Goal: Communication & Community: Answer question/provide support

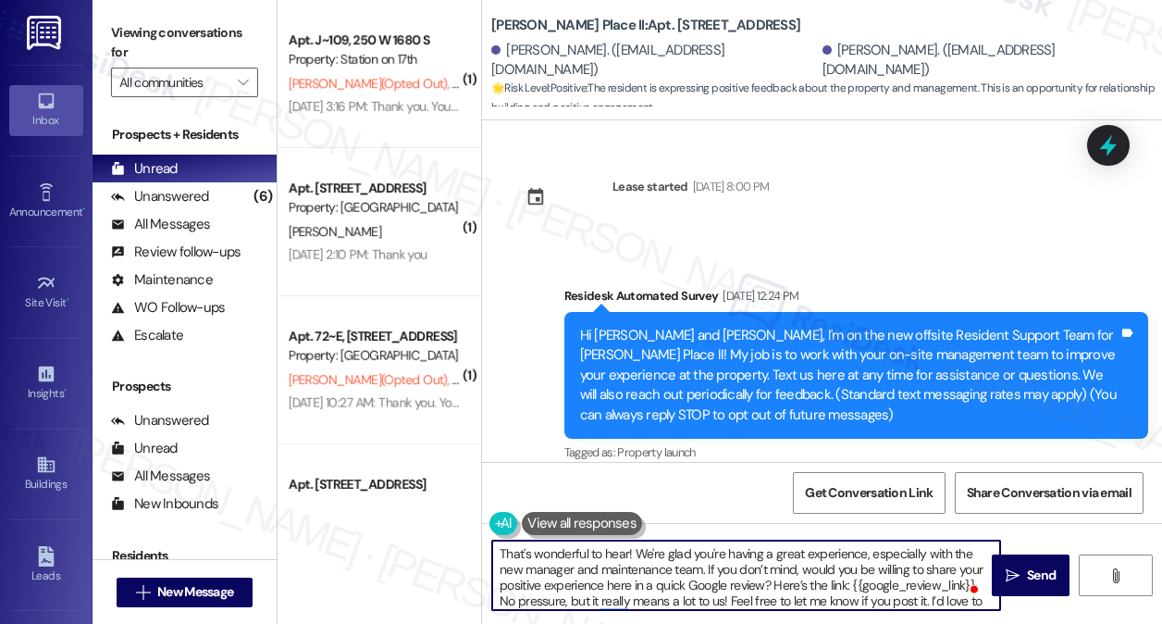
click at [664, 565] on textarea "That's wonderful to hear! We're glad you're having a great experience, especial…" at bounding box center [746, 574] width 508 height 69
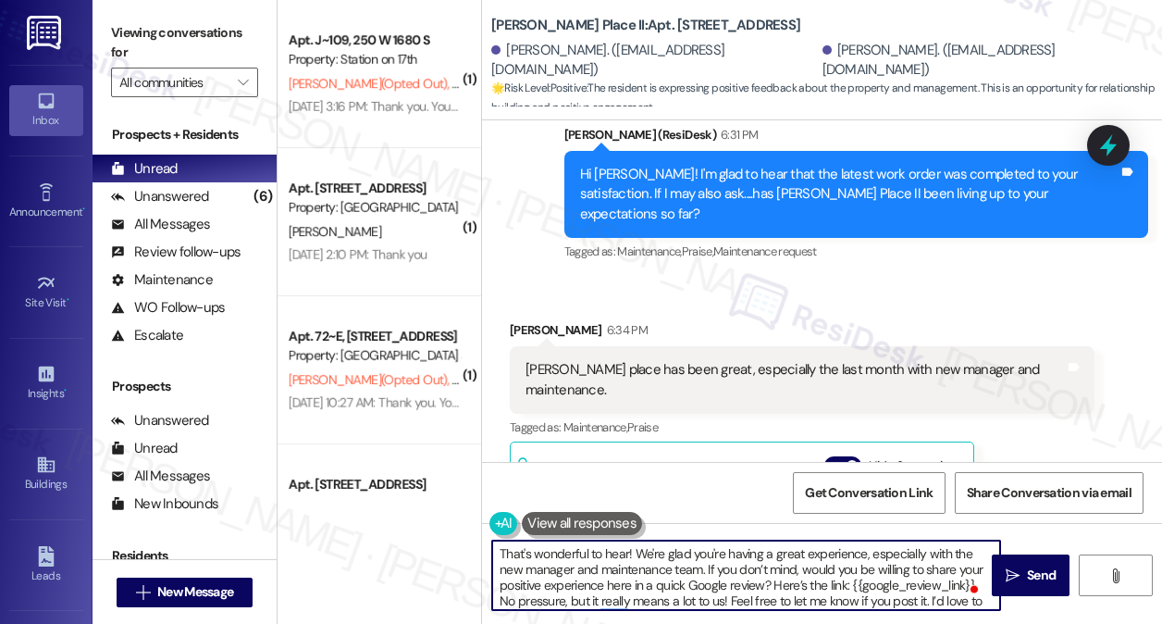
click at [606, 564] on textarea "That's wonderful to hear! We're glad you're having a great experience, especial…" at bounding box center [746, 574] width 508 height 69
click at [722, 565] on textarea "That's wonderful to hear! We're glad you're having a great experience, especial…" at bounding box center [746, 574] width 508 height 69
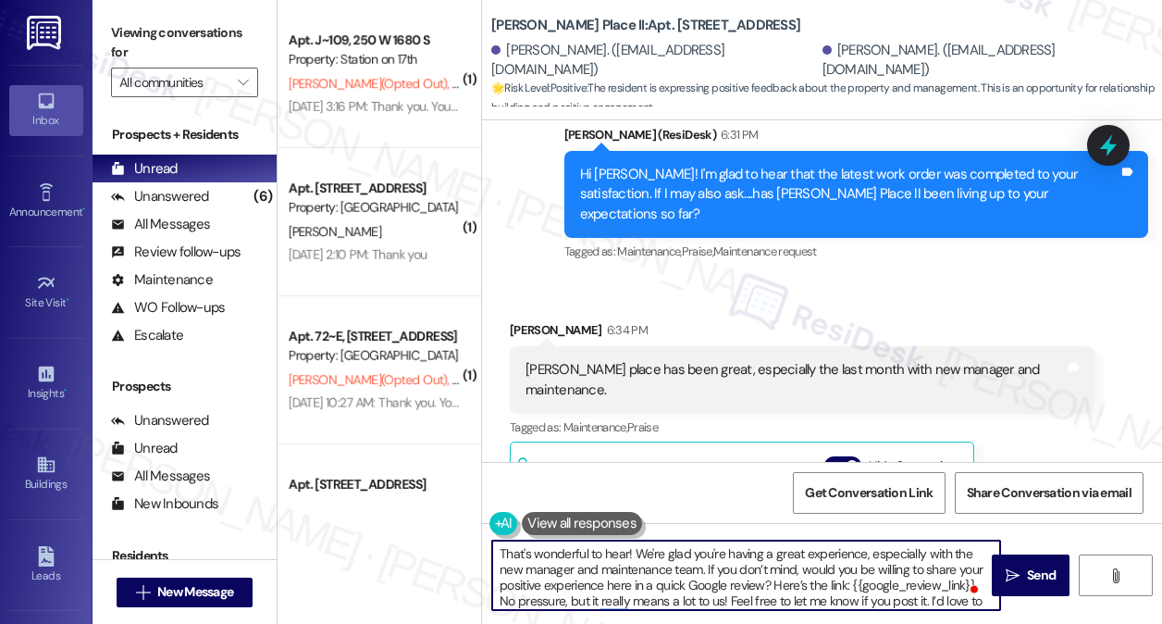
click at [705, 569] on textarea "That's wonderful to hear! We're glad you're having a great experience, especial…" at bounding box center [746, 574] width 508 height 69
click at [785, 578] on textarea "That's wonderful to hear! We're glad you're having a great experience, especial…" at bounding box center [746, 574] width 508 height 69
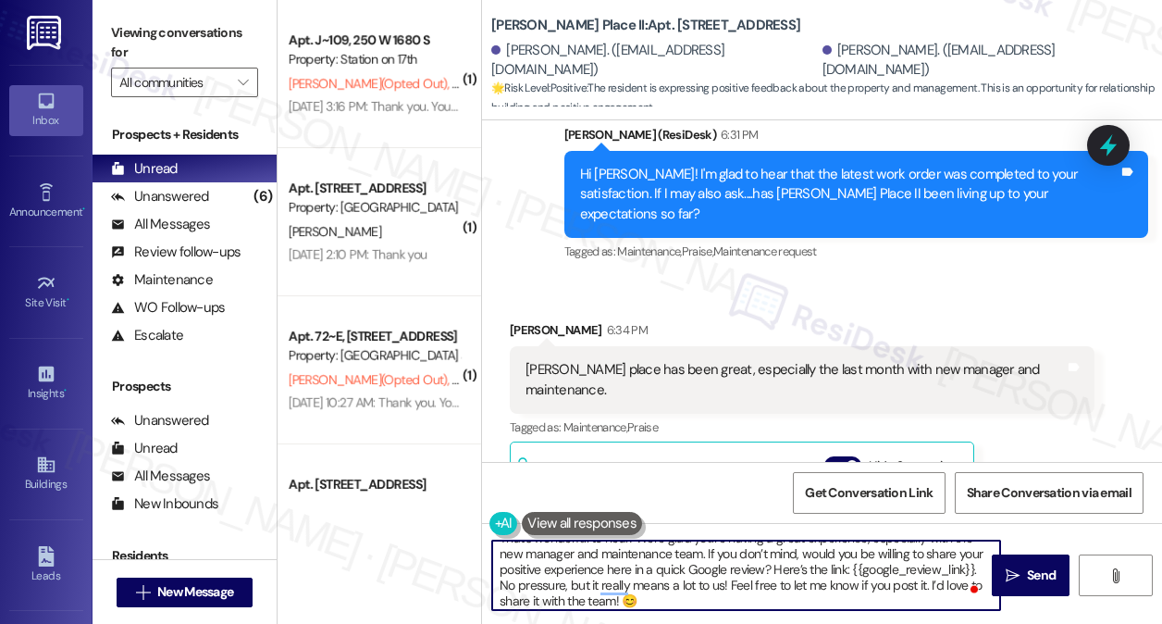
scroll to position [19, 0]
click at [779, 602] on textarea "That's wonderful to hear! We're glad you're having a great experience, especial…" at bounding box center [746, 574] width 508 height 69
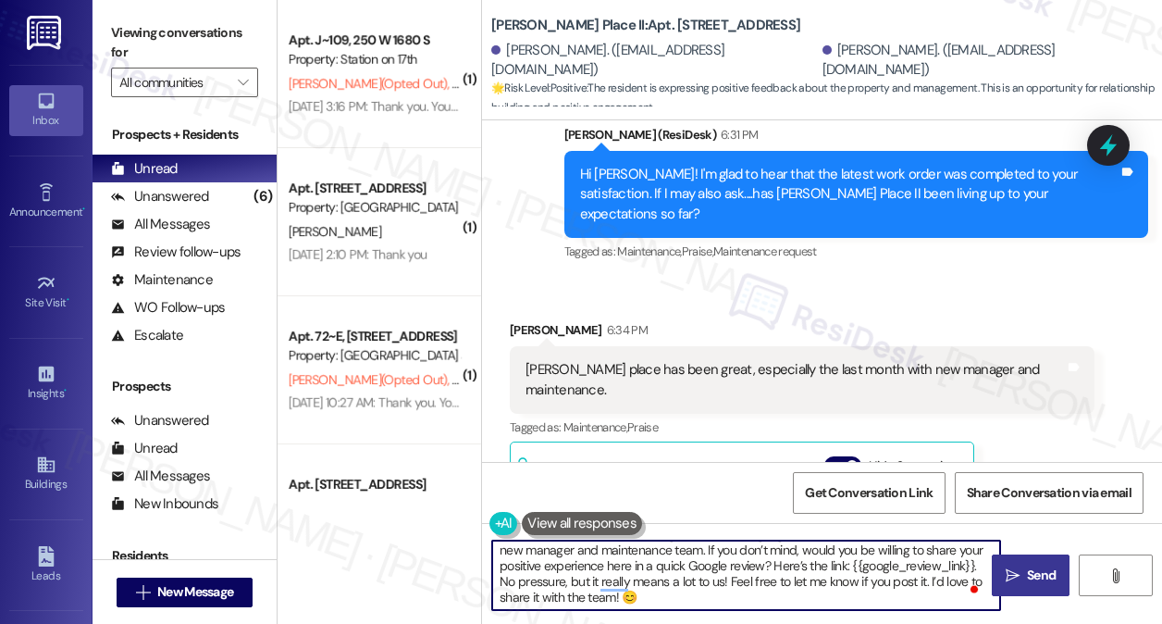
click at [1018, 576] on icon "" at bounding box center [1013, 575] width 14 height 15
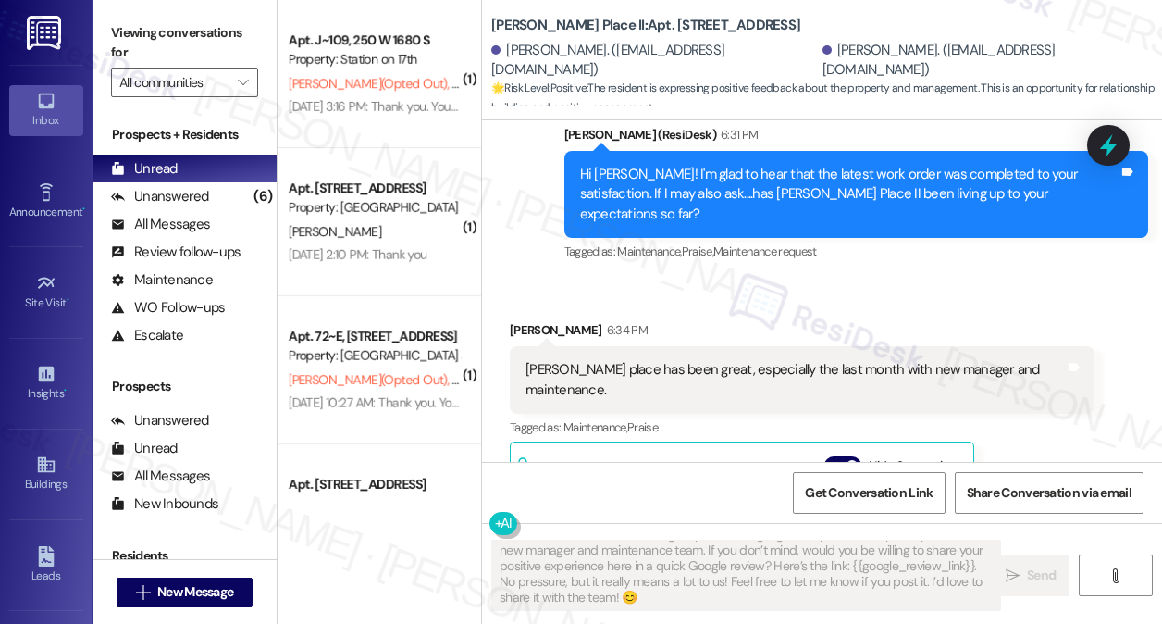
scroll to position [0, 0]
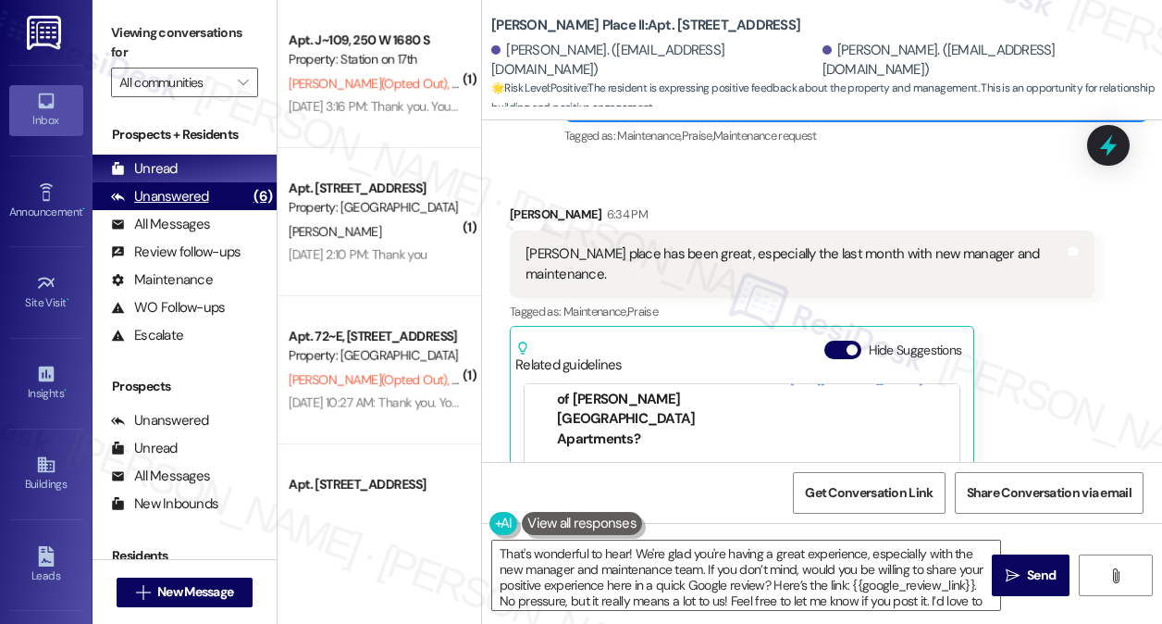
click at [240, 182] on div "Unanswered (6)" at bounding box center [185, 196] width 184 height 28
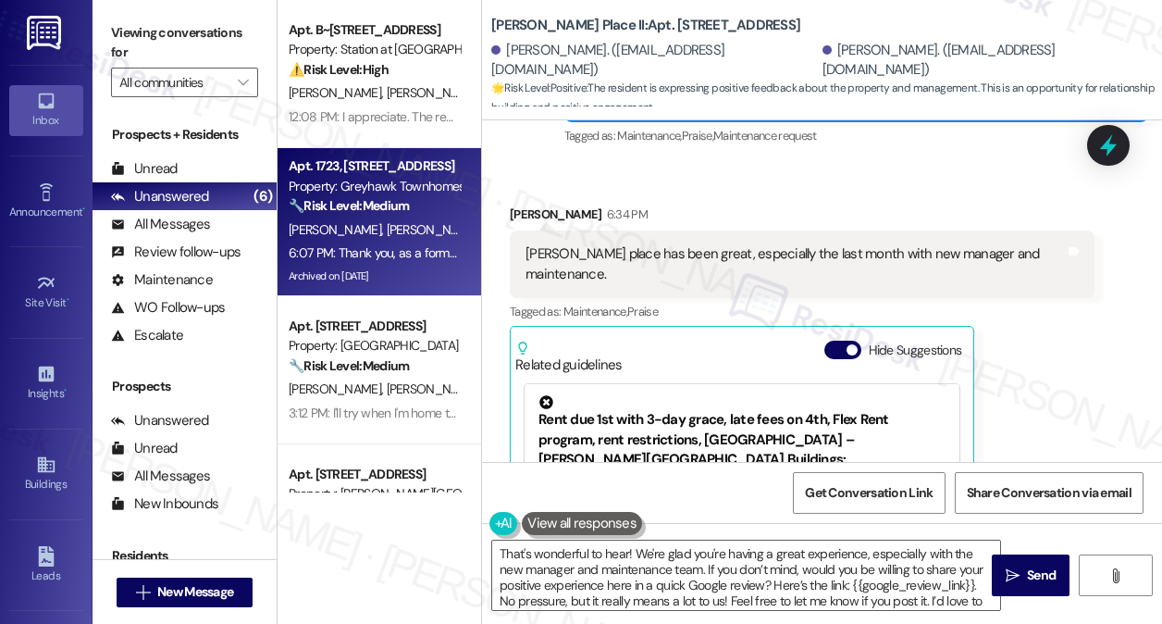
click at [398, 199] on strong "🔧 Risk Level: Medium" at bounding box center [349, 205] width 120 height 17
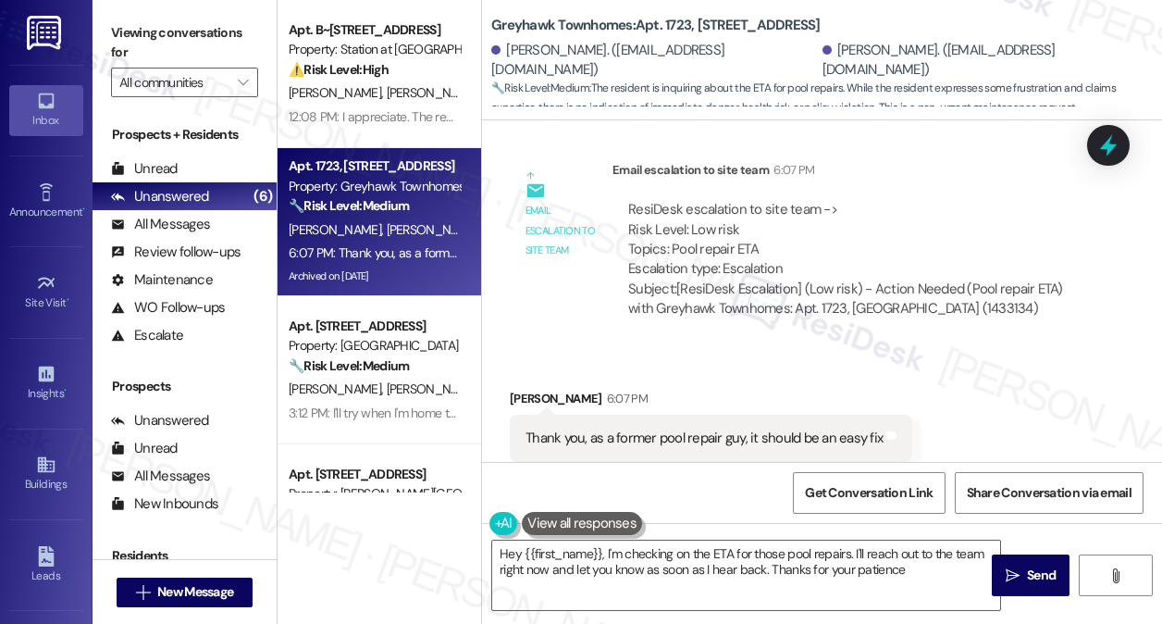
type textarea "Hey {{first_name}}, I'm checking on the ETA for those pool repairs. I'll reach …"
click at [128, 40] on label "Viewing conversations for" at bounding box center [184, 43] width 147 height 49
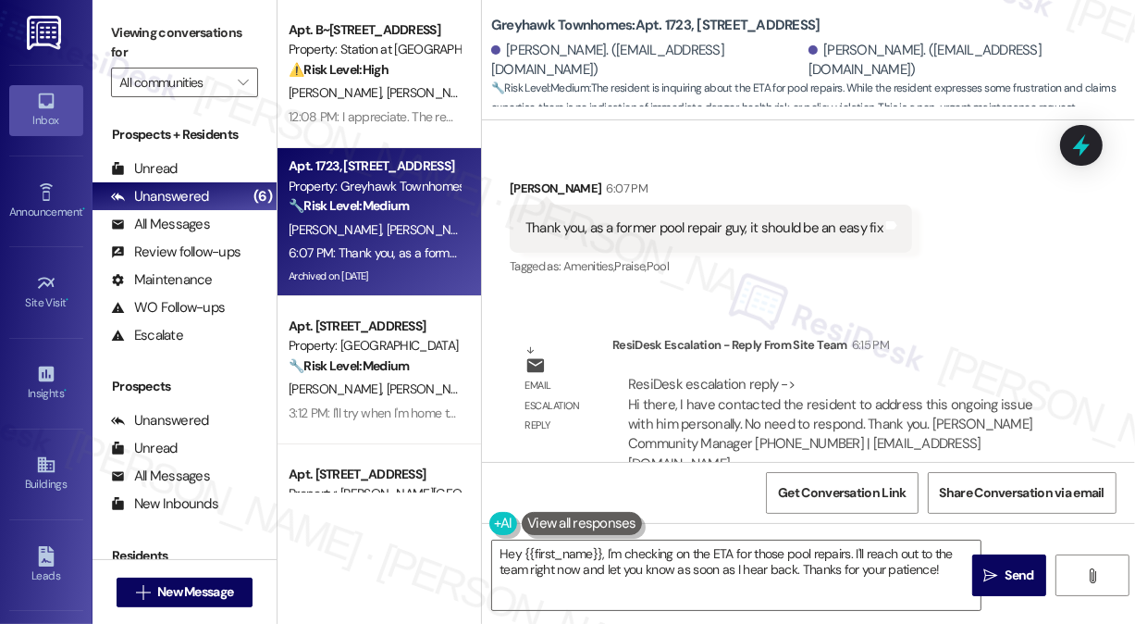
scroll to position [248, 0]
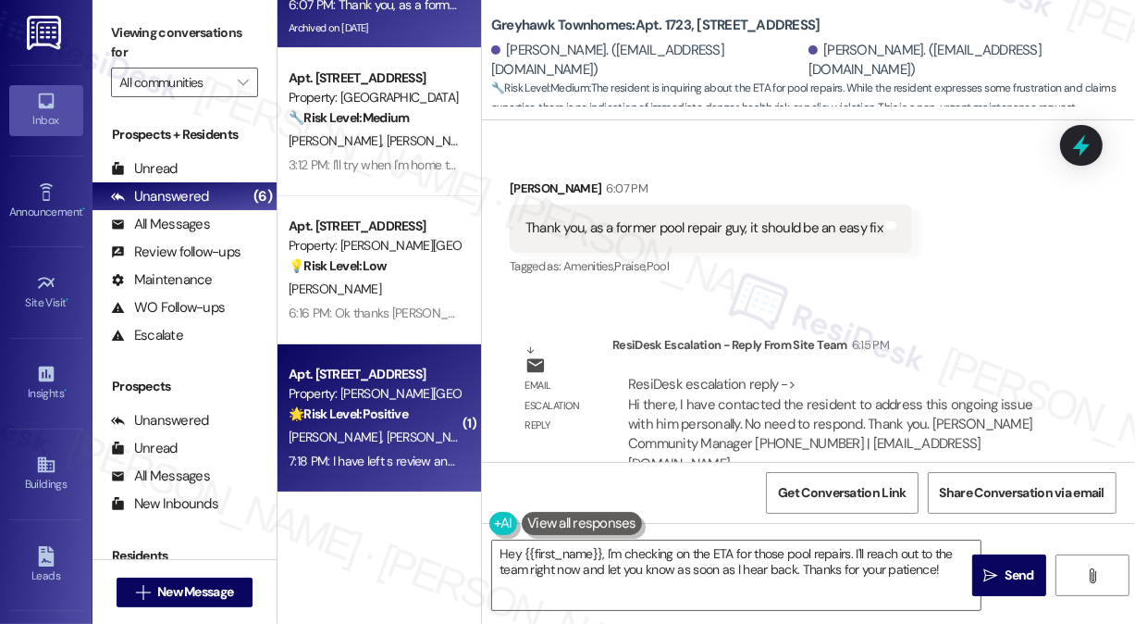
click at [399, 459] on div "7:18 PM: I have left s review and have recently updated it. 7:18 PM: I have lef…" at bounding box center [441, 460] width 304 height 17
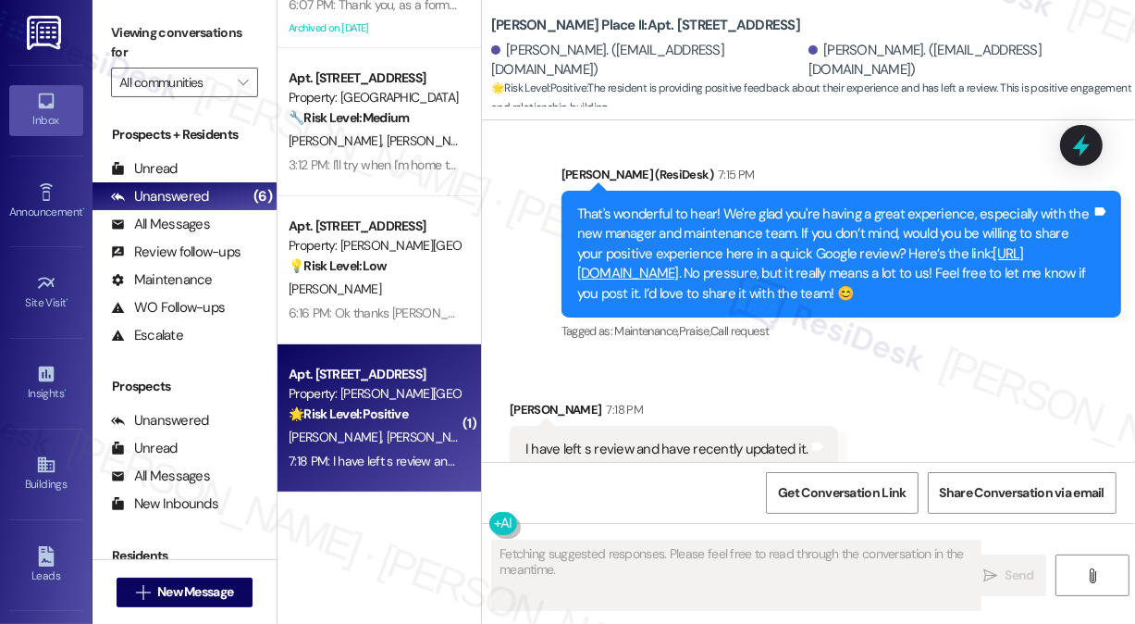
scroll to position [1168, 0]
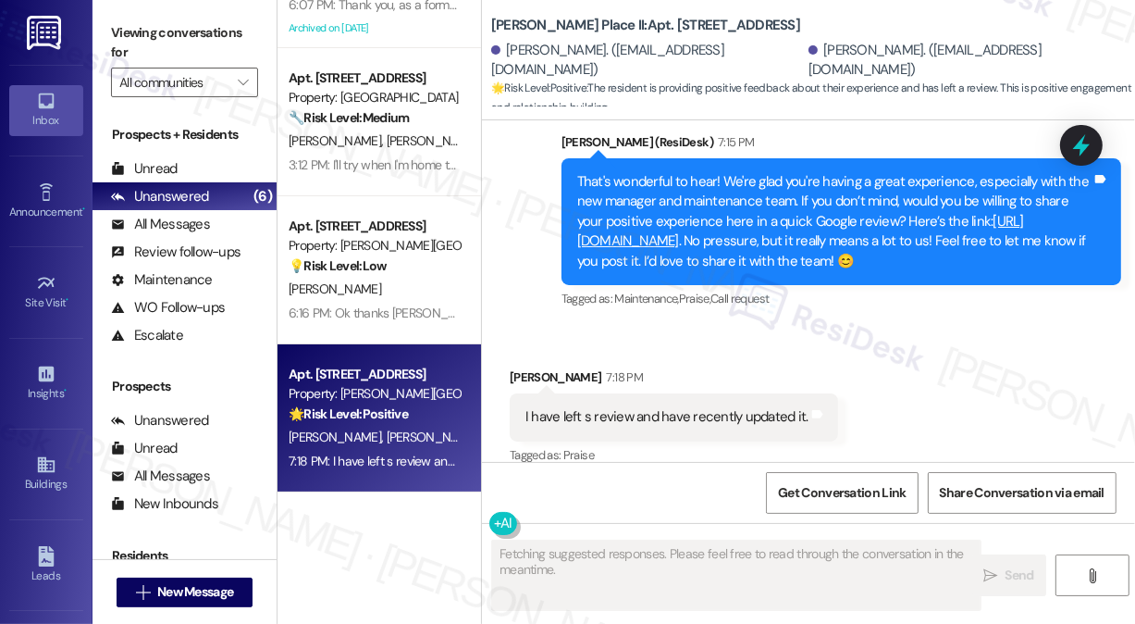
click at [632, 407] on div "I have left s review and have recently updated it." at bounding box center [667, 416] width 283 height 19
click at [630, 407] on div "I have left s review and have recently updated it." at bounding box center [667, 416] width 283 height 19
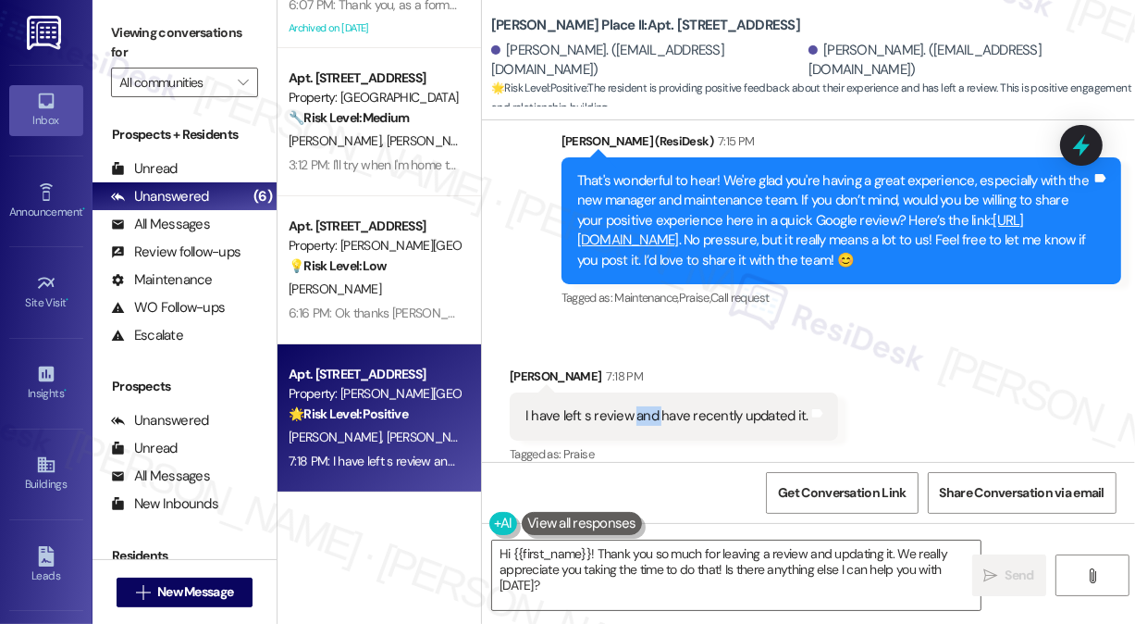
click at [786, 216] on link "[URL][DOMAIN_NAME]" at bounding box center [800, 230] width 447 height 38
drag, startPoint x: 486, startPoint y: 20, endPoint x: 786, endPoint y: 26, distance: 299.8
click at [786, 26] on div "[PERSON_NAME] Place II: Apt. C319, [STREET_ADDRESS] Heinze. ([EMAIL_ADDRESS][DO…" at bounding box center [808, 56] width 653 height 102
copy b "[PERSON_NAME] Place II: Apt. [STREET_ADDRESS]"
click at [835, 495] on span "Get Conversation Link" at bounding box center [842, 492] width 128 height 19
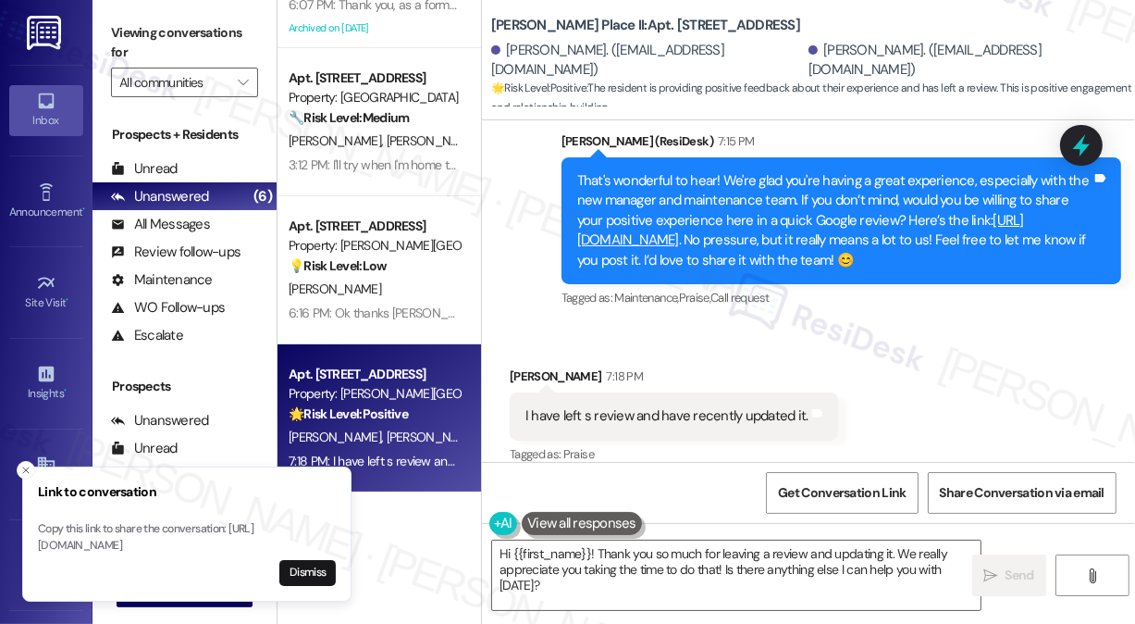
click at [833, 73] on div "[PERSON_NAME]. ([EMAIL_ADDRESS][DOMAIN_NAME]) [PERSON_NAME]. ([EMAIL_ADDRESS][D…" at bounding box center [813, 60] width 644 height 37
click at [623, 567] on textarea "Hi {{first_name}}! Thank you so much for leaving a review and updating it. We r…" at bounding box center [736, 574] width 489 height 69
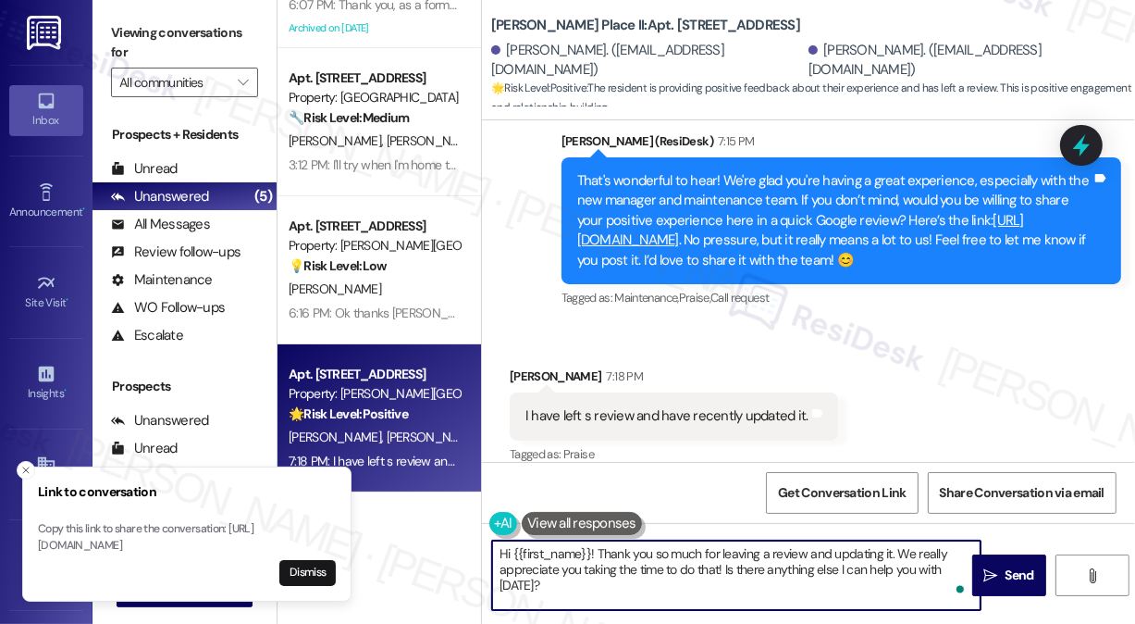
click at [806, 562] on textarea "Hi {{first_name}}! Thank you so much for leaving a review and updating it. We r…" at bounding box center [736, 574] width 489 height 69
click at [725, 592] on textarea "Hi {{first_name}}! Thank you so much for leaving a review and updating it. We r…" at bounding box center [736, 574] width 489 height 69
drag, startPoint x: 600, startPoint y: 581, endPoint x: 725, endPoint y: 568, distance: 125.6
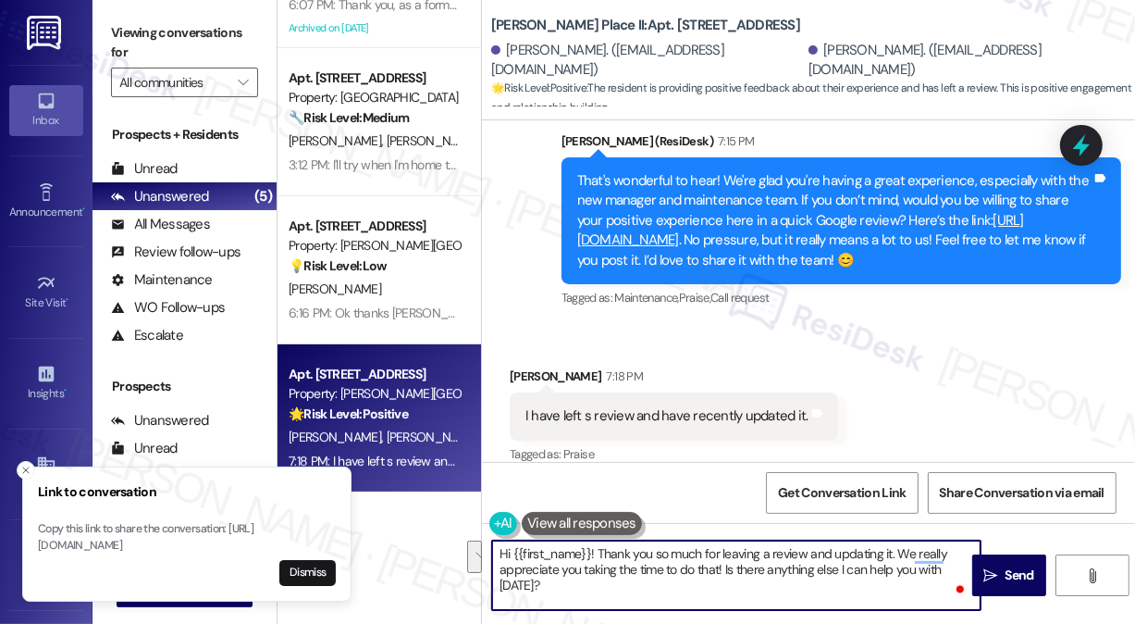
click at [725, 568] on textarea "Hi {{first_name}}! Thank you so much for leaving a review and updating it. We r…" at bounding box center [736, 574] width 489 height 69
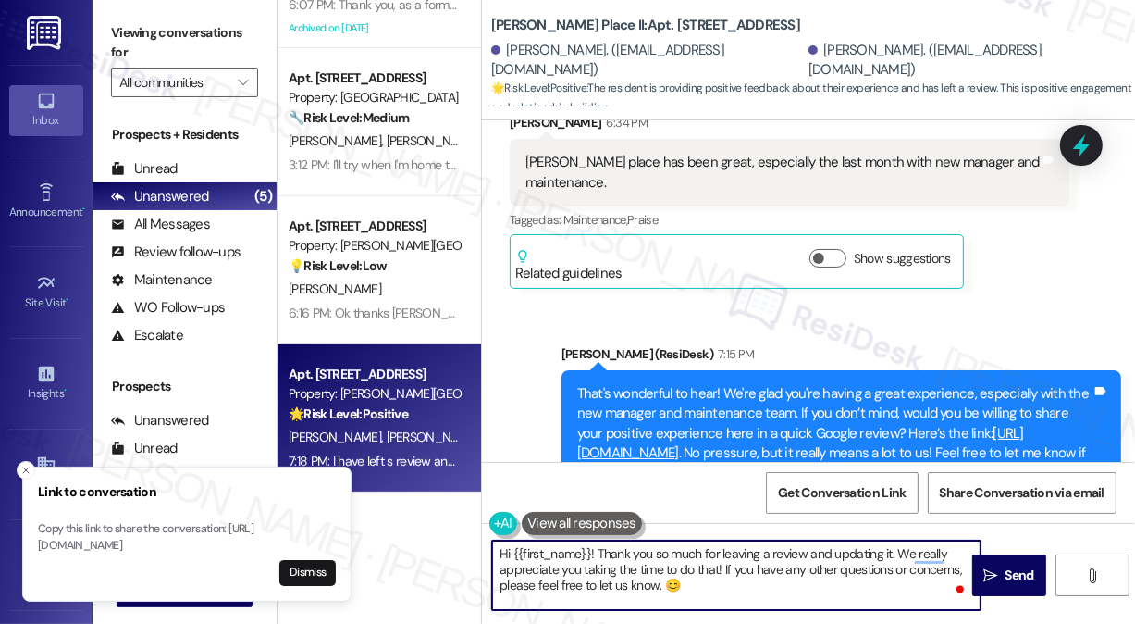
scroll to position [798, 0]
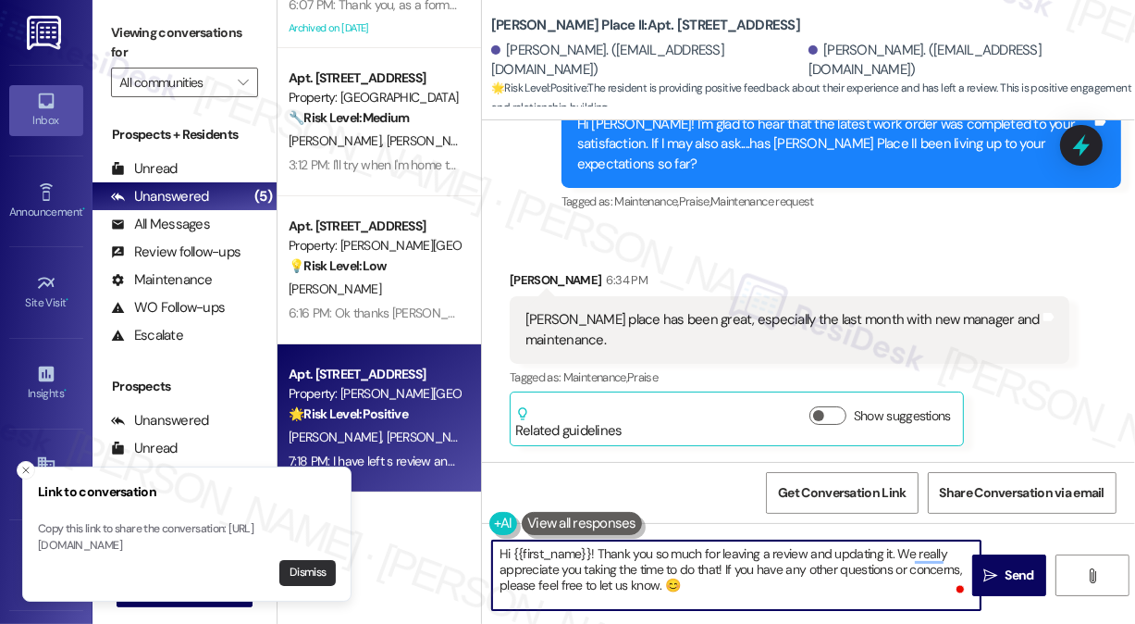
type textarea "Hi {{first_name}}! Thank you so much for leaving a review and updating it. We r…"
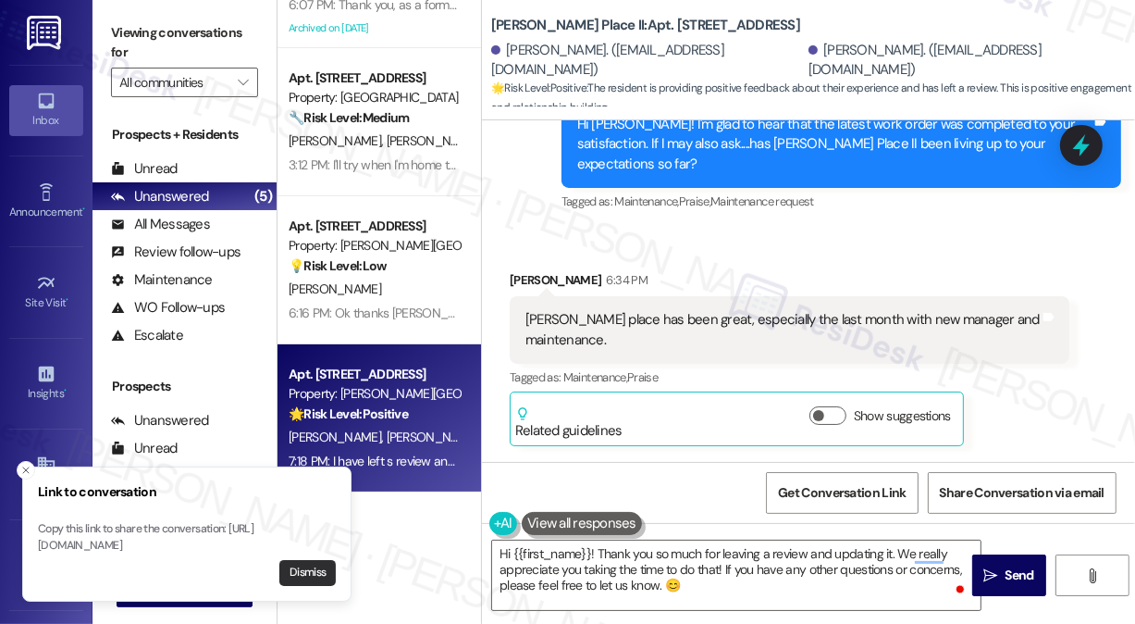
click at [296, 576] on button "Dismiss" at bounding box center [307, 573] width 56 height 26
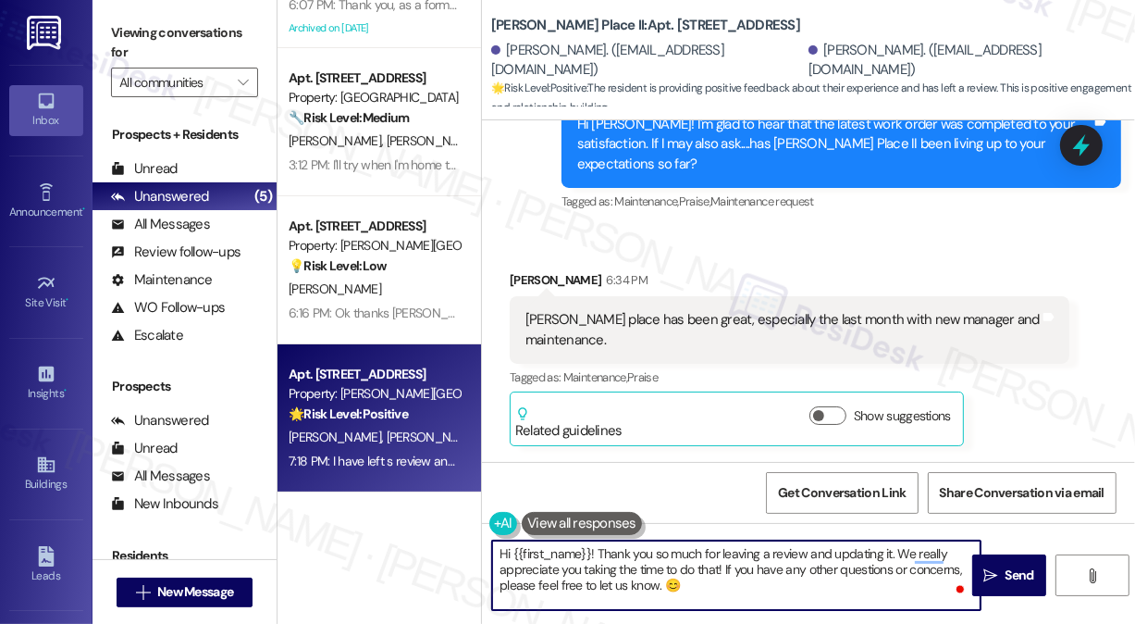
click at [577, 550] on textarea "Hi {{first_name}}! Thank you so much for leaving a review and updating it. We r…" at bounding box center [736, 574] width 489 height 69
click at [685, 554] on textarea "Hi {{first_name}}! Thank you so much for leaving a review and updating it. We r…" at bounding box center [736, 574] width 489 height 69
click at [872, 556] on textarea "Hi {{first_name}}! Thank you so much for leaving a review and updating it. We r…" at bounding box center [736, 574] width 489 height 69
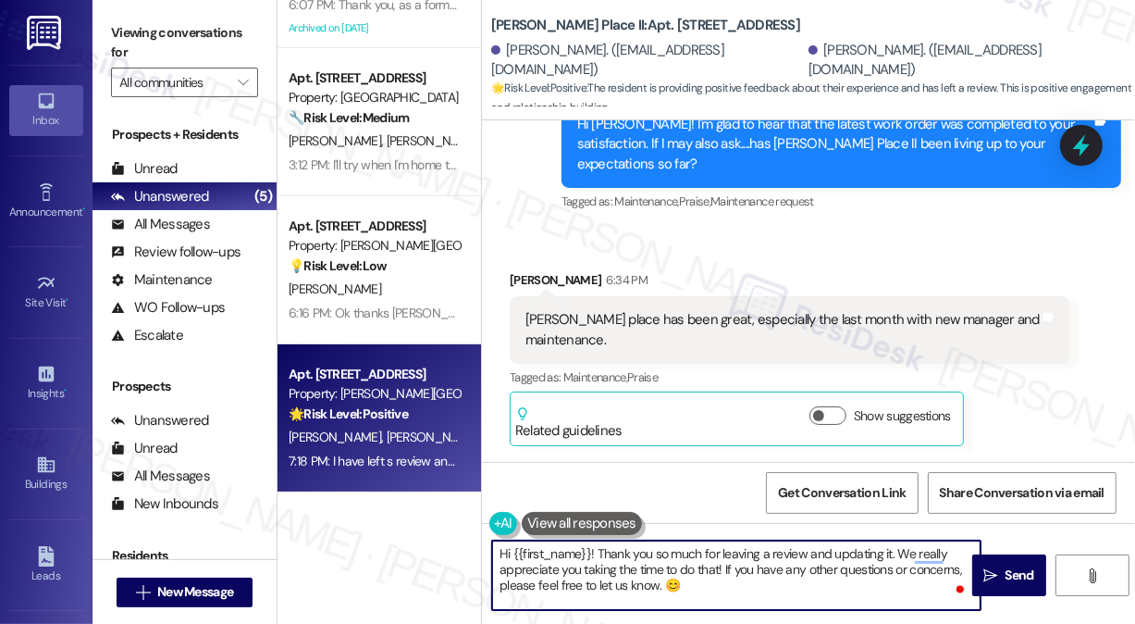
click at [603, 572] on textarea "Hi {{first_name}}! Thank you so much for leaving a review and updating it. We r…" at bounding box center [736, 574] width 489 height 69
click at [742, 579] on textarea "Hi {{first_name}}! Thank you so much for leaving a review and updating it. We r…" at bounding box center [736, 574] width 489 height 69
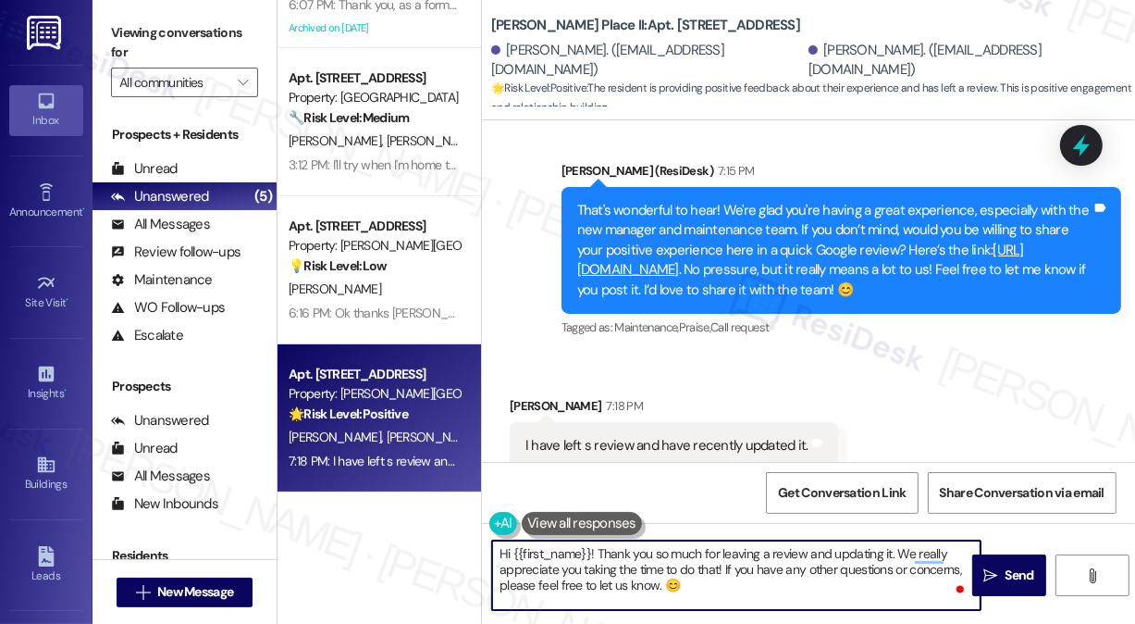
scroll to position [1169, 0]
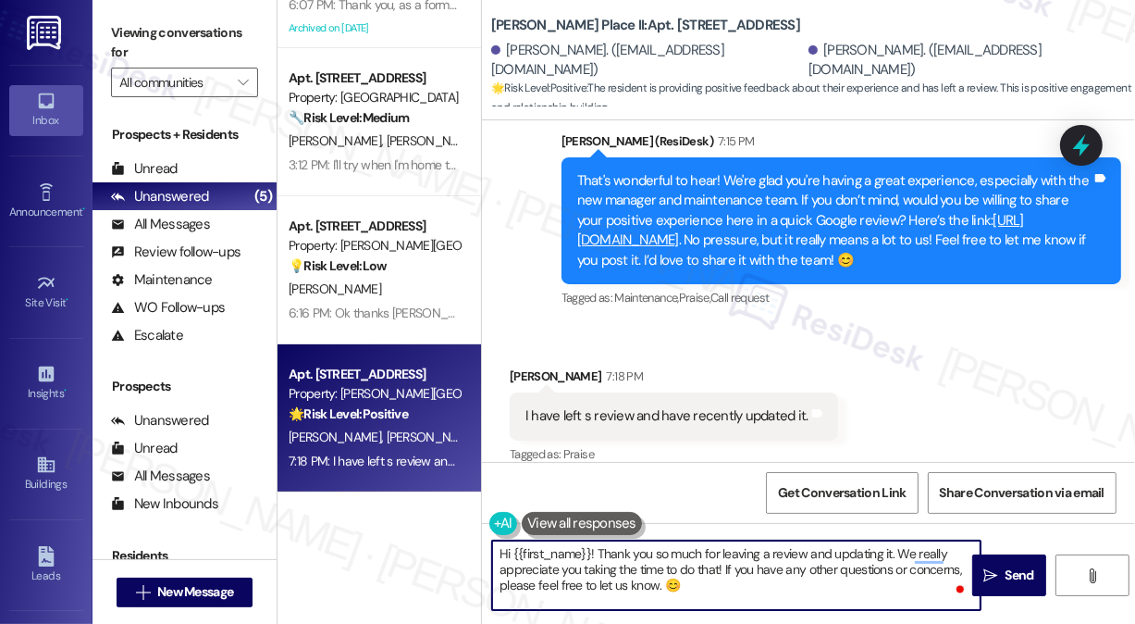
click at [726, 595] on textarea "Hi {{first_name}}! Thank you so much for leaving a review and updating it. We r…" at bounding box center [736, 574] width 489 height 69
click at [744, 576] on textarea "Hi {{first_name}}! Thank you so much for leaving a review and updating it. We r…" at bounding box center [736, 574] width 489 height 69
drag, startPoint x: 744, startPoint y: 576, endPoint x: 766, endPoint y: 574, distance: 22.4
click at [744, 576] on textarea "Hi {{first_name}}! Thank you so much for leaving a review and updating it. We r…" at bounding box center [736, 574] width 489 height 69
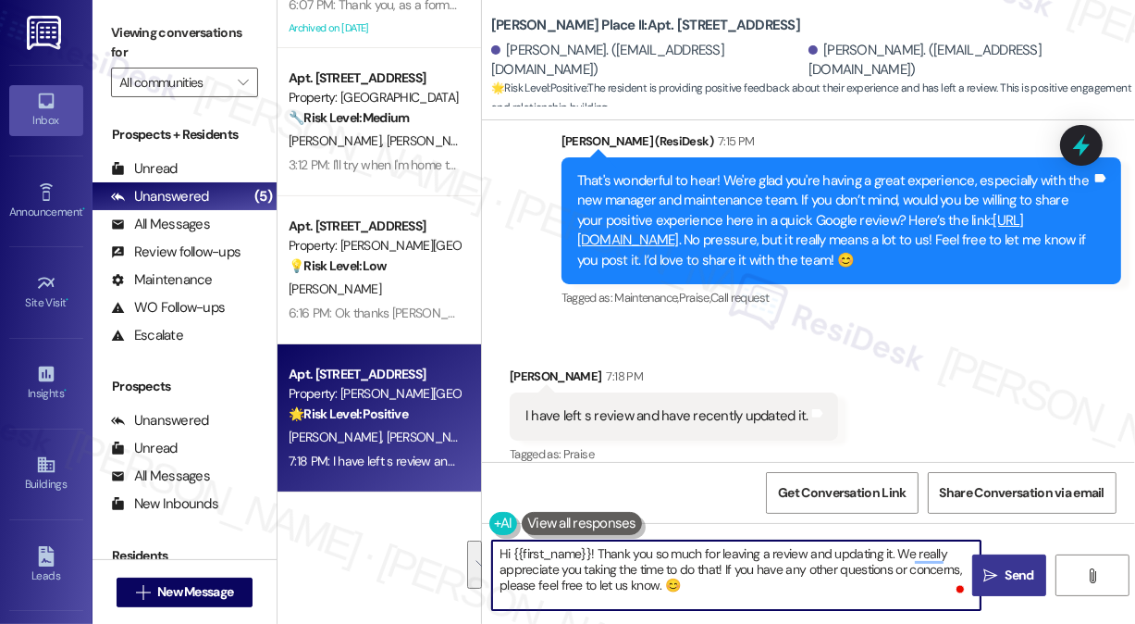
click at [1007, 566] on span "Send" at bounding box center [1020, 574] width 29 height 19
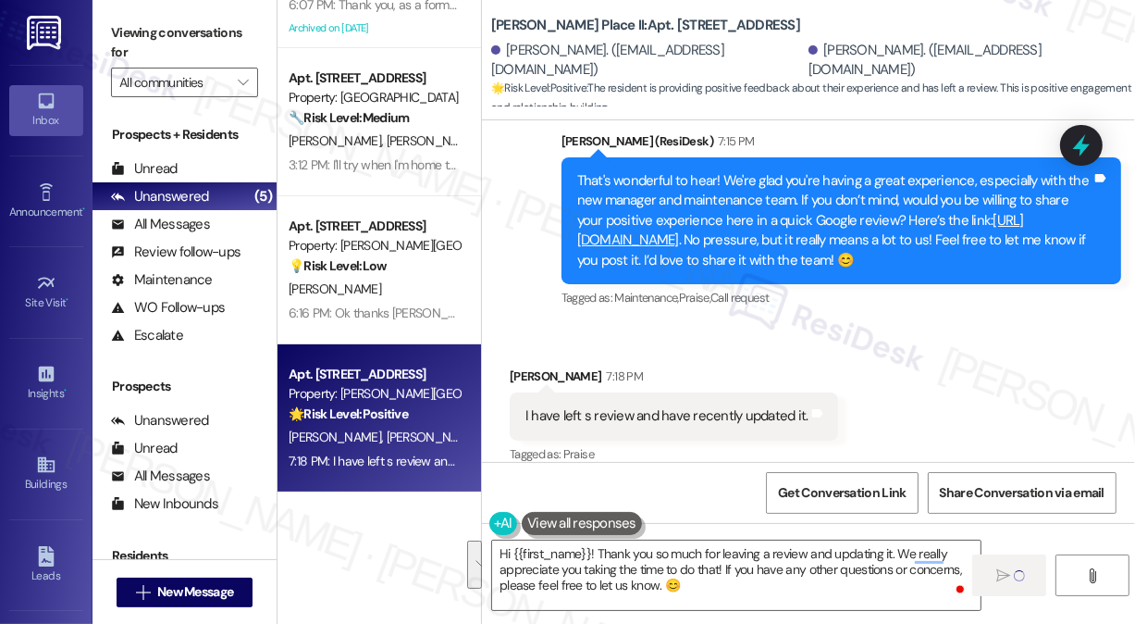
click at [526, 366] on div "[PERSON_NAME] 7:18 PM" at bounding box center [674, 379] width 328 height 26
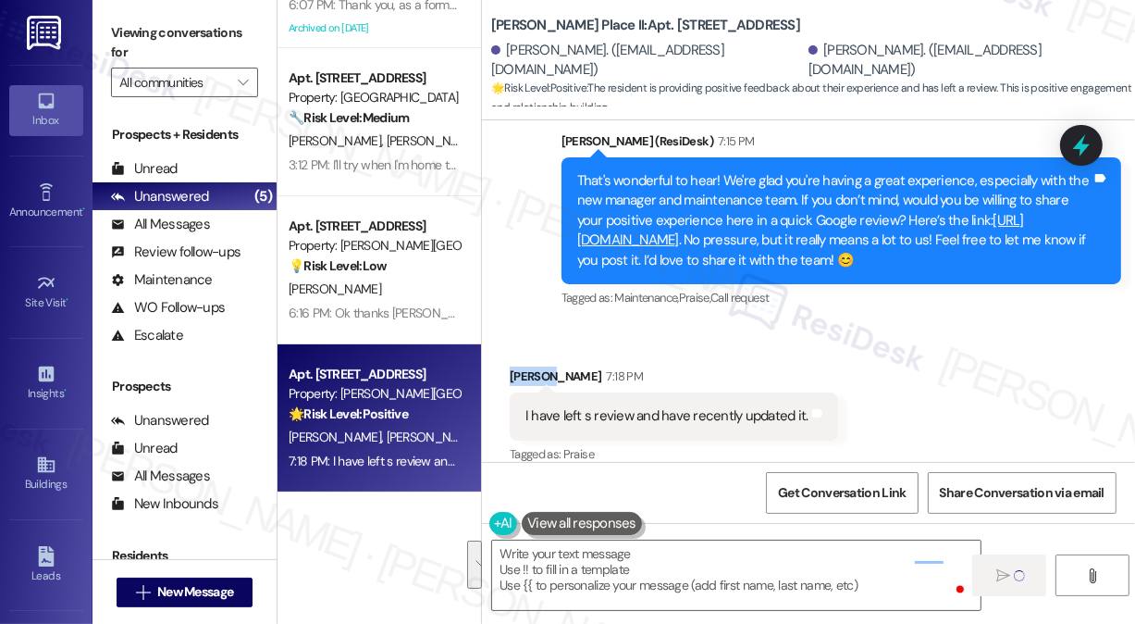
click at [526, 366] on div "[PERSON_NAME] 7:18 PM" at bounding box center [674, 379] width 328 height 26
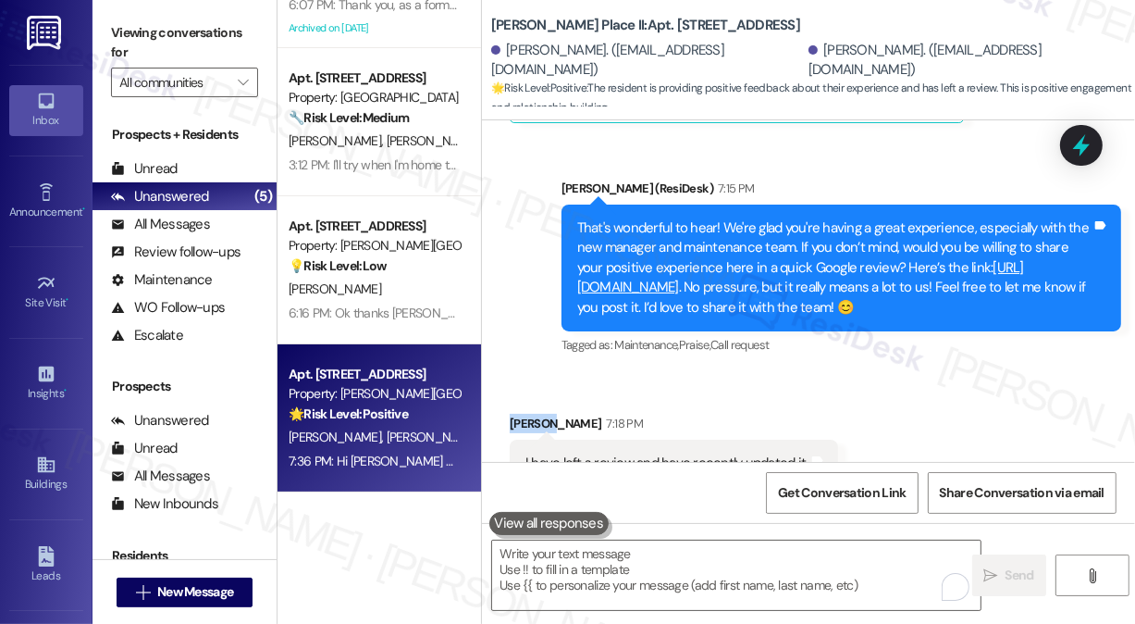
scroll to position [1336, 0]
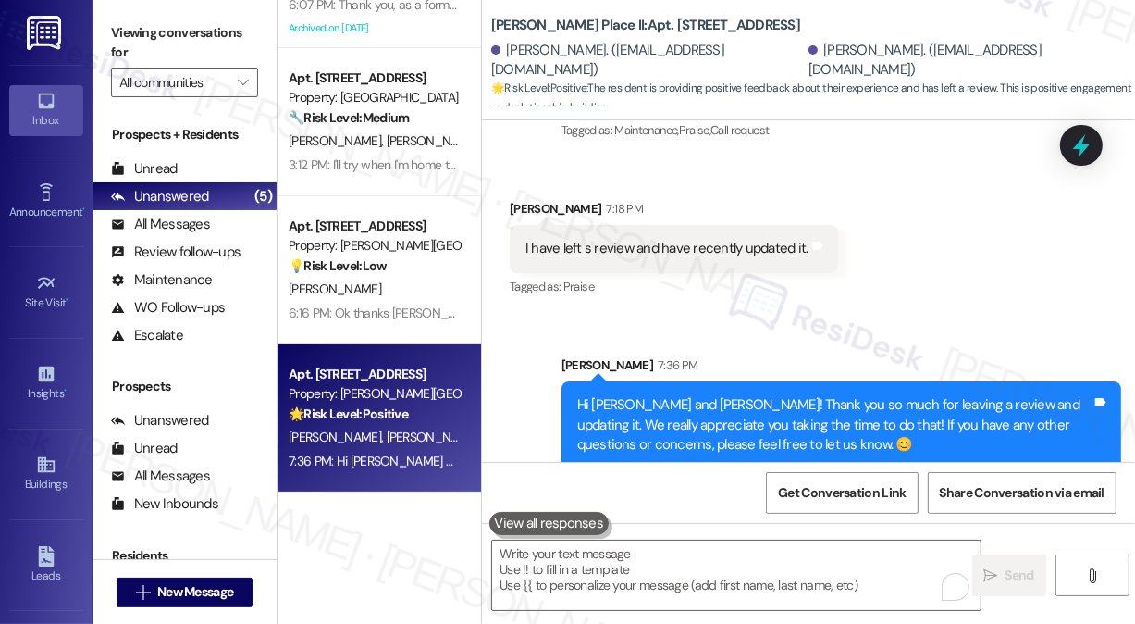
click at [672, 381] on div "Hi [PERSON_NAME] and [PERSON_NAME]! Thank you so much for leaving a review and …" at bounding box center [842, 424] width 560 height 87
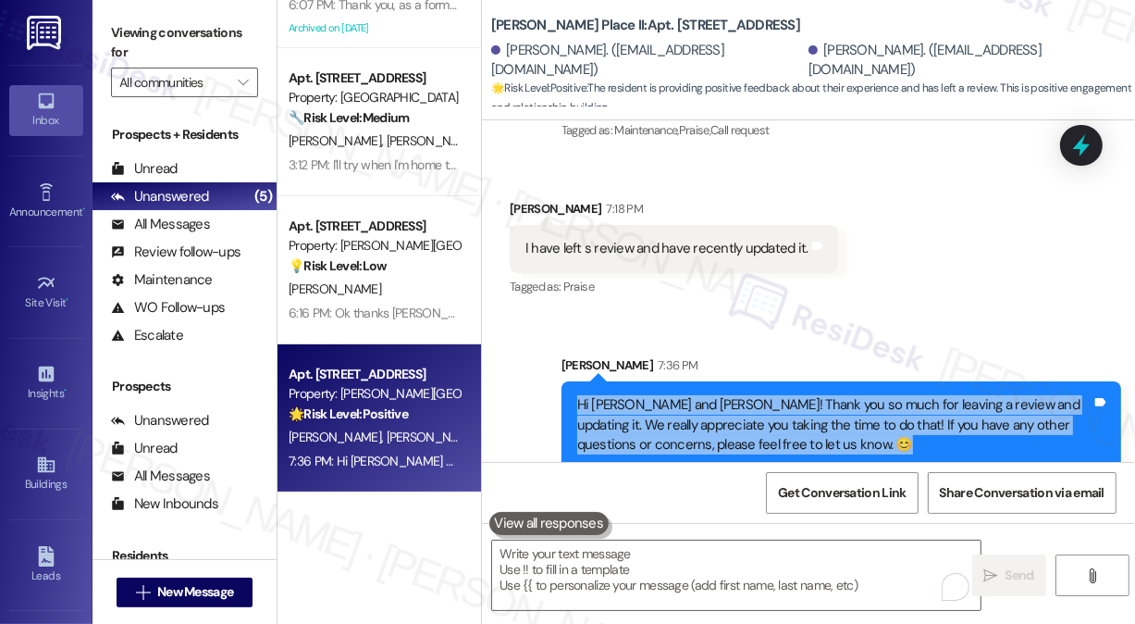
click at [672, 381] on div "Hi [PERSON_NAME] and [PERSON_NAME]! Thank you so much for leaving a review and …" at bounding box center [842, 424] width 560 height 87
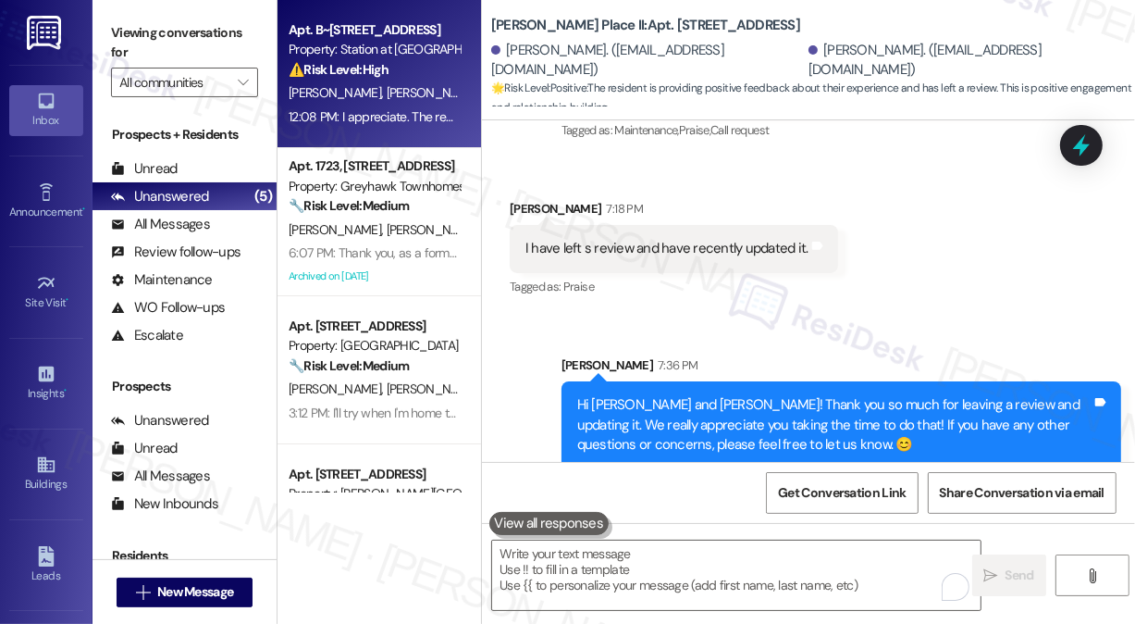
click at [403, 125] on div "12:08 PM: I appreciate. The rental office is closed [DATE] and [DATE] but maint…" at bounding box center [546, 116] width 514 height 17
type textarea "Fetching suggested responses. Please feel free to read through the conversation…"
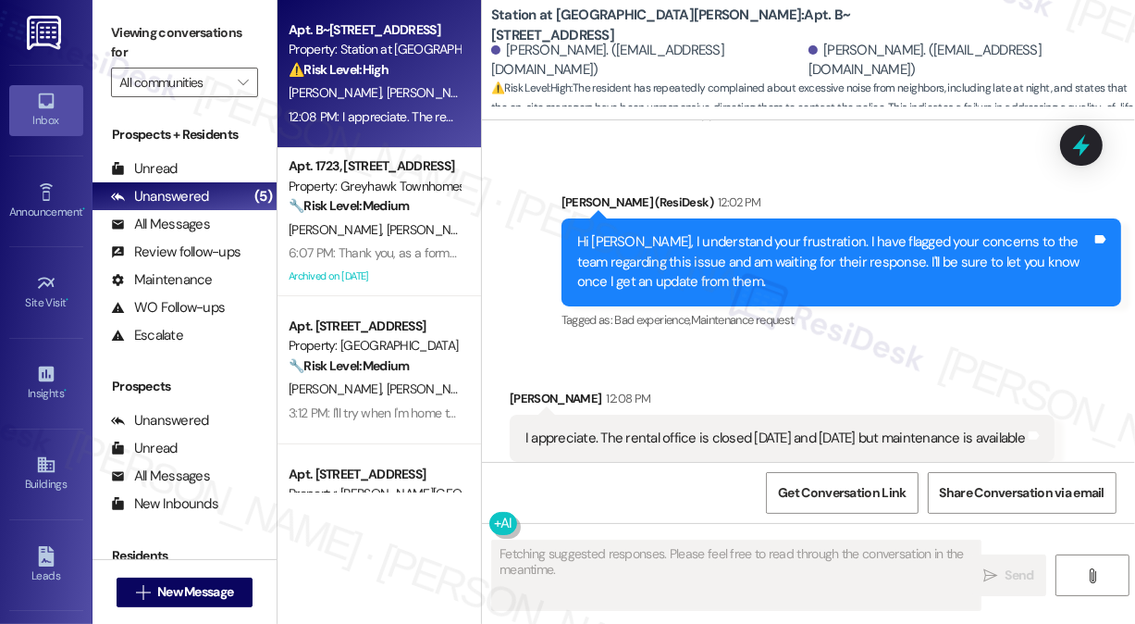
scroll to position [3758, 0]
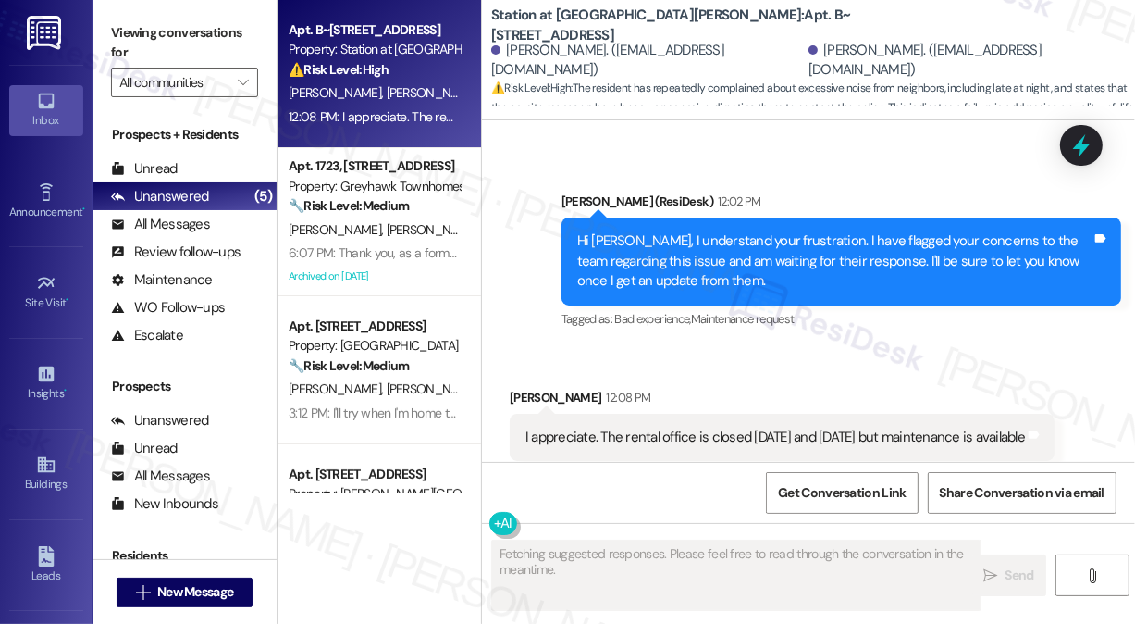
click at [743, 427] on div "I appreciate. The rental office is closed [DATE] and [DATE] but maintenance is …" at bounding box center [776, 436] width 500 height 19
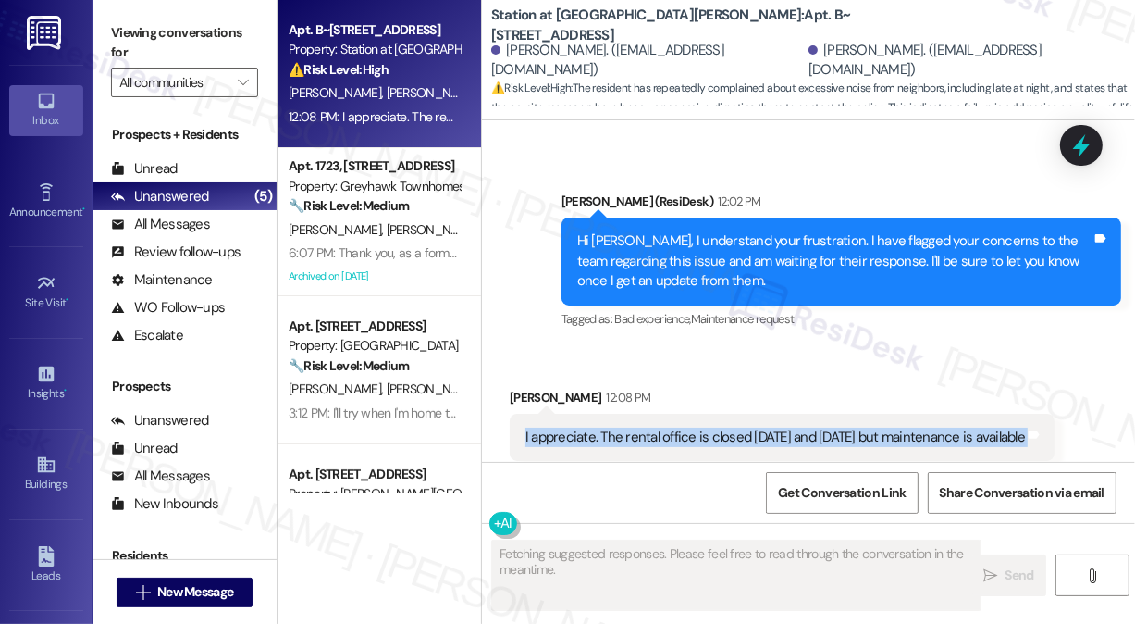
click at [743, 427] on div "I appreciate. The rental office is closed [DATE] and [DATE] but maintenance is …" at bounding box center [776, 436] width 500 height 19
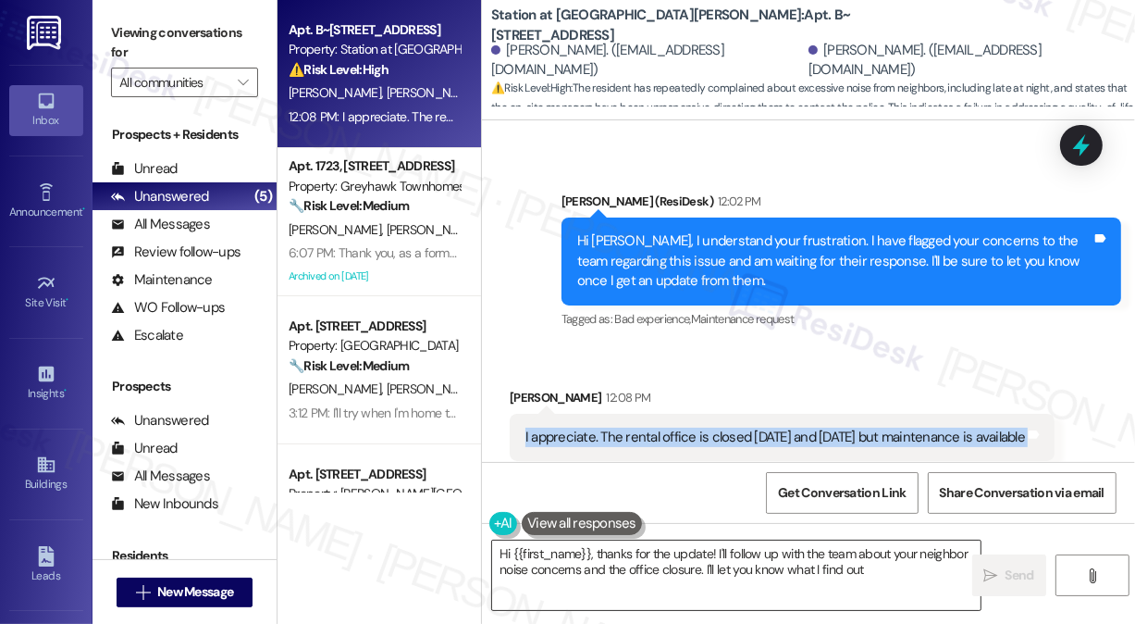
type textarea "Hi {{first_name}}, thanks for the update! I'll follow up with the team about yo…"
click at [623, 548] on textarea "Hi {{first_name}}, thanks for the update! I'll follow up with the team about yo…" at bounding box center [736, 574] width 489 height 69
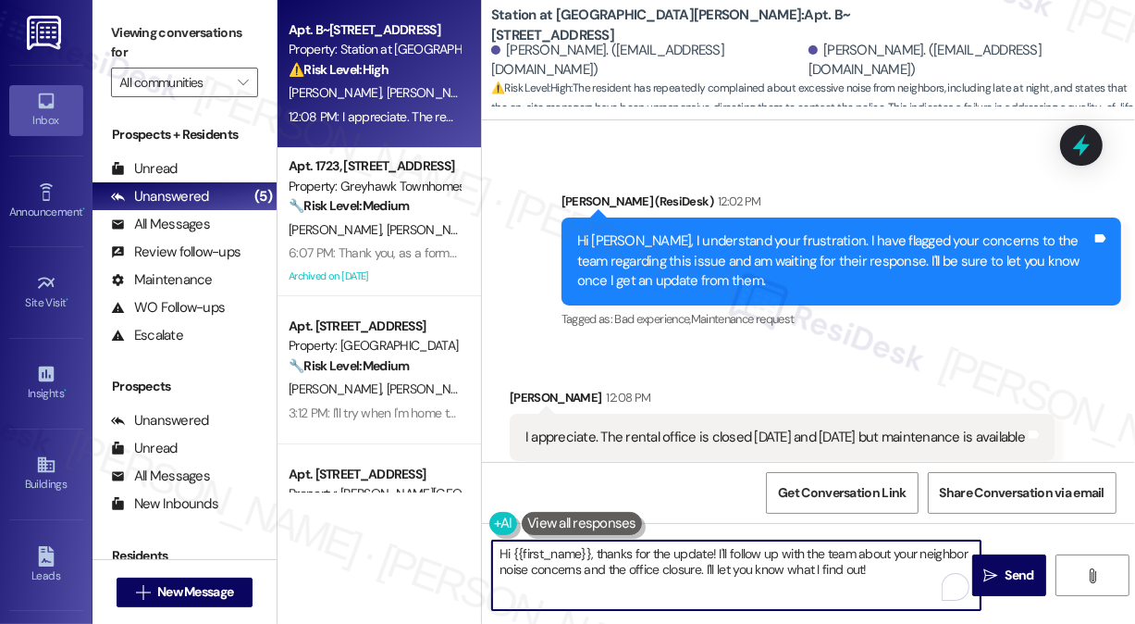
click at [623, 548] on textarea "Hi {{first_name}}, thanks for the update! I'll follow up with the team about yo…" at bounding box center [736, 574] width 489 height 69
click at [783, 374] on div "Received via SMS [PERSON_NAME] 12:08 PM I appreciate. The rental office is clos…" at bounding box center [782, 438] width 573 height 129
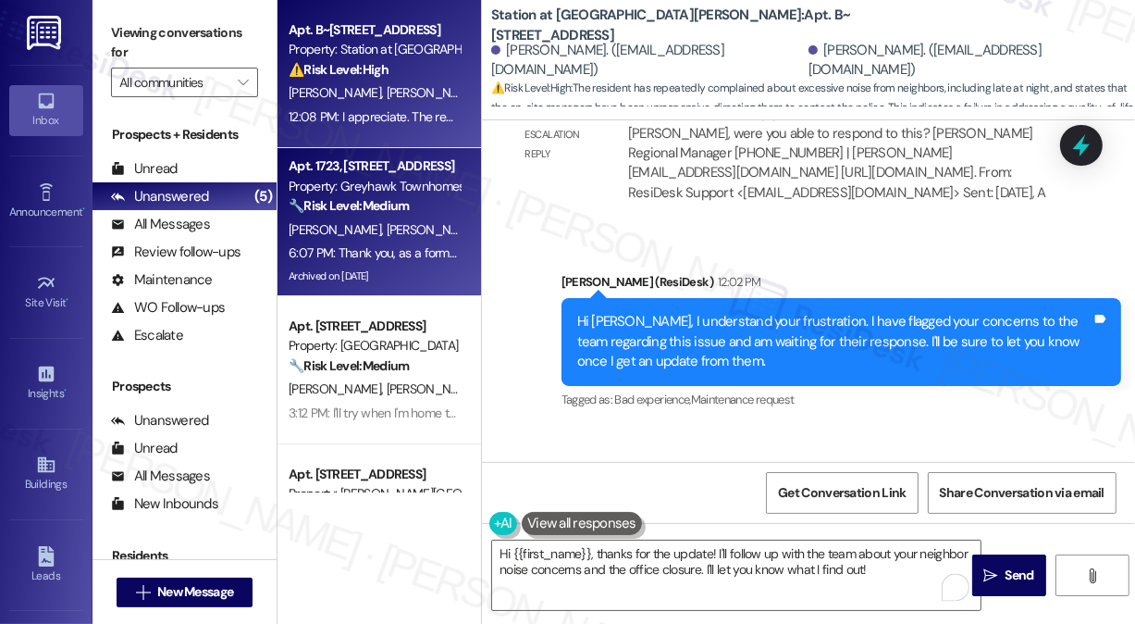
scroll to position [3666, 0]
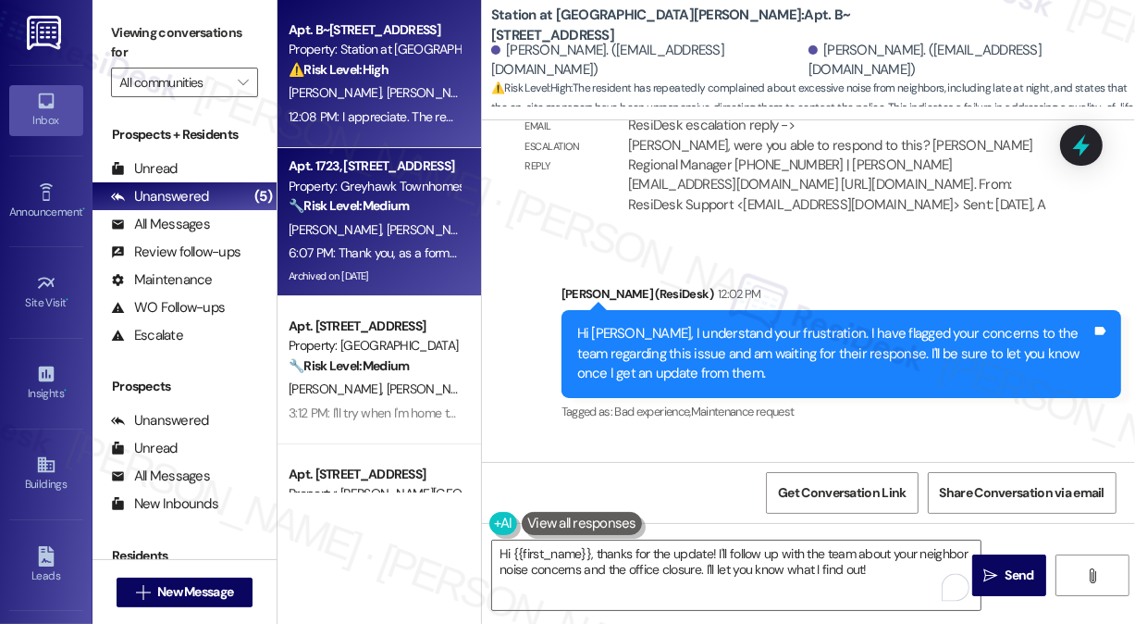
click at [402, 226] on div "[PERSON_NAME] [PERSON_NAME]" at bounding box center [374, 229] width 175 height 23
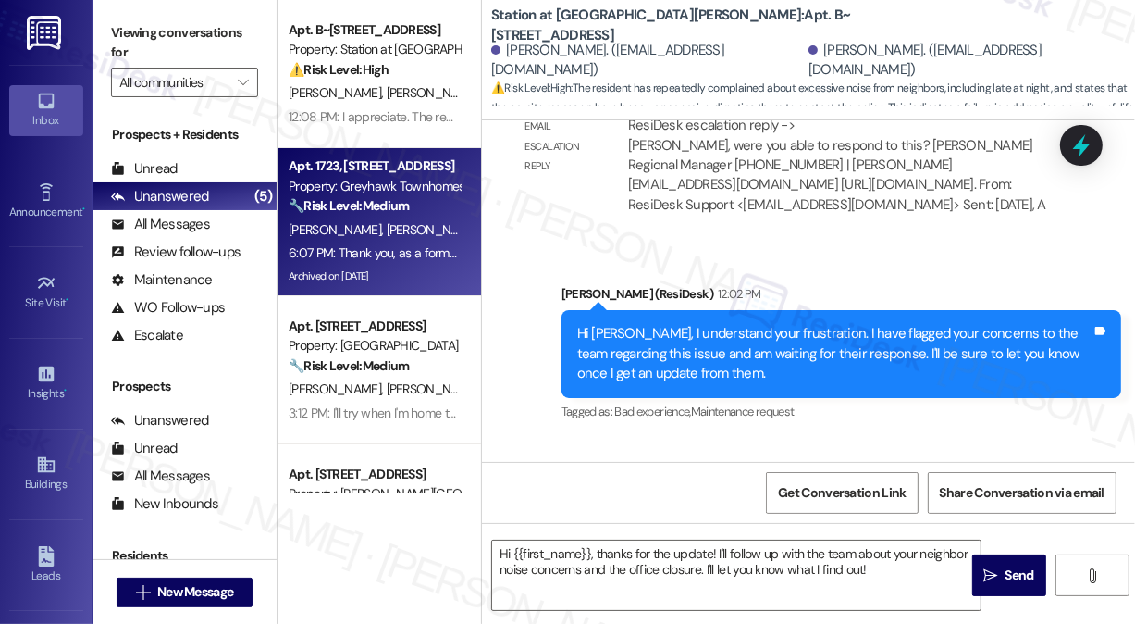
type textarea "Fetching suggested responses. Please feel free to read through the conversation…"
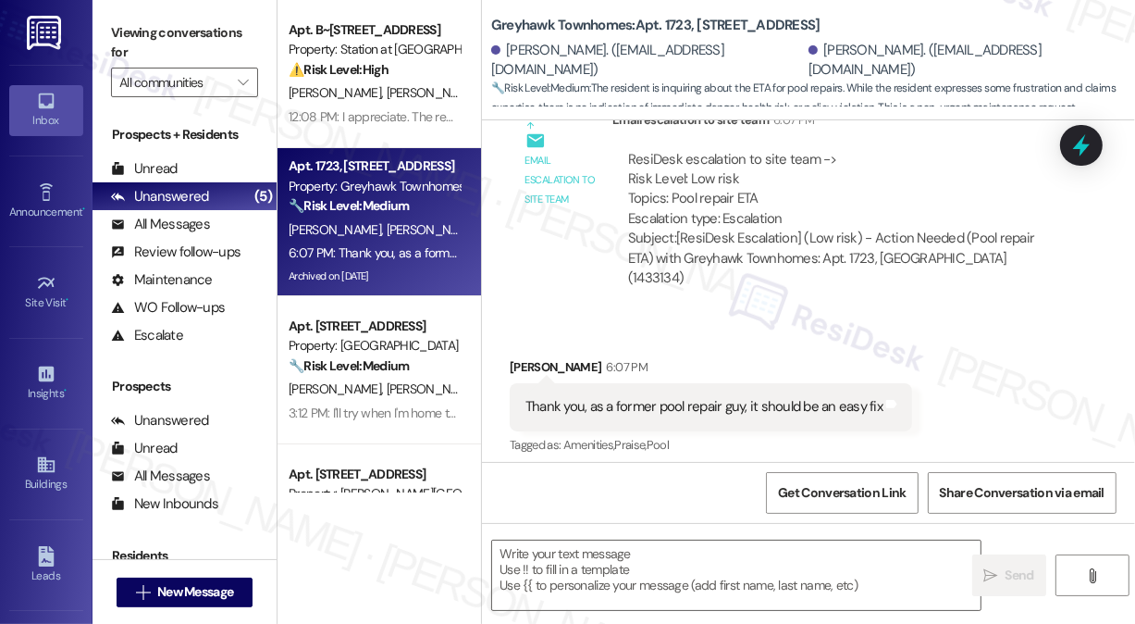
type textarea "Fetching suggested responses. Please feel free to read through the conversation…"
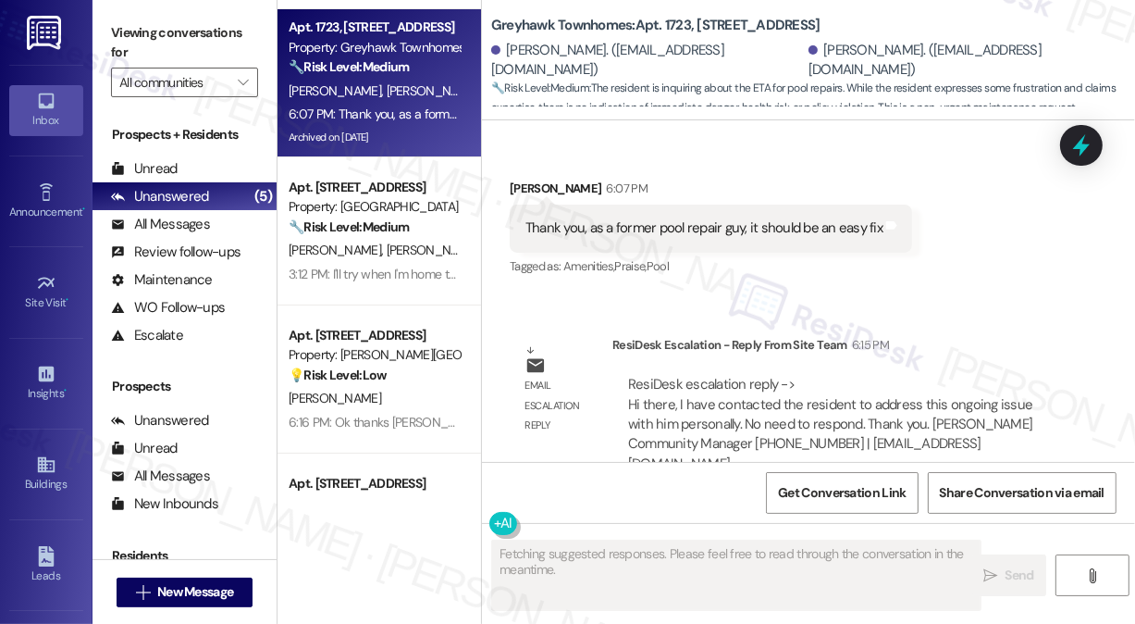
scroll to position [248, 0]
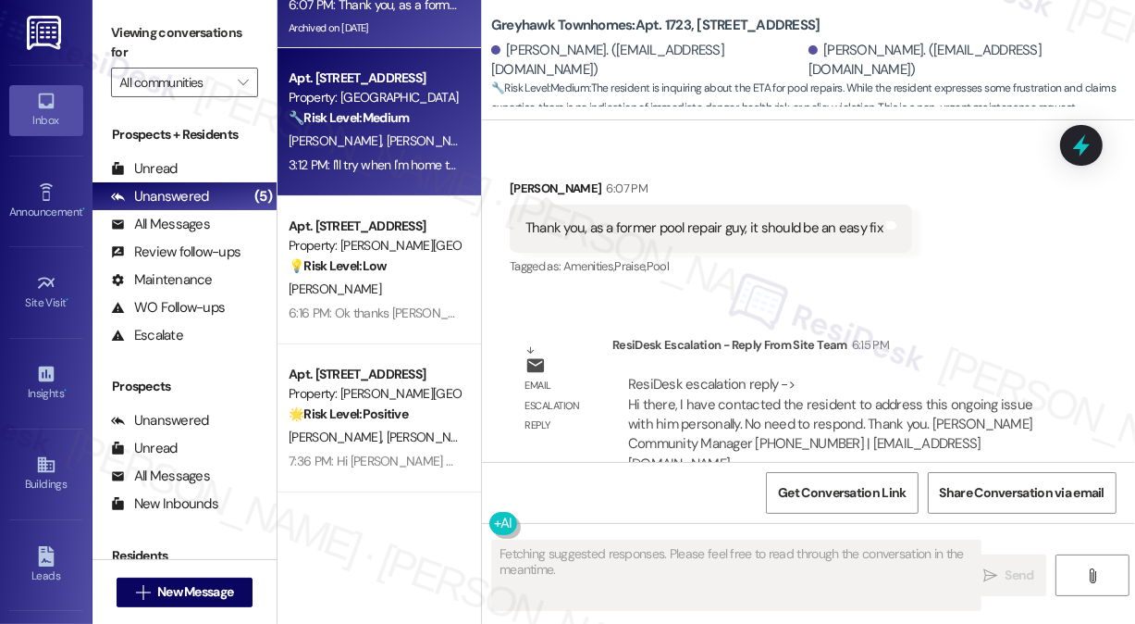
click at [387, 146] on span "[PERSON_NAME]" at bounding box center [433, 140] width 93 height 17
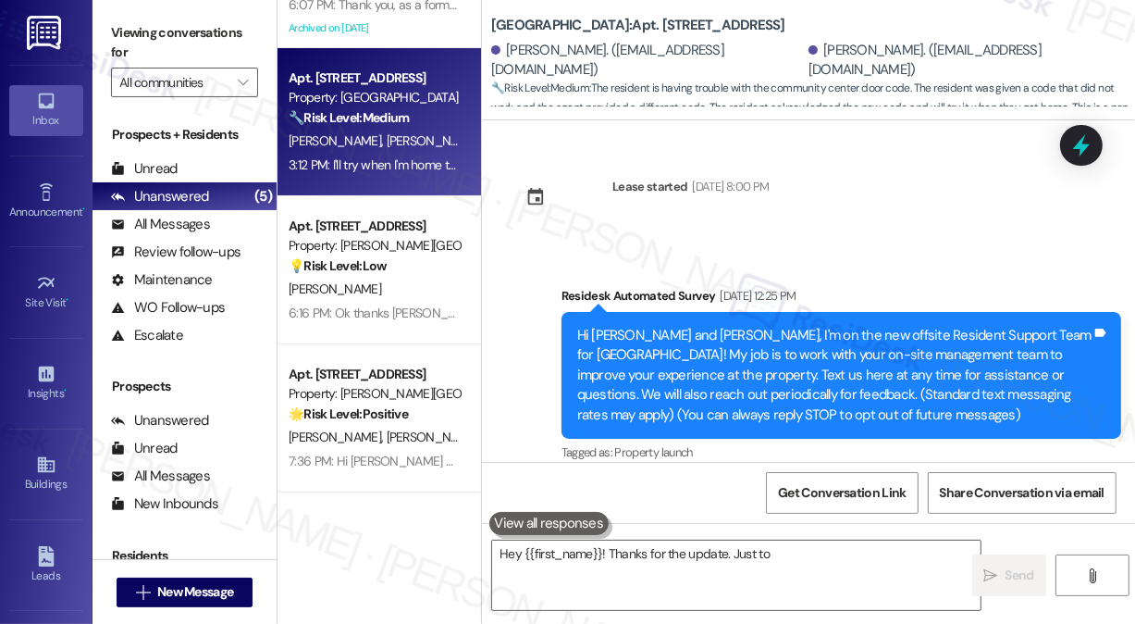
scroll to position [3978, 0]
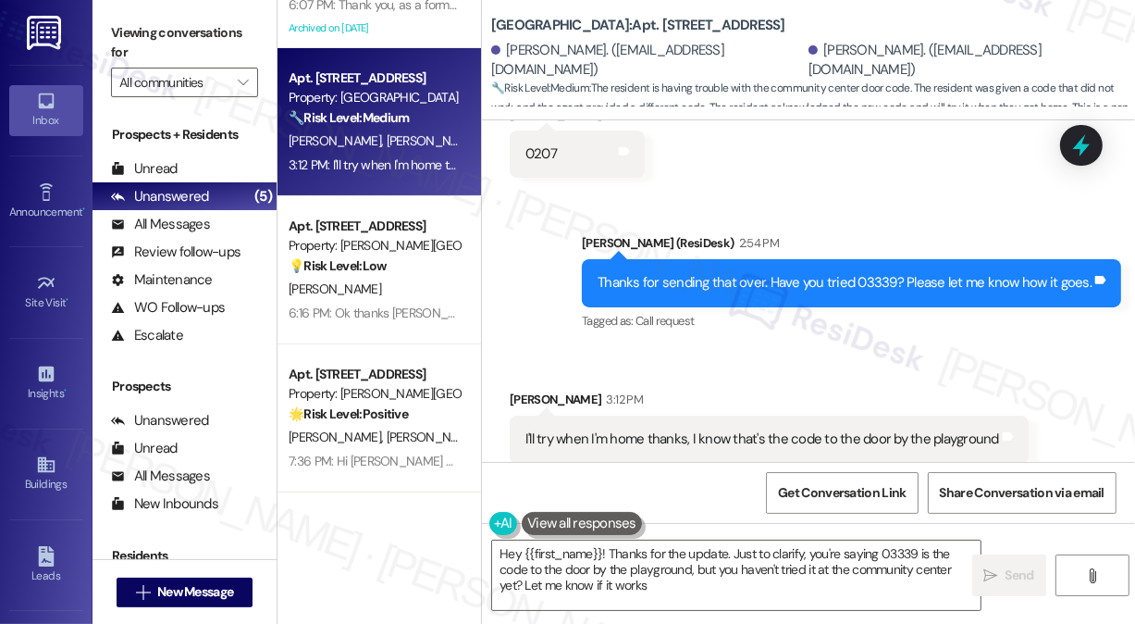
type textarea "Hey {{first_name}}! Thanks for the update. Just to clarify, you're saying 03339…"
click at [743, 429] on div "I'll try when I'm home thanks, I know that's the code to the door by the playgr…" at bounding box center [763, 438] width 474 height 19
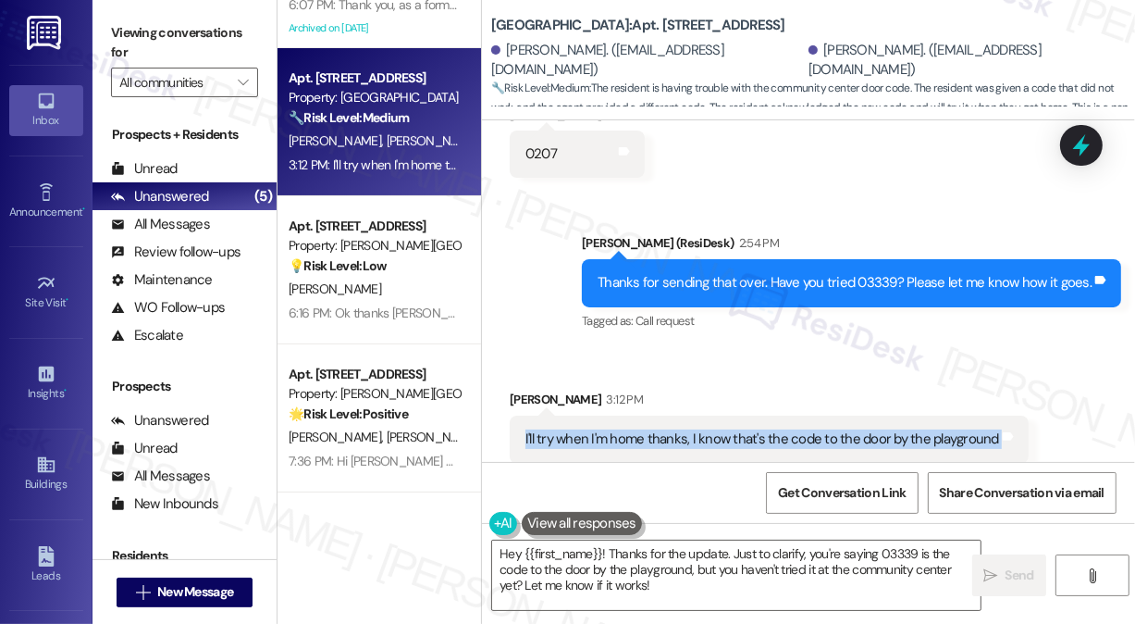
click at [743, 429] on div "I'll try when I'm home thanks, I know that's the code to the door by the playgr…" at bounding box center [763, 438] width 474 height 19
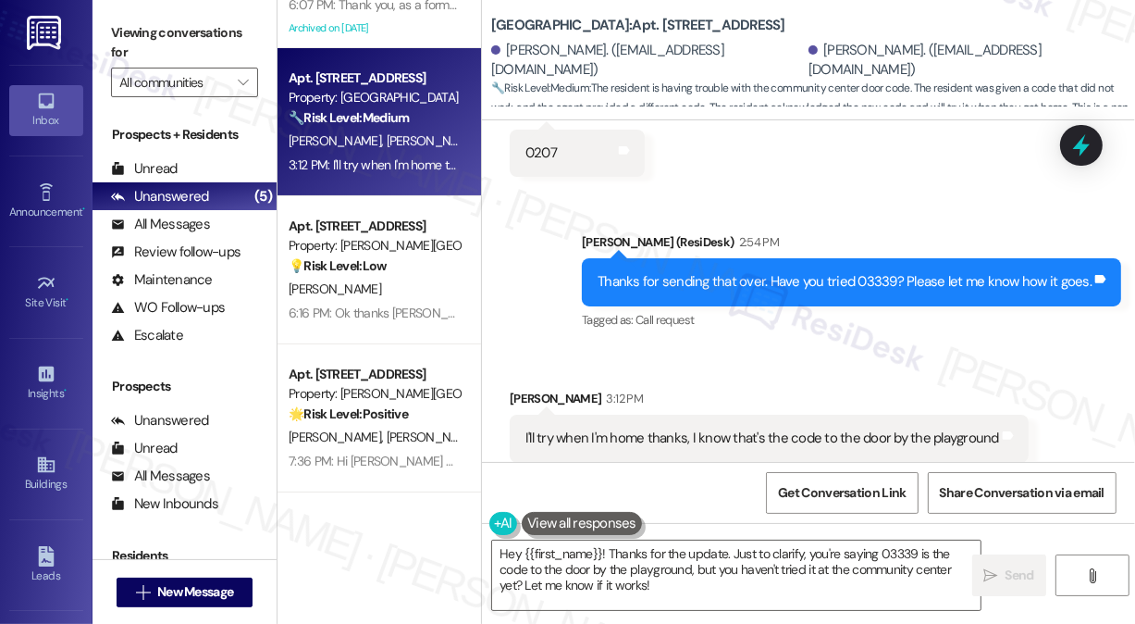
click at [745, 272] on div "Thanks for sending that over. Have you tried 03339? Please let me know how it g…" at bounding box center [845, 281] width 494 height 19
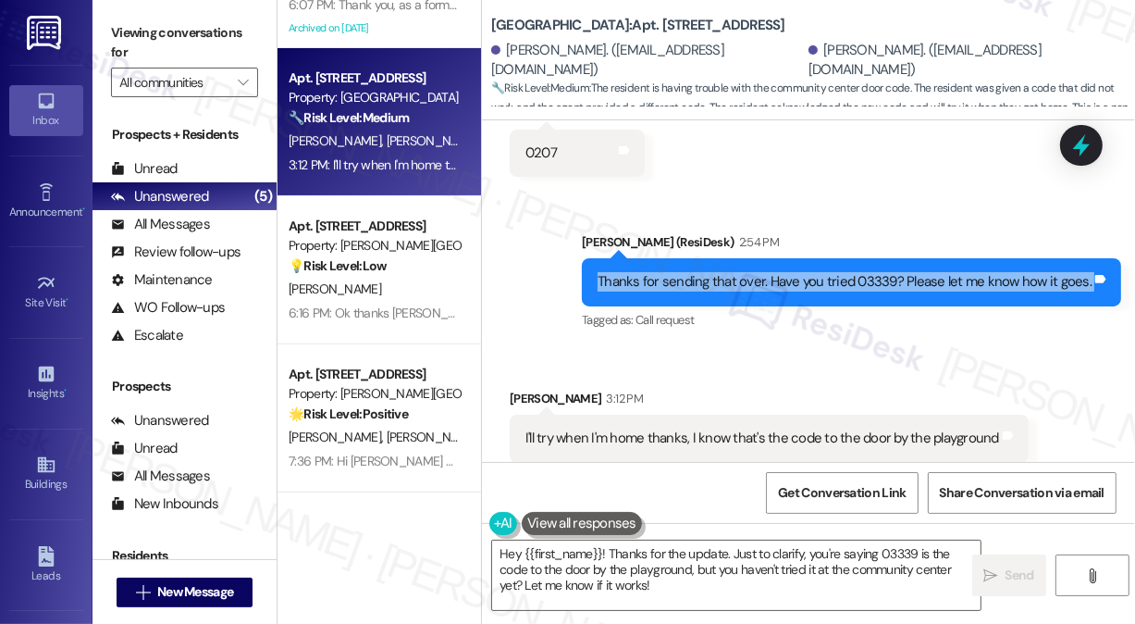
click at [745, 272] on div "Thanks for sending that over. Have you tried 03339? Please let me know how it g…" at bounding box center [845, 281] width 494 height 19
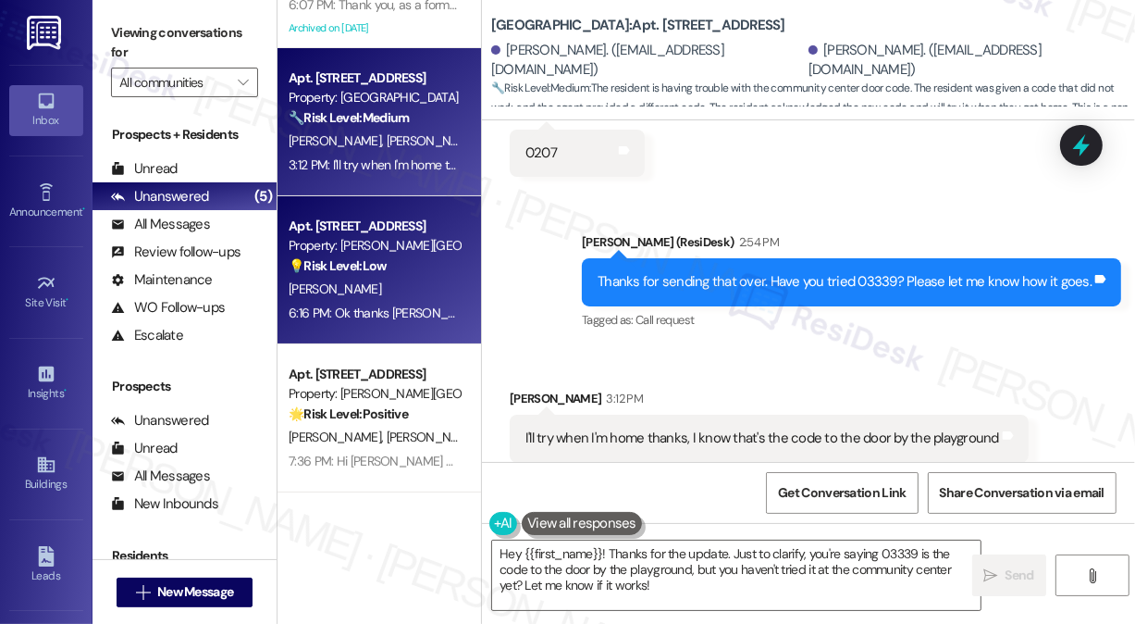
click at [377, 287] on div "[PERSON_NAME]" at bounding box center [374, 289] width 175 height 23
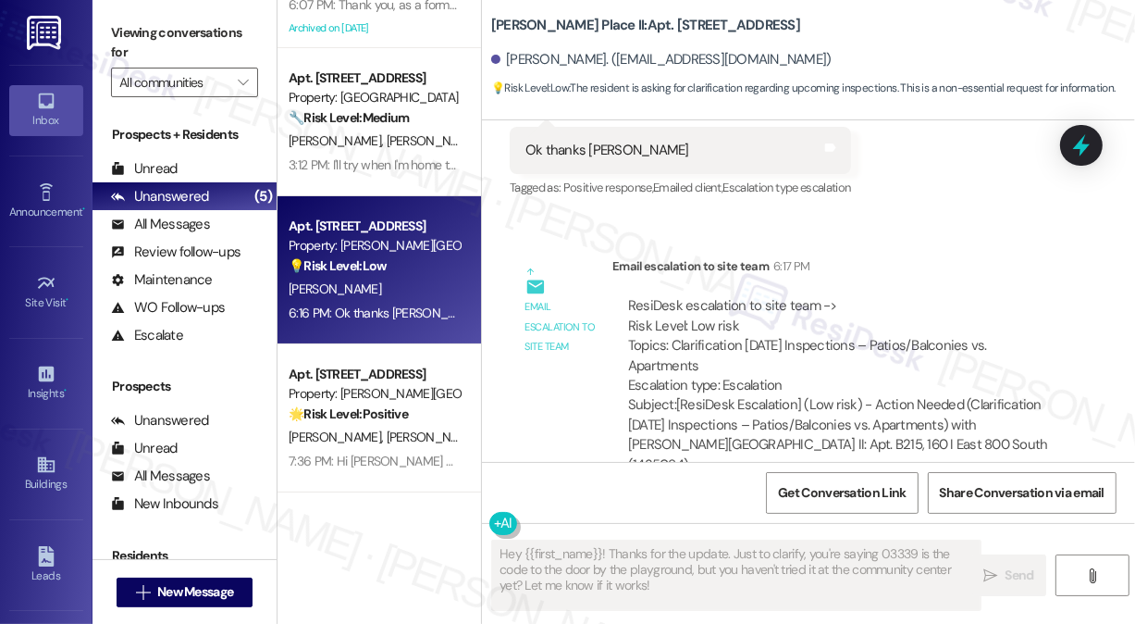
scroll to position [2890, 0]
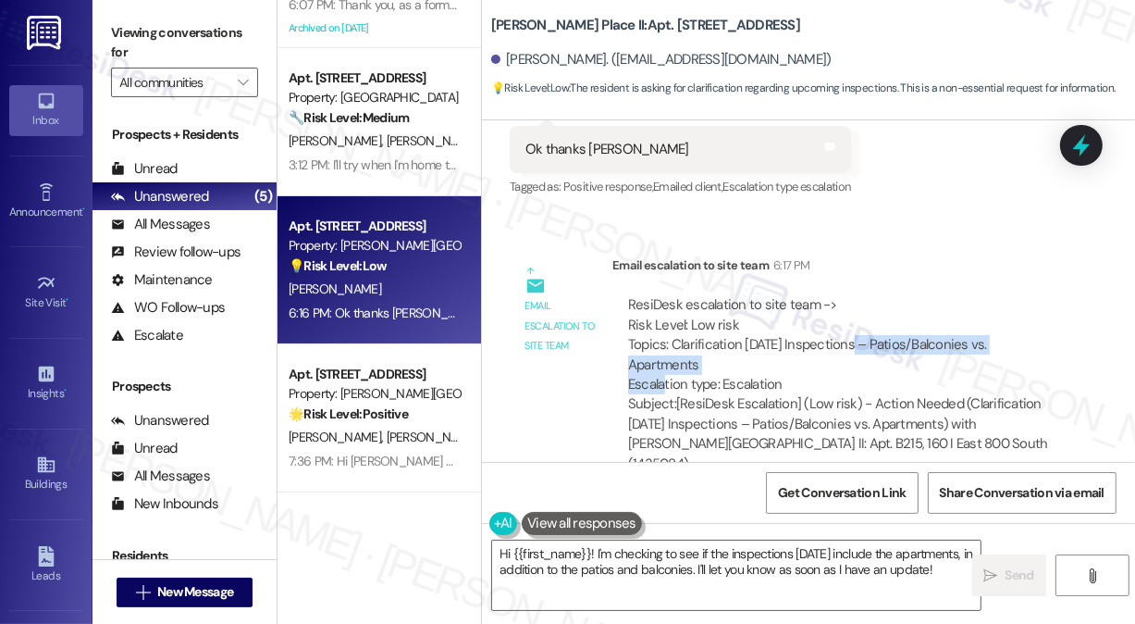
drag, startPoint x: 698, startPoint y: 335, endPoint x: 858, endPoint y: 334, distance: 160.1
click at [858, 334] on div "ResiDesk escalation to site team -> Risk Level: Low risk Topics: Clarification …" at bounding box center [841, 344] width 426 height 99
click at [565, 581] on textarea "Hi {{first_name}}! I'm checking to see if the inspections [DATE] include the ap…" at bounding box center [736, 574] width 489 height 69
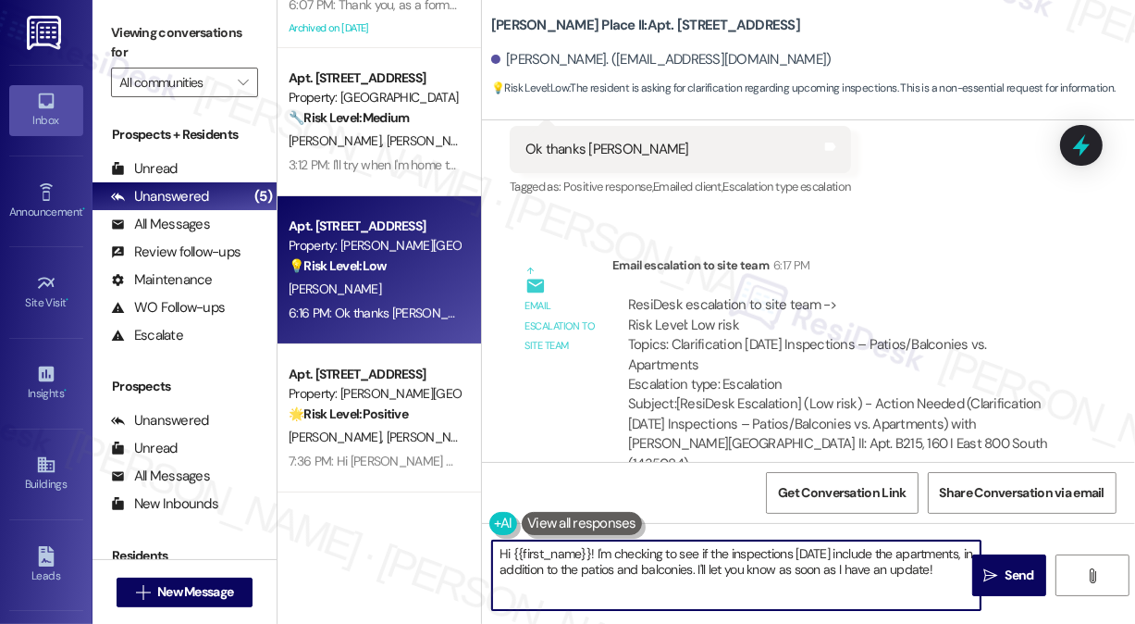
click at [565, 581] on textarea "Hi {{first_name}}! I'm checking to see if the inspections [DATE] include the ap…" at bounding box center [736, 574] width 489 height 69
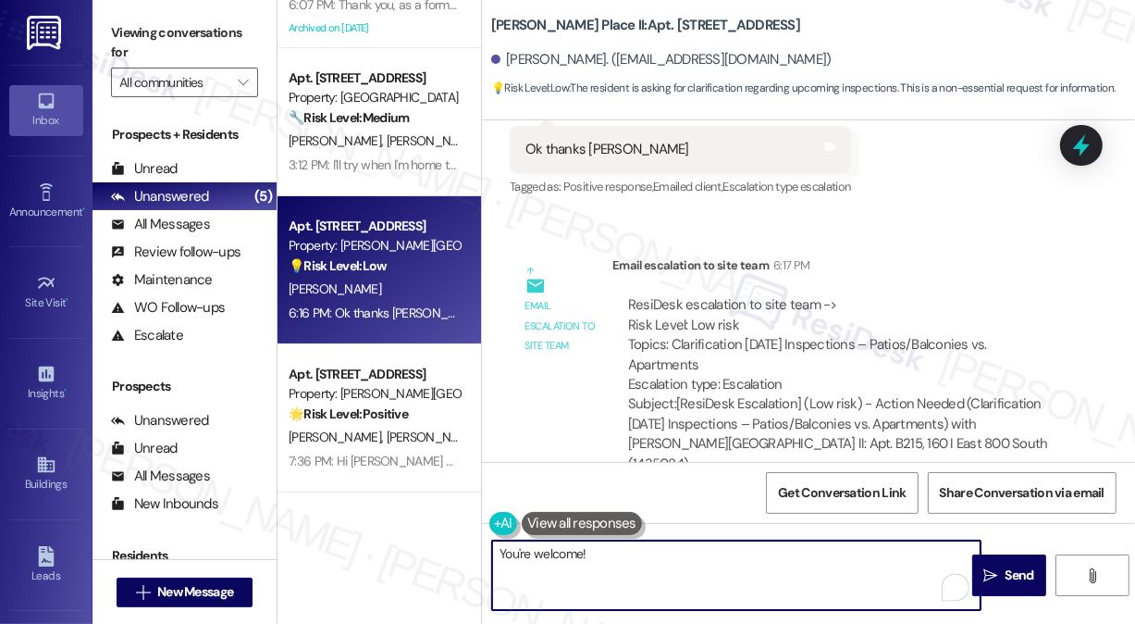
click at [512, 67] on div "[PERSON_NAME]. ([EMAIL_ADDRESS][DOMAIN_NAME])" at bounding box center [661, 59] width 340 height 19
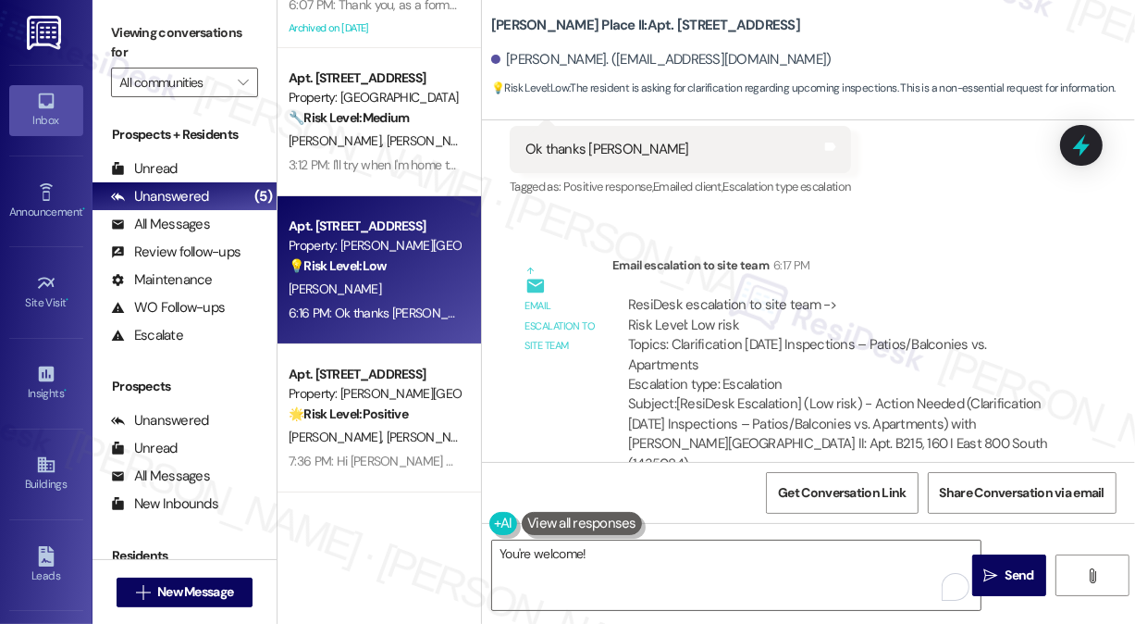
click at [512, 67] on div "[PERSON_NAME]. ([EMAIL_ADDRESS][DOMAIN_NAME])" at bounding box center [661, 59] width 340 height 19
copy div "[PERSON_NAME]"
click at [581, 550] on textarea "You're welcome!" at bounding box center [736, 574] width 489 height 69
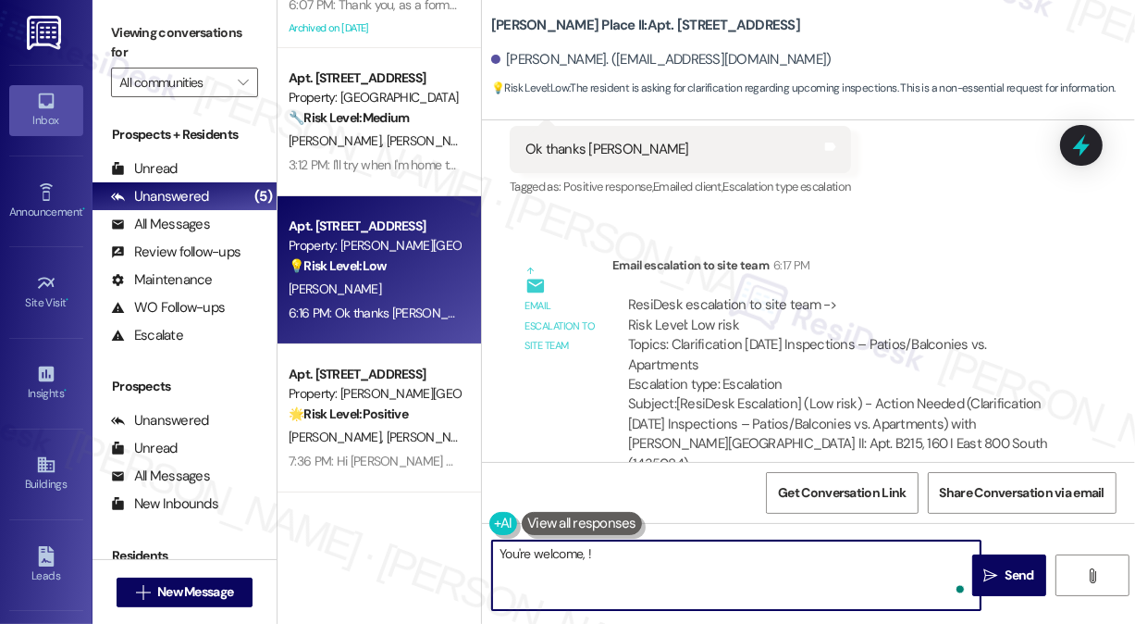
paste textarea "[PERSON_NAME]"
type textarea "You're welcome, [PERSON_NAME]! Let me know if you need anything else. Have a lo…"
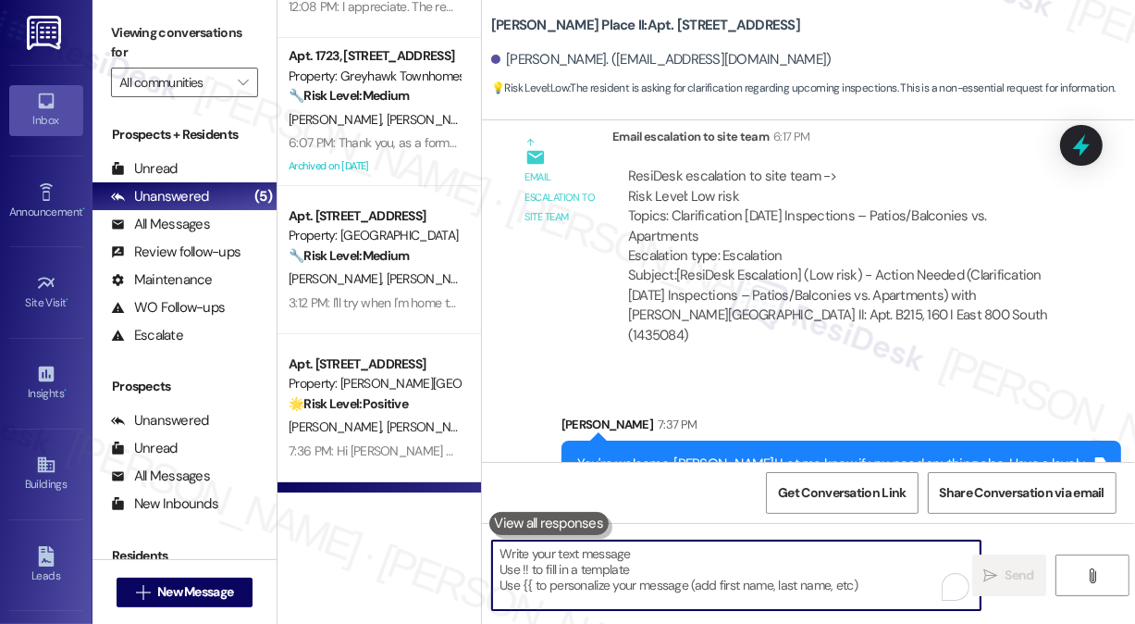
scroll to position [0, 0]
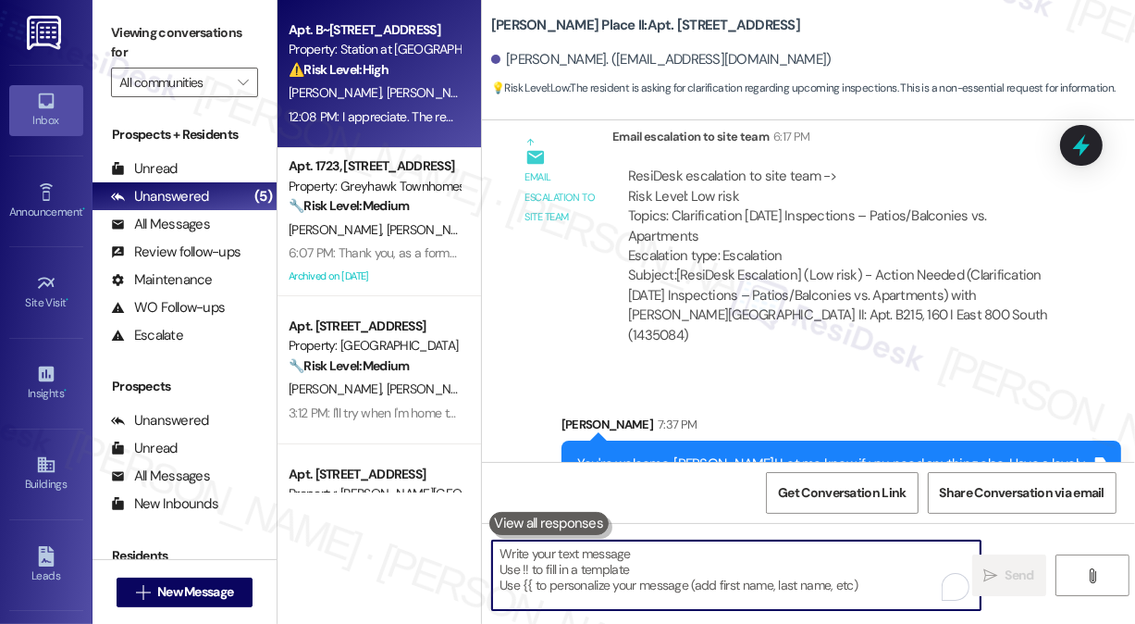
click at [458, 85] on div "Apt. B~201, [STREET_ADDRESS] Property: Station at [GEOGRAPHIC_DATA][PERSON_NAME…" at bounding box center [380, 74] width 204 height 148
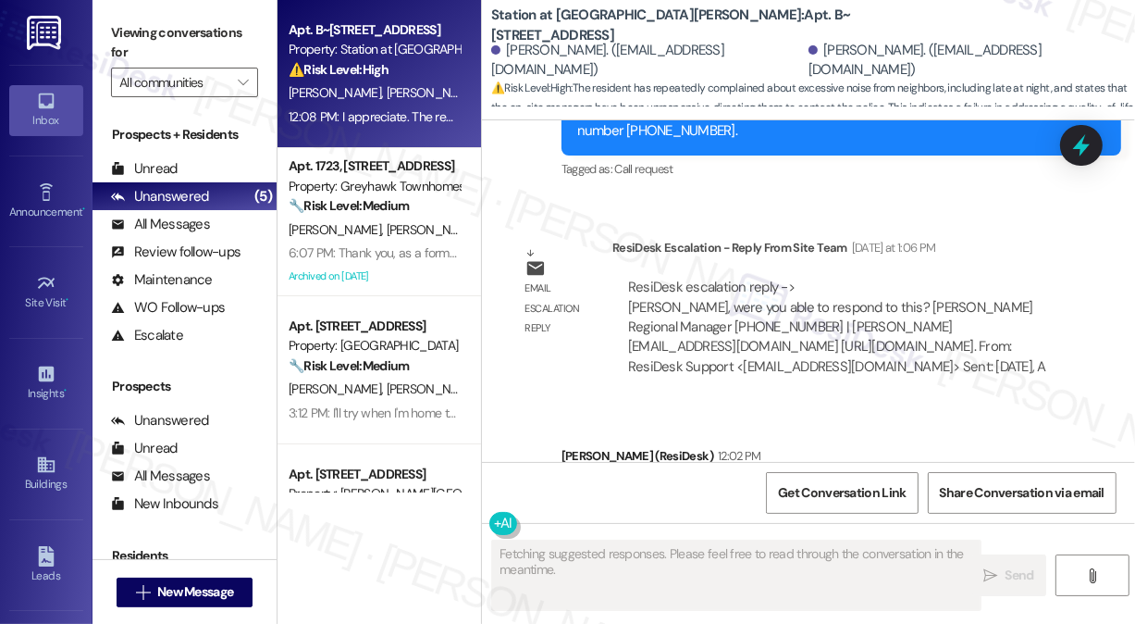
scroll to position [3757, 0]
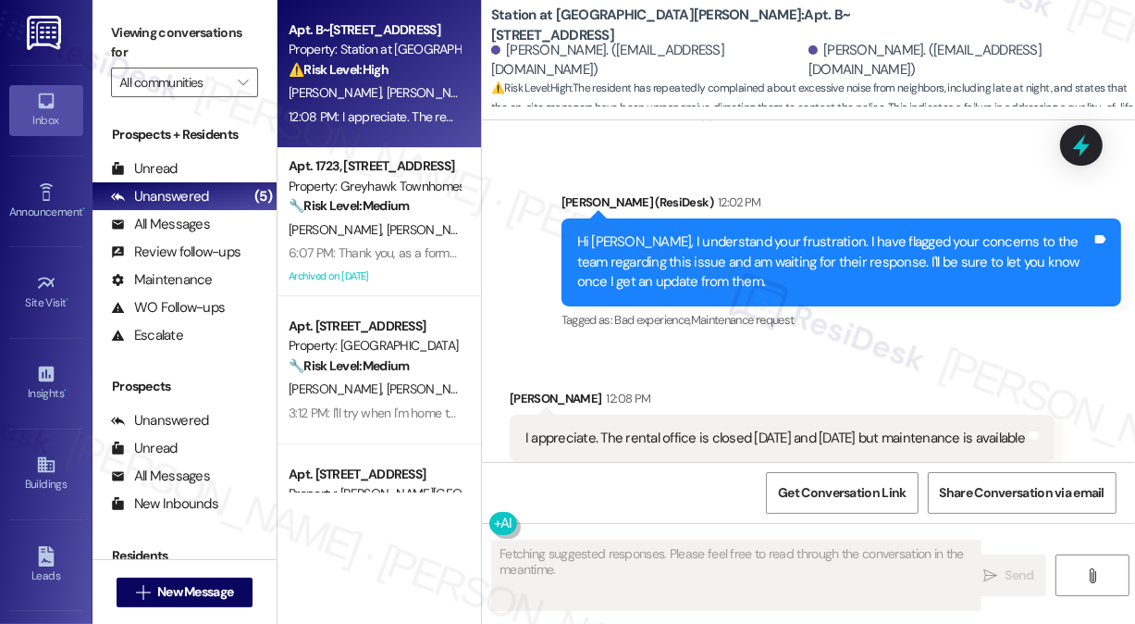
click at [676, 428] on div "I appreciate. The rental office is closed [DATE] and [DATE] but maintenance is …" at bounding box center [776, 437] width 500 height 19
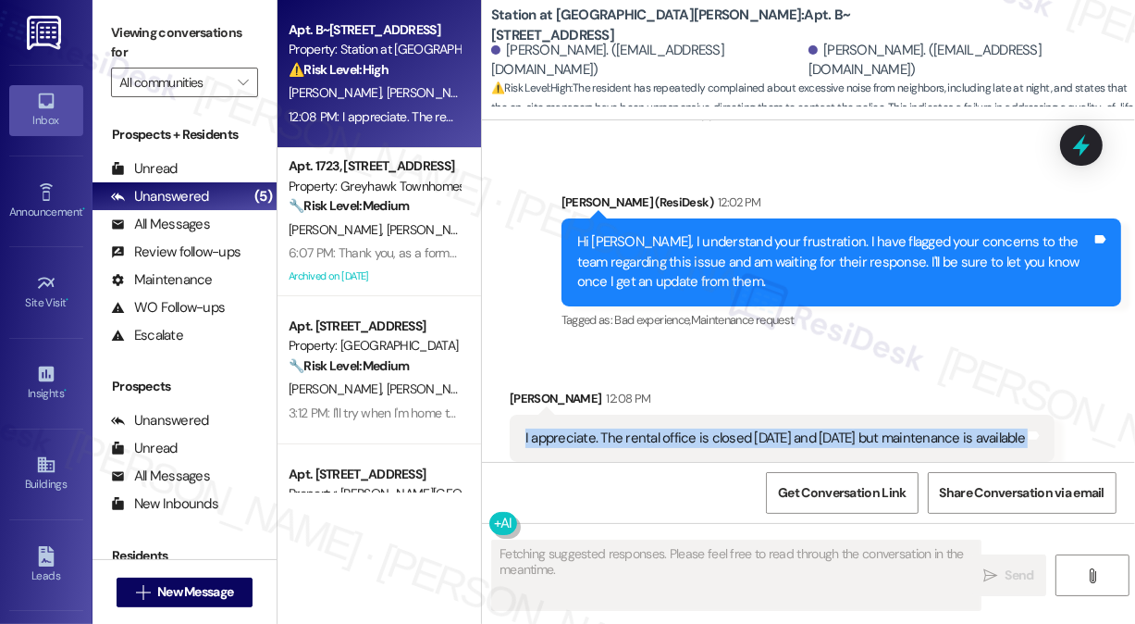
click at [676, 428] on div "I appreciate. The rental office is closed [DATE] and [DATE] but maintenance is …" at bounding box center [776, 437] width 500 height 19
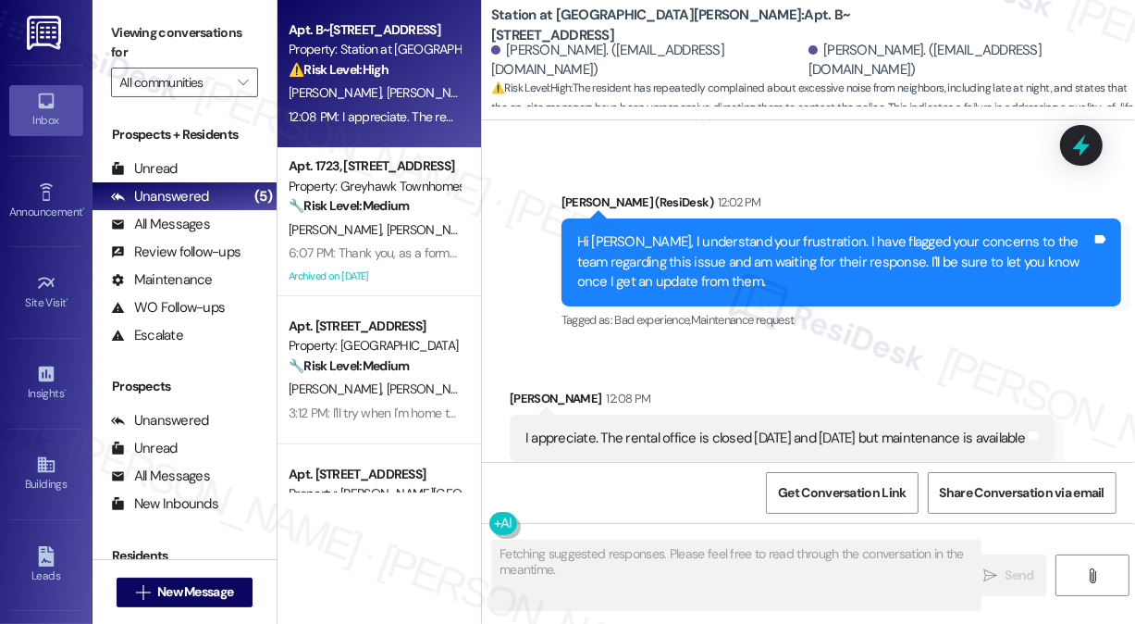
click at [643, 232] on div "Hi [PERSON_NAME], I understand your frustration. I have flagged your concerns t…" at bounding box center [834, 261] width 514 height 59
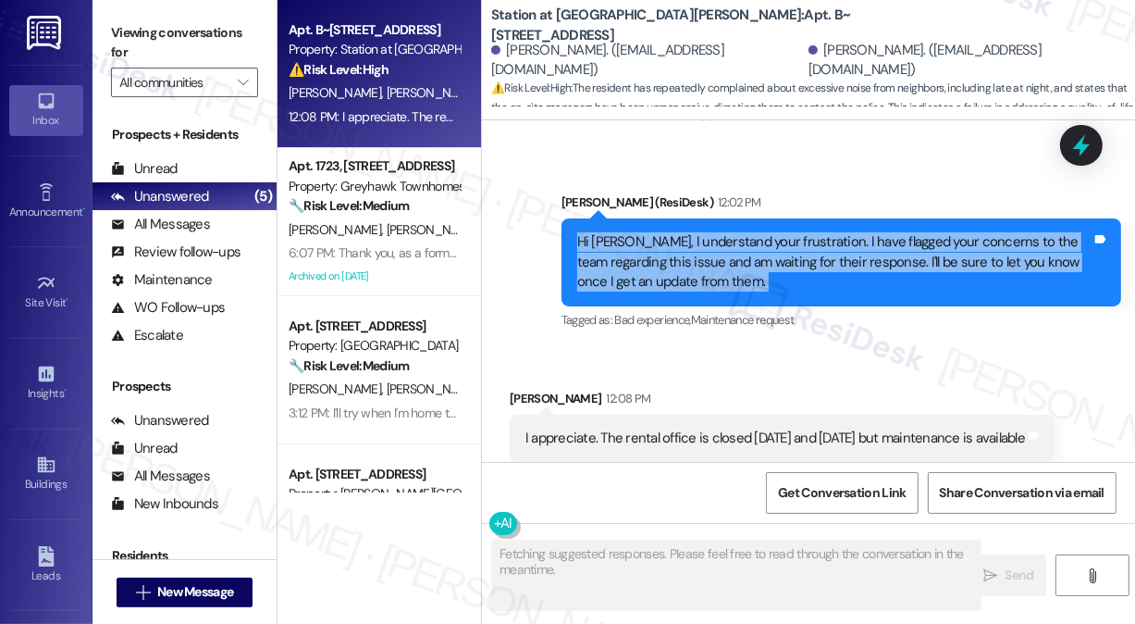
click at [643, 232] on div "Hi [PERSON_NAME], I understand your frustration. I have flagged your concerns t…" at bounding box center [834, 261] width 514 height 59
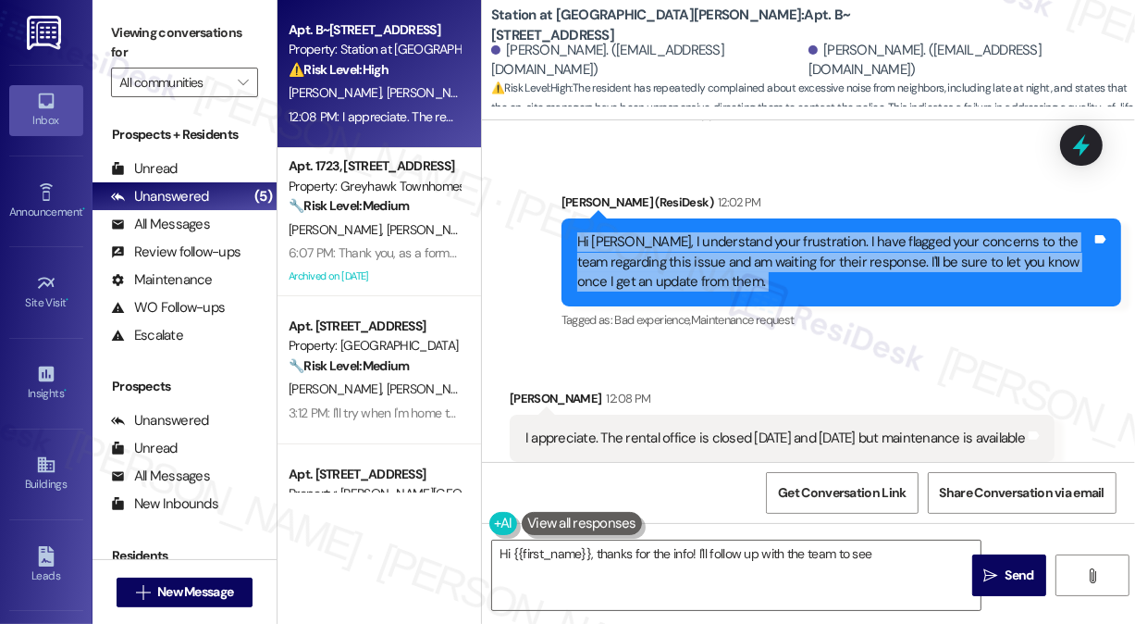
copy div "Hi [PERSON_NAME], I understand your frustration. I have flagged your concerns t…"
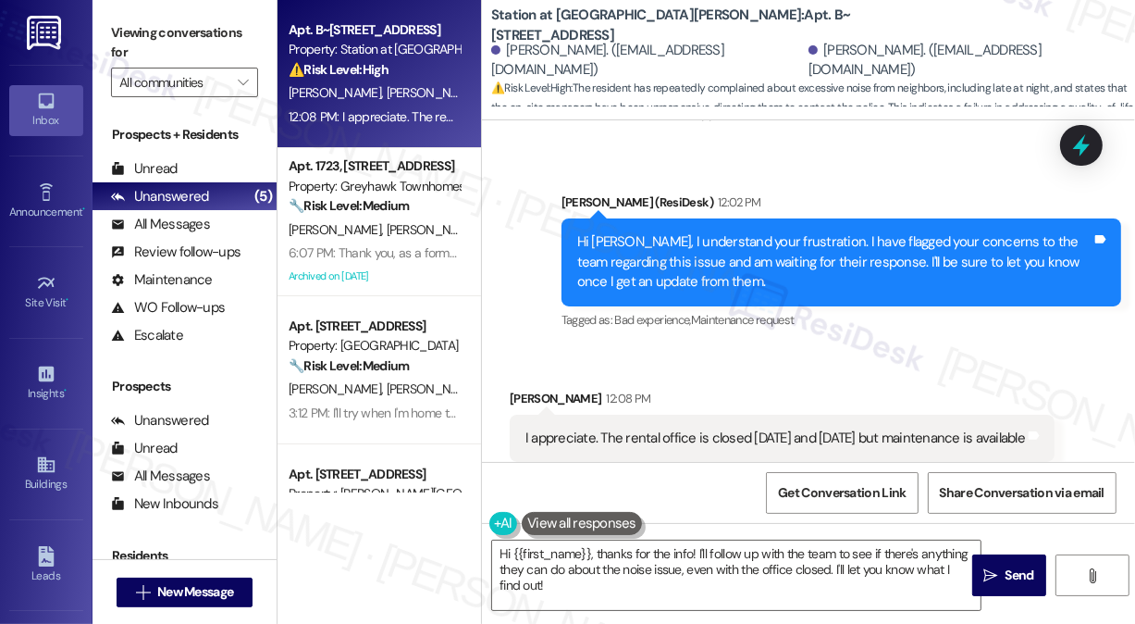
drag, startPoint x: 151, startPoint y: 33, endPoint x: 322, endPoint y: 110, distance: 187.6
click at [151, 33] on label "Viewing conversations for" at bounding box center [184, 43] width 147 height 49
click at [685, 428] on div "I appreciate. The rental office is closed [DATE] and [DATE] but maintenance is …" at bounding box center [776, 437] width 500 height 19
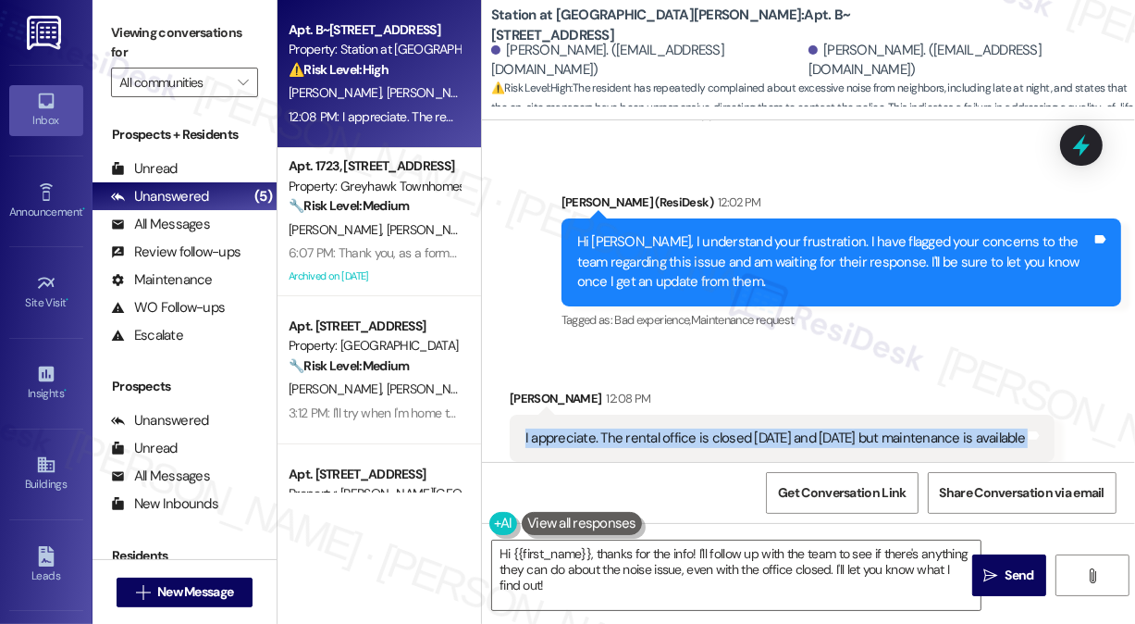
click at [685, 428] on div "I appreciate. The rental office is closed [DATE] and [DATE] but maintenance is …" at bounding box center [776, 437] width 500 height 19
copy div "I appreciate. The rental office is closed [DATE] and [DATE] but maintenance is …"
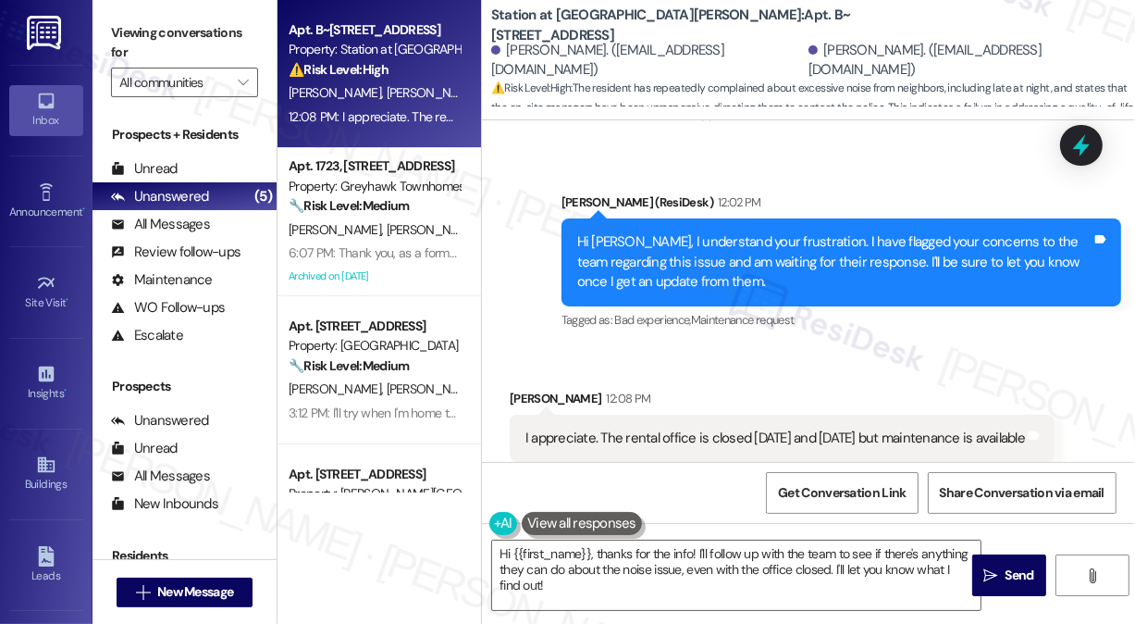
click at [152, 31] on label "Viewing conversations for" at bounding box center [184, 43] width 147 height 49
click at [149, 43] on label "Viewing conversations for" at bounding box center [184, 43] width 147 height 49
click at [662, 563] on textarea "Hi {{first_name}}, thanks for the info! I'll follow up with the team to see if …" at bounding box center [736, 574] width 489 height 69
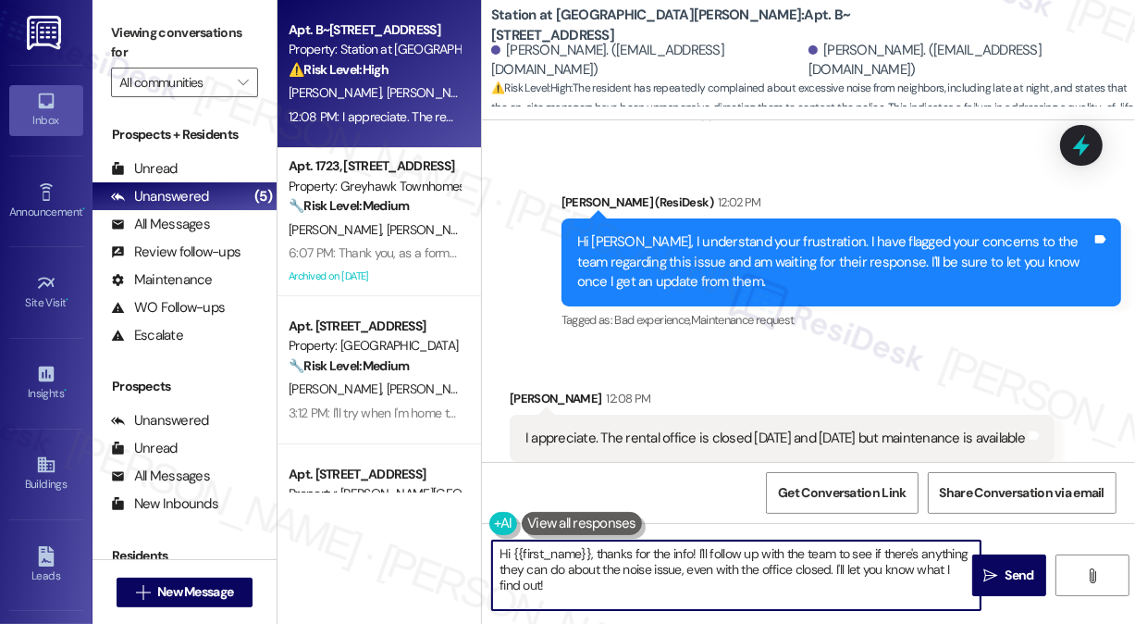
click at [661, 563] on textarea "Hi {{first_name}}, thanks for the info! I'll follow up with the team to see if …" at bounding box center [736, 574] width 489 height 69
paste textarea "Thanks for the heads-up, [PERSON_NAME]! Yes, you're right—the rental office is …"
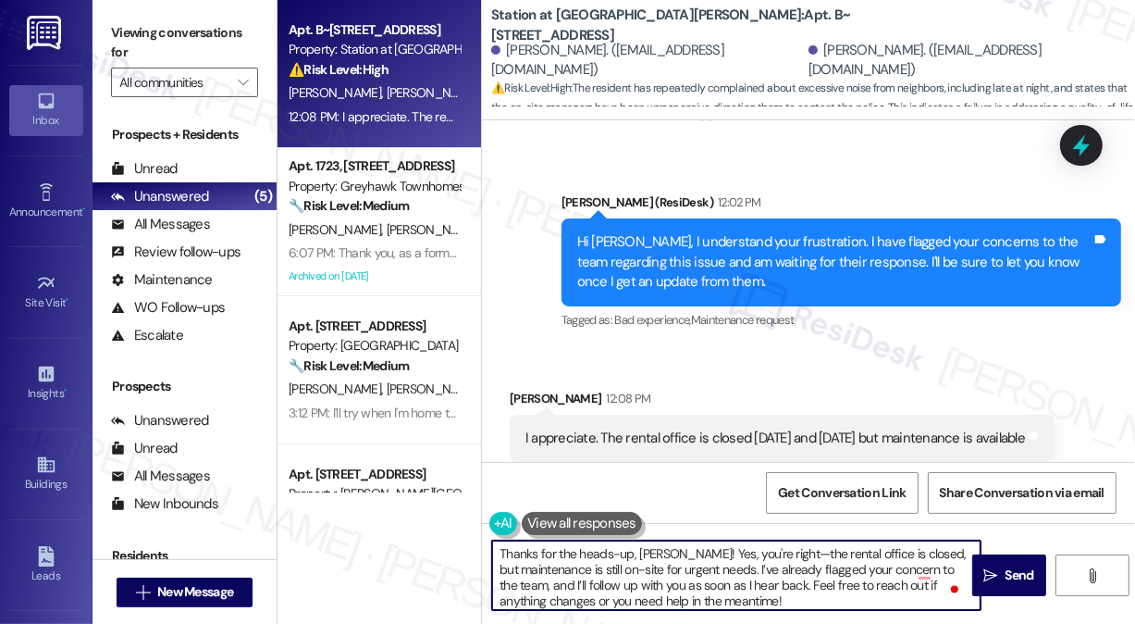
drag, startPoint x: 681, startPoint y: 550, endPoint x: 645, endPoint y: 547, distance: 36.2
click at [638, 550] on textarea "Thanks for the heads-up, [PERSON_NAME]! Yes, you're right—the rental office is …" at bounding box center [736, 574] width 489 height 69
click at [670, 547] on textarea "Thanks for the heads-up, [PERSON_NAME]! Yes, you're right—the rental office is …" at bounding box center [736, 574] width 489 height 69
click at [687, 569] on textarea "Thanks for the heads-up, [PERSON_NAME]! Yes, you're right—the rental office is …" at bounding box center [736, 574] width 489 height 69
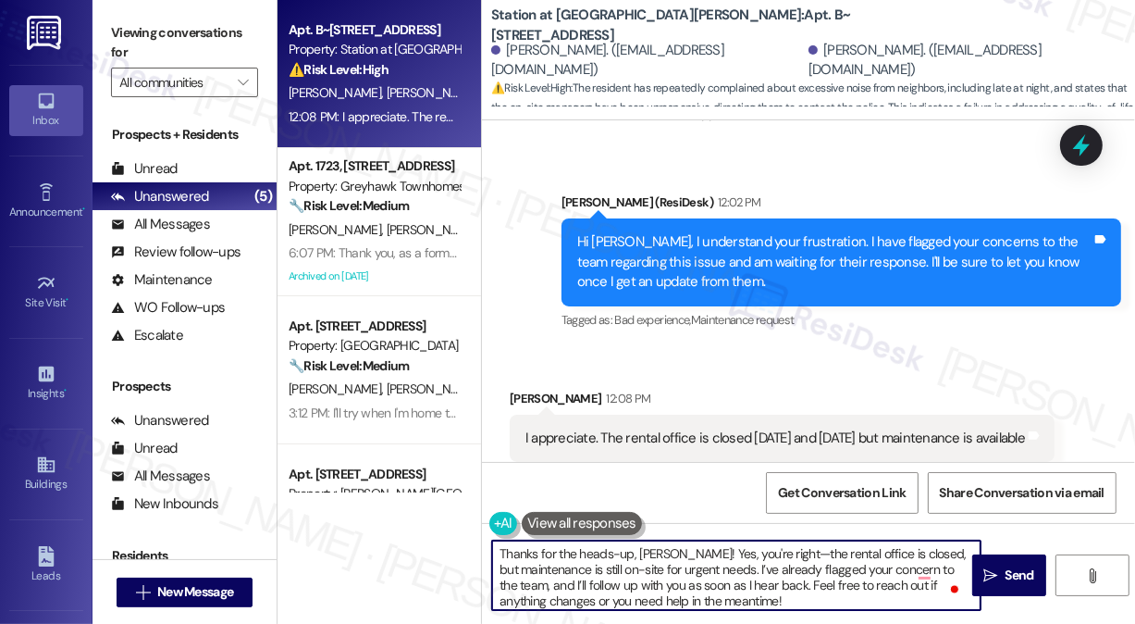
click at [687, 569] on textarea "Thanks for the heads-up, [PERSON_NAME]! Yes, you're right—the rental office is …" at bounding box center [736, 574] width 489 height 69
click at [760, 569] on textarea "Thanks for the heads-up, [PERSON_NAME]! Yes, you're right—the rental office is …" at bounding box center [736, 574] width 489 height 69
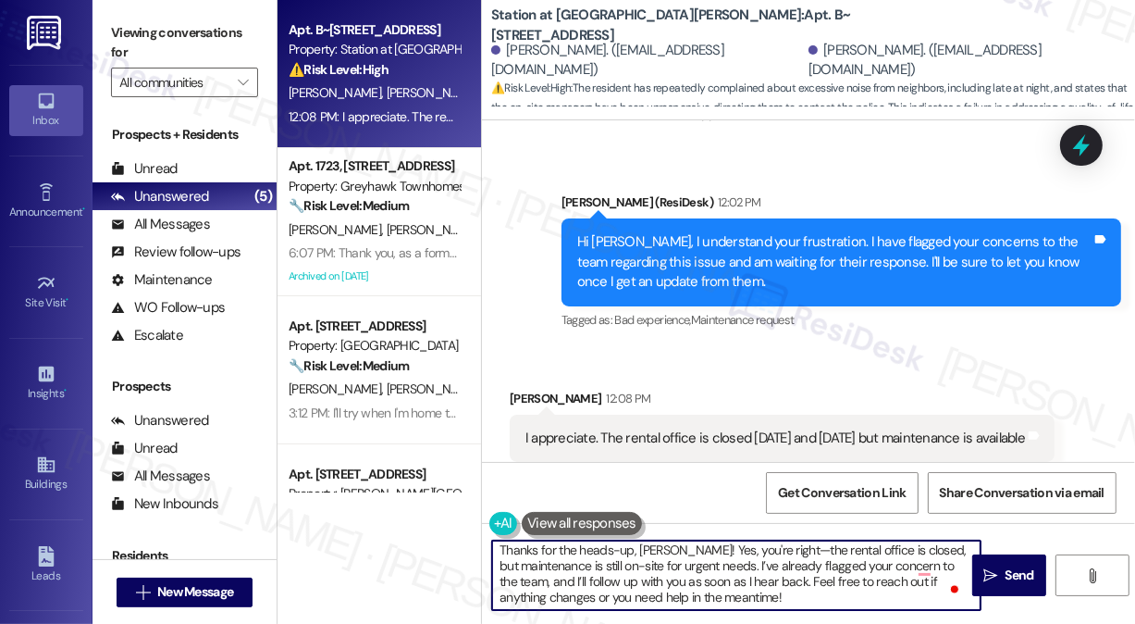
drag, startPoint x: 738, startPoint y: 567, endPoint x: 795, endPoint y: 597, distance: 63.7
click at [795, 597] on textarea "Thanks for the heads-up, [PERSON_NAME]! Yes, you're right—the rental office is …" at bounding box center [736, 574] width 489 height 69
click at [549, 582] on textarea "Thanks for the heads-up, [PERSON_NAME]! Yes, you're right—the rental office is …" at bounding box center [736, 574] width 489 height 69
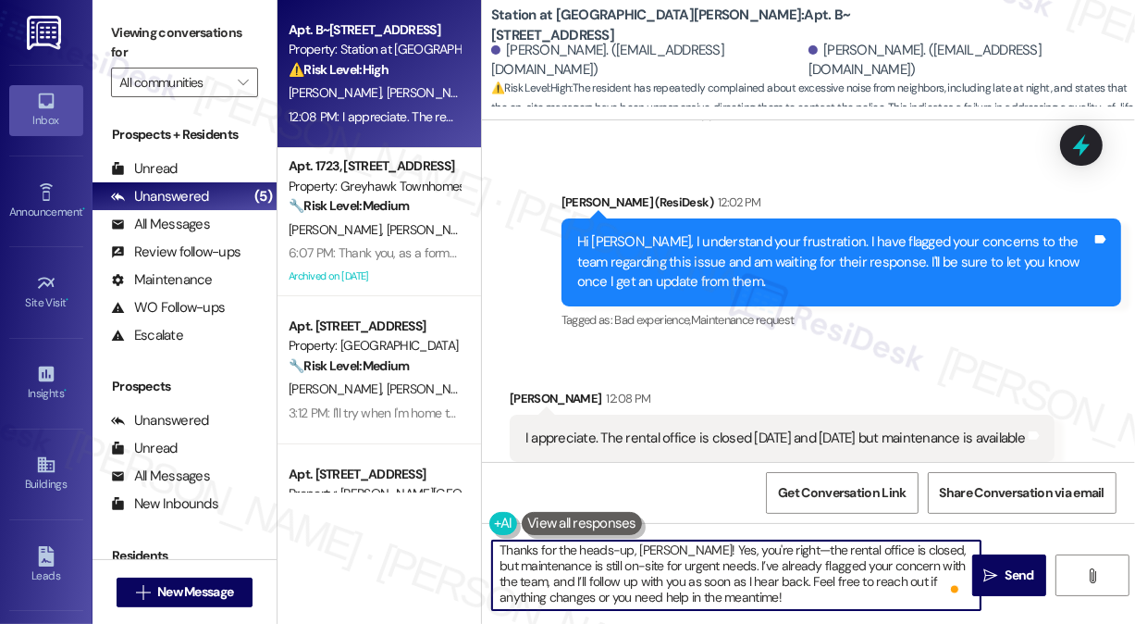
click at [549, 582] on textarea "Thanks for the heads-up, [PERSON_NAME]! Yes, you're right—the rental office is …" at bounding box center [736, 574] width 489 height 69
click at [793, 594] on textarea "Thanks for the heads-up, [PERSON_NAME]! Yes, you're right—the rental office is …" at bounding box center [736, 574] width 489 height 69
click at [781, 601] on textarea "Thanks for the heads-up, [PERSON_NAME]! Yes, you're right—the rental office is …" at bounding box center [736, 574] width 489 height 69
type textarea "Thanks for the heads-up, [PERSON_NAME]! Yes, you're right—the rental office is …"
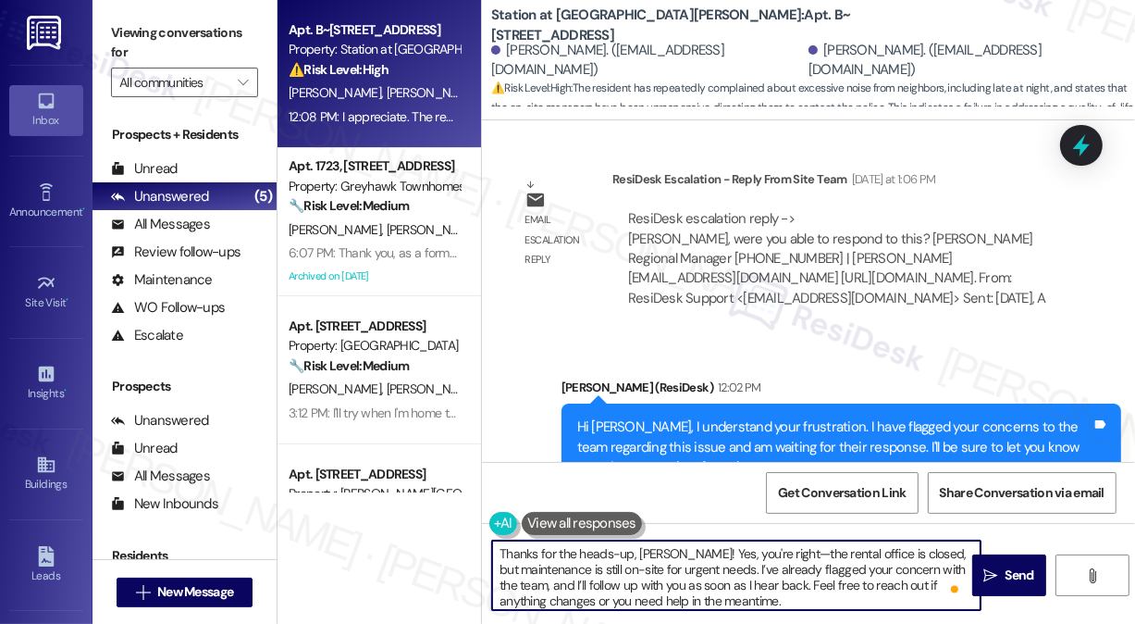
scroll to position [0, 0]
drag, startPoint x: 682, startPoint y: 546, endPoint x: 733, endPoint y: 569, distance: 55.9
click at [733, 569] on textarea "Thanks for the heads-up, [PERSON_NAME]! Yes, you're right—the rental office is …" at bounding box center [736, 574] width 489 height 69
click at [748, 573] on textarea "Thanks for the heads-up, [PERSON_NAME]! Yes, you're right—the rental office is …" at bounding box center [736, 574] width 489 height 69
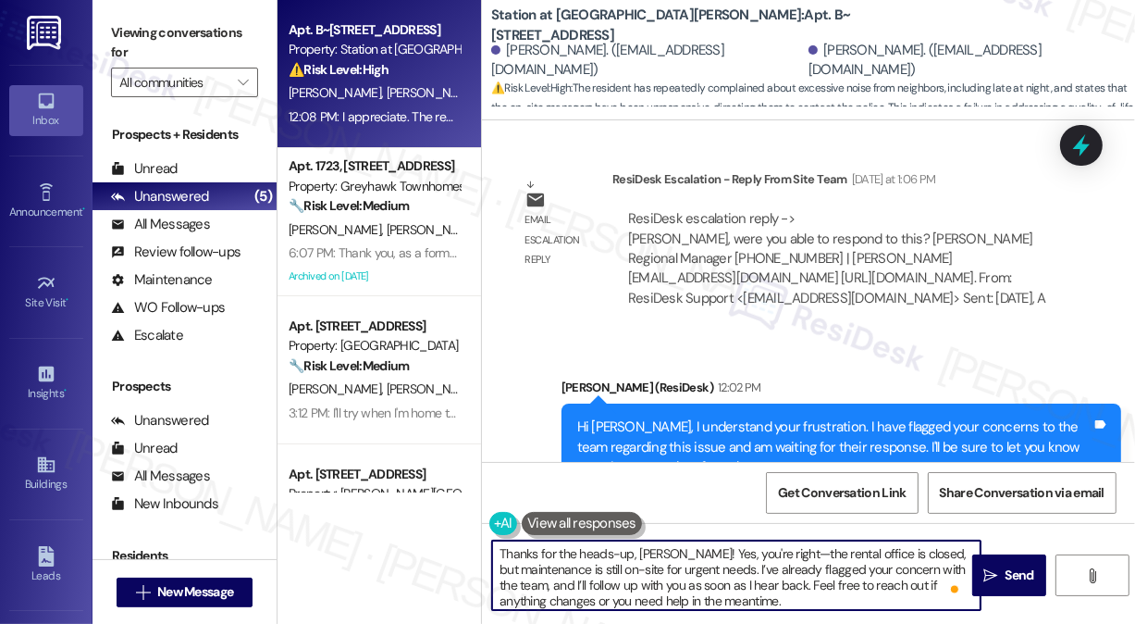
click at [748, 573] on textarea "Thanks for the heads-up, [PERSON_NAME]! Yes, you're right—the rental office is …" at bounding box center [736, 574] width 489 height 69
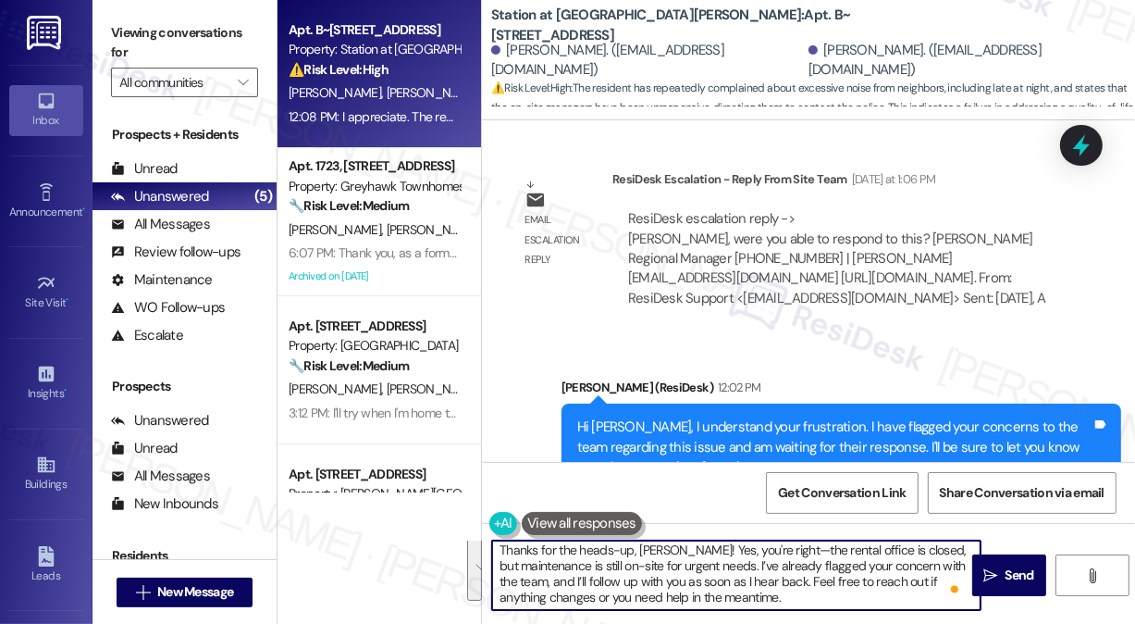
scroll to position [4, 0]
click at [777, 592] on textarea "Thanks for the heads-up, [PERSON_NAME]! Yes, you're right—the rental office is …" at bounding box center [736, 574] width 489 height 69
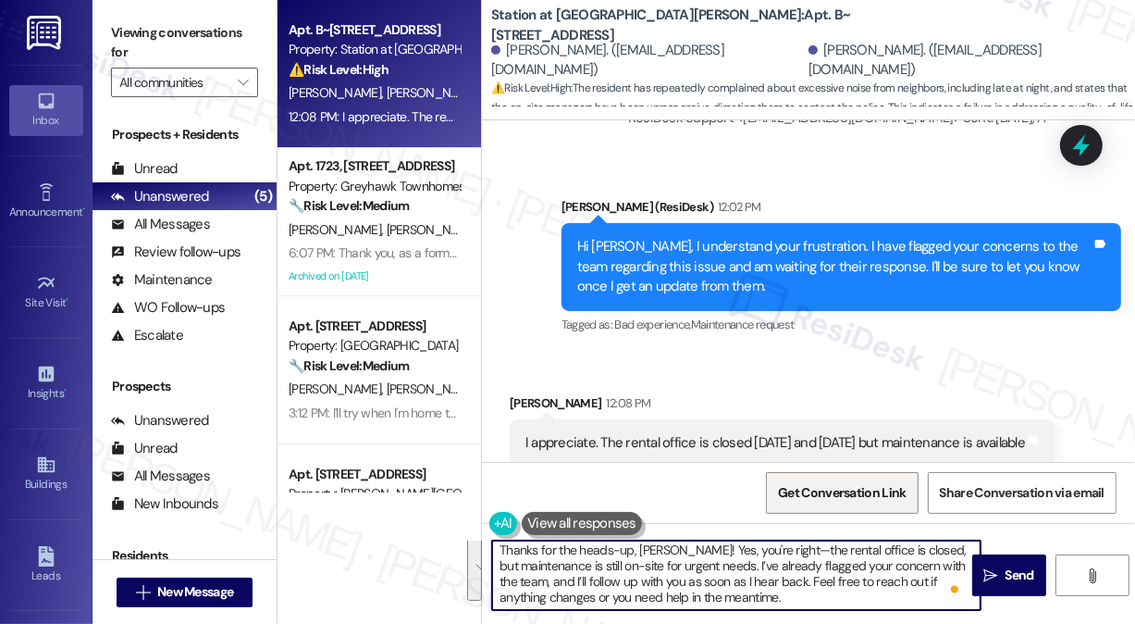
scroll to position [3758, 0]
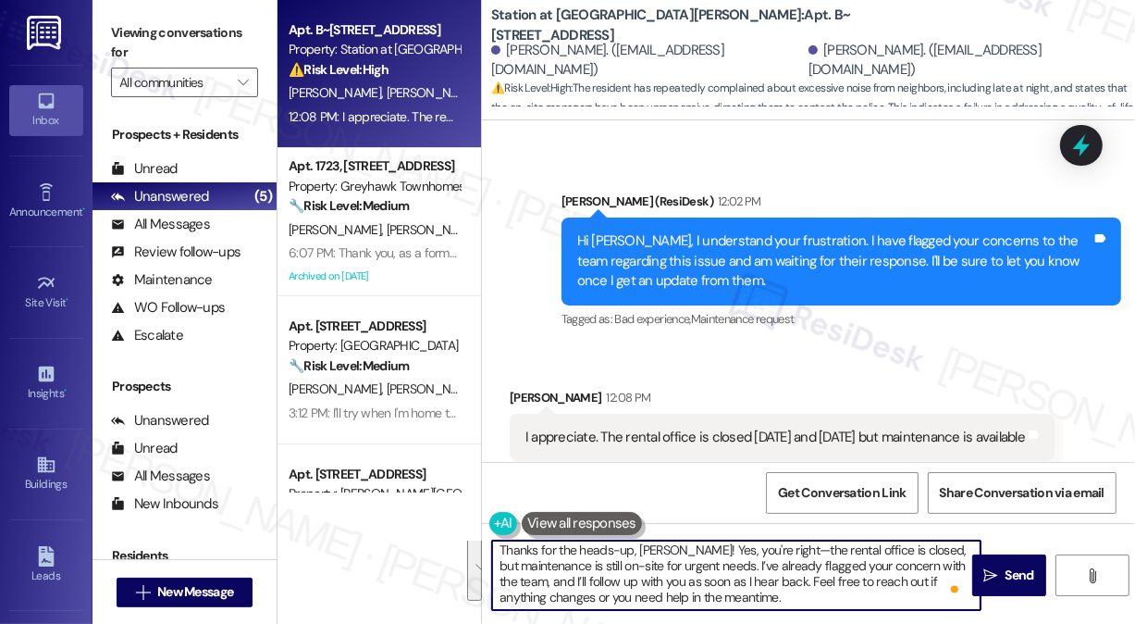
click at [814, 601] on textarea "Thanks for the heads-up, [PERSON_NAME]! Yes, you're right—the rental office is …" at bounding box center [736, 574] width 489 height 69
click at [897, 581] on textarea "Thanks for the heads-up, [PERSON_NAME]! Yes, you're right—the rental office is …" at bounding box center [736, 574] width 489 height 69
click at [757, 590] on textarea "Thanks for the heads-up, [PERSON_NAME]! Yes, you're right—the rental office is …" at bounding box center [736, 574] width 489 height 69
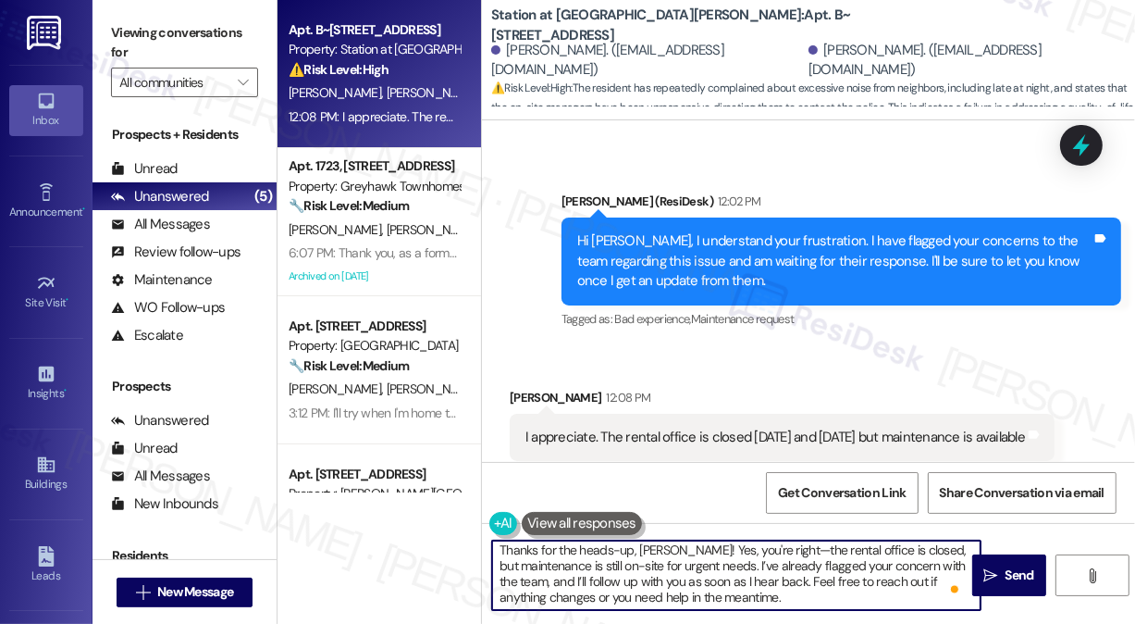
click at [749, 602] on textarea "Thanks for the heads-up, [PERSON_NAME]! Yes, you're right—the rental office is …" at bounding box center [736, 574] width 489 height 69
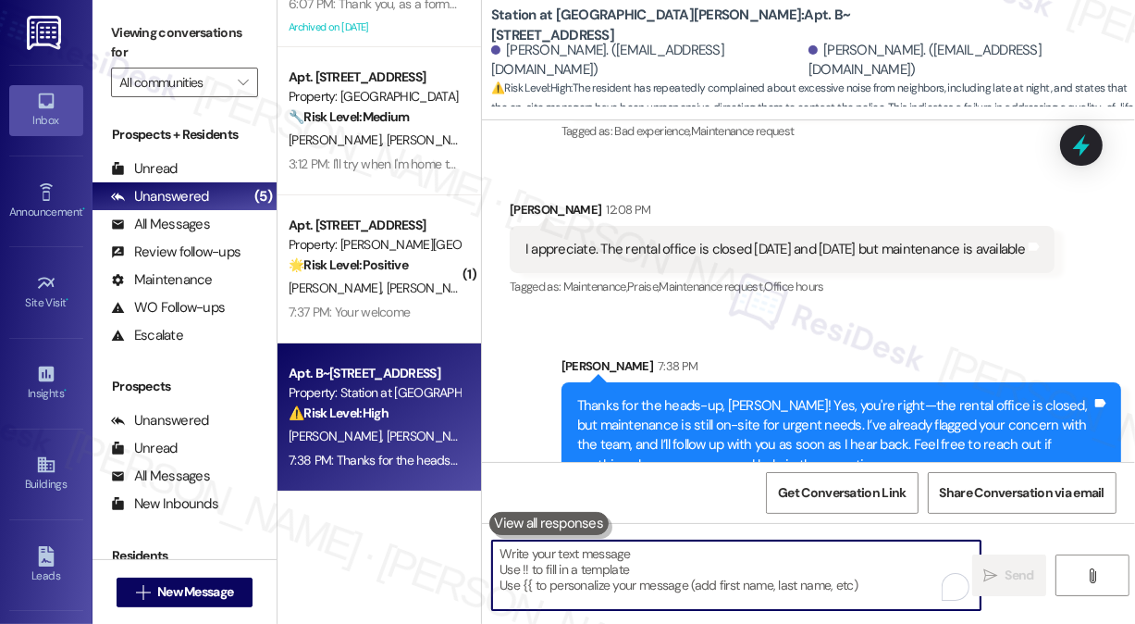
scroll to position [248, 0]
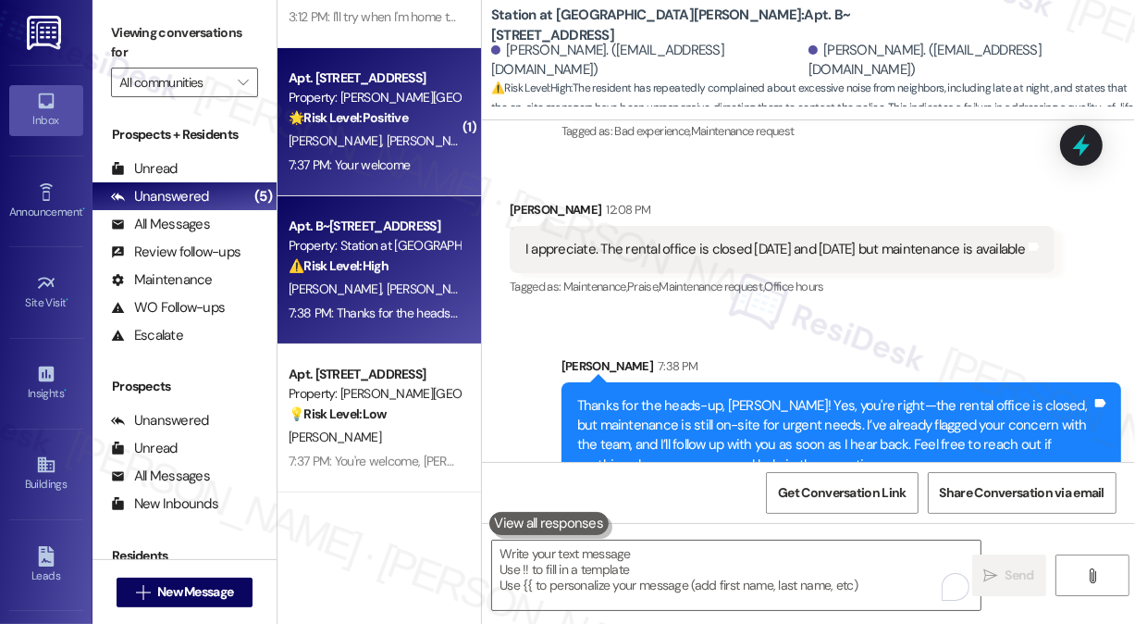
click at [374, 125] on strong "🌟 Risk Level: Positive" at bounding box center [348, 117] width 119 height 17
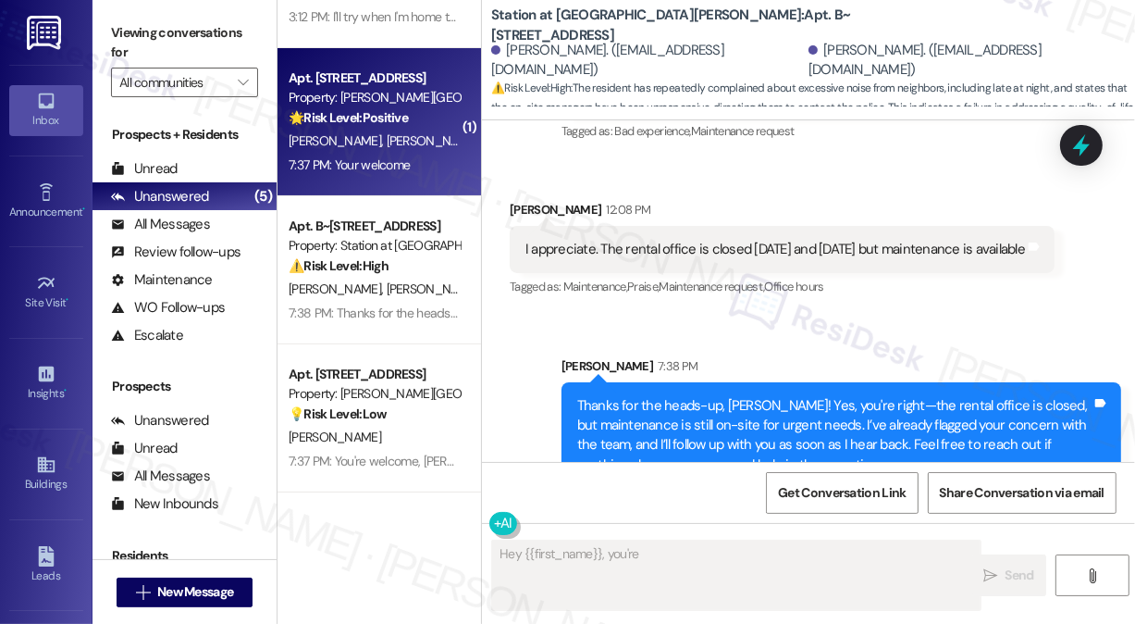
scroll to position [1520, 0]
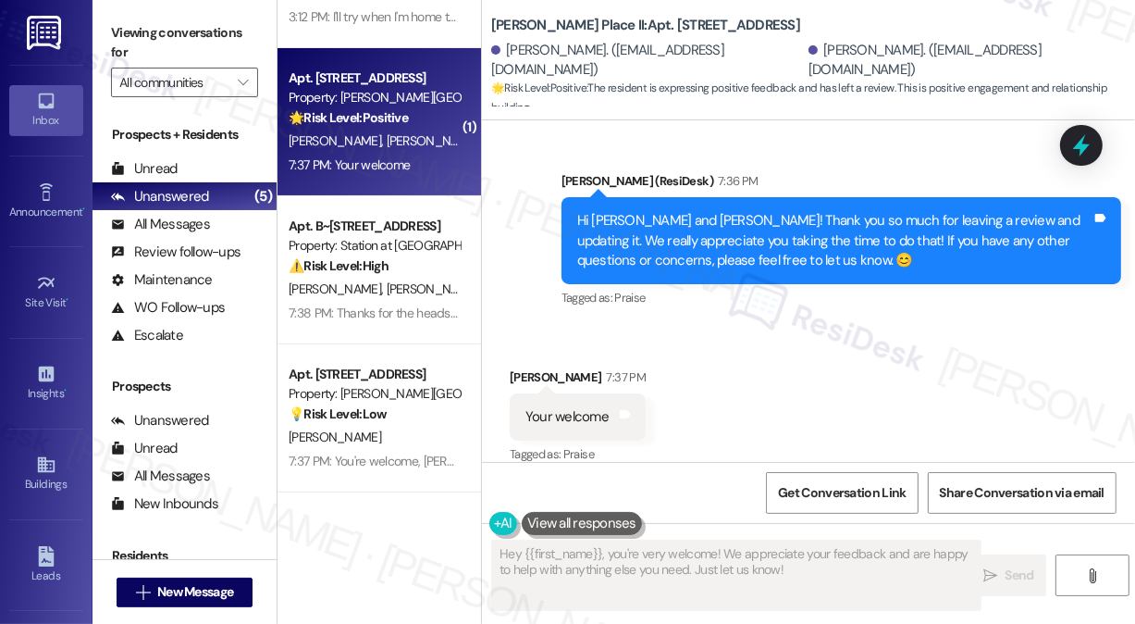
click at [555, 393] on div "Your welcome Tags and notes" at bounding box center [578, 416] width 136 height 47
click at [681, 211] on div "Hi [PERSON_NAME] and [PERSON_NAME]! Thank you so much for leaving a review and …" at bounding box center [834, 240] width 514 height 59
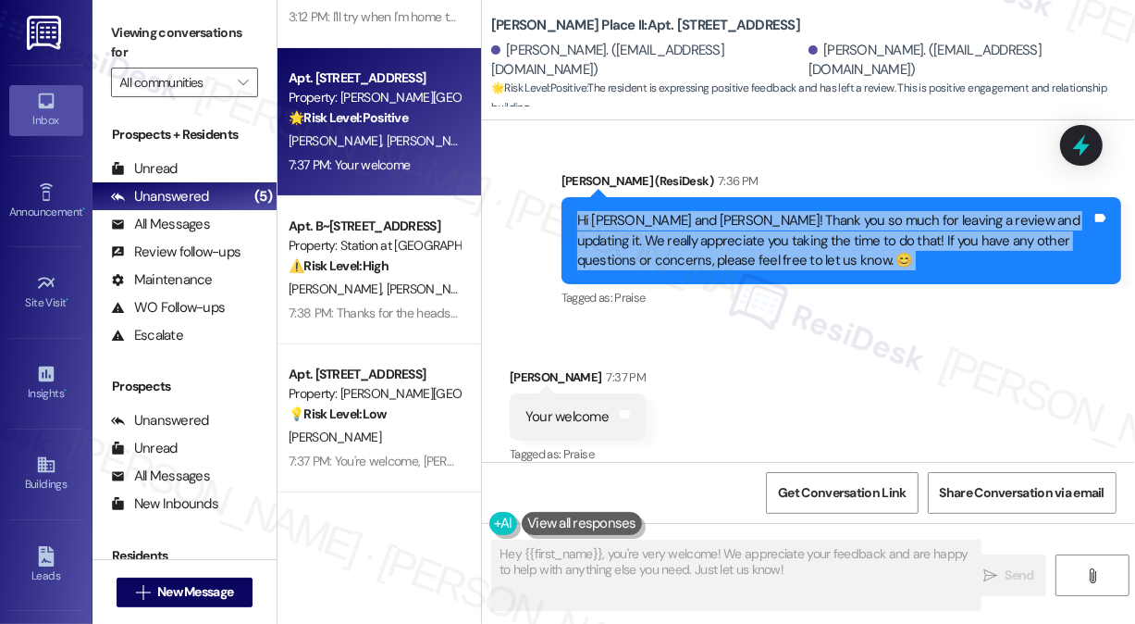
click at [681, 211] on div "Hi [PERSON_NAME] and [PERSON_NAME]! Thank you so much for leaving a review and …" at bounding box center [834, 240] width 514 height 59
click at [774, 211] on div "Hi [PERSON_NAME] and [PERSON_NAME]! Thank you so much for leaving a review and …" at bounding box center [834, 240] width 514 height 59
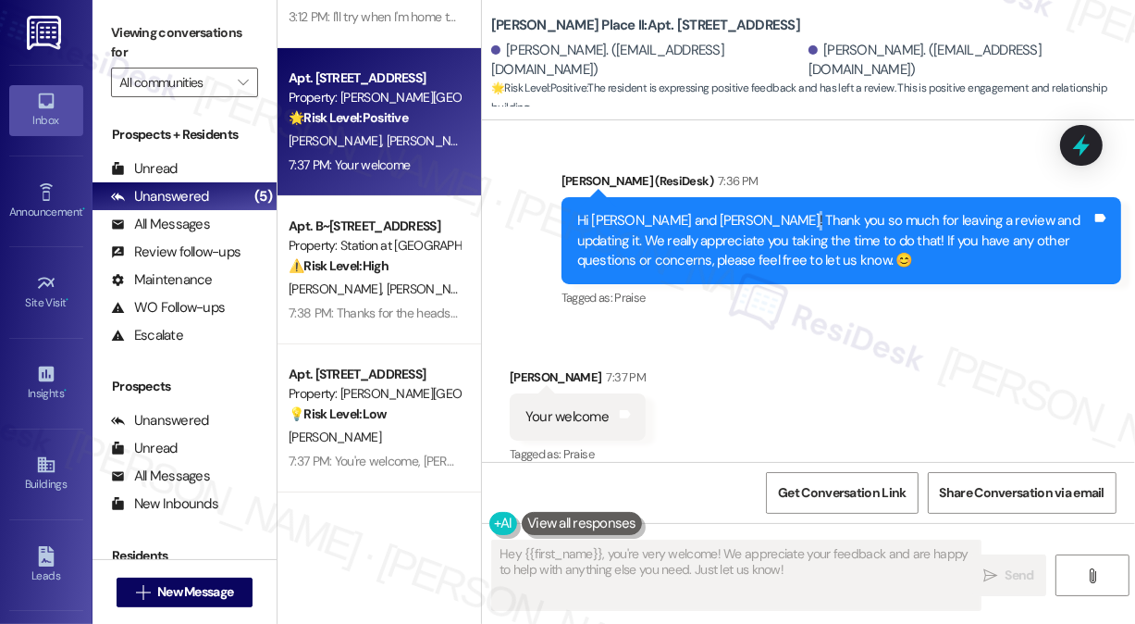
click at [774, 211] on div "Hi [PERSON_NAME] and [PERSON_NAME]! Thank you so much for leaving a review and …" at bounding box center [834, 240] width 514 height 59
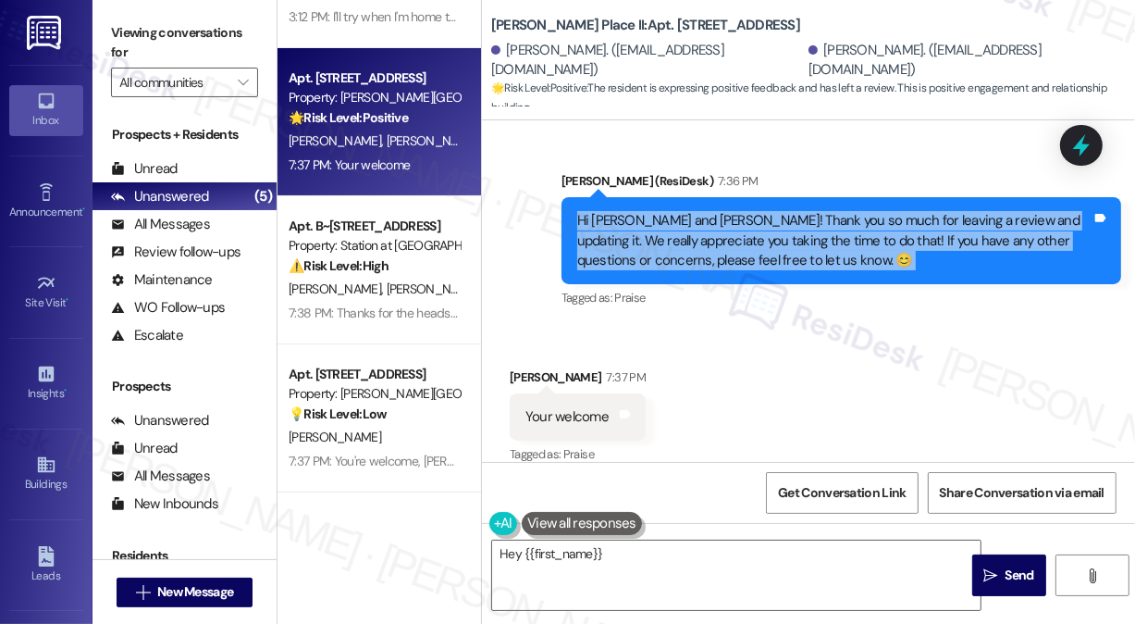
click at [774, 211] on div "Hi [PERSON_NAME] and [PERSON_NAME]! Thank you so much for leaving a review and …" at bounding box center [834, 240] width 514 height 59
type textarea "Hey {{first_name}}! You're very welcome! We're happy to help. Is there anything…"
click at [645, 214] on div "Hi [PERSON_NAME] and [PERSON_NAME]! Thank you so much for leaving a review and …" at bounding box center [834, 240] width 514 height 59
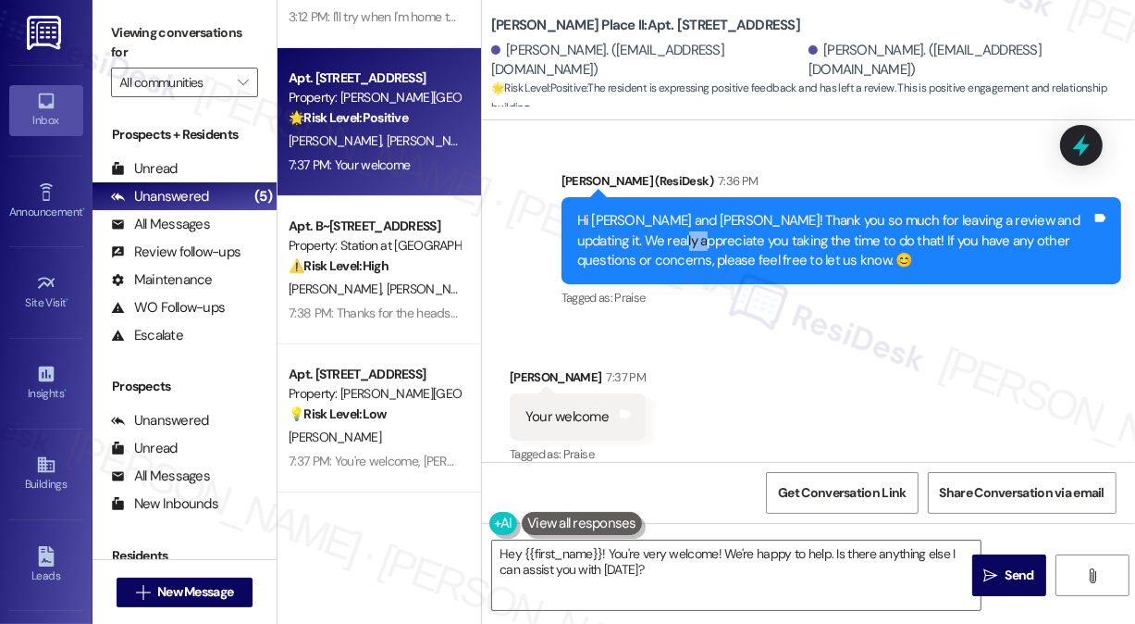
click at [645, 214] on div "Hi [PERSON_NAME] and [PERSON_NAME]! Thank you so much for leaving a review and …" at bounding box center [834, 240] width 514 height 59
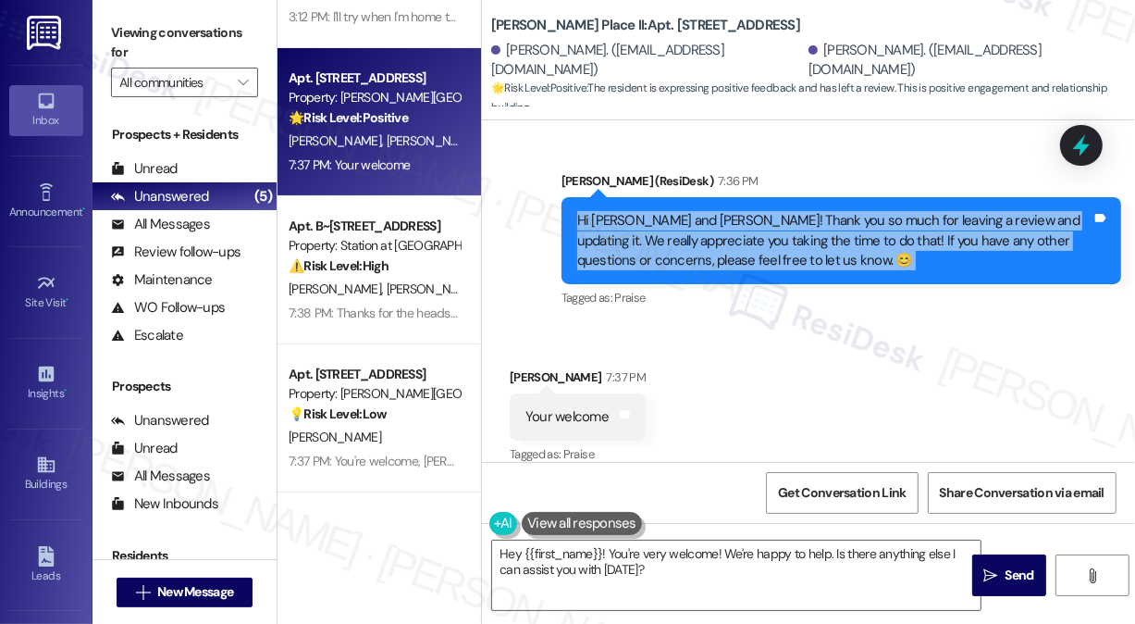
click at [645, 214] on div "Hi [PERSON_NAME] and [PERSON_NAME]! Thank you so much for leaving a review and …" at bounding box center [834, 240] width 514 height 59
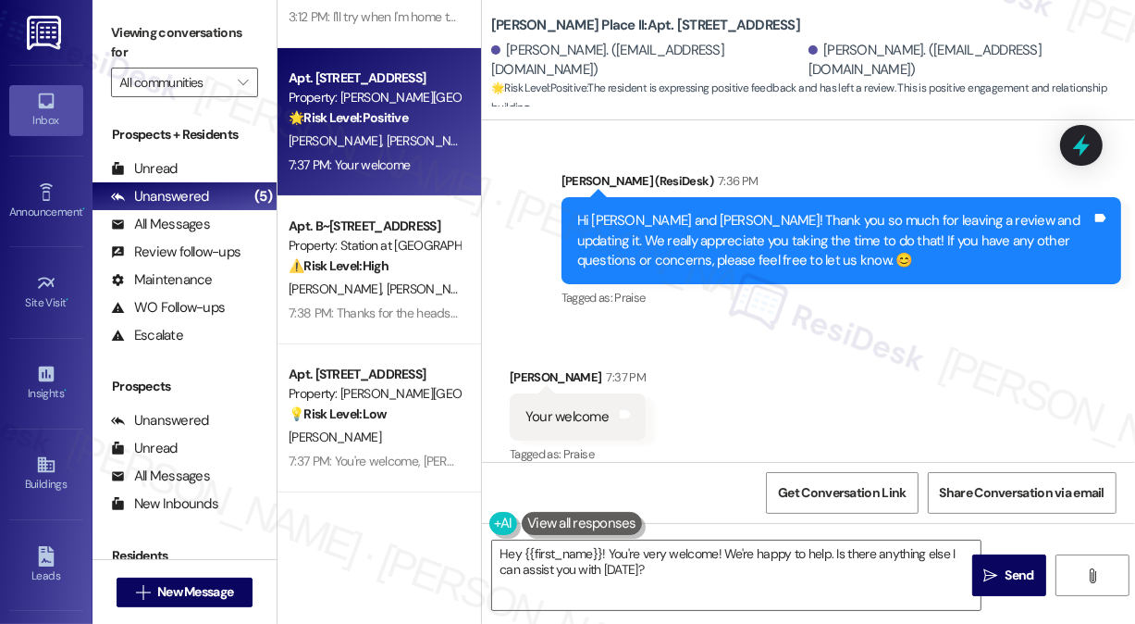
click at [700, 339] on div "Received via SMS [PERSON_NAME] 7:37 PM Your welcome Tags and notes Tagged as: P…" at bounding box center [808, 404] width 653 height 156
click at [693, 227] on div "Hi [PERSON_NAME] and [PERSON_NAME]! Thank you so much for leaving a review and …" at bounding box center [834, 240] width 514 height 59
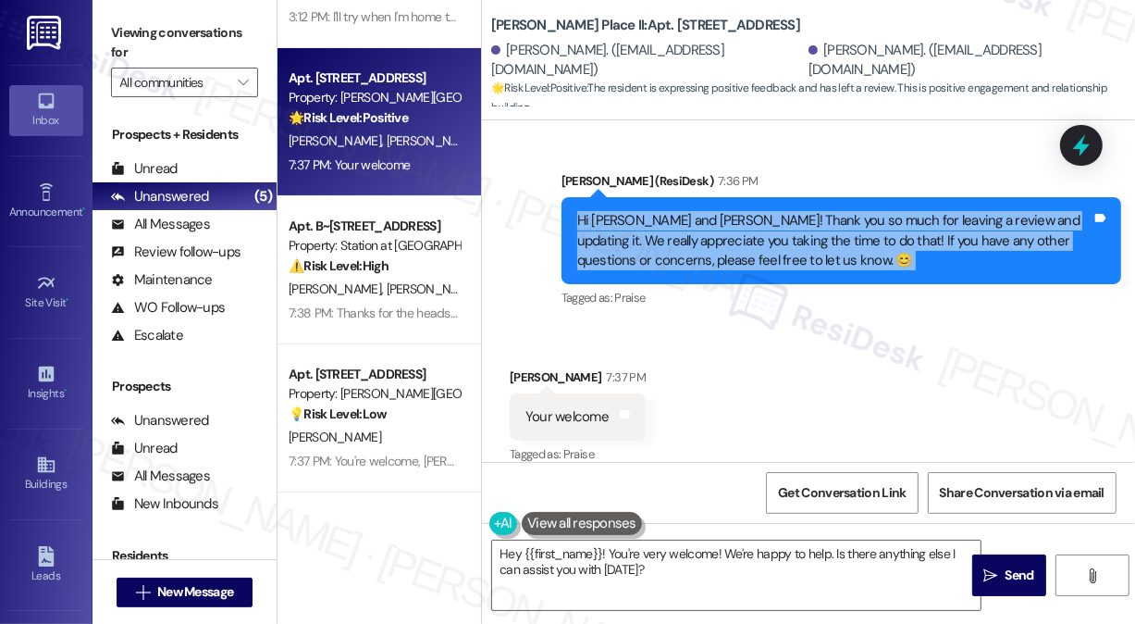
click at [693, 227] on div "Hi [PERSON_NAME] and [PERSON_NAME]! Thank you so much for leaving a review and …" at bounding box center [834, 240] width 514 height 59
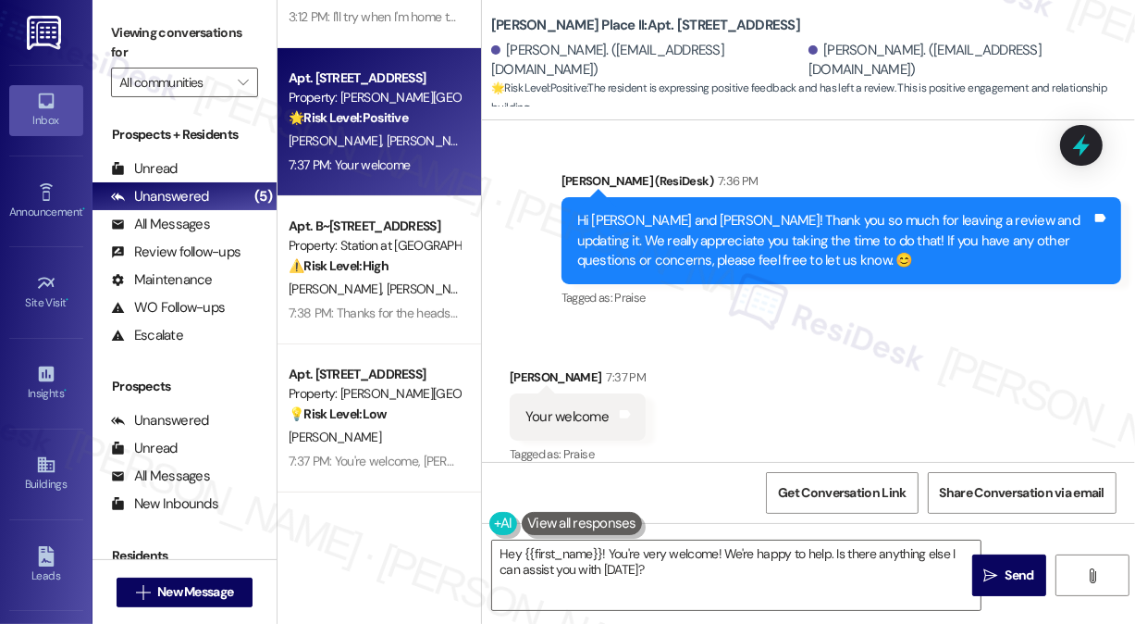
click at [748, 362] on div "Received via SMS [PERSON_NAME] 7:37 PM Your welcome Tags and notes Tagged as: P…" at bounding box center [808, 404] width 653 height 156
click at [688, 230] on div "Hi [PERSON_NAME] and [PERSON_NAME]! Thank you so much for leaving a review and …" at bounding box center [834, 240] width 514 height 59
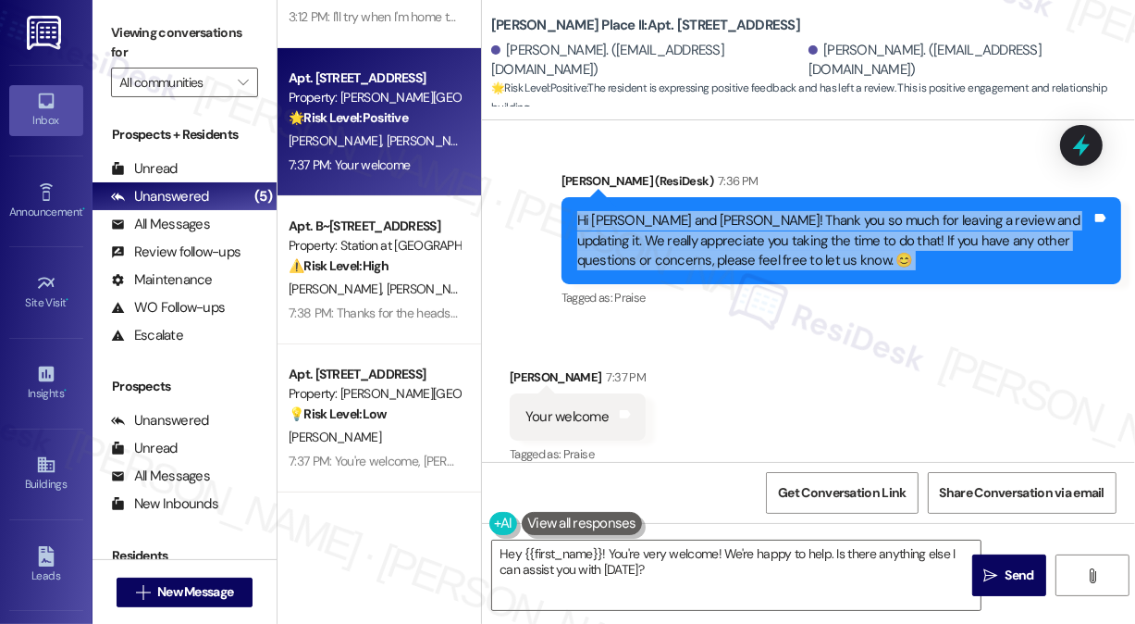
click at [688, 230] on div "Hi [PERSON_NAME] and [PERSON_NAME]! Thank you so much for leaving a review and …" at bounding box center [834, 240] width 514 height 59
click at [618, 550] on textarea "Hey {{first_name}}! You're very welcome! We're happy to help. Is there anything…" at bounding box center [736, 574] width 489 height 69
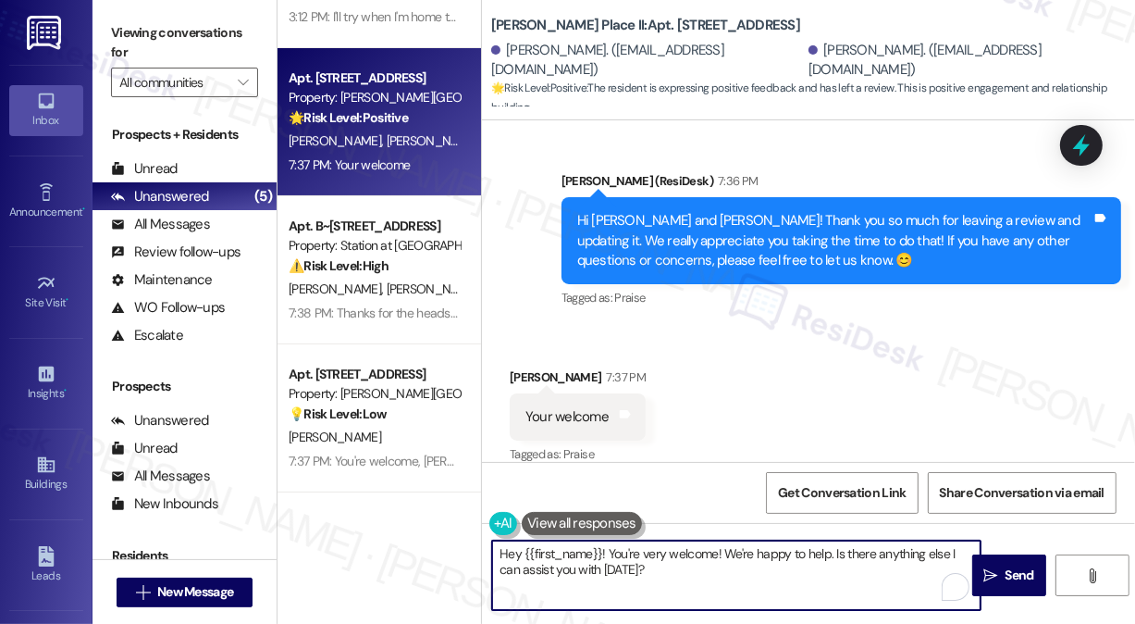
click at [618, 550] on textarea "Hey {{first_name}}! You're very welcome! We're happy to help. Is there anything…" at bounding box center [736, 574] width 489 height 69
click at [654, 570] on textarea "Hey {{first_name}}! You're very welcome! We're happy to help. Is there anything…" at bounding box center [736, 574] width 489 height 69
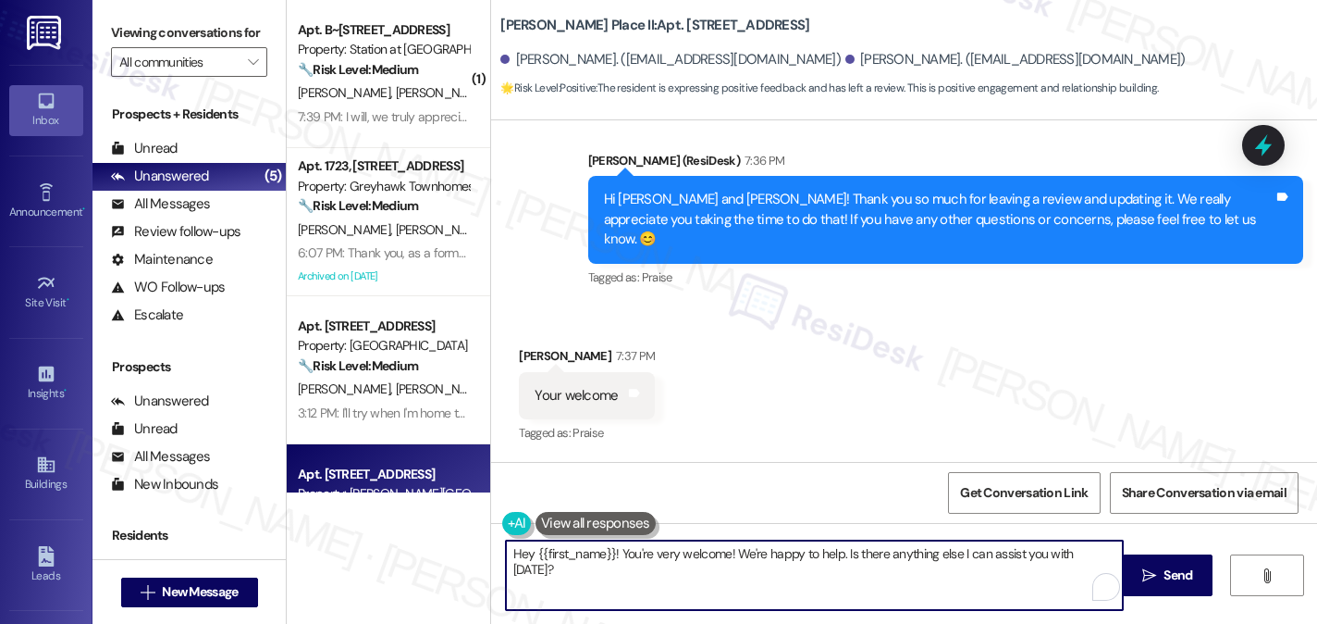
scroll to position [1421, 0]
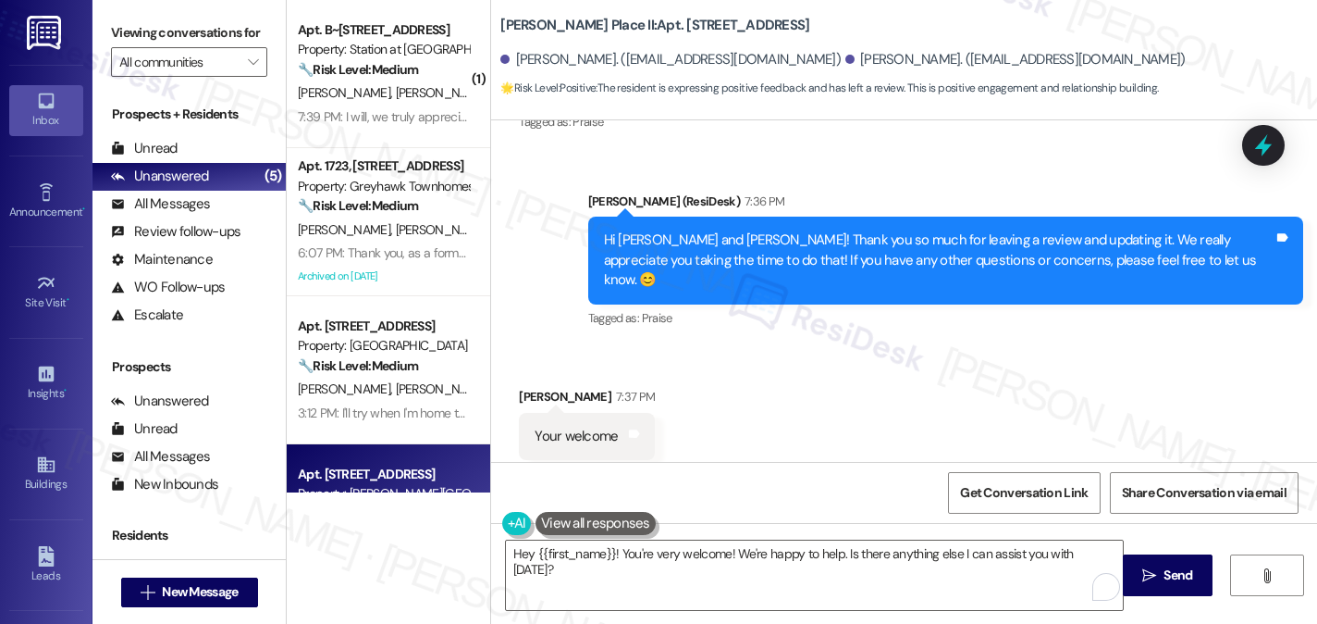
click at [611, 525] on button at bounding box center [596, 523] width 120 height 23
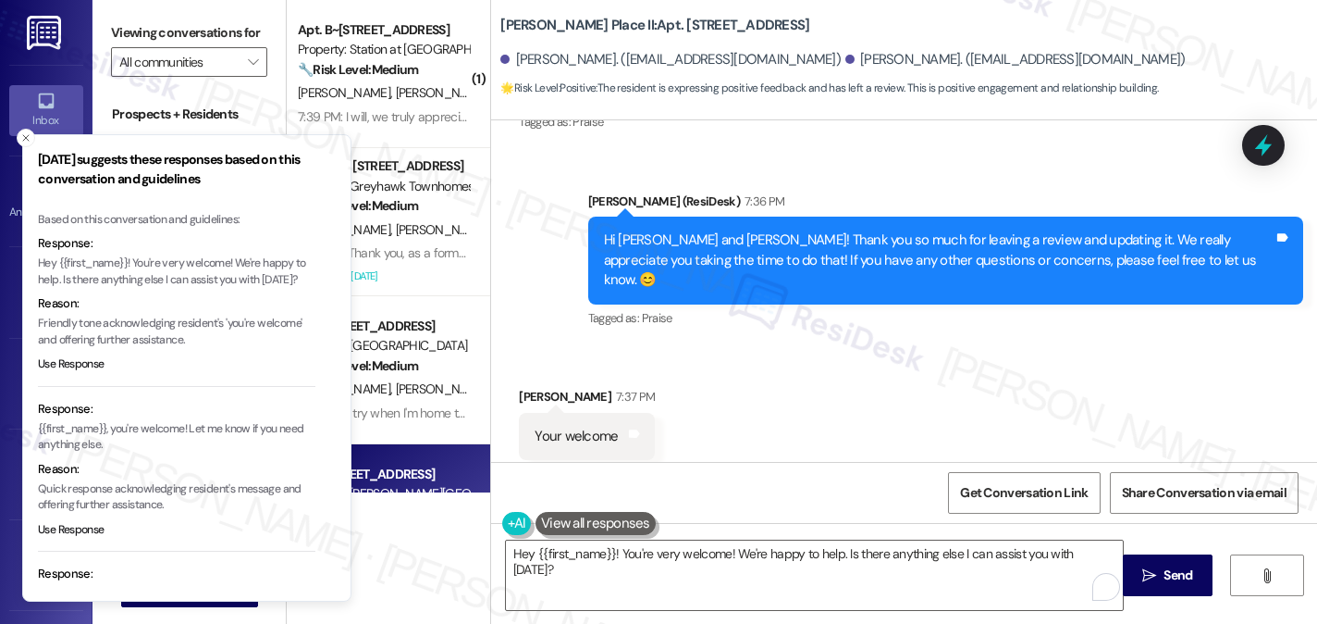
click at [872, 249] on div "Hi [PERSON_NAME] and [PERSON_NAME]! Thank you so much for leaving a review and …" at bounding box center [939, 259] width 670 height 59
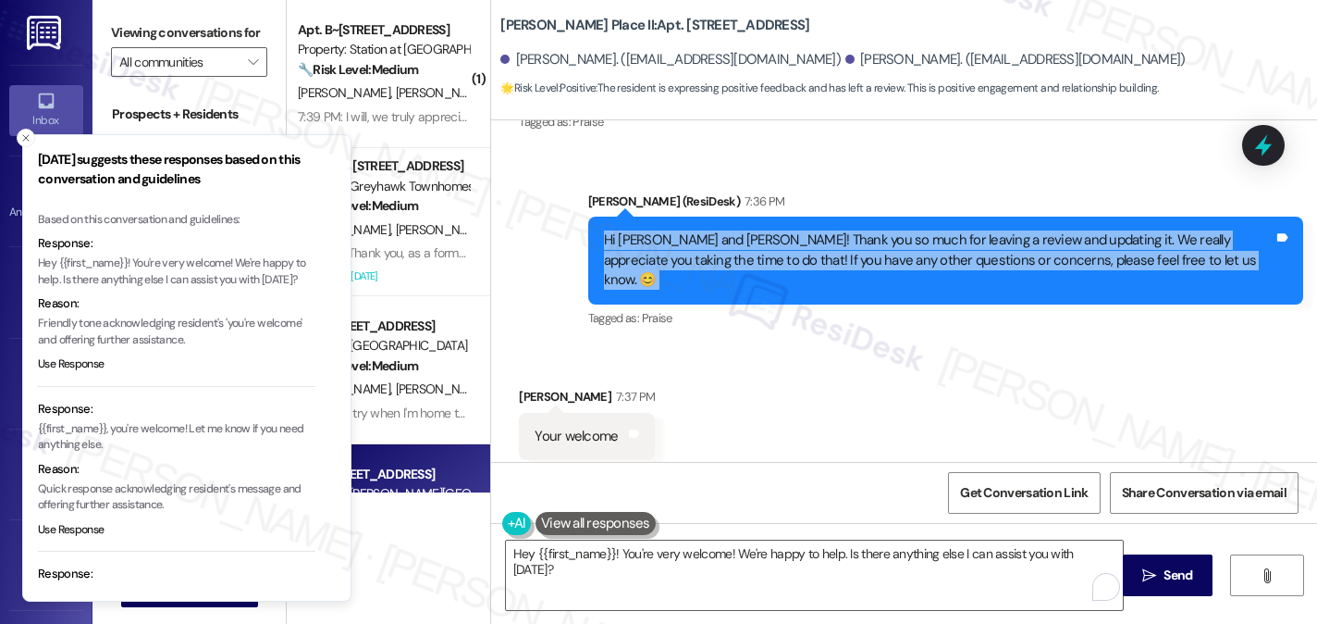
click at [872, 249] on div "Hi [PERSON_NAME] and [PERSON_NAME]! Thank you so much for leaving a review and …" at bounding box center [939, 259] width 670 height 59
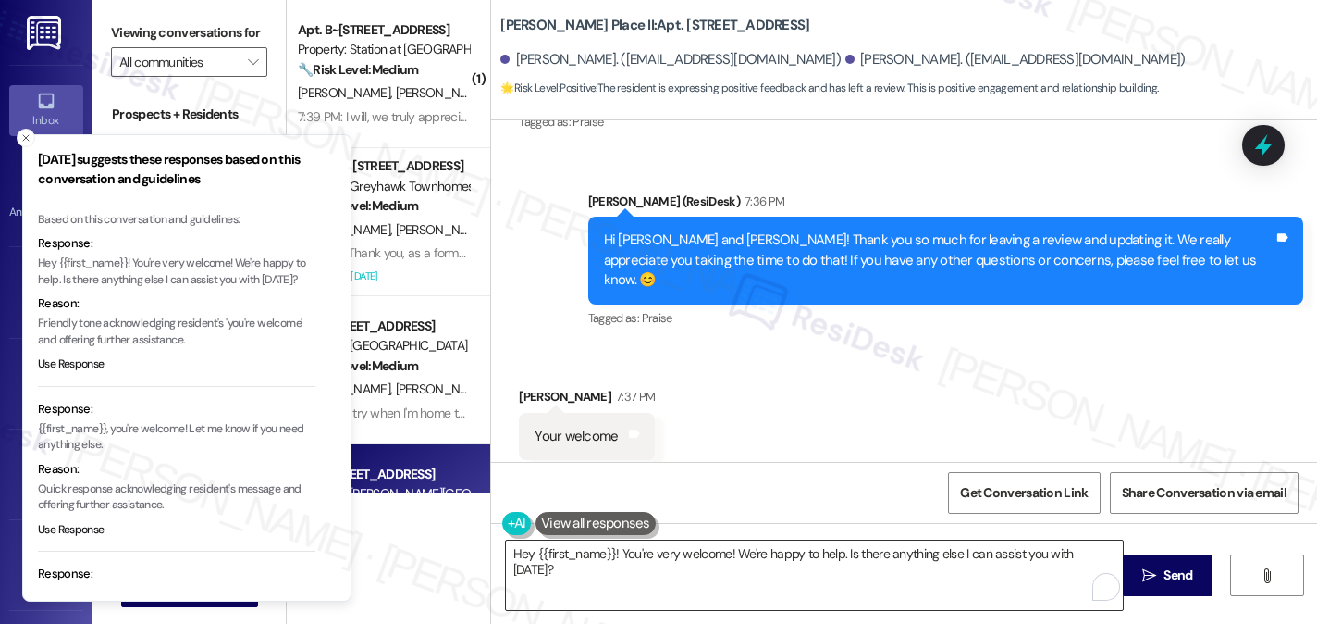
click at [792, 555] on textarea "Hey {{first_name}}! You're very welcome! We're happy to help. Is there anything…" at bounding box center [814, 574] width 617 height 69
click at [791, 556] on textarea "Hey {{first_name}}! You're very welcome! We're happy to help. Is there anything…" at bounding box center [814, 574] width 617 height 69
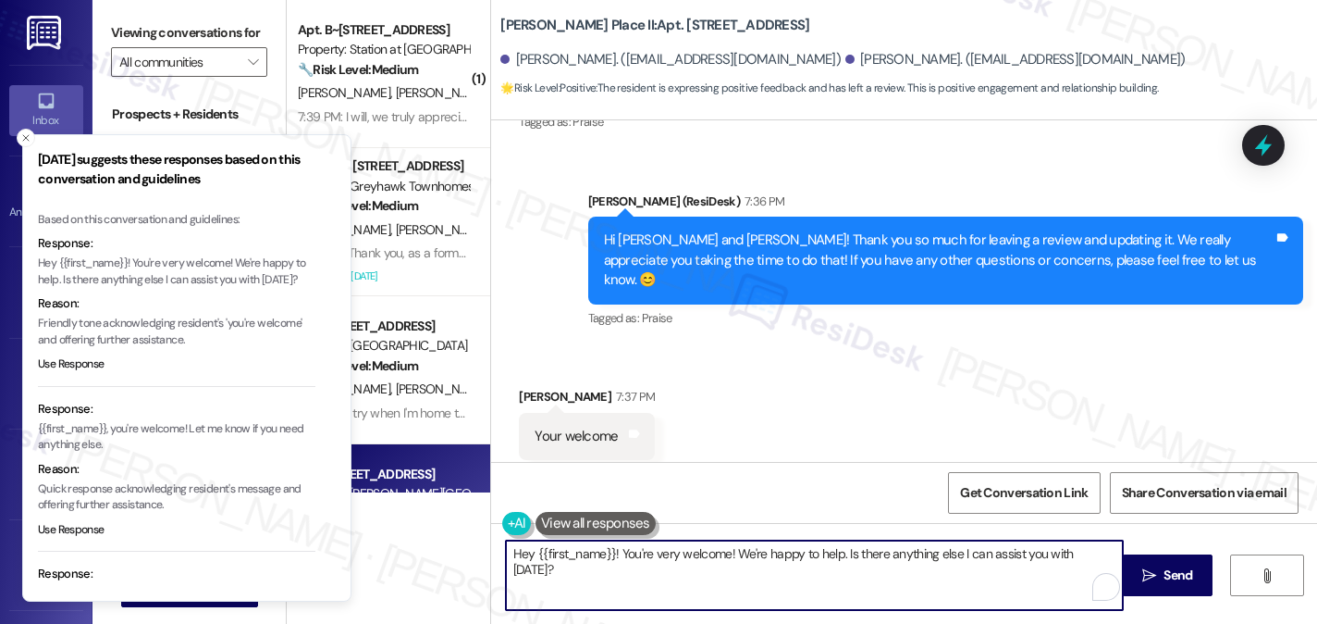
click at [791, 556] on textarea "Hey {{first_name}}! You're very welcome! We're happy to help. Is there anything…" at bounding box center [814, 574] width 617 height 69
click at [736, 568] on textarea "Hey {{first_name}}! You're very welcome! We're happy to help. Is there anything…" at bounding box center [814, 574] width 617 height 69
click at [858, 551] on textarea "Hey {{first_name}}! You're very welcome! We're happy to help. Is there anything…" at bounding box center [814, 574] width 617 height 69
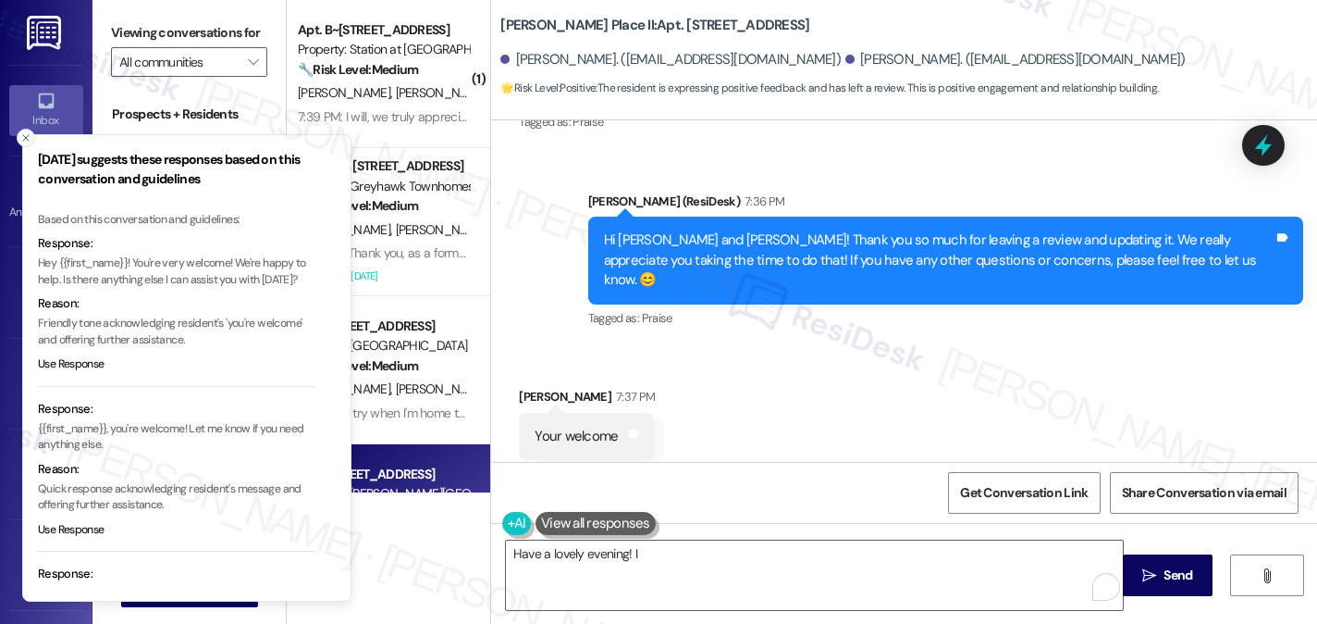
click at [29, 141] on icon "Close toast" at bounding box center [25, 137] width 11 height 11
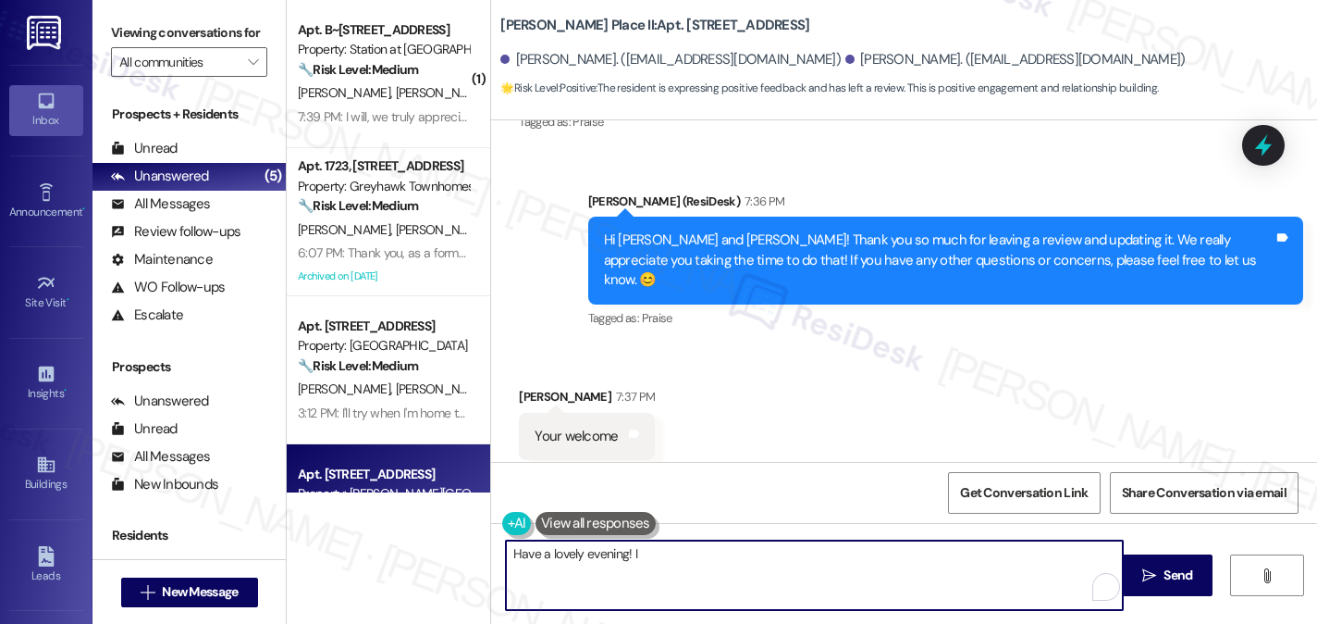
click at [665, 564] on textarea "Have a lovely evening! I" at bounding box center [814, 574] width 617 height 69
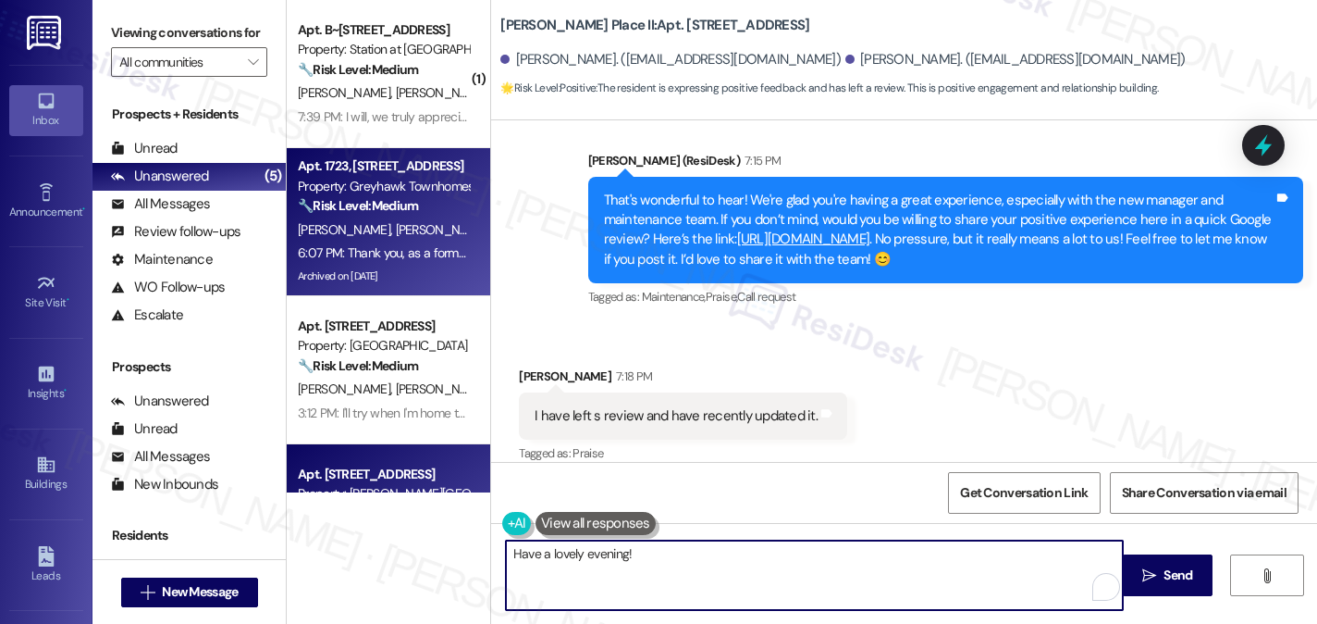
scroll to position [959, 0]
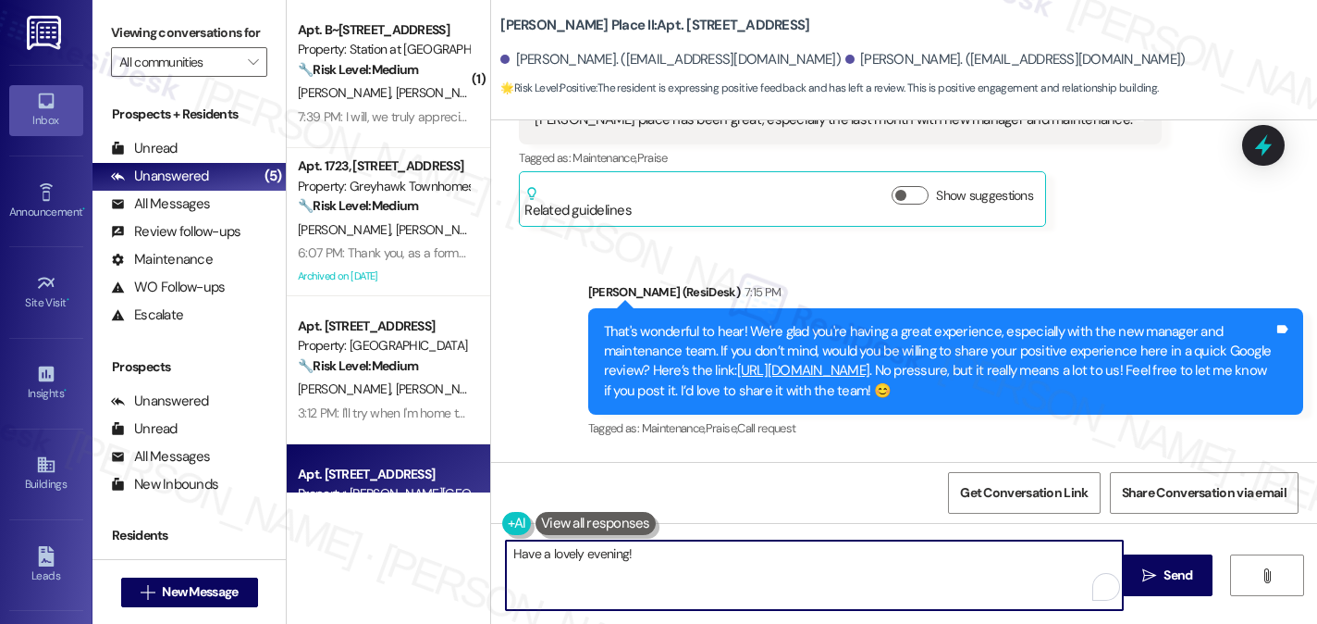
click at [664, 567] on textarea "Have a lovely evening!" at bounding box center [814, 574] width 617 height 69
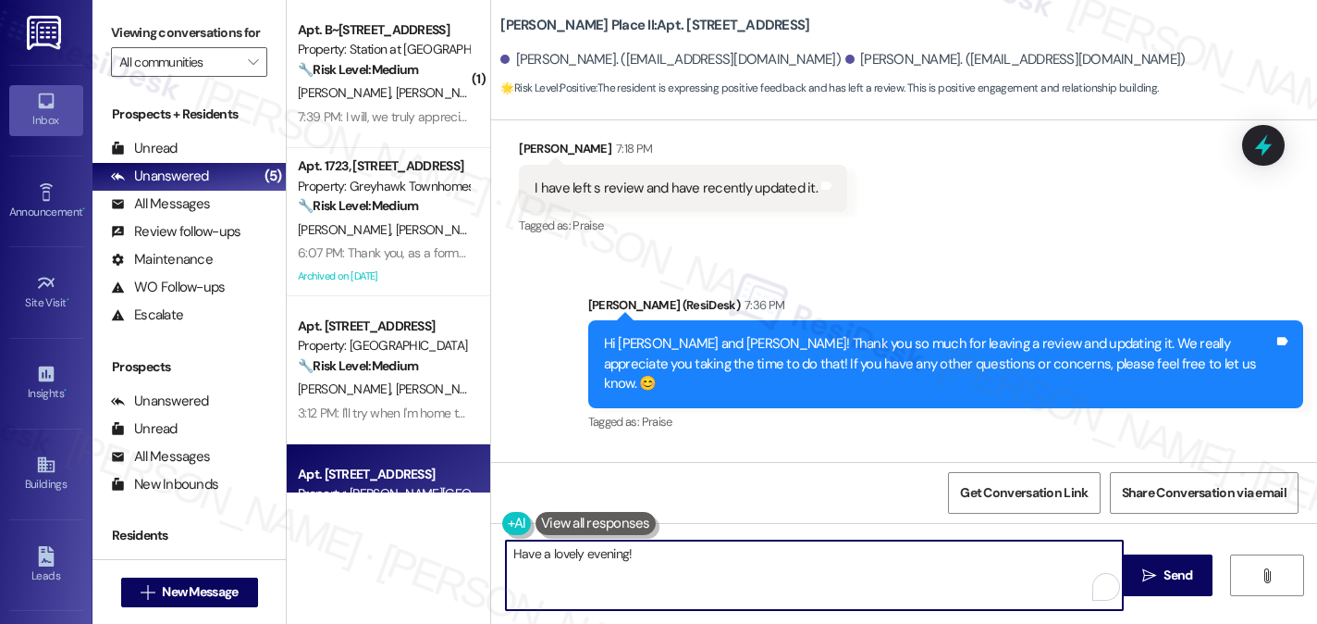
scroll to position [1421, 0]
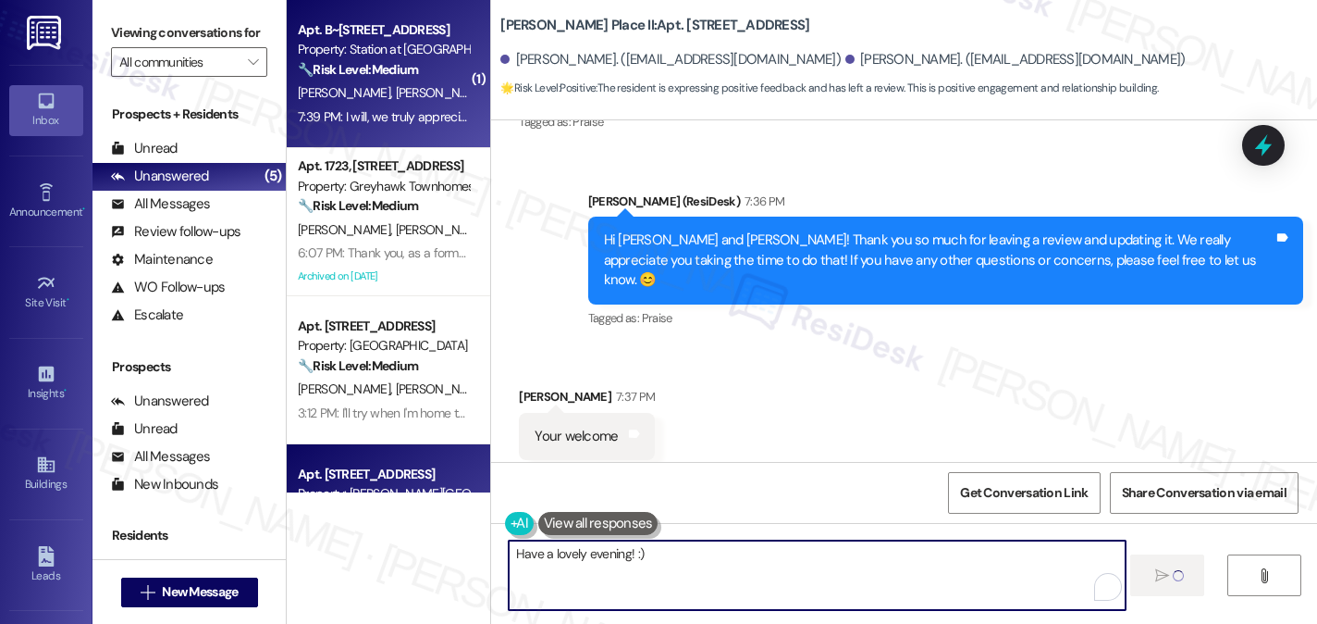
type textarea "Have a lovely evening! :)"
click at [411, 102] on div "[PERSON_NAME] [PERSON_NAME]" at bounding box center [383, 92] width 175 height 23
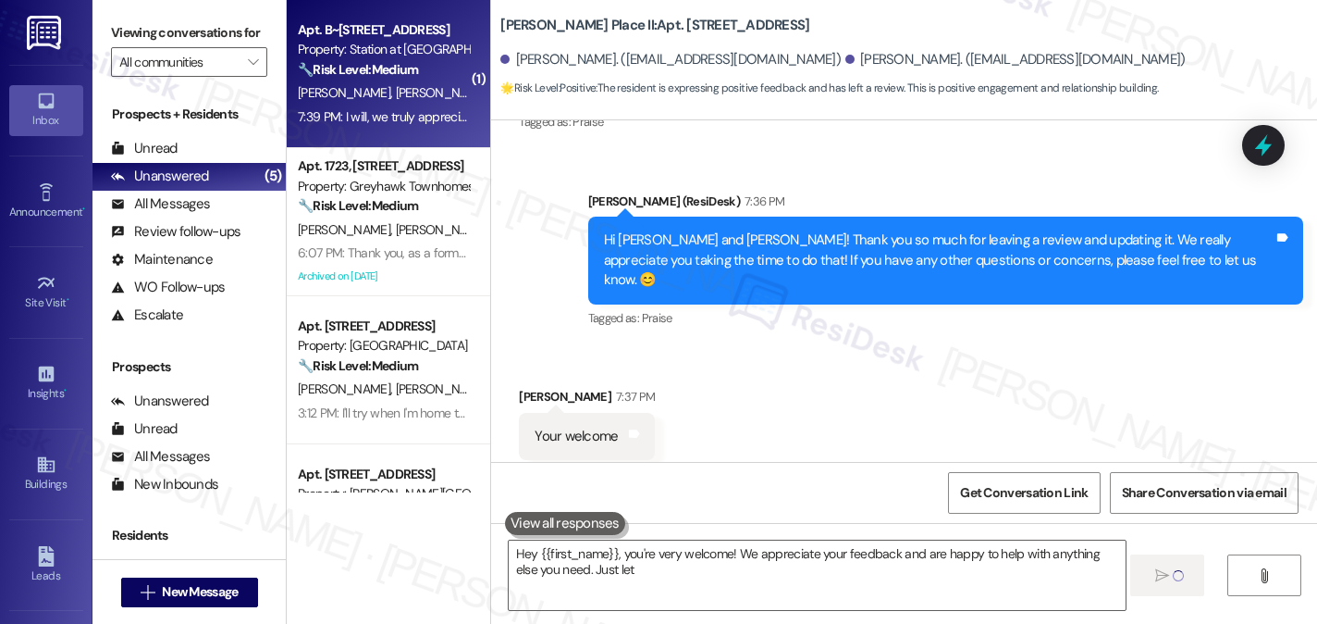
type textarea "Hey {{first_name}}, you're very welcome! We appreciate your feedback and are ha…"
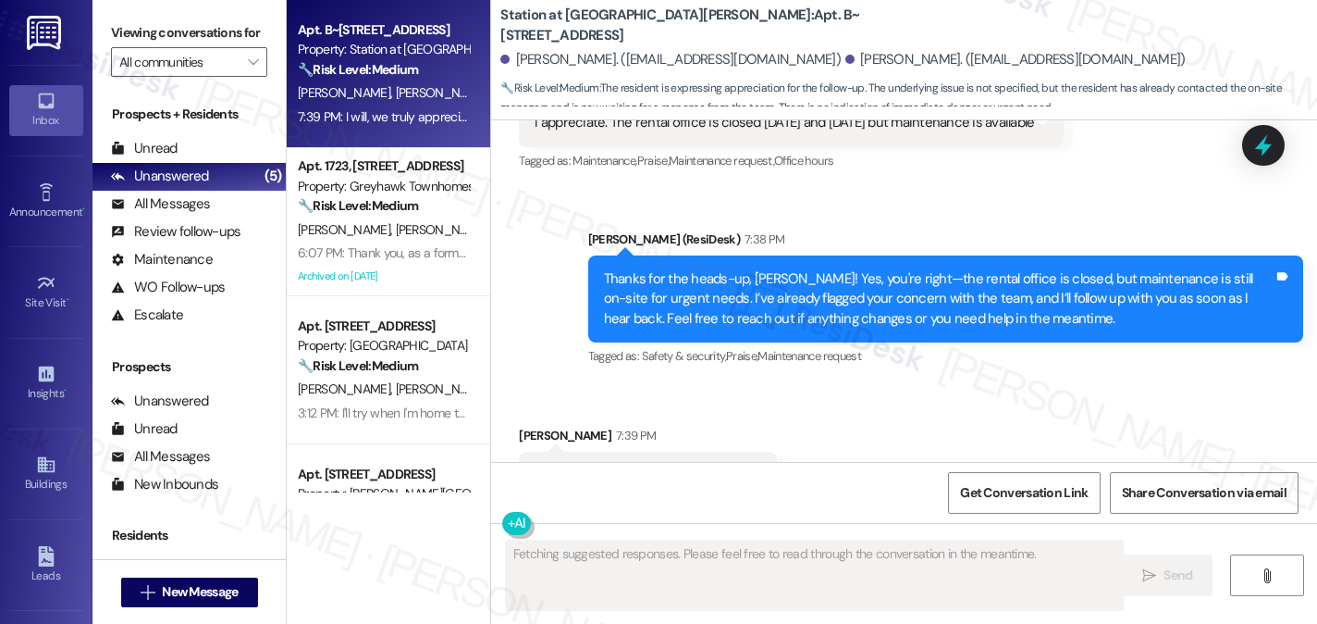
scroll to position [3871, 0]
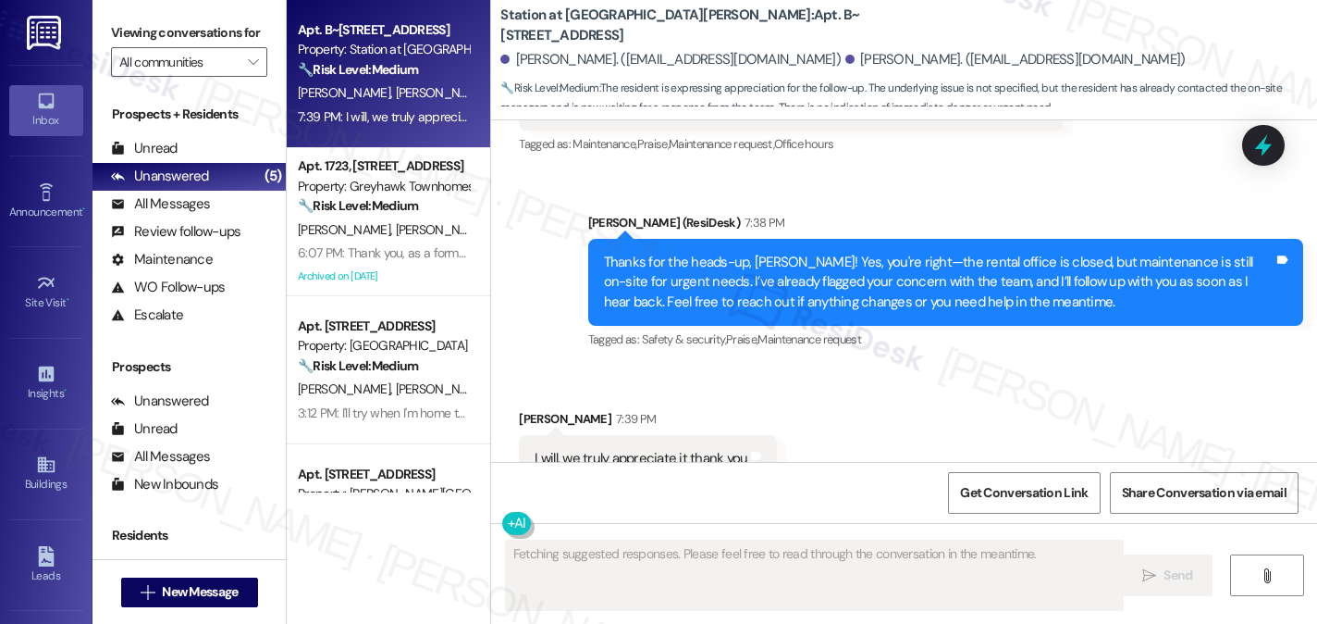
click at [907, 253] on div "Thanks for the heads-up, [PERSON_NAME]! Yes, you're right—the rental office is …" at bounding box center [939, 282] width 670 height 59
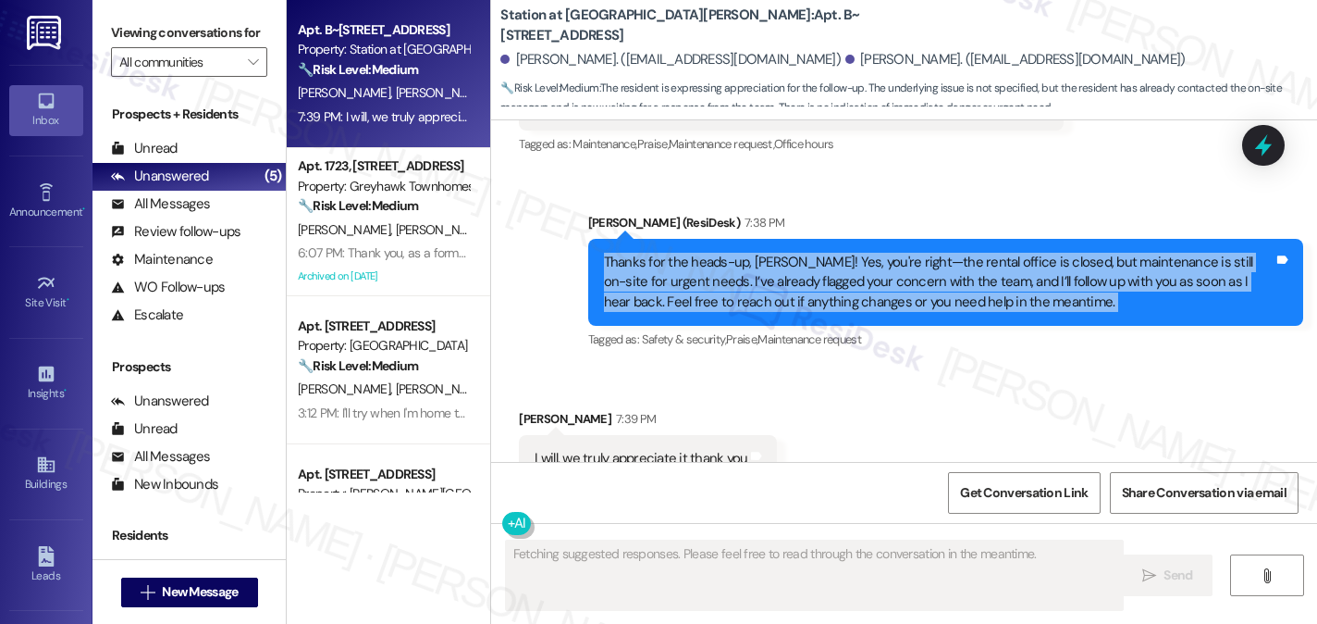
click at [907, 253] on div "Thanks for the heads-up, [PERSON_NAME]! Yes, you're right—the rental office is …" at bounding box center [939, 282] width 670 height 59
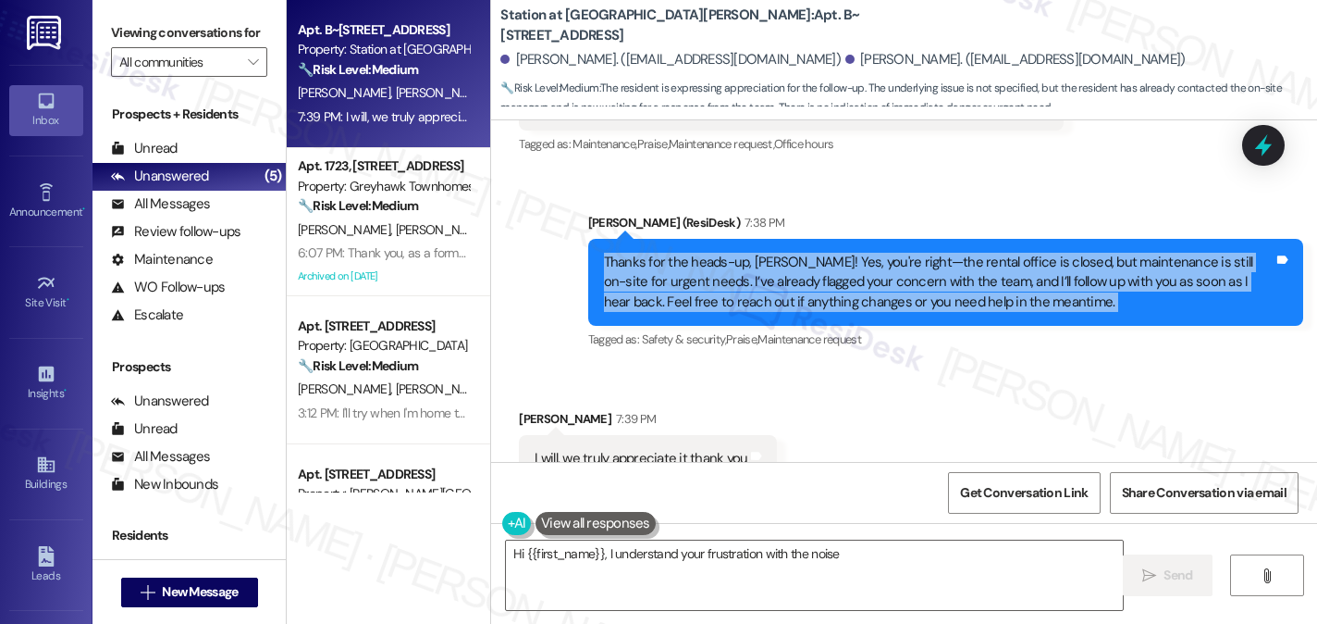
type textarea "Hi {{first_name}}, I understand your frustration with the noise"
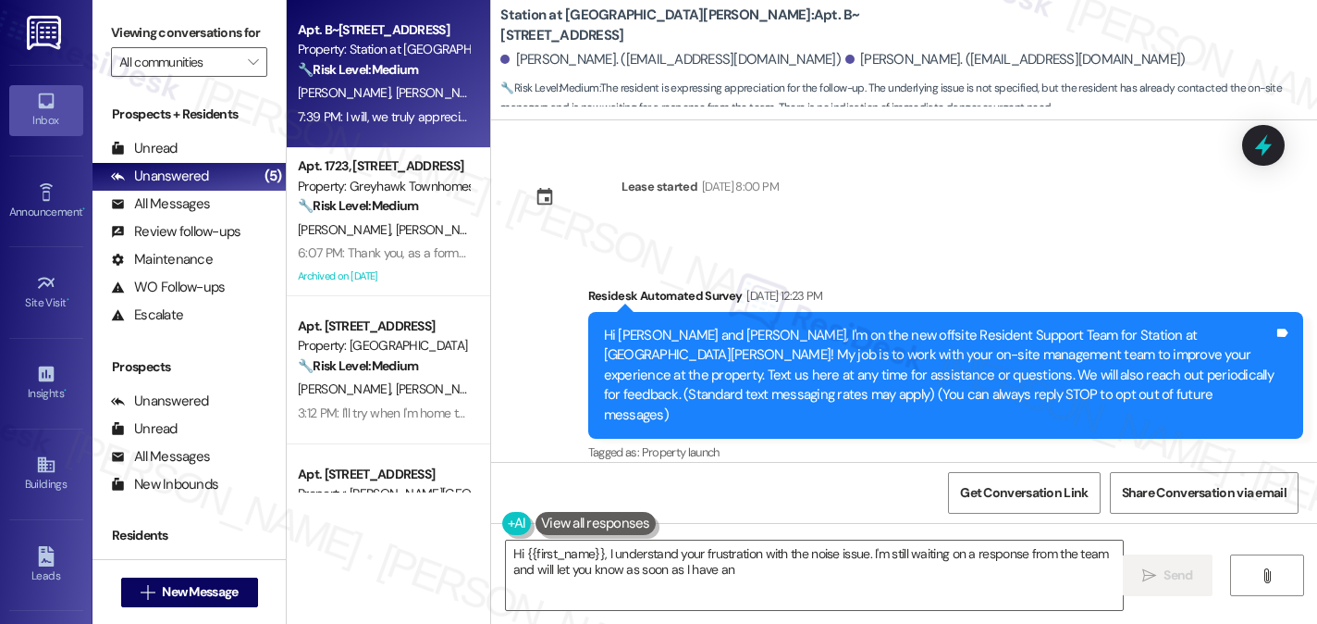
scroll to position [3871, 0]
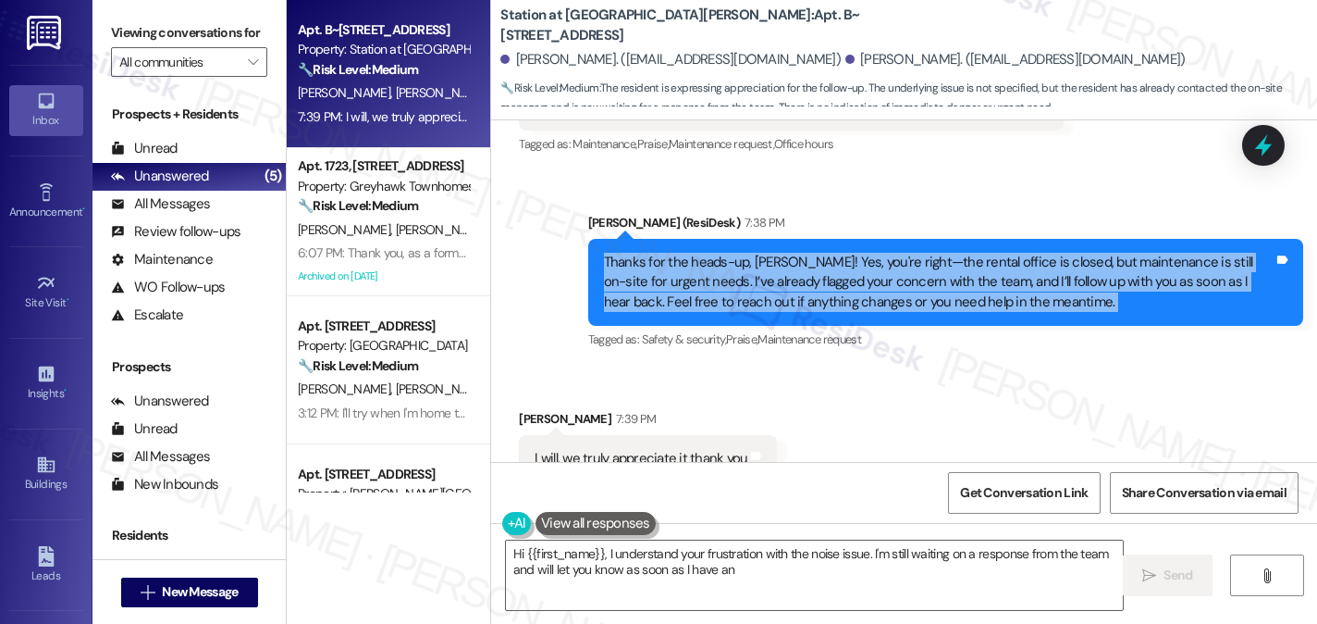
click at [762, 253] on div "Thanks for the heads-up, [PERSON_NAME]! Yes, you're right—the rental office is …" at bounding box center [939, 282] width 670 height 59
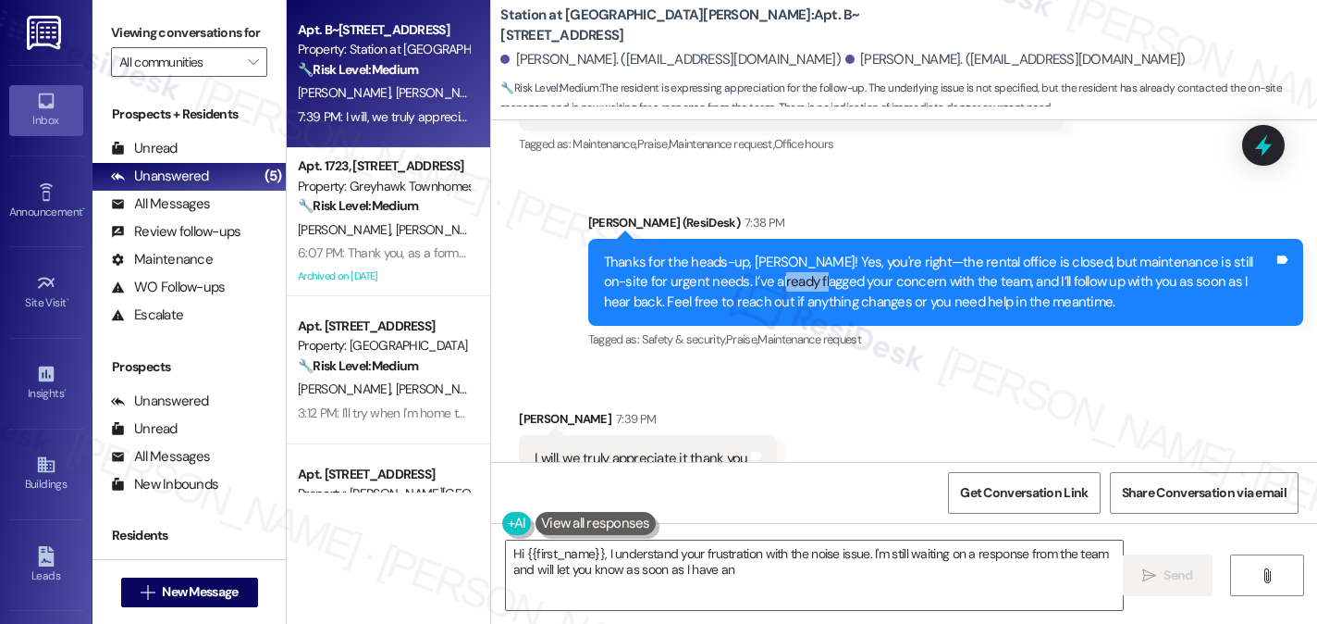
click at [762, 253] on div "Thanks for the heads-up, [PERSON_NAME]! Yes, you're right—the rental office is …" at bounding box center [939, 282] width 670 height 59
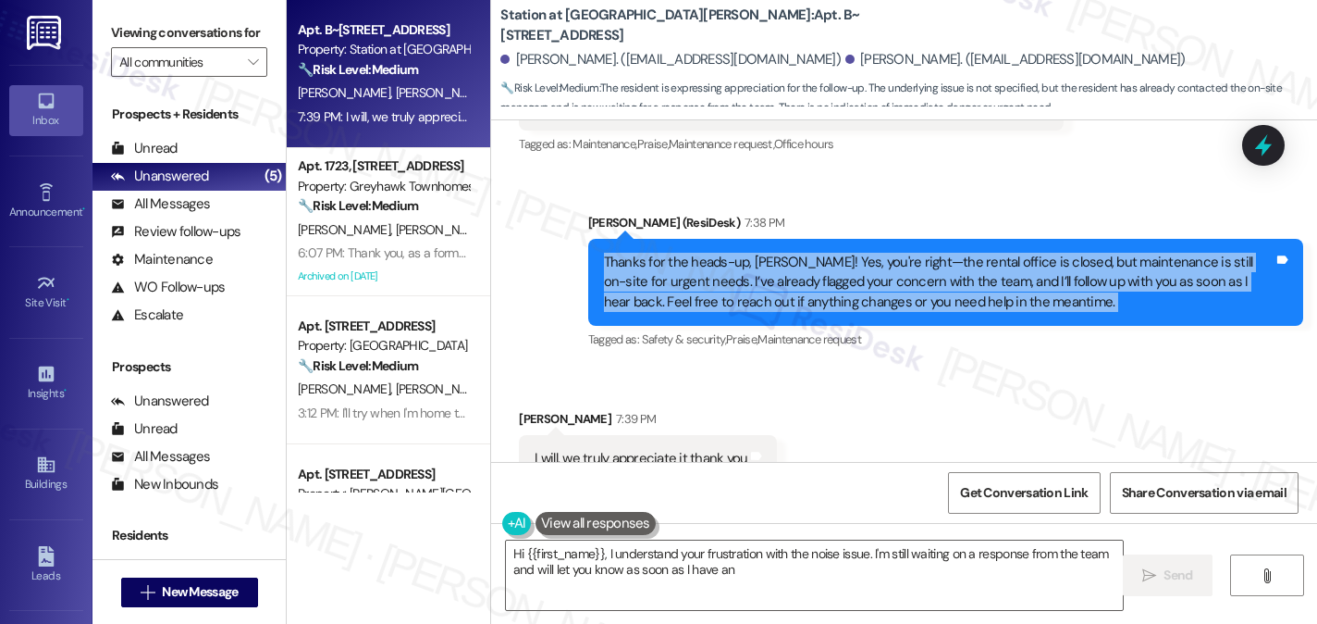
click at [762, 253] on div "Thanks for the heads-up, [PERSON_NAME]! Yes, you're right—the rental office is …" at bounding box center [939, 282] width 670 height 59
click at [889, 253] on div "Thanks for the heads-up, [PERSON_NAME]! Yes, you're right—the rental office is …" at bounding box center [939, 282] width 670 height 59
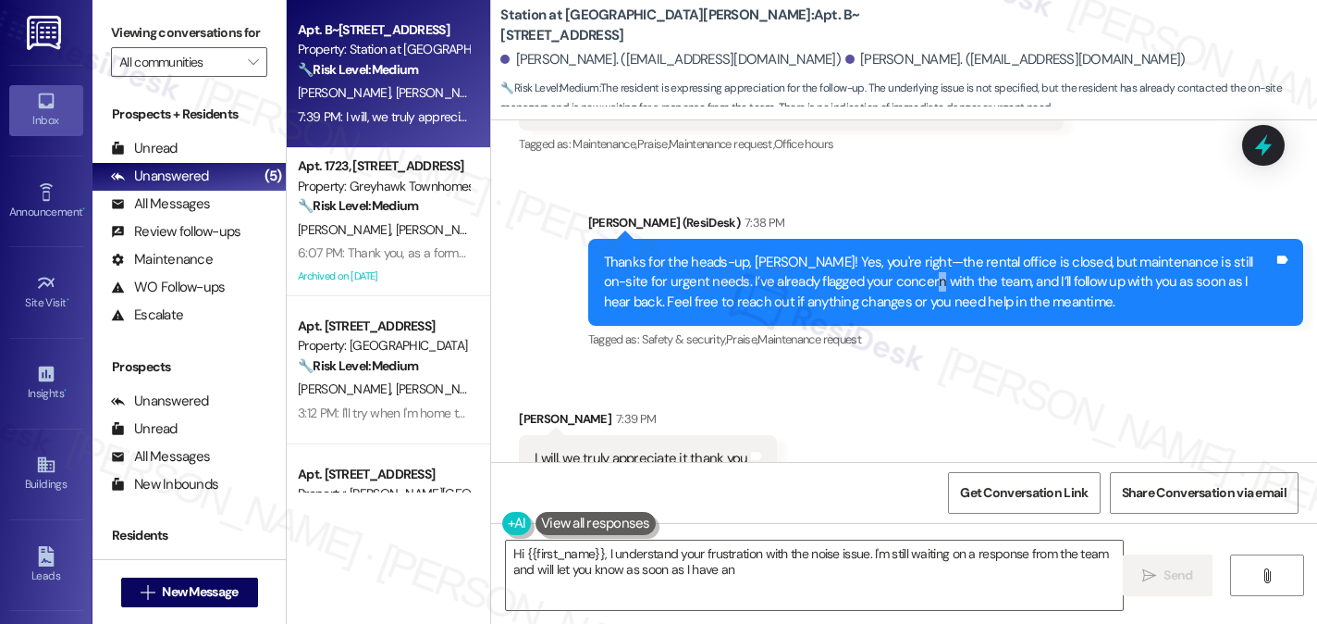
click at [889, 253] on div "Thanks for the heads-up, [PERSON_NAME]! Yes, you're right—the rental office is …" at bounding box center [939, 282] width 670 height 59
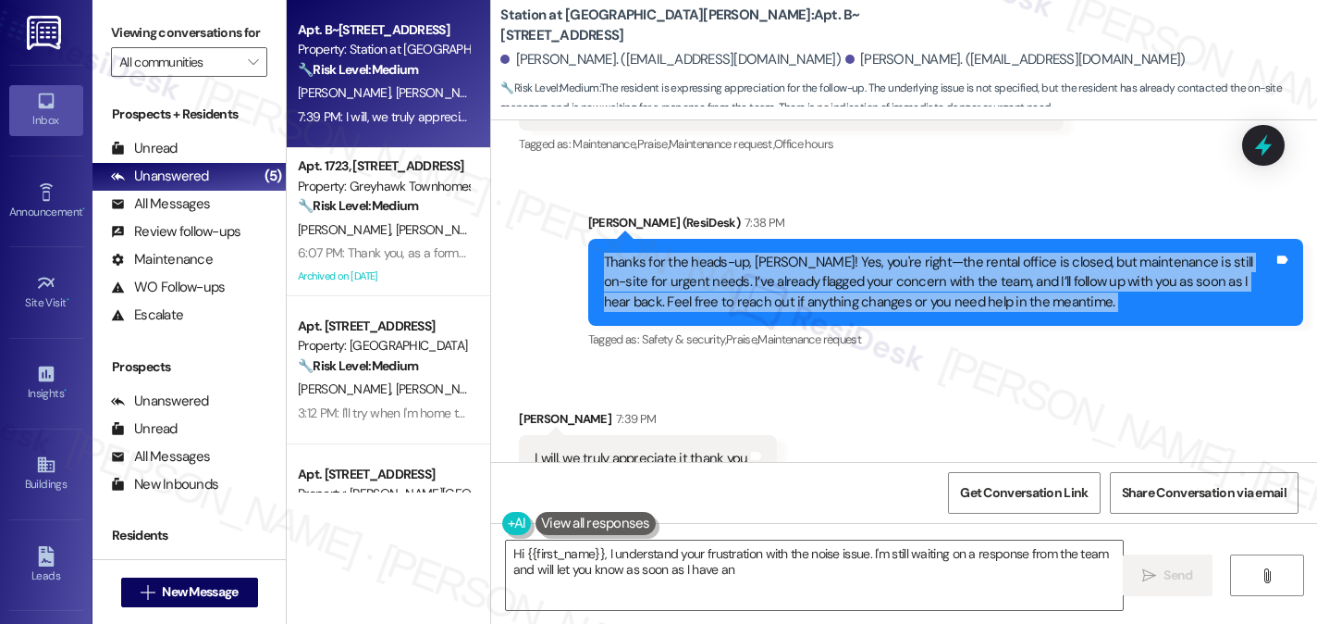
click at [889, 253] on div "Thanks for the heads-up, [PERSON_NAME]! Yes, you're right—the rental office is …" at bounding box center [939, 282] width 670 height 59
click at [755, 253] on div "Thanks for the heads-up, [PERSON_NAME]! Yes, you're right—the rental office is …" at bounding box center [939, 282] width 670 height 59
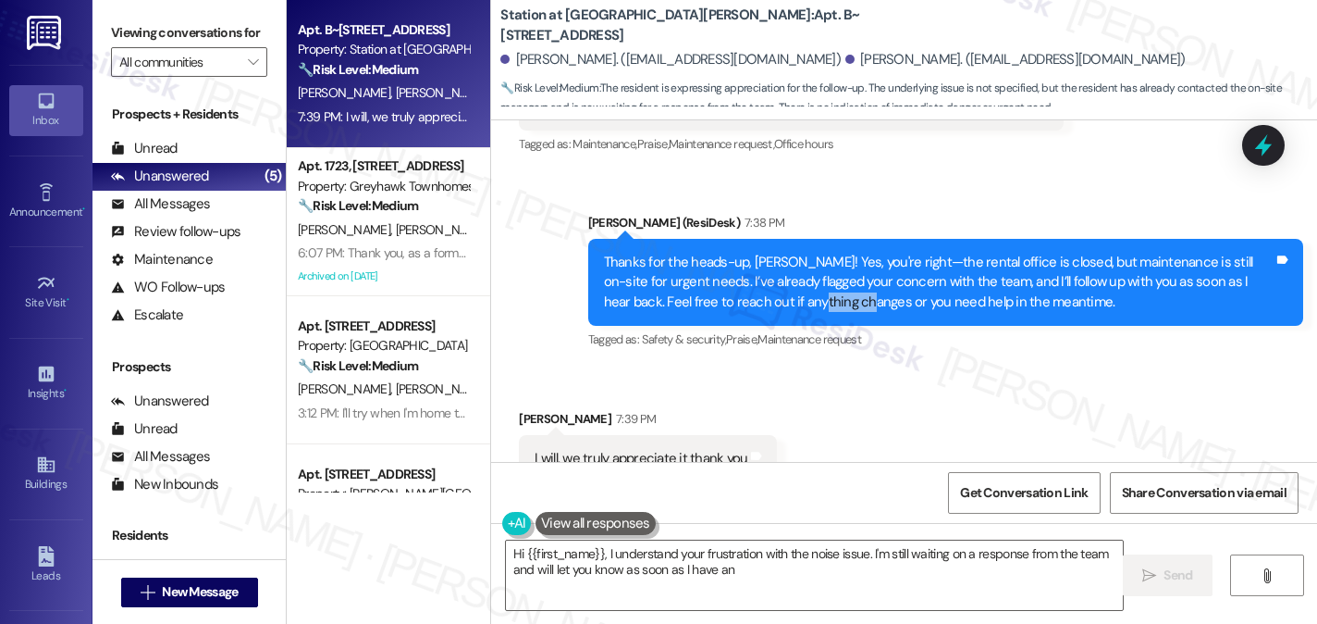
click at [755, 253] on div "Thanks for the heads-up, [PERSON_NAME]! Yes, you're right—the rental office is …" at bounding box center [939, 282] width 670 height 59
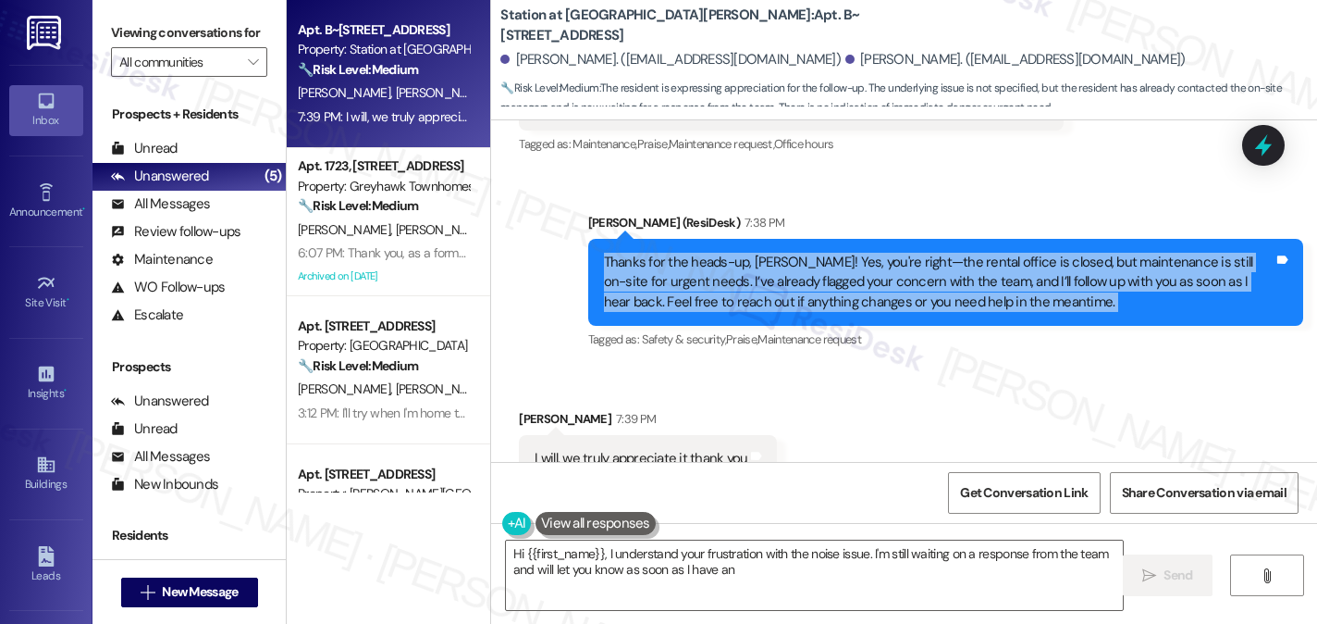
click at [755, 253] on div "Thanks for the heads-up, [PERSON_NAME]! Yes, you're right—the rental office is …" at bounding box center [939, 282] width 670 height 59
click at [896, 253] on div "Thanks for the heads-up, [PERSON_NAME]! Yes, you're right—the rental office is …" at bounding box center [939, 282] width 670 height 59
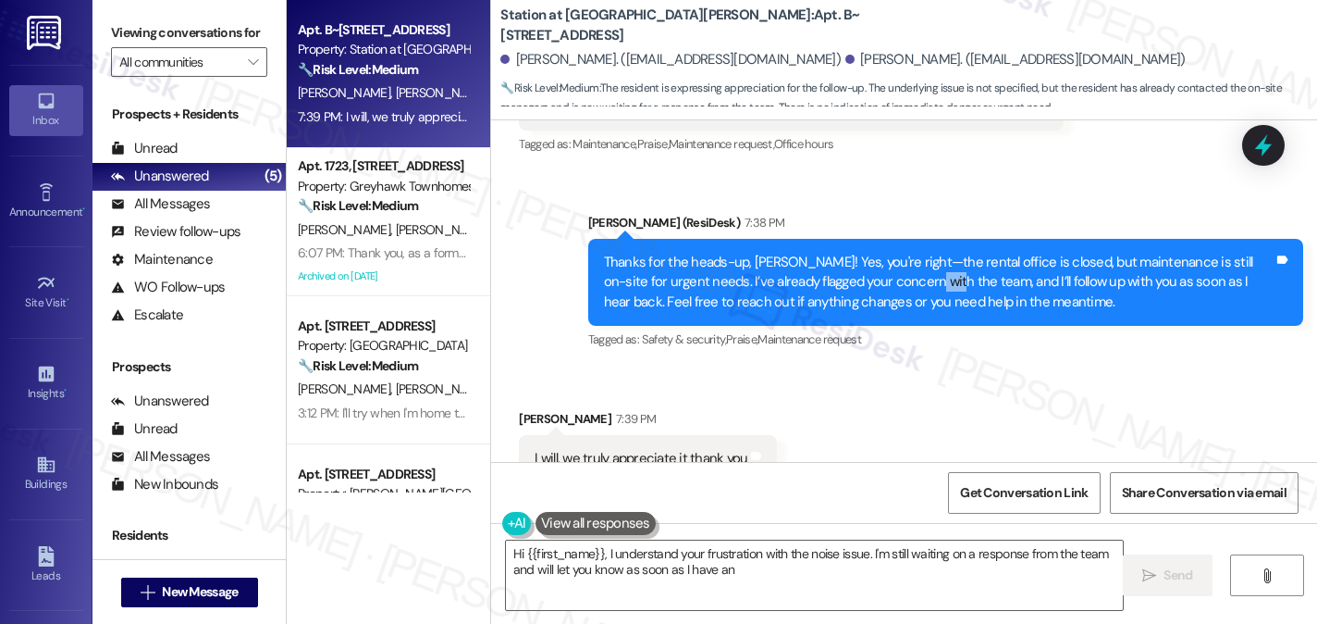
click at [896, 253] on div "Thanks for the heads-up, [PERSON_NAME]! Yes, you're right—the rental office is …" at bounding box center [939, 282] width 670 height 59
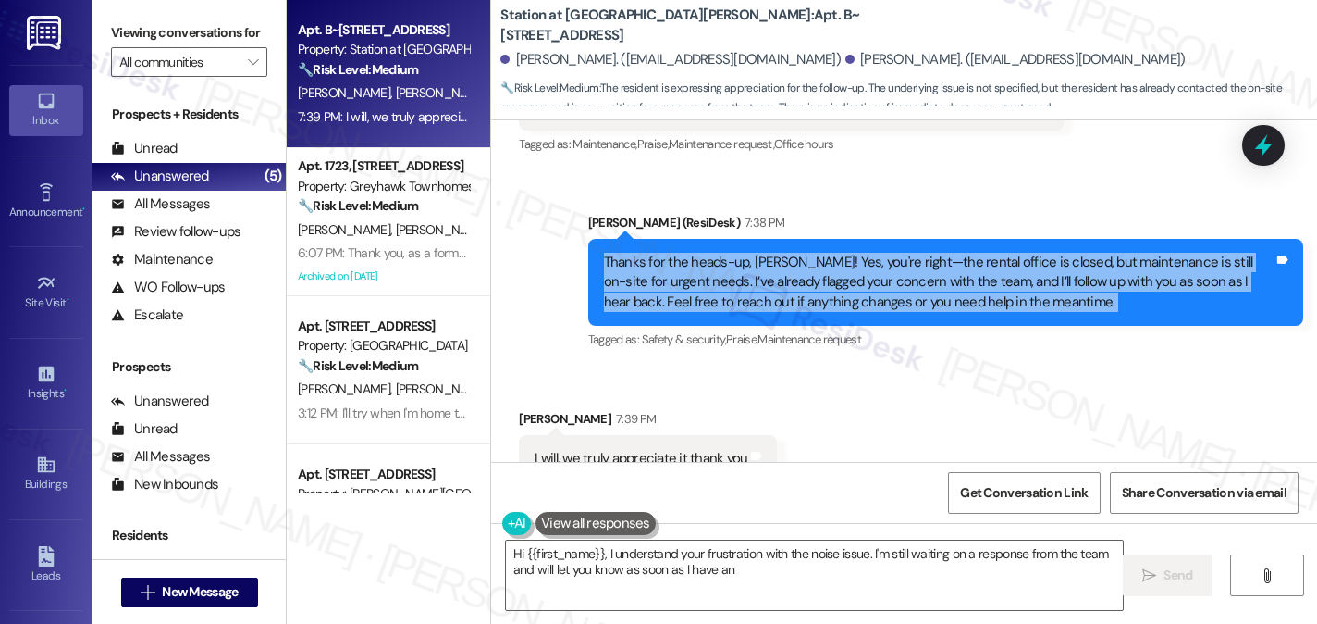
click at [896, 253] on div "Thanks for the heads-up, [PERSON_NAME]! Yes, you're right—the rental office is …" at bounding box center [939, 282] width 670 height 59
click at [959, 253] on div "Thanks for the heads-up, [PERSON_NAME]! Yes, you're right—the rental office is …" at bounding box center [939, 282] width 670 height 59
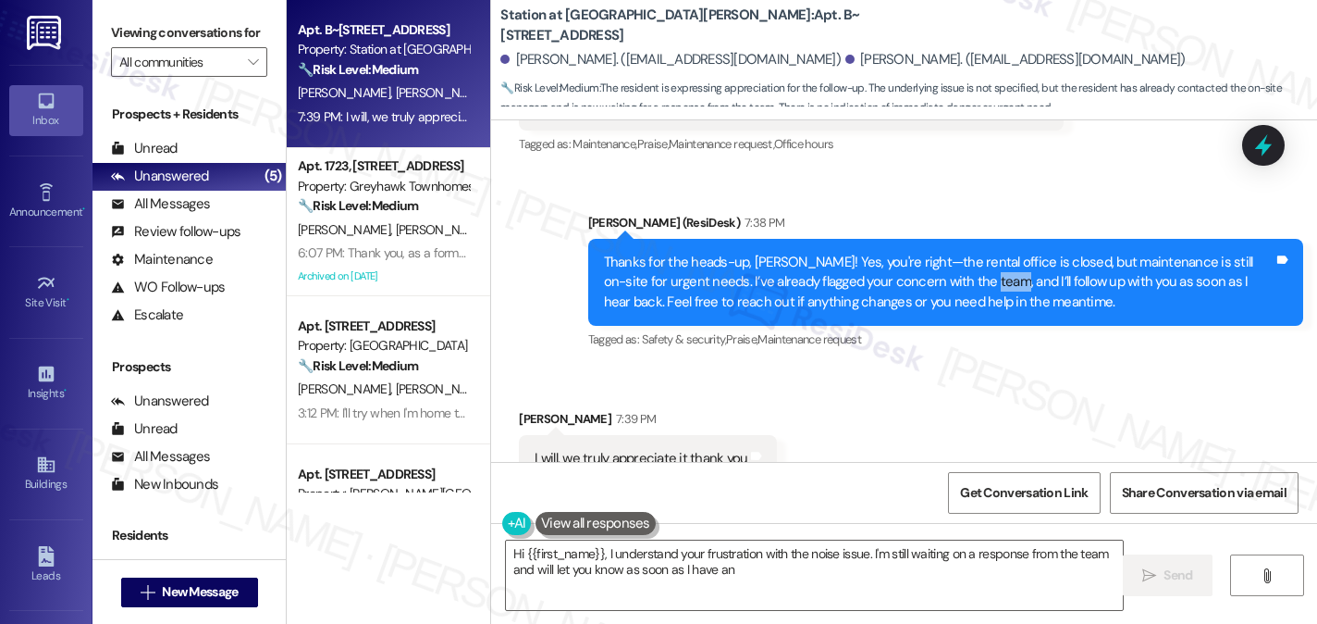
click at [959, 253] on div "Thanks for the heads-up, [PERSON_NAME]! Yes, you're right—the rental office is …" at bounding box center [939, 282] width 670 height 59
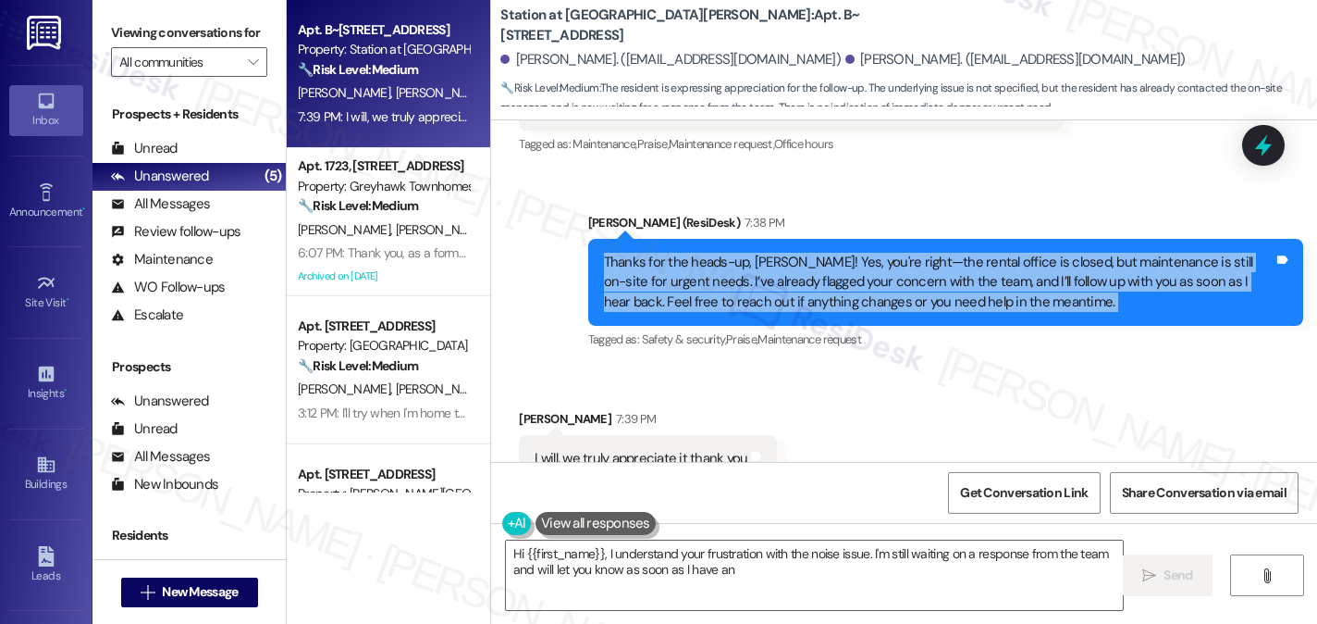
click at [959, 253] on div "Thanks for the heads-up, [PERSON_NAME]! Yes, you're right—the rental office is …" at bounding box center [939, 282] width 670 height 59
click at [710, 253] on div "Thanks for the heads-up, [PERSON_NAME]! Yes, you're right—the rental office is …" at bounding box center [939, 282] width 670 height 59
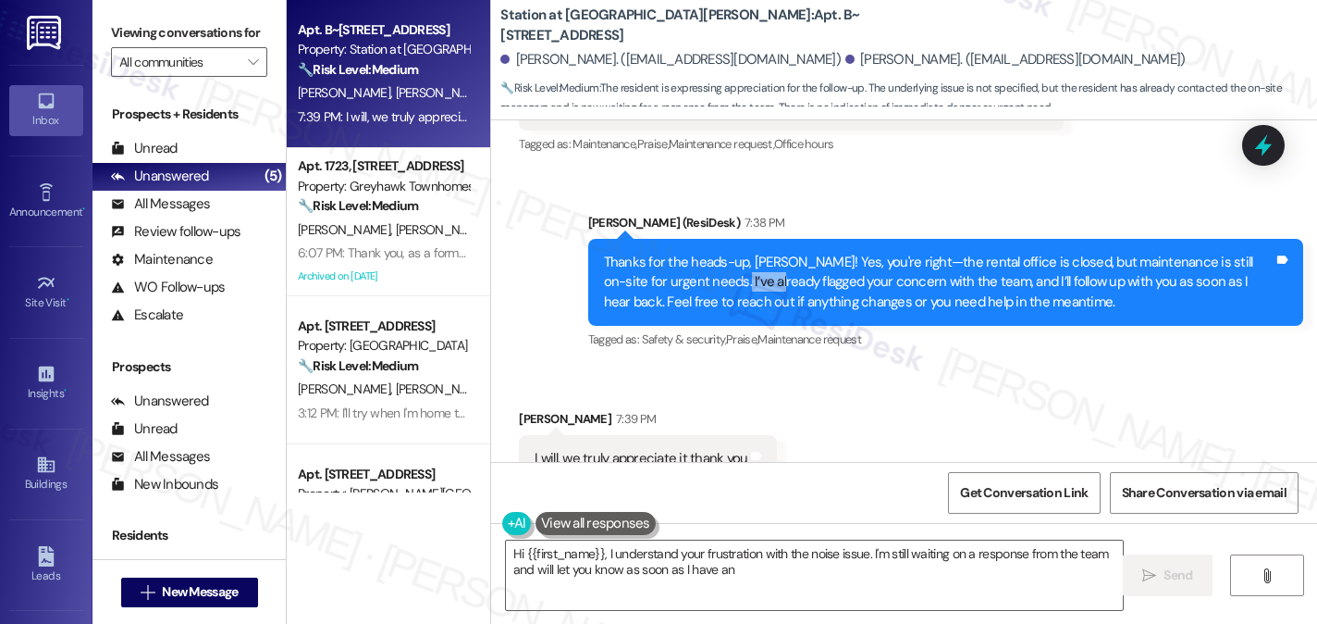
click at [710, 253] on div "Thanks for the heads-up, [PERSON_NAME]! Yes, you're right—the rental office is …" at bounding box center [939, 282] width 670 height 59
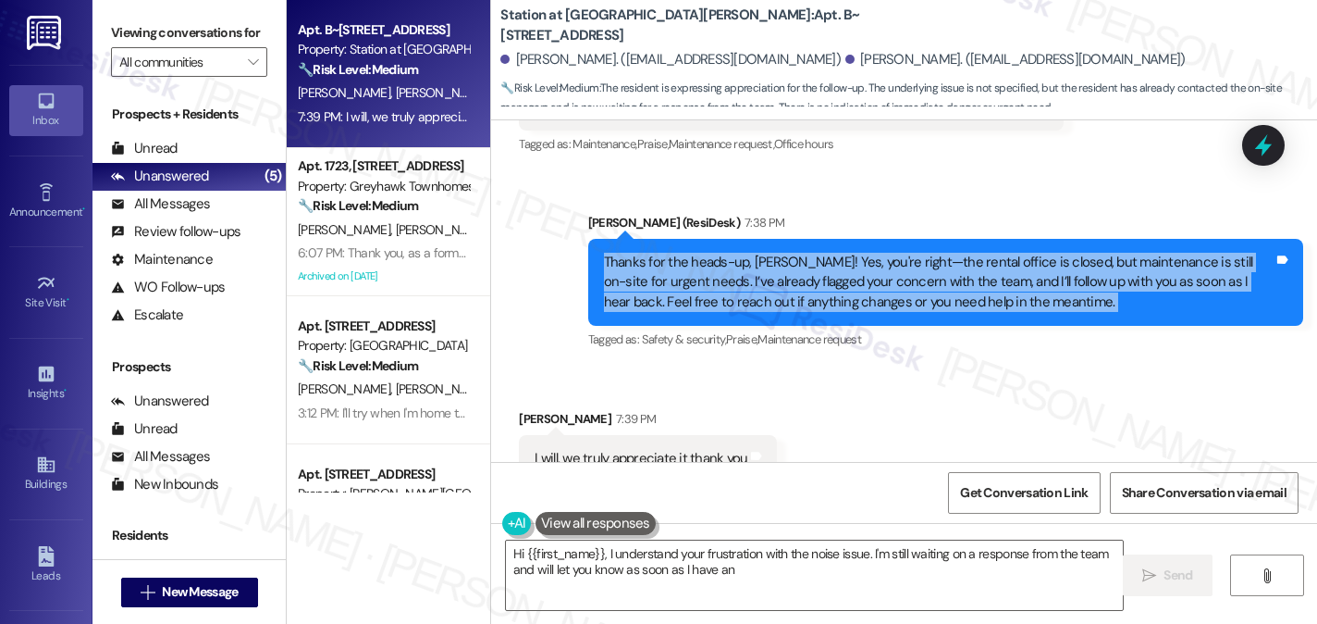
click at [710, 253] on div "Thanks for the heads-up, [PERSON_NAME]! Yes, you're right—the rental office is …" at bounding box center [939, 282] width 670 height 59
click at [714, 561] on textarea "Hi {{first_name}}, I understand your frustration with the noise issue. I'm stil…" at bounding box center [814, 574] width 617 height 69
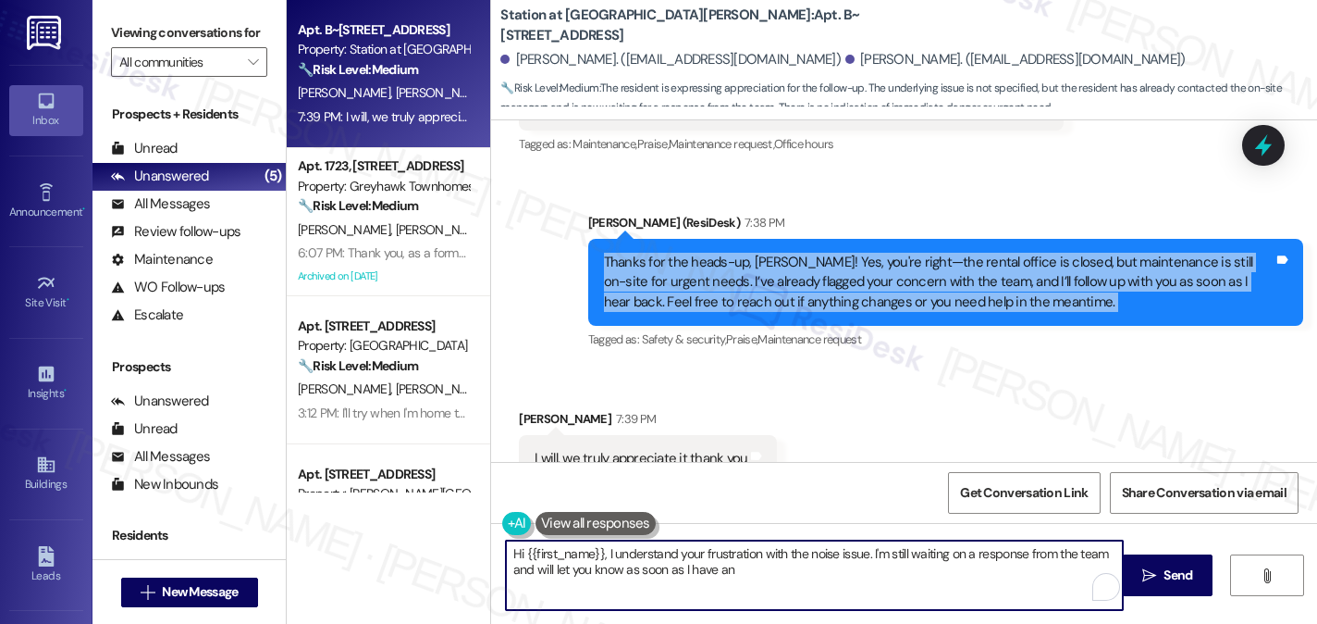
click at [714, 561] on textarea "Hi {{first_name}}, I understand your frustration with the noise issue. I'm stil…" at bounding box center [814, 574] width 617 height 69
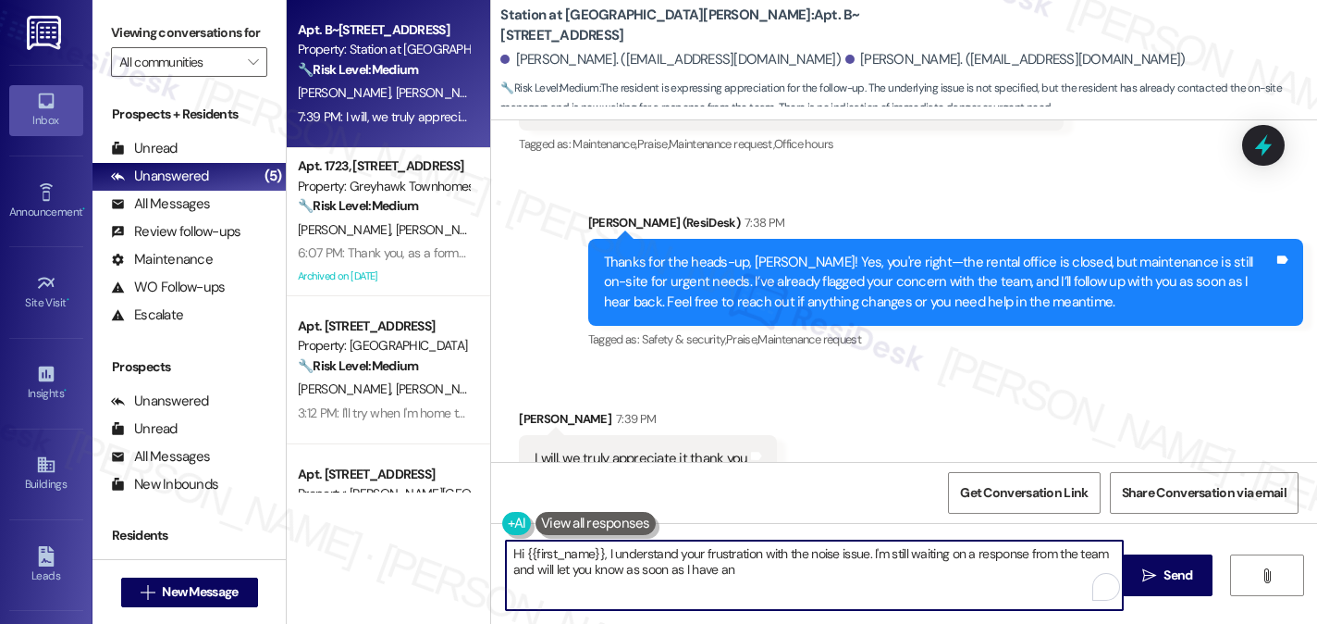
click at [714, 561] on textarea "Hi {{first_name}}, I understand your frustration with the noise issue. I'm stil…" at bounding box center [814, 574] width 617 height 69
click at [762, 548] on textarea "Hi {{first_name}}, I understand your frustration with the noise issue. I'm stil…" at bounding box center [814, 574] width 617 height 69
drag, startPoint x: 762, startPoint y: 572, endPoint x: 500, endPoint y: 531, distance: 265.9
click at [500, 539] on div "Hi {{first_name}}, I understand your frustration with the noise issue. I'm stil…" at bounding box center [805, 574] width 619 height 71
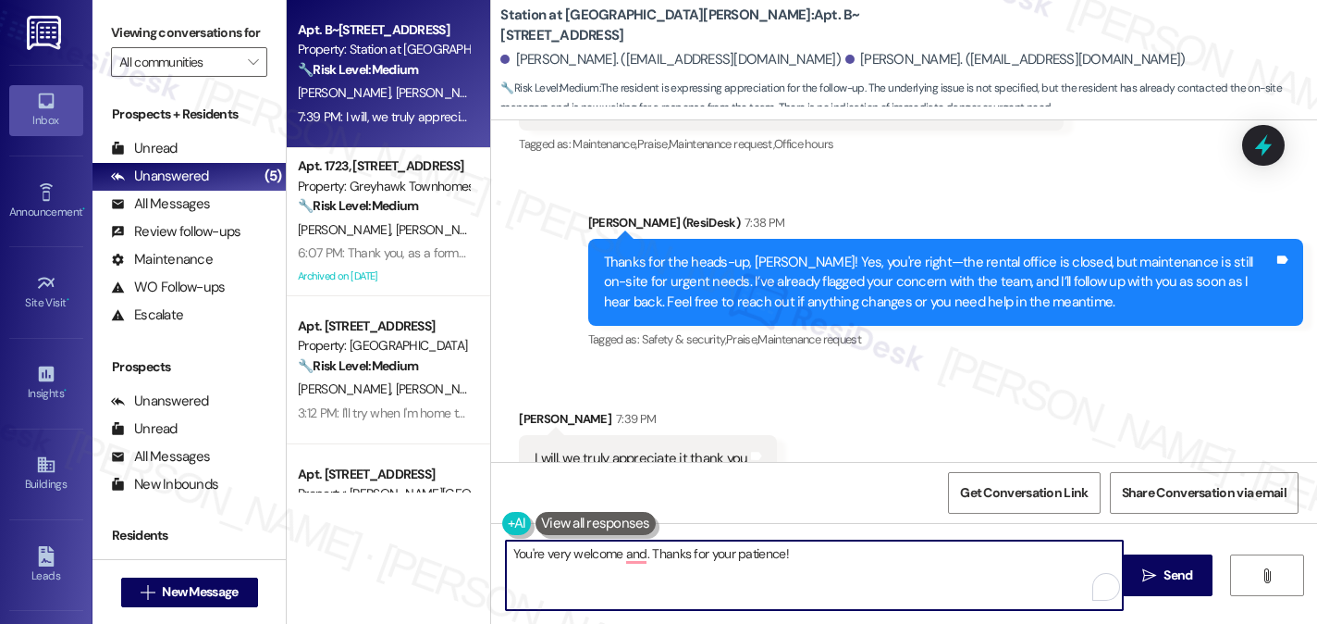
click at [642, 554] on textarea "You're very welcome and. Thanks for your patience!" at bounding box center [814, 574] width 617 height 69
click at [676, 551] on textarea "You're very welcome and thanks for your patience!" at bounding box center [814, 574] width 617 height 69
click at [810, 544] on textarea "You're very welcome and thank you for your patience!" at bounding box center [814, 574] width 617 height 69
click at [913, 557] on textarea "You're very welcome, and thank you for your patience! Have a lovely evening!" at bounding box center [814, 574] width 617 height 69
click at [953, 560] on textarea "You're very welcome, and thank you for your patience! Have a lovely evening!" at bounding box center [814, 574] width 617 height 69
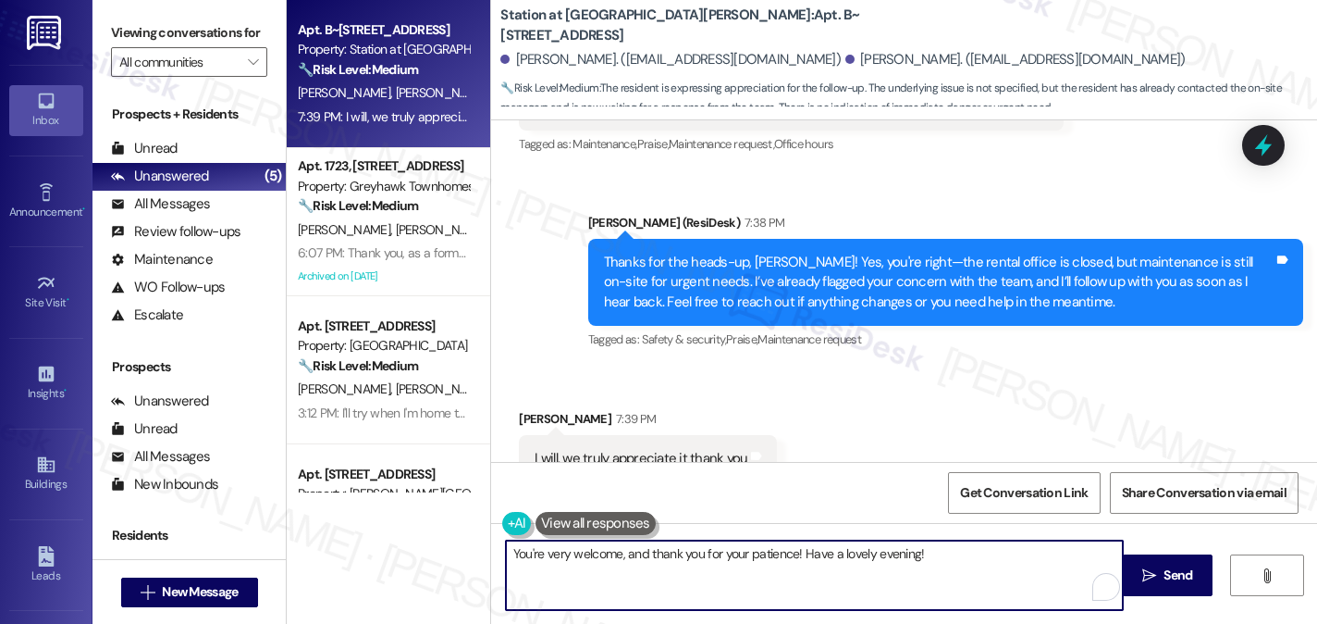
click at [953, 560] on textarea "You're very welcome, and thank you for your patience! Have a lovely evening!" at bounding box center [814, 574] width 617 height 69
click at [955, 560] on textarea "You're very welcome, and thank you for your patience! Have a lovely evening!" at bounding box center [814, 574] width 617 height 69
drag, startPoint x: 793, startPoint y: 552, endPoint x: 804, endPoint y: 552, distance: 11.1
click at [792, 552] on textarea "You're very welcome, and thank you for your patience! Have a lovely evening!" at bounding box center [814, 574] width 617 height 69
click at [955, 555] on textarea "You're very welcome, and thank you for your patience. Have a lovely evening!" at bounding box center [814, 574] width 617 height 69
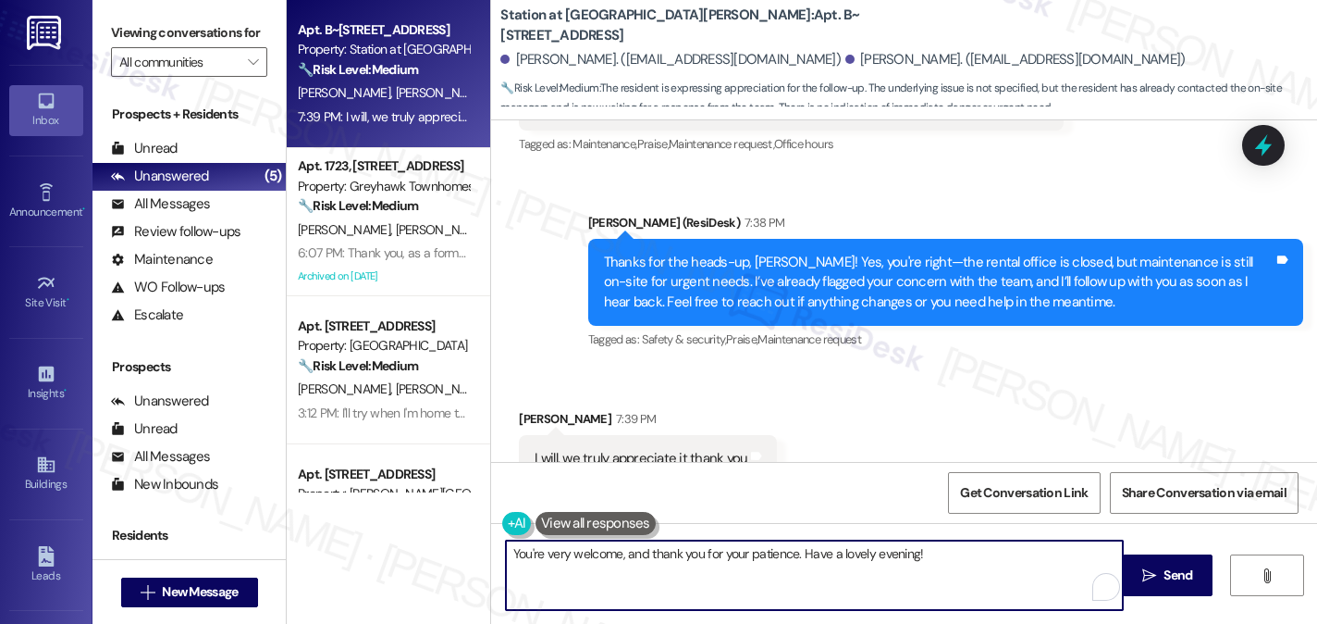
drag, startPoint x: 955, startPoint y: 555, endPoint x: 823, endPoint y: 395, distance: 207.7
click at [823, 395] on div "Received via SMS Justina Young 7:39 PM I will, we truly appreciate it thank you…" at bounding box center [904, 445] width 826 height 156
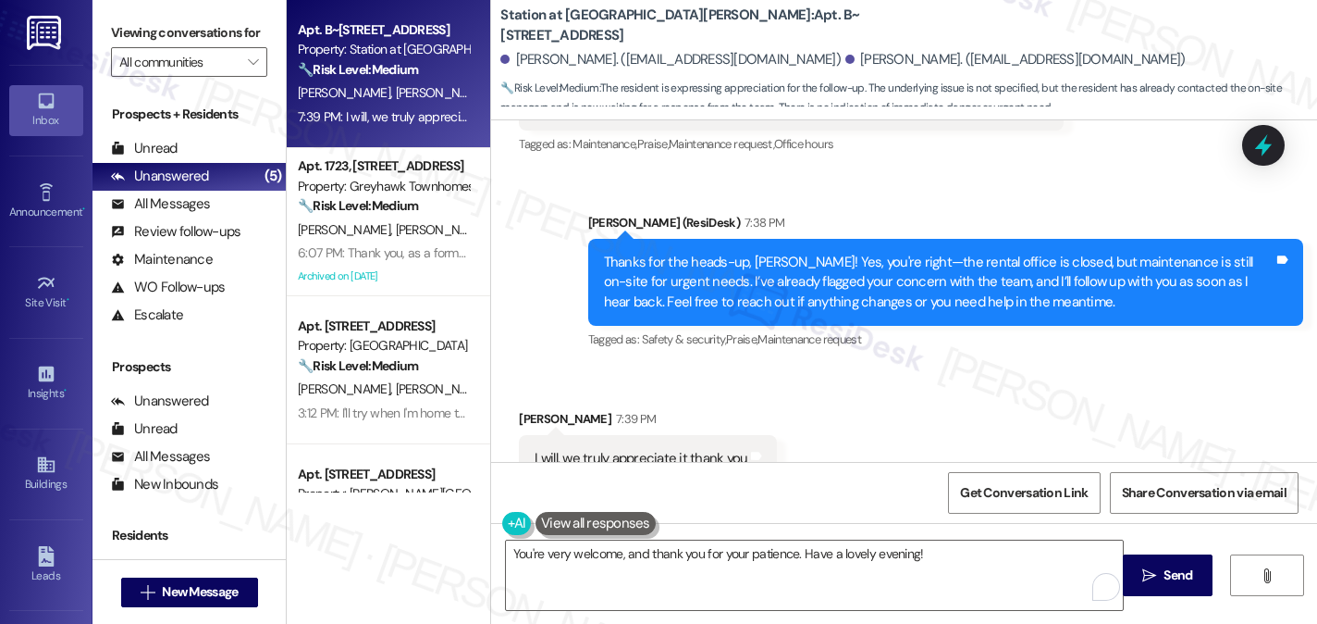
click at [922, 538] on div "You're very welcome, and thank you for your patience. Have a lovely evening!  …" at bounding box center [904, 592] width 826 height 139
click at [938, 553] on textarea "You're very welcome, and thank you for your patience. Have a lovely evening!" at bounding box center [814, 574] width 617 height 69
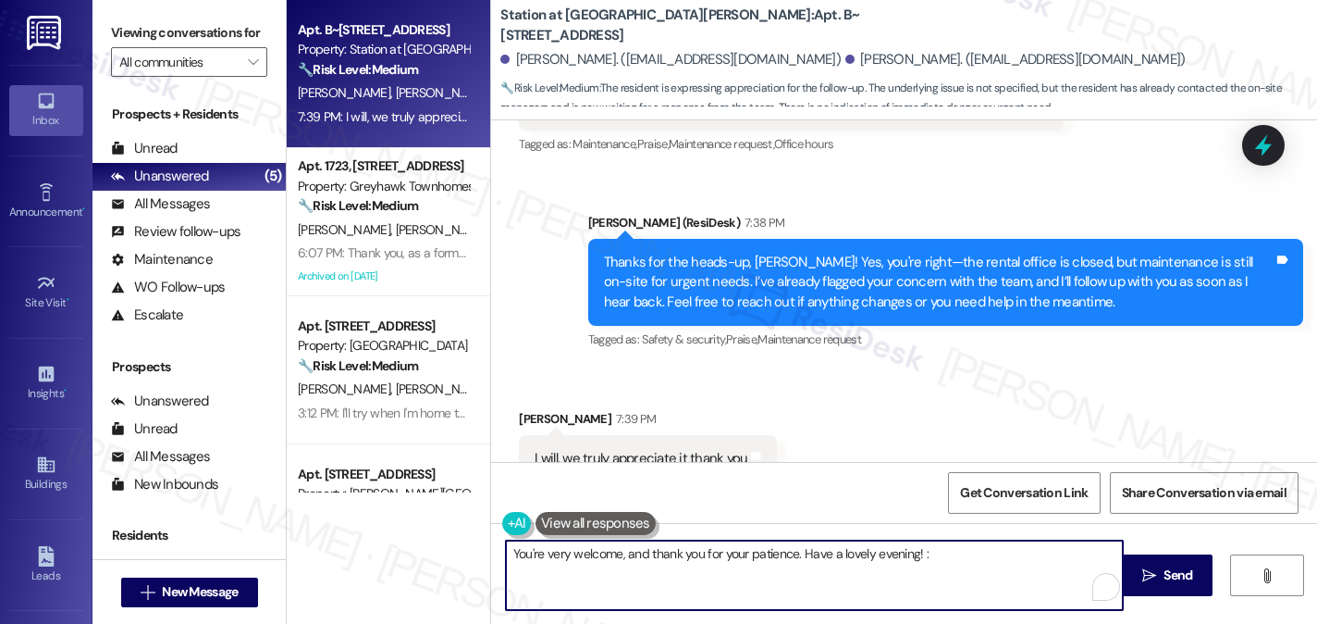
type textarea "You're very welcome, and thank you for your patience. Have a lovely evening! :)"
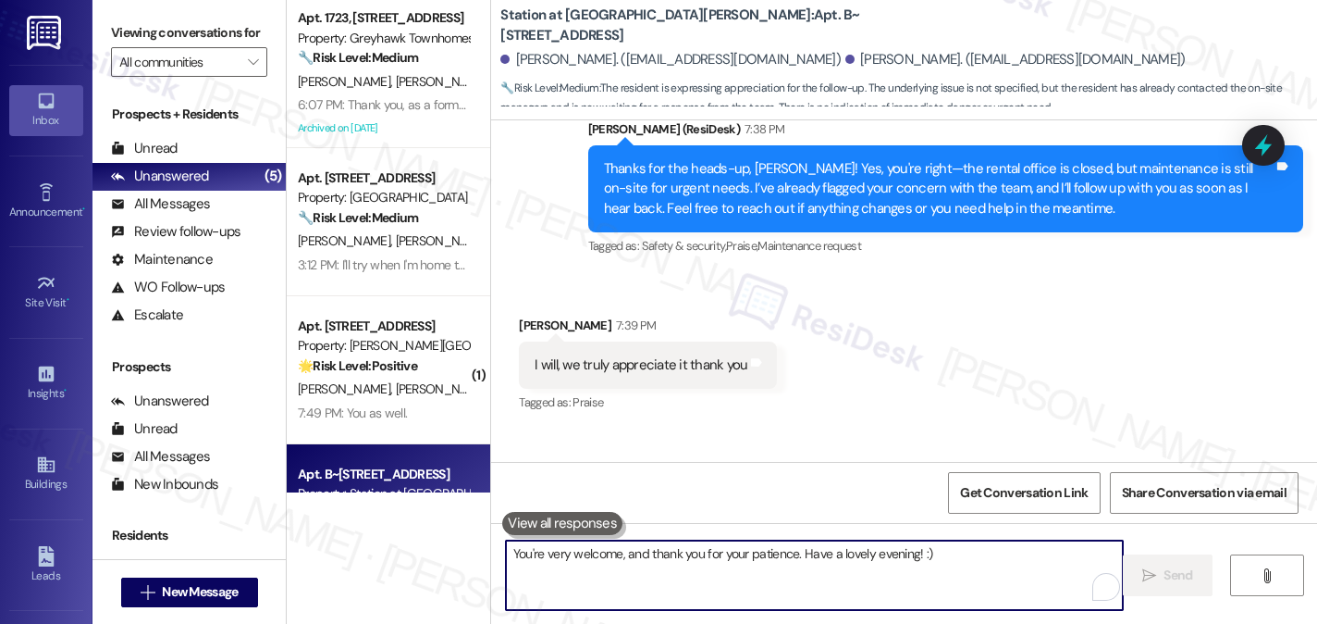
scroll to position [4001, 0]
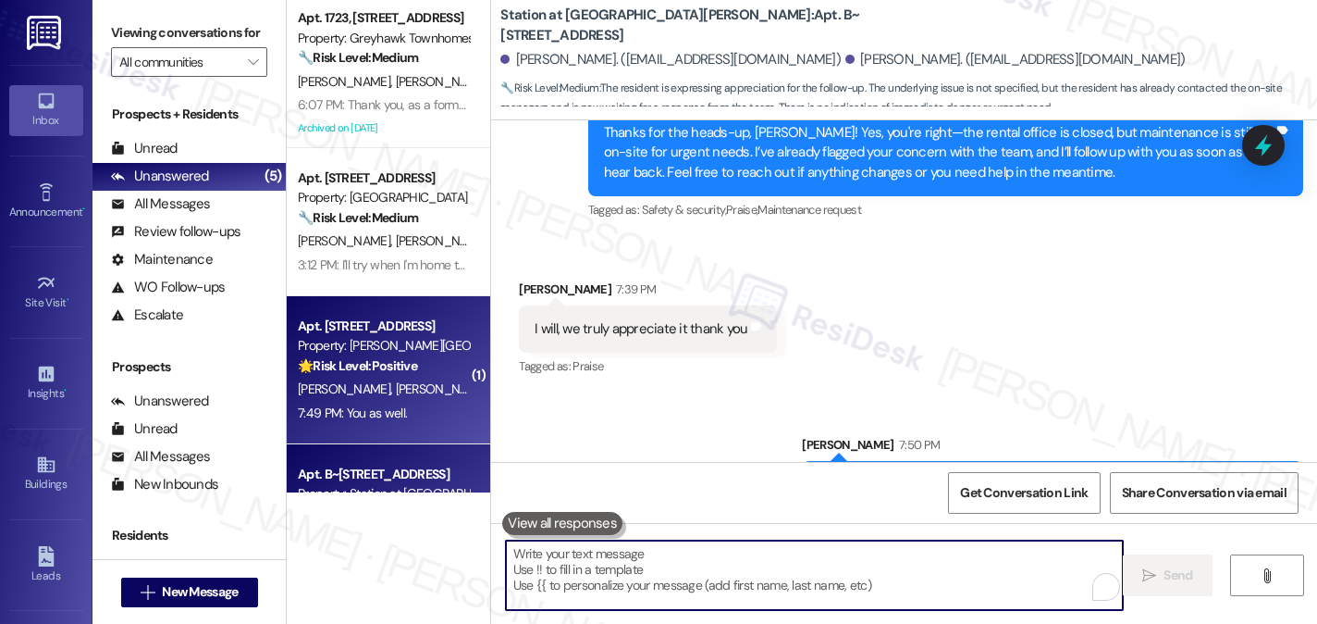
click at [409, 369] on strong "🌟 Risk Level: Positive" at bounding box center [357, 365] width 119 height 17
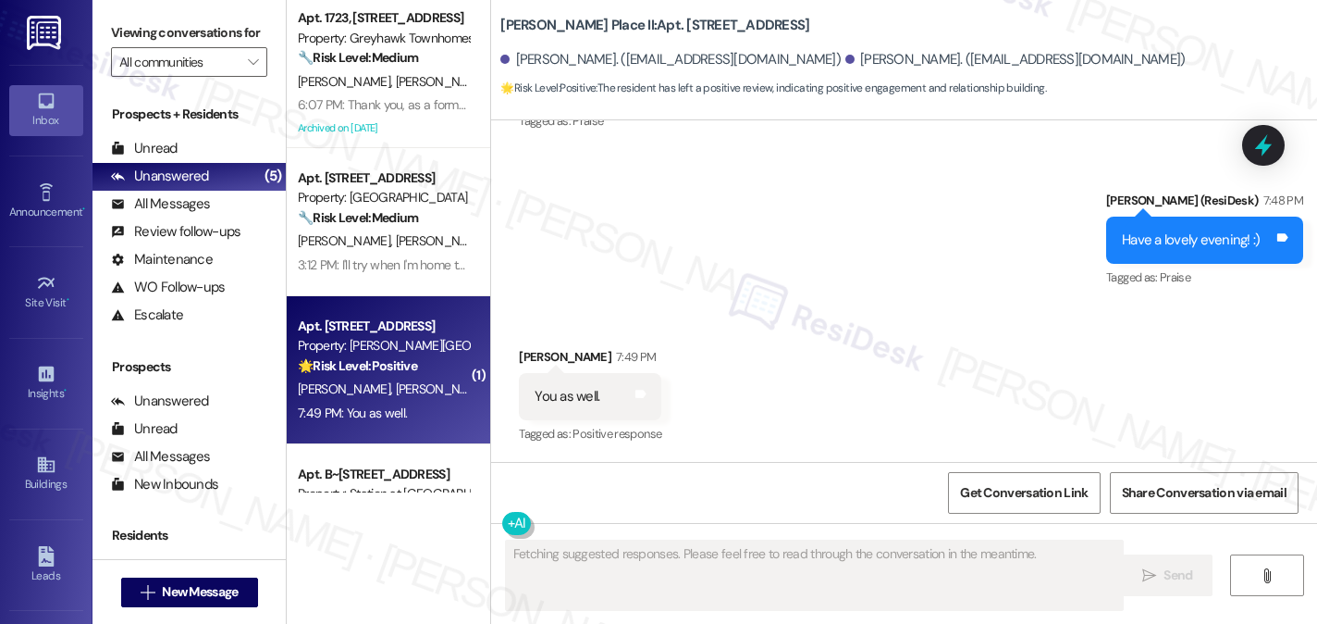
scroll to position [1733, 0]
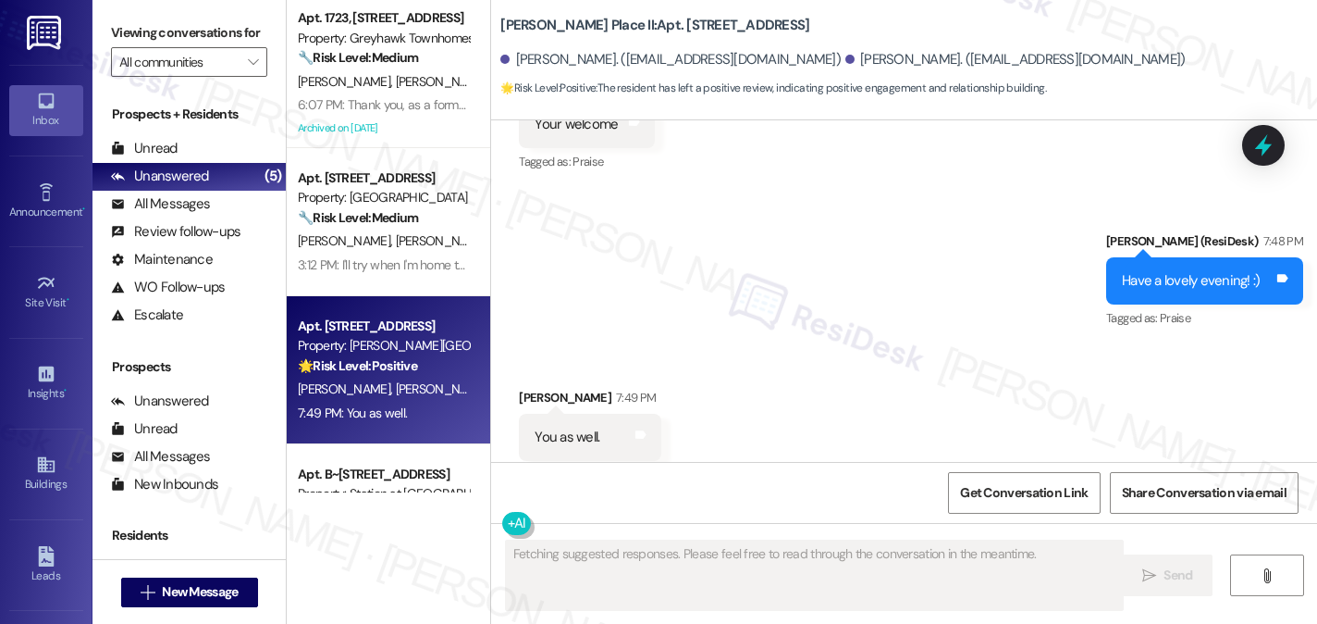
click at [537, 427] on div "You as well." at bounding box center [567, 436] width 65 height 19
click at [939, 346] on div "Received via SMS Tracie Heinze 7:49 PM You as well. Tags and notes Tagged as: P…" at bounding box center [904, 424] width 826 height 156
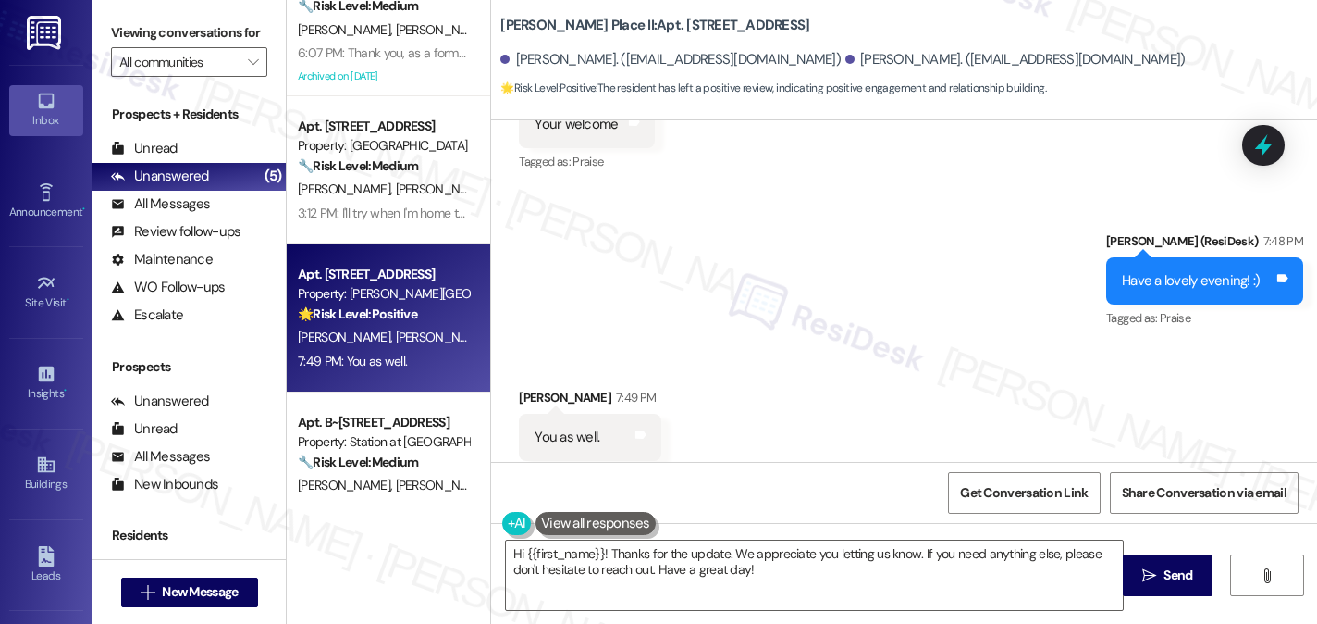
scroll to position [100, 0]
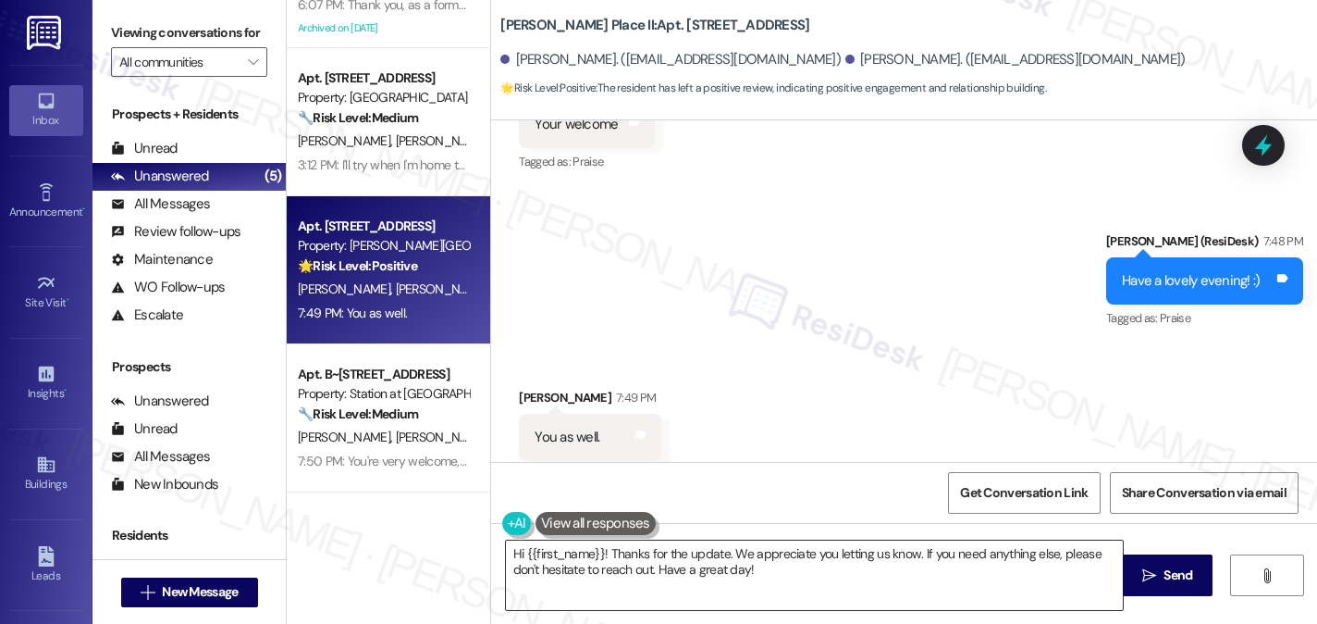
click at [685, 554] on textarea "Hi {{first_name}}! Thanks for the update. We appreciate you letting us know. If…" at bounding box center [814, 574] width 617 height 69
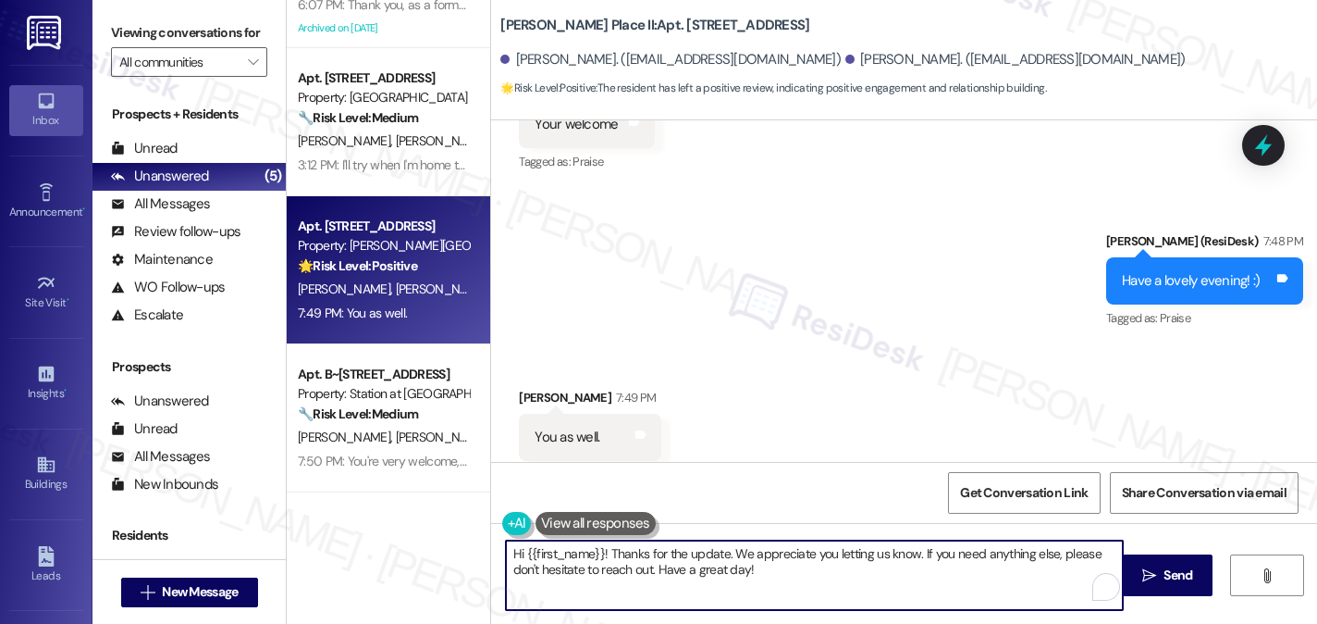
click at [685, 554] on textarea "Hi {{first_name}}! Thanks for the update. We appreciate you letting us know. If…" at bounding box center [814, 574] width 617 height 69
click at [718, 551] on textarea "Hi {{first_name}}! Thanks for the update. We appreciate you letting us know. If…" at bounding box center [814, 574] width 617 height 69
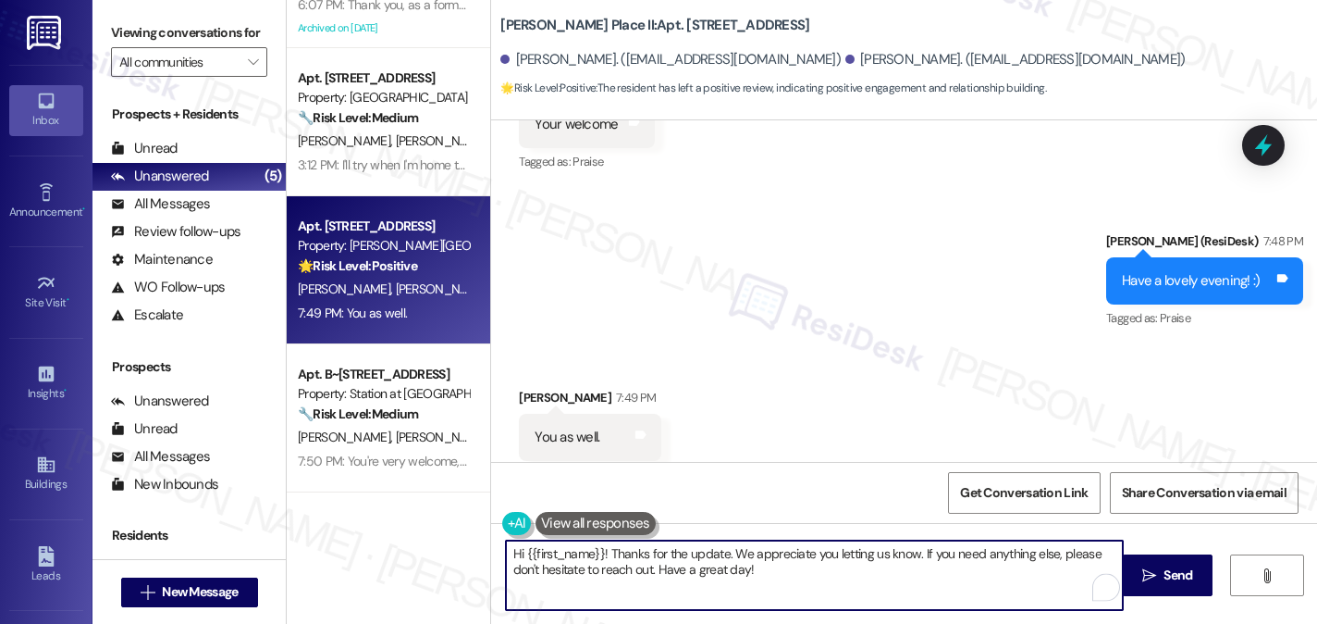
click at [754, 558] on textarea "Hi {{first_name}}! Thanks for the update. We appreciate you letting us know. If…" at bounding box center [814, 574] width 617 height 69
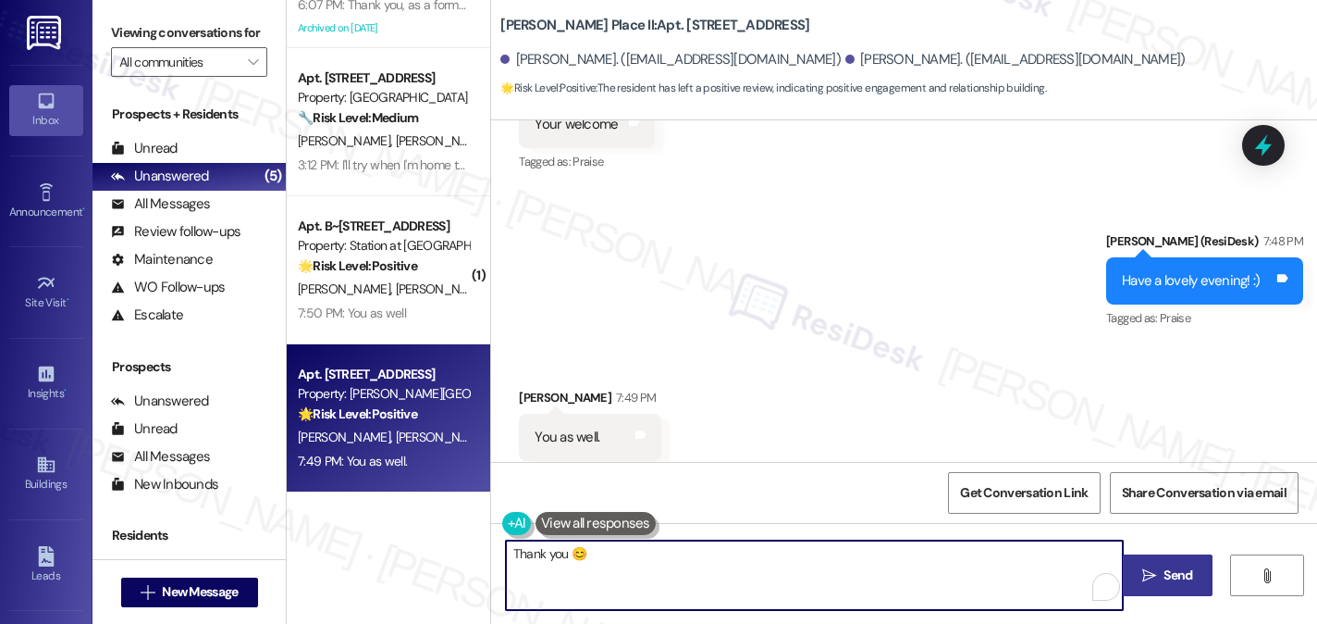
type textarea "Thank you 😊"
click at [1139, 575] on span " Send" at bounding box center [1168, 574] width 58 height 19
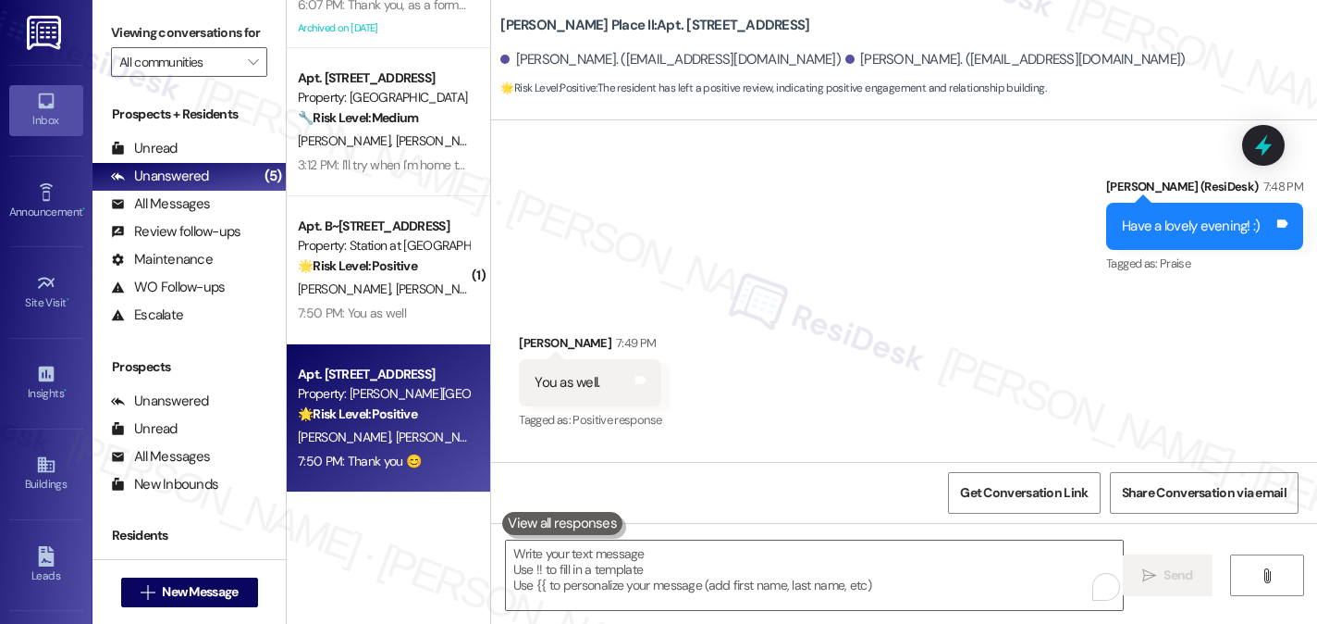
scroll to position [1862, 0]
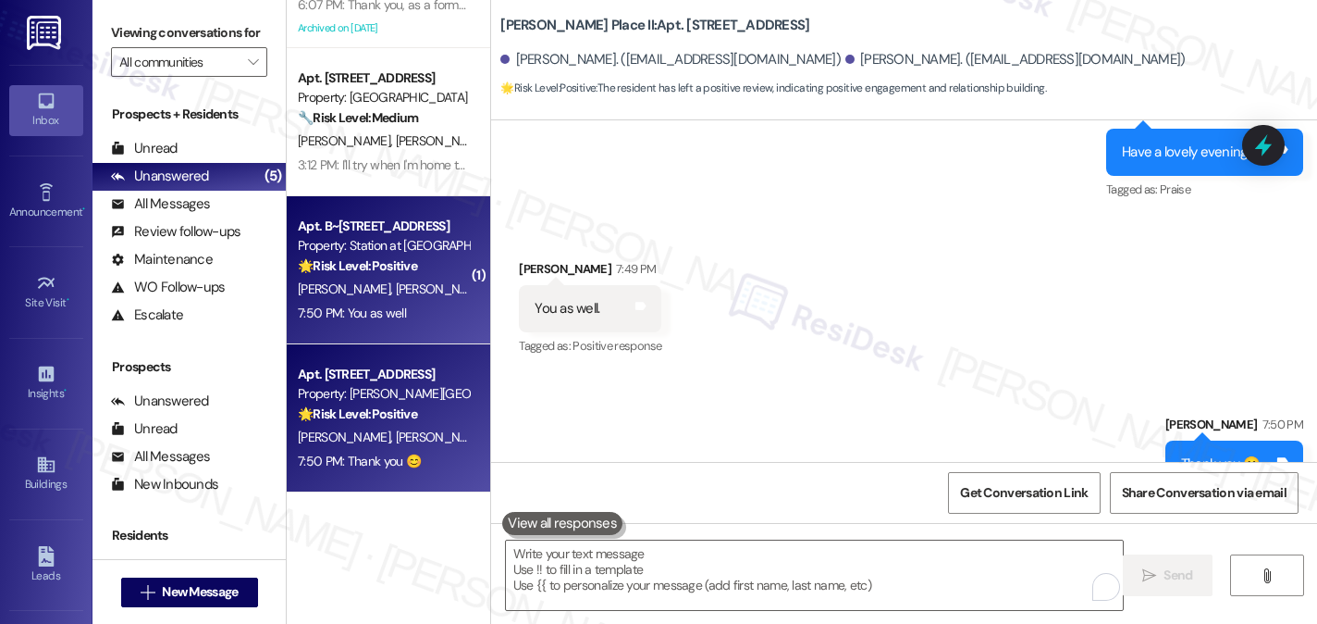
click at [333, 270] on strong "🌟 Risk Level: Positive" at bounding box center [357, 265] width 119 height 17
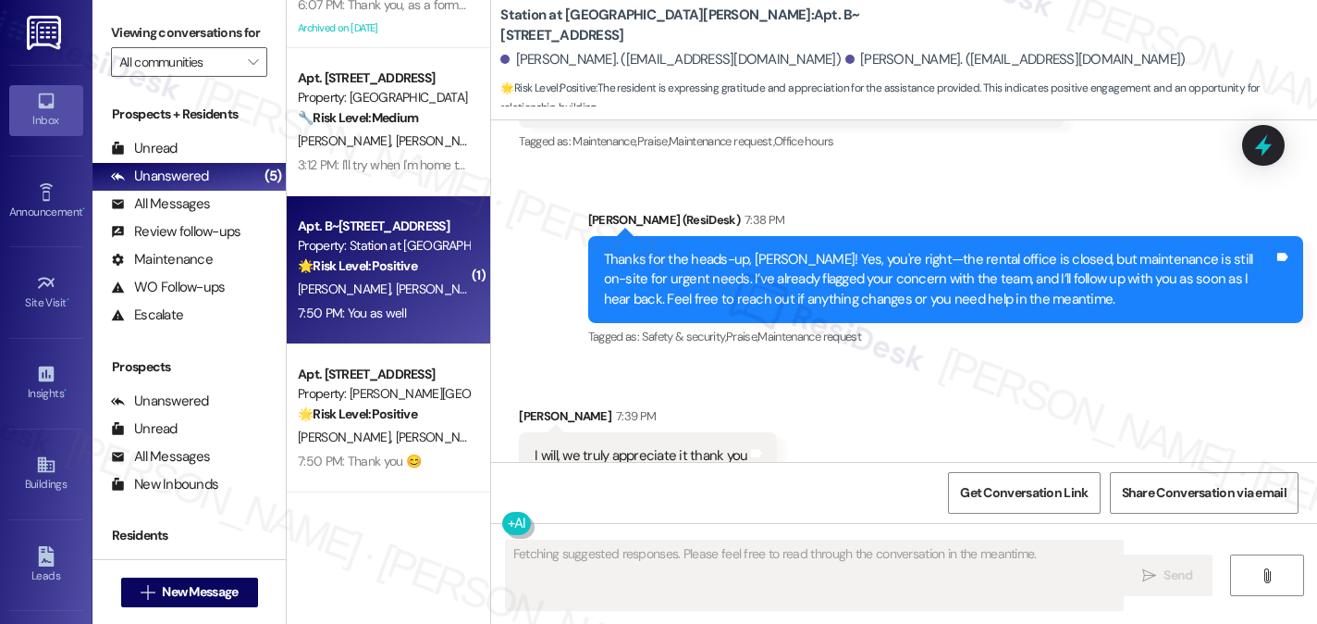
scroll to position [4184, 0]
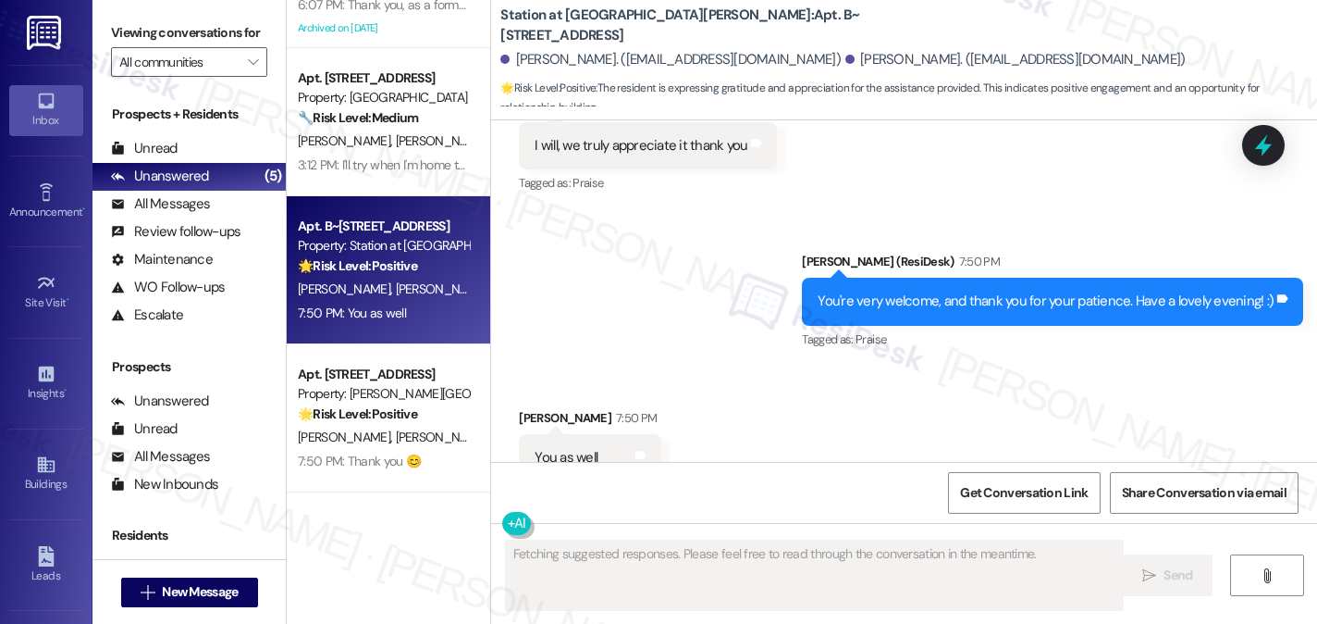
click at [906, 291] on div "You're very welcome, and thank you for your patience. Have a lovely evening! :)" at bounding box center [1046, 300] width 456 height 19
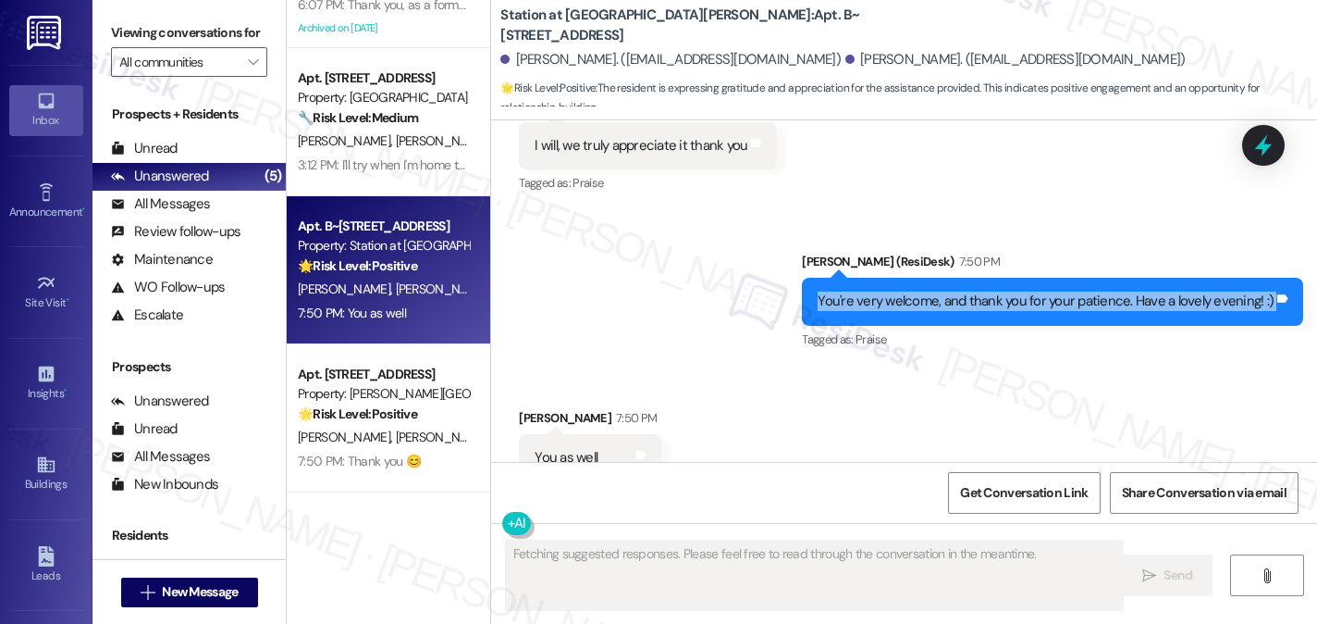
click at [906, 291] on div "You're very welcome, and thank you for your patience. Have a lovely evening! :)" at bounding box center [1046, 300] width 456 height 19
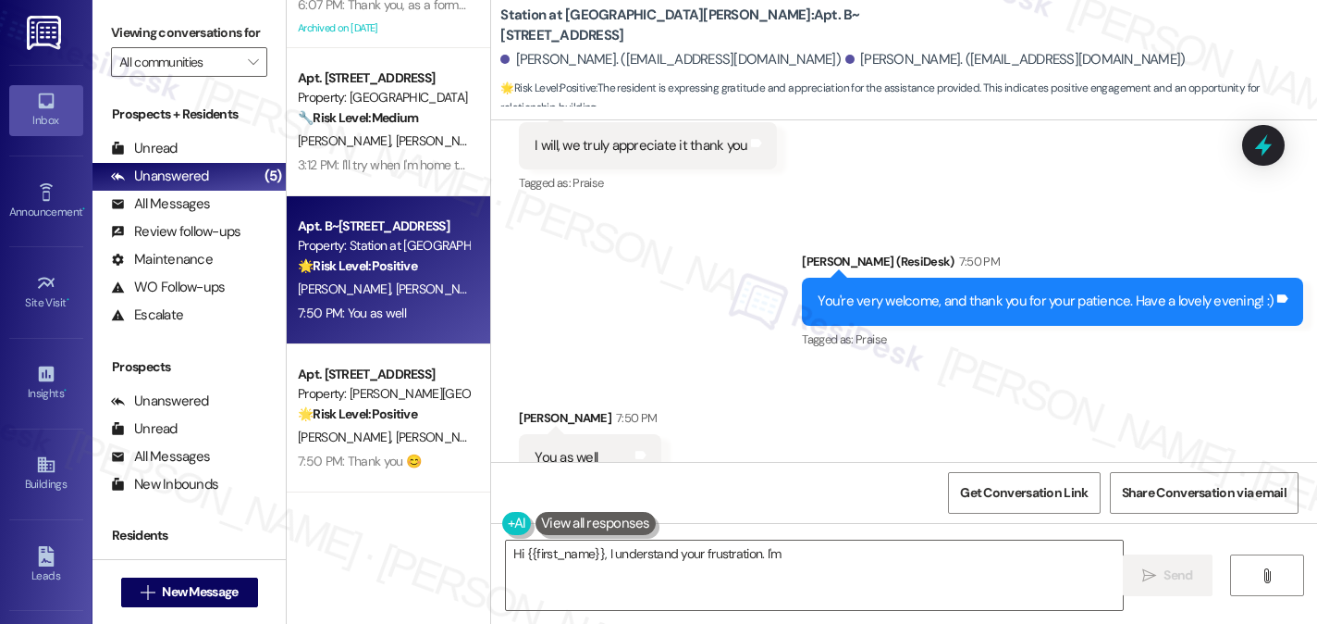
click at [555, 448] on div "You as well" at bounding box center [566, 457] width 63 height 19
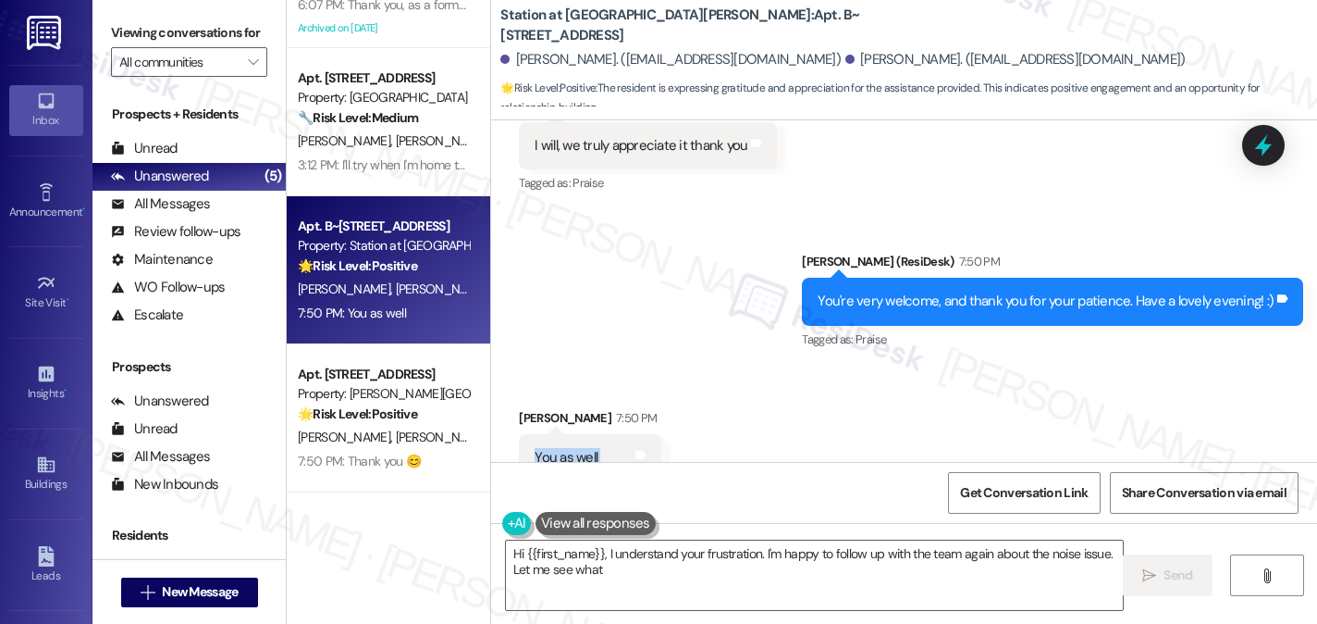
click at [555, 448] on div "You as well" at bounding box center [566, 457] width 63 height 19
click at [833, 387] on div "Received via SMS Justina Young 7:50 PM You as well Tags and notes Tagged as: Po…" at bounding box center [904, 444] width 826 height 156
click at [742, 540] on textarea "Hi {{first_name}}, I understand your frustration. I'm happy to follow up with t…" at bounding box center [814, 574] width 617 height 69
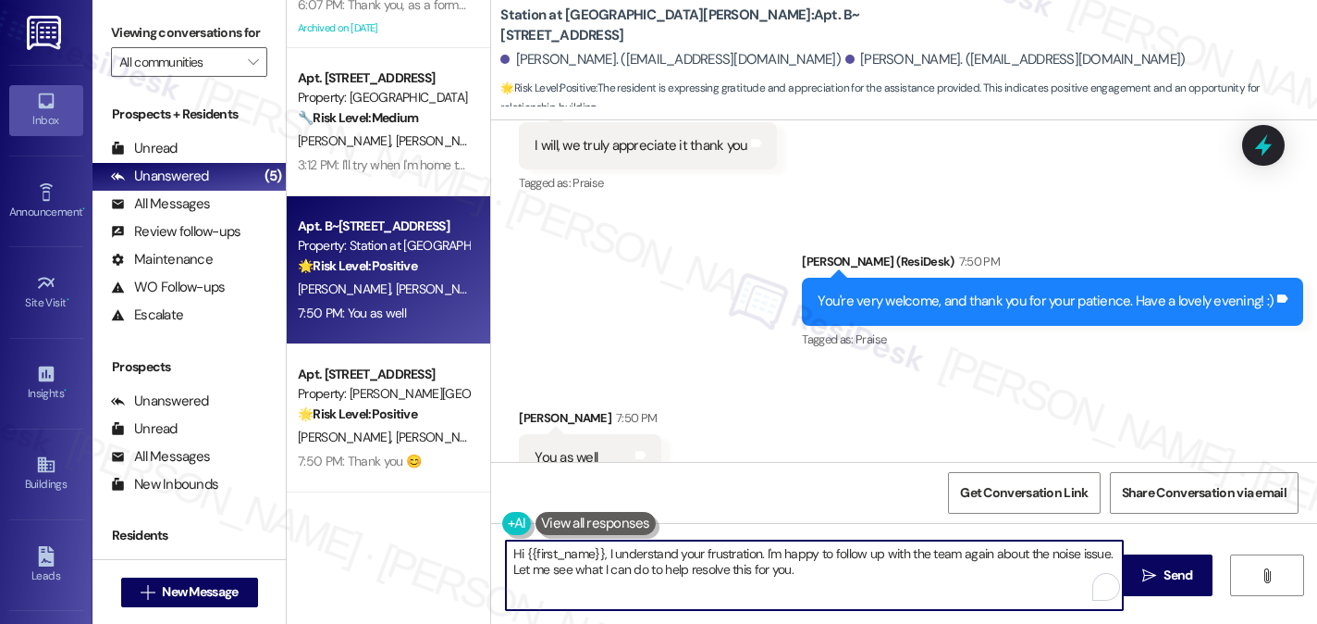
click at [742, 540] on textarea "Hi {{first_name}}, I understand your frustration. I'm happy to follow up with t…" at bounding box center [814, 574] width 617 height 69
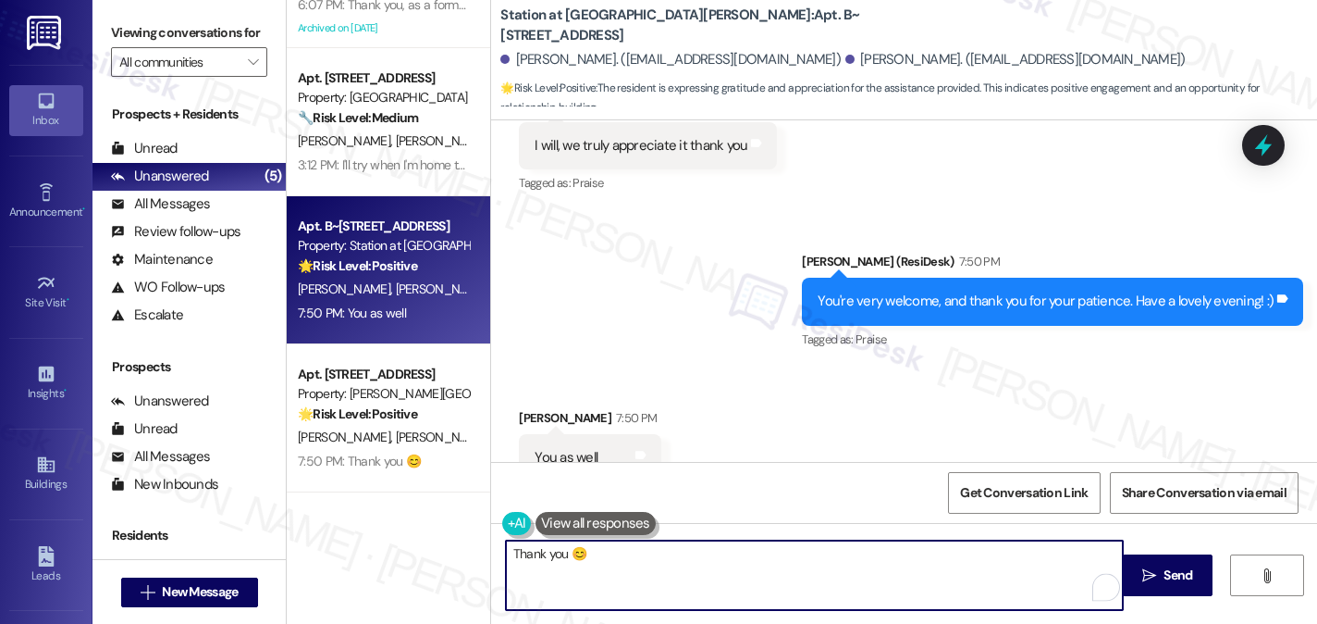
click at [707, 559] on textarea "Thank you 😊" at bounding box center [814, 574] width 617 height 69
click at [664, 547] on textarea "Thank you 😊" at bounding box center [814, 574] width 617 height 69
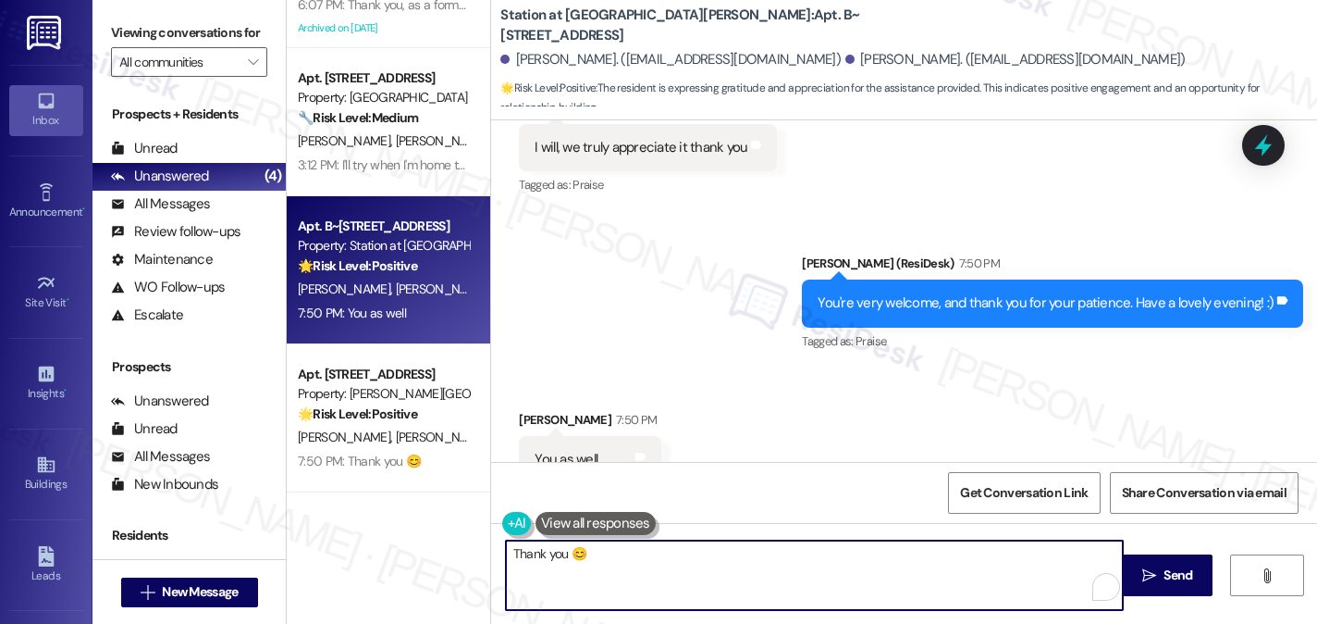
scroll to position [4185, 0]
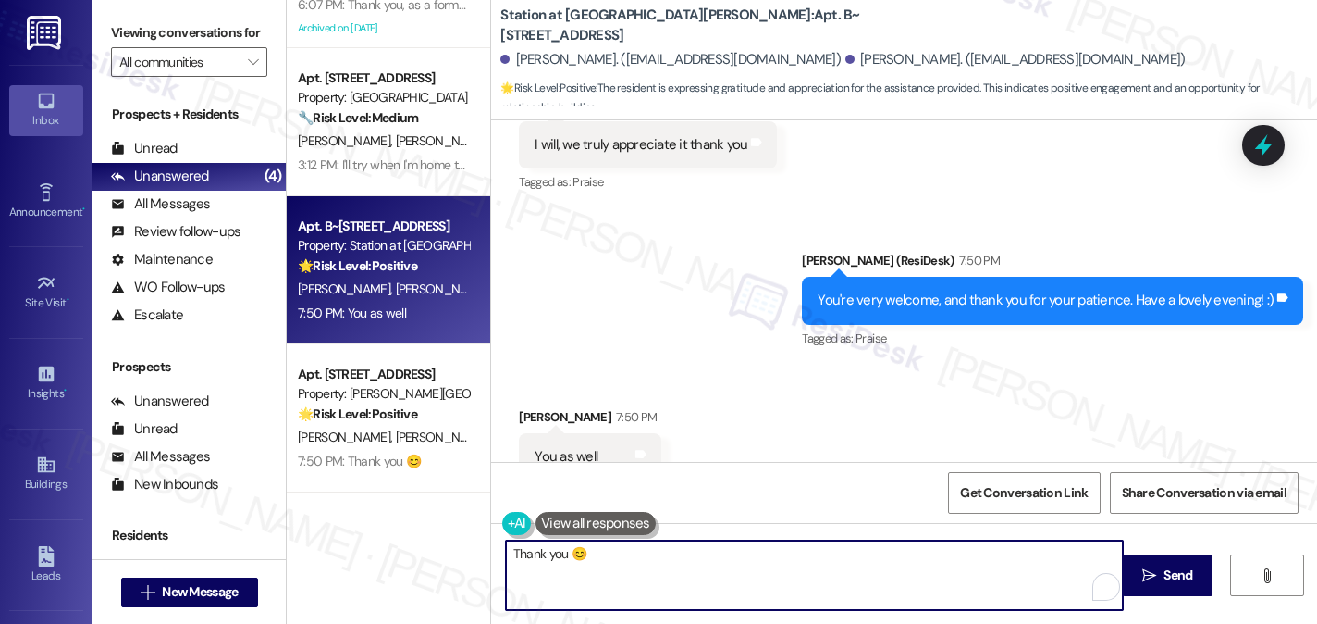
click at [705, 566] on textarea "Thank you 😊" at bounding box center [814, 574] width 617 height 69
drag, startPoint x: 627, startPoint y: 568, endPoint x: 526, endPoint y: 565, distance: 101.8
click at [526, 565] on textarea "Thank you 😊" at bounding box center [814, 574] width 617 height 69
click at [655, 565] on textarea "Thank you 😊" at bounding box center [814, 574] width 617 height 69
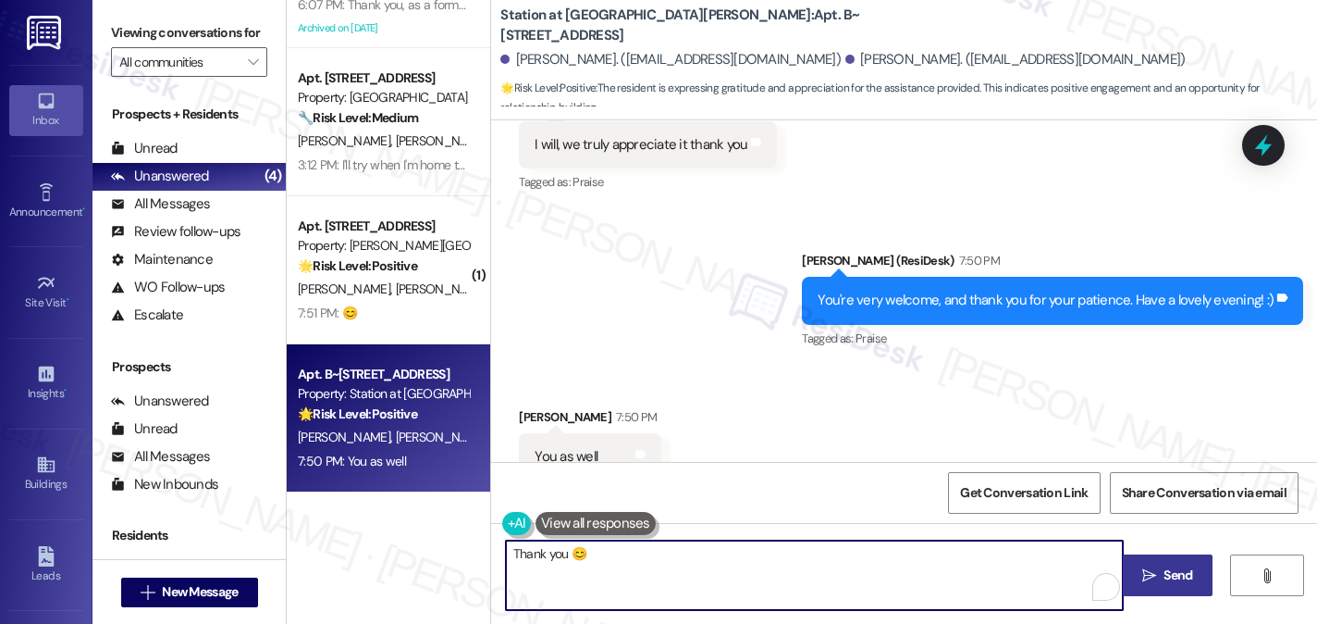
type textarea "Thank you 😊"
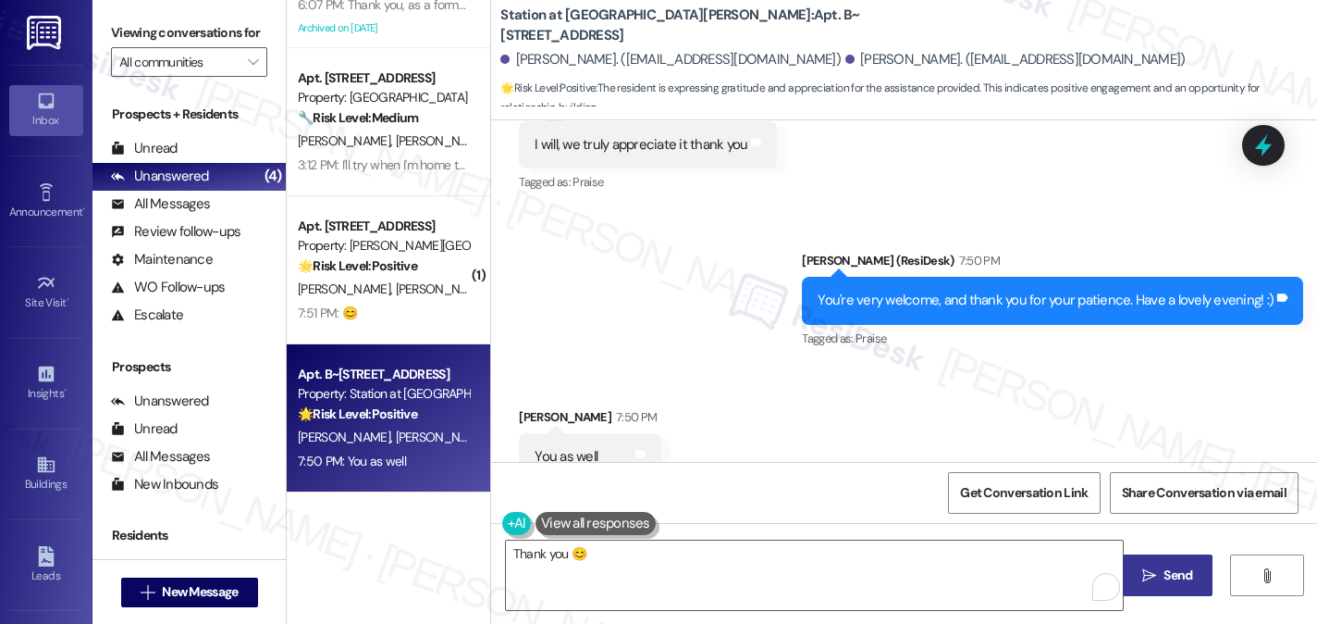
click at [1133, 570] on button " Send" at bounding box center [1168, 575] width 90 height 42
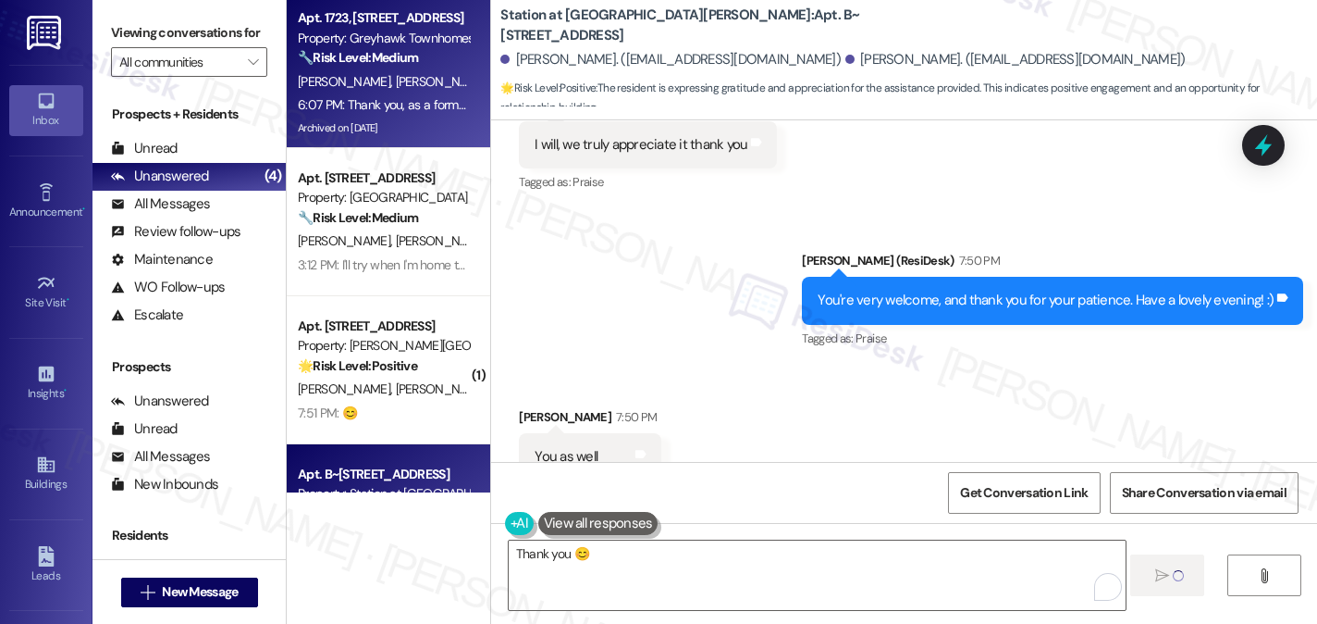
click at [377, 129] on div "Archived on [DATE]" at bounding box center [383, 128] width 175 height 23
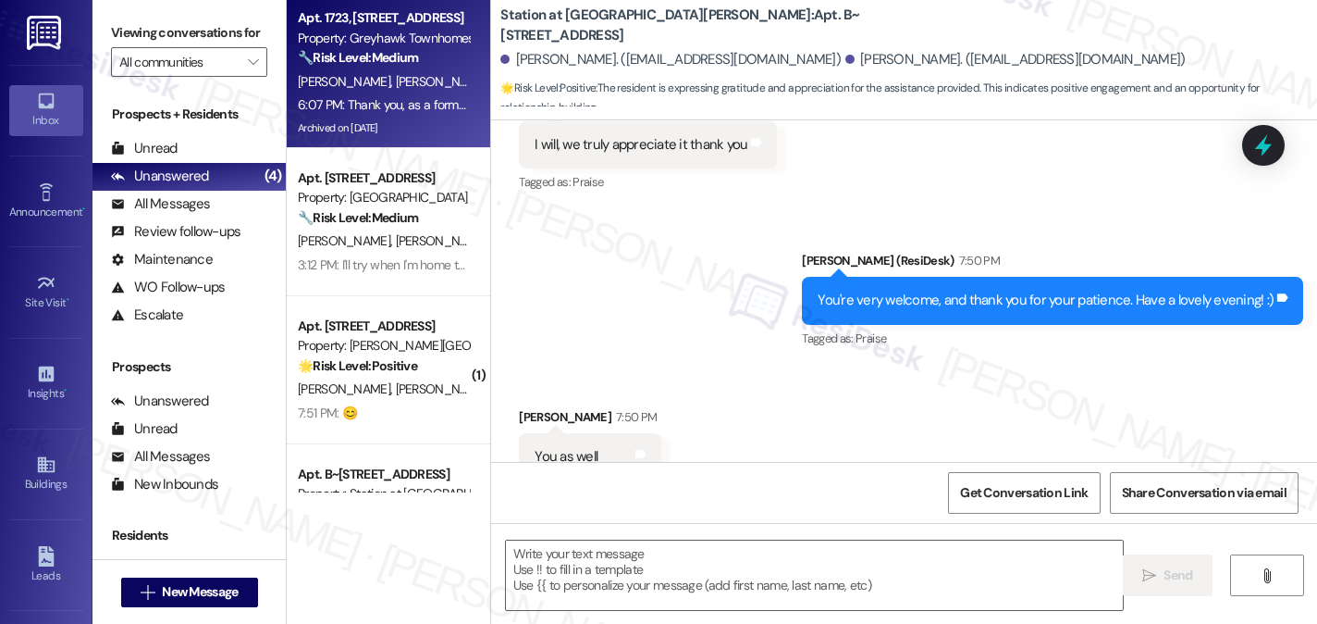
scroll to position [4184, 0]
type textarea "Fetching suggested responses. Please feel free to read through the conversation…"
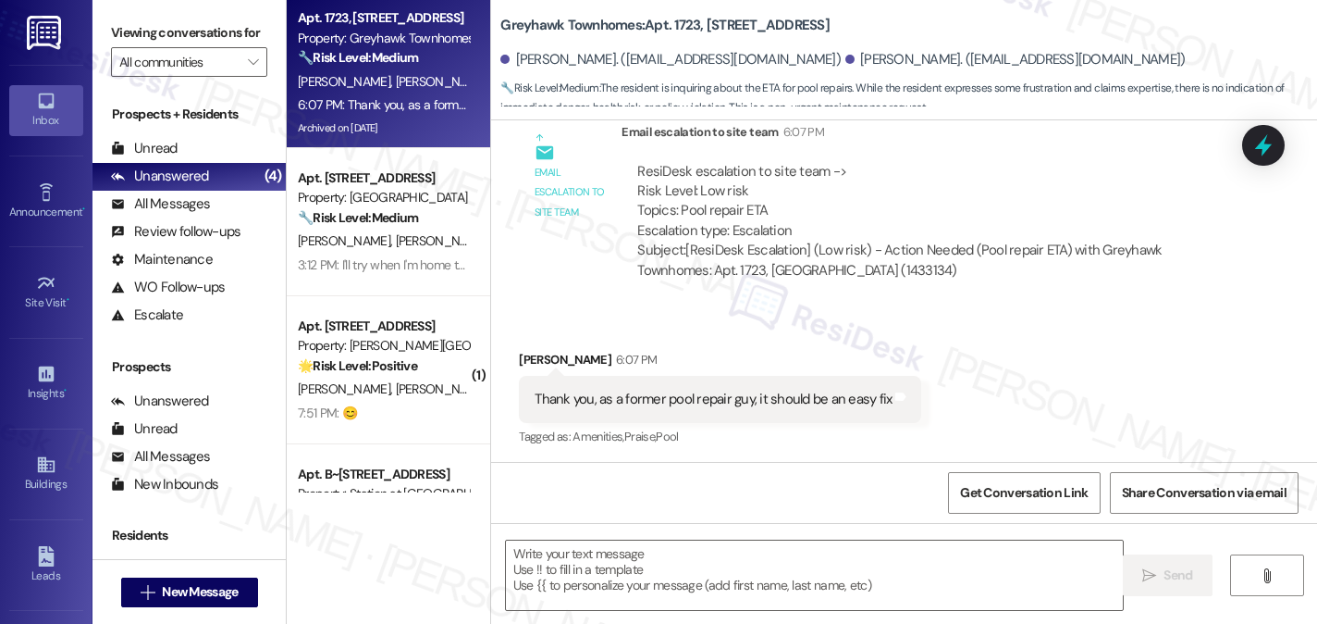
type textarea "Fetching suggested responses. Please feel free to read through the conversation…"
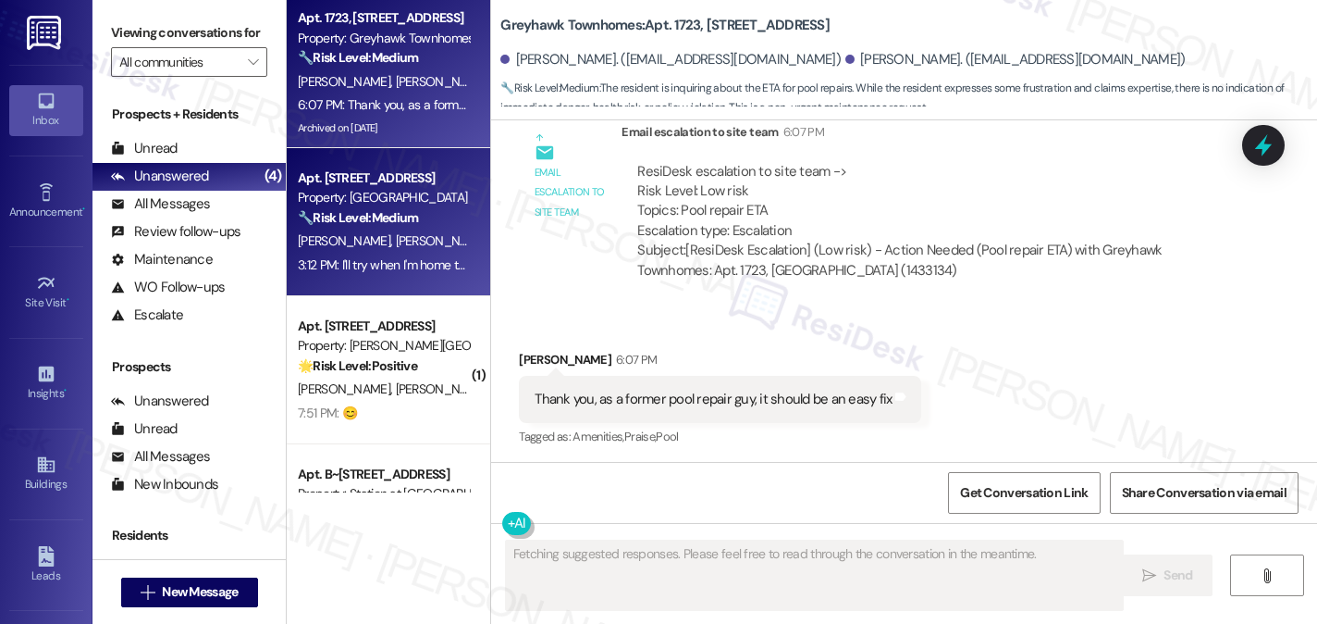
scroll to position [6447, 0]
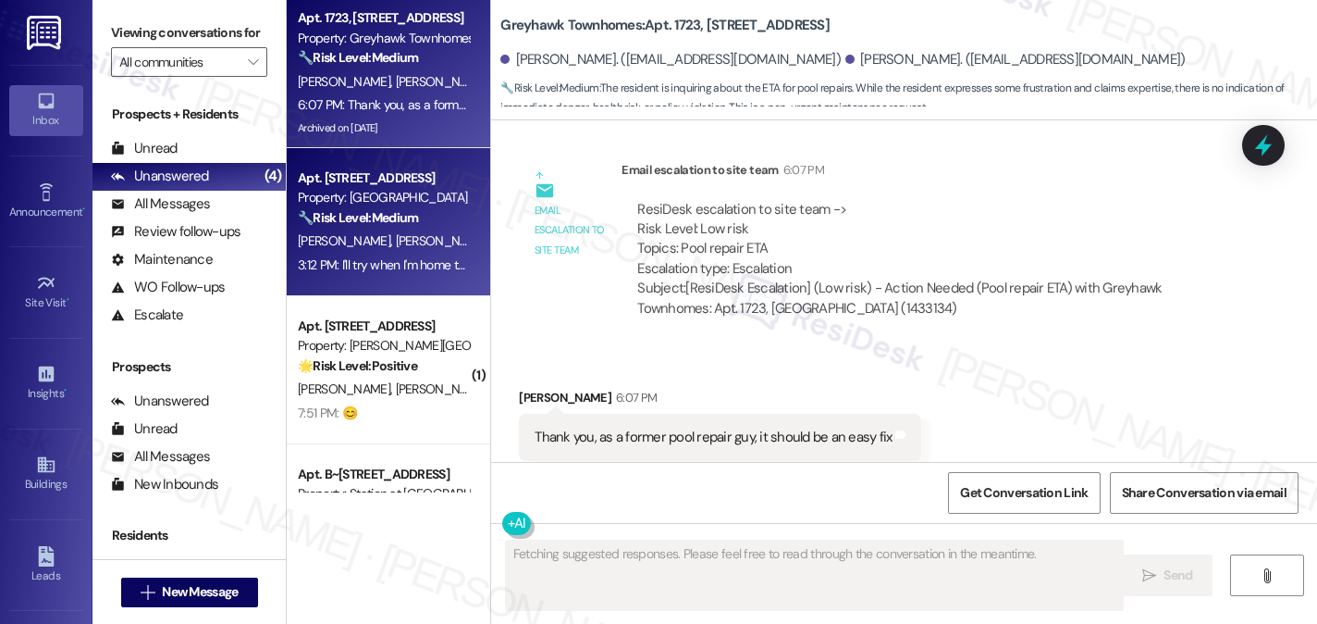
click at [396, 247] on span "[PERSON_NAME]" at bounding box center [442, 240] width 93 height 17
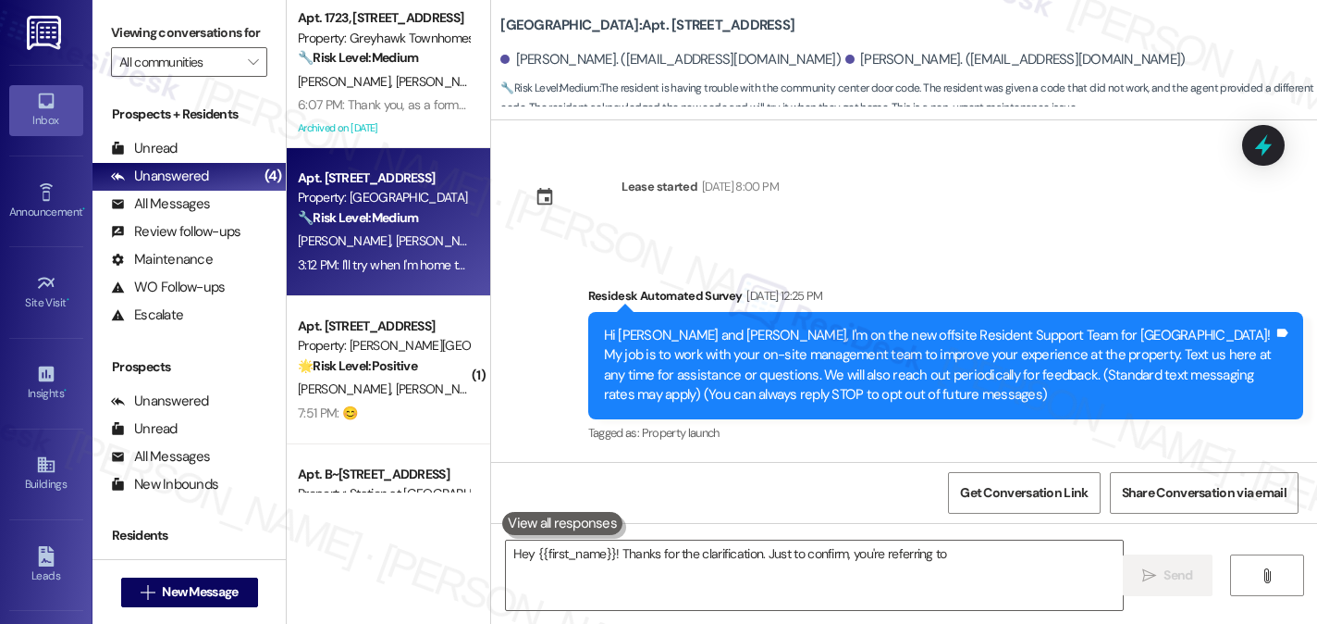
scroll to position [3841, 0]
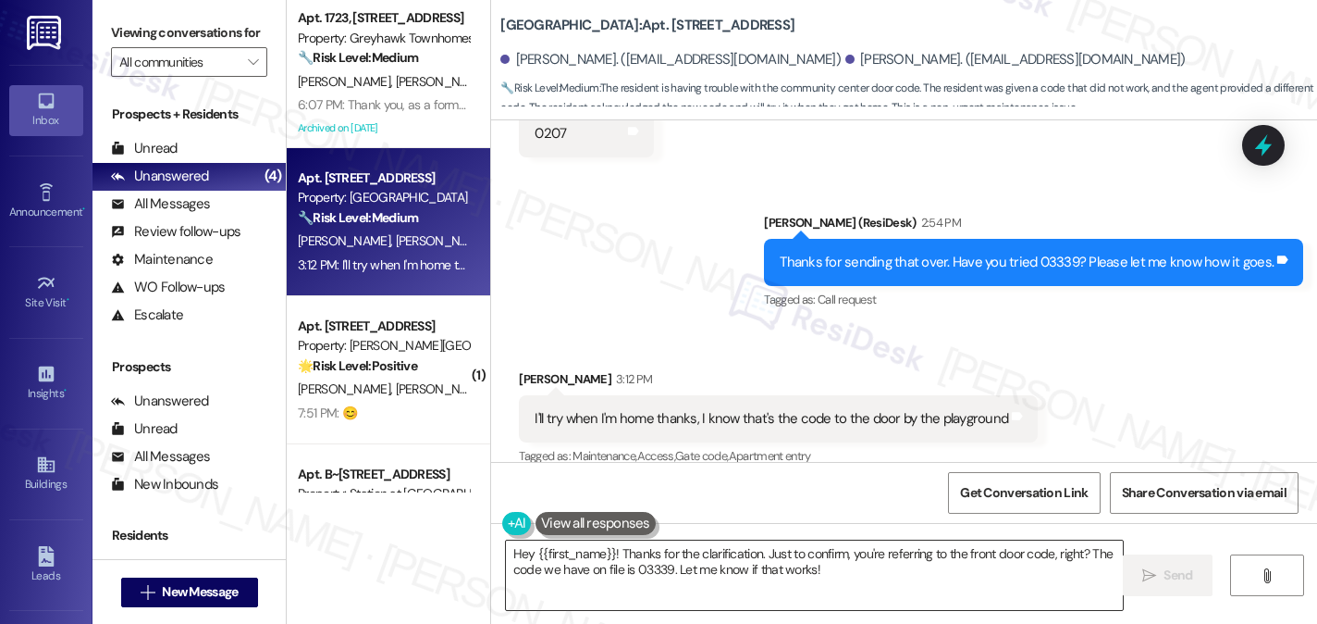
click at [730, 573] on textarea "Hey {{first_name}}! Thanks for the clarification. Just to confirm, you're refer…" at bounding box center [814, 574] width 617 height 69
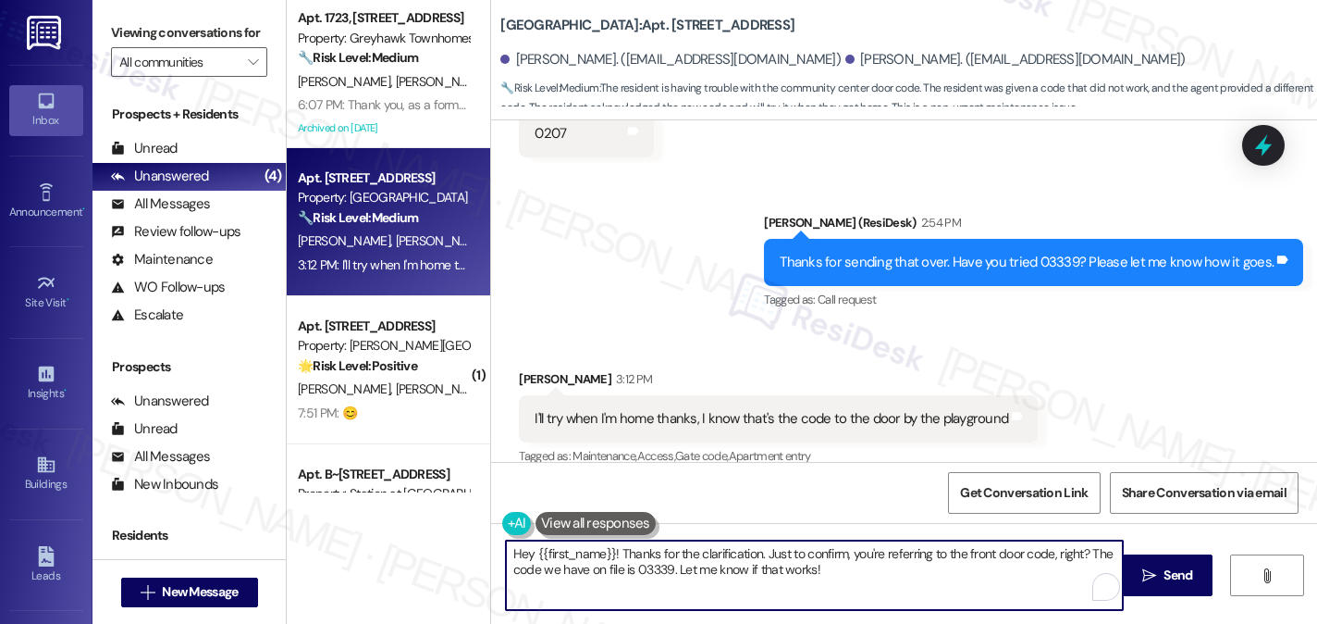
click at [730, 573] on textarea "Hey {{first_name}}! Thanks for the clarification. Just to confirm, you're refer…" at bounding box center [814, 574] width 617 height 69
click at [666, 563] on textarea "Hey {{first_name}}! Thanks for the clarification. Just to confirm, you're refer…" at bounding box center [814, 574] width 617 height 69
drag, startPoint x: 612, startPoint y: 550, endPoint x: 466, endPoint y: 537, distance: 146.8
click at [466, 537] on div "Apt. 1723, 3310 North 1750 East Property: Greyhawk Townhomes 🔧 Risk Level: Medi…" at bounding box center [802, 312] width 1031 height 624
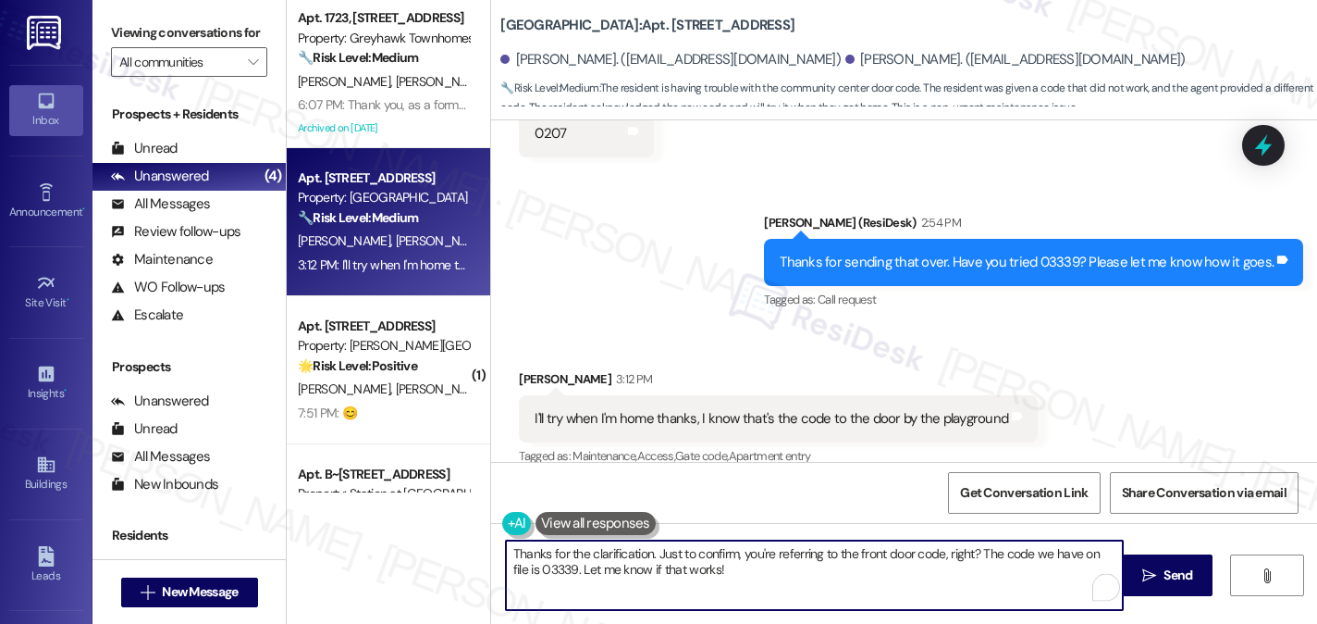
click at [757, 564] on textarea "Thanks for the clarification. Just to confirm, you're referring to the front do…" at bounding box center [814, 574] width 617 height 69
click at [810, 575] on textarea "Thanks for the clarification. Just to confirm, you're referring to the front do…" at bounding box center [814, 574] width 617 height 69
drag, startPoint x: 802, startPoint y: 577, endPoint x: 649, endPoint y: 561, distance: 154.5
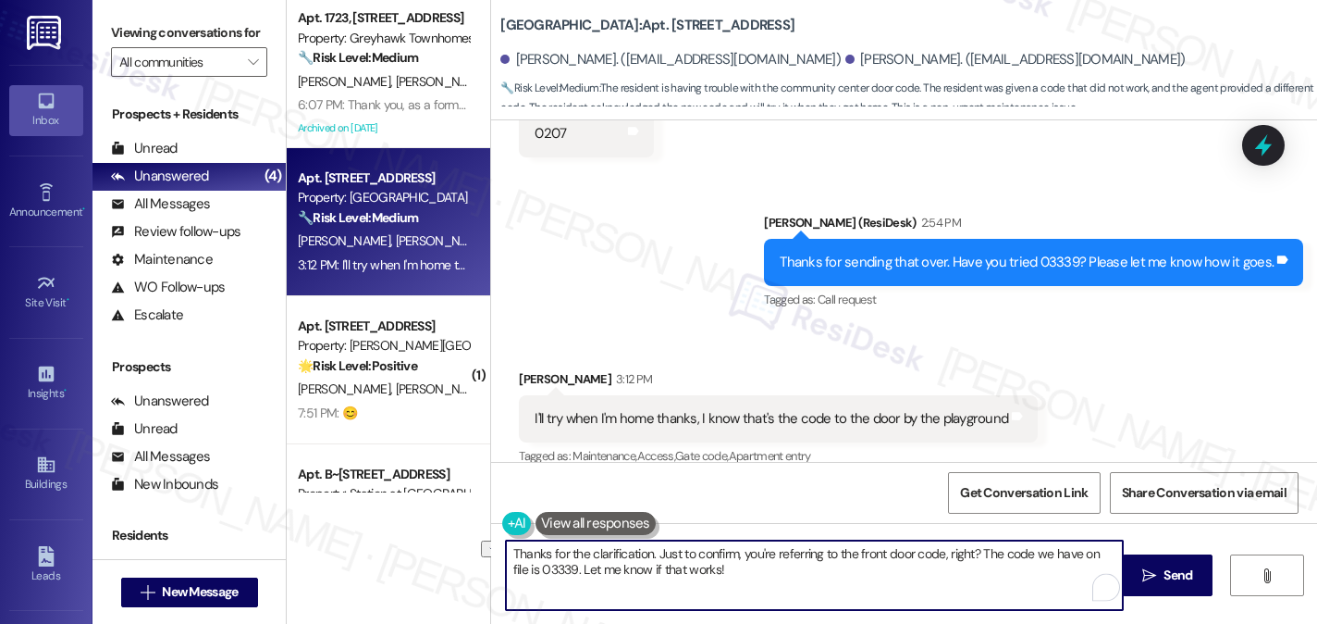
click at [649, 561] on textarea "Thanks for the clarification. Just to confirm, you're referring to the front do…" at bounding box center [814, 574] width 617 height 69
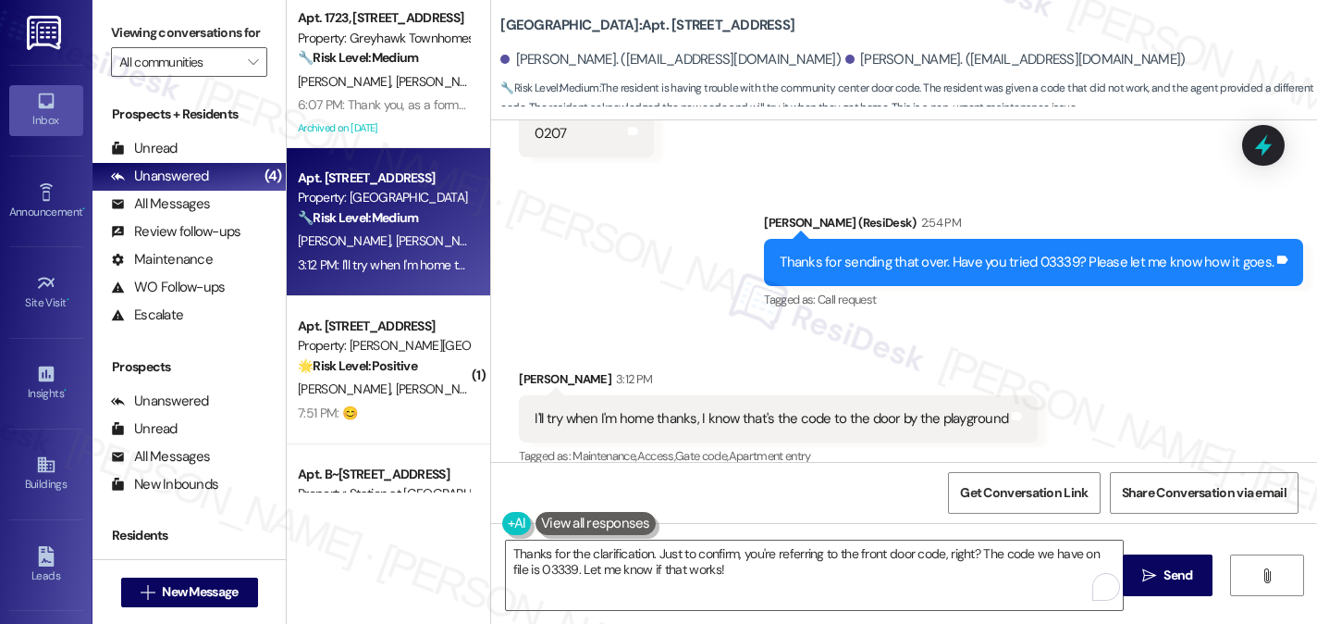
click at [755, 409] on div "I'll try when I'm home thanks, I know that's the code to the door by the playgr…" at bounding box center [772, 418] width 474 height 19
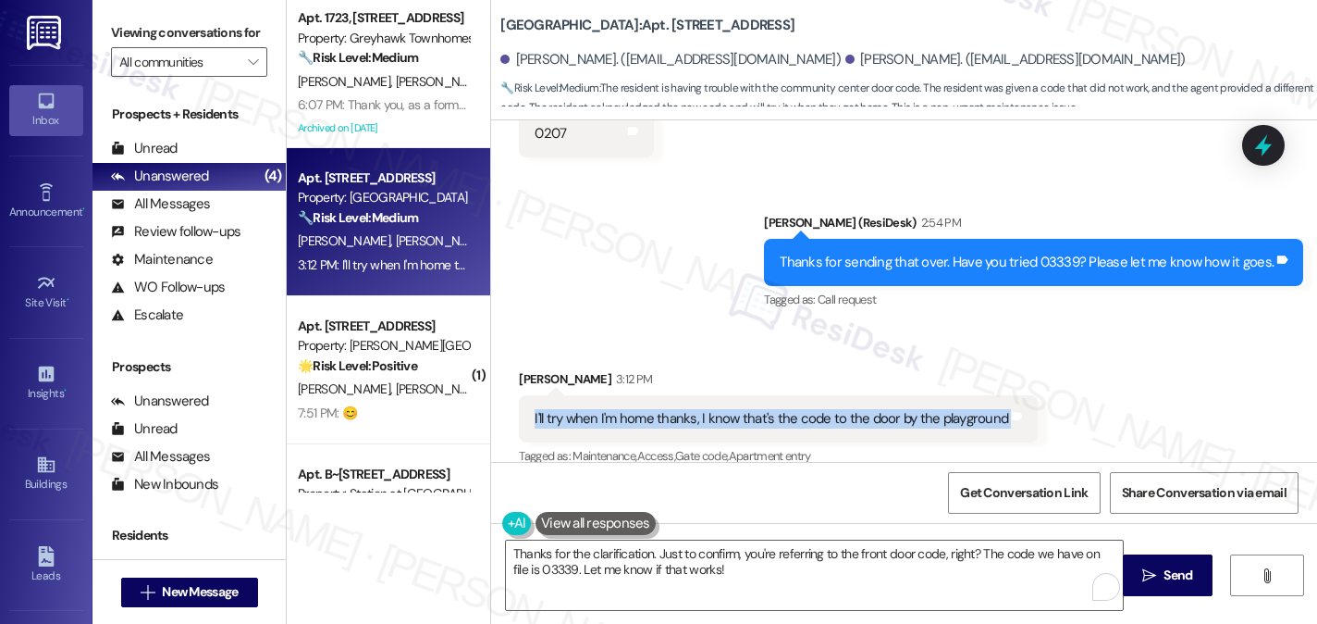
click at [755, 409] on div "I'll try when I'm home thanks, I know that's the code to the door by the playgr…" at bounding box center [772, 418] width 474 height 19
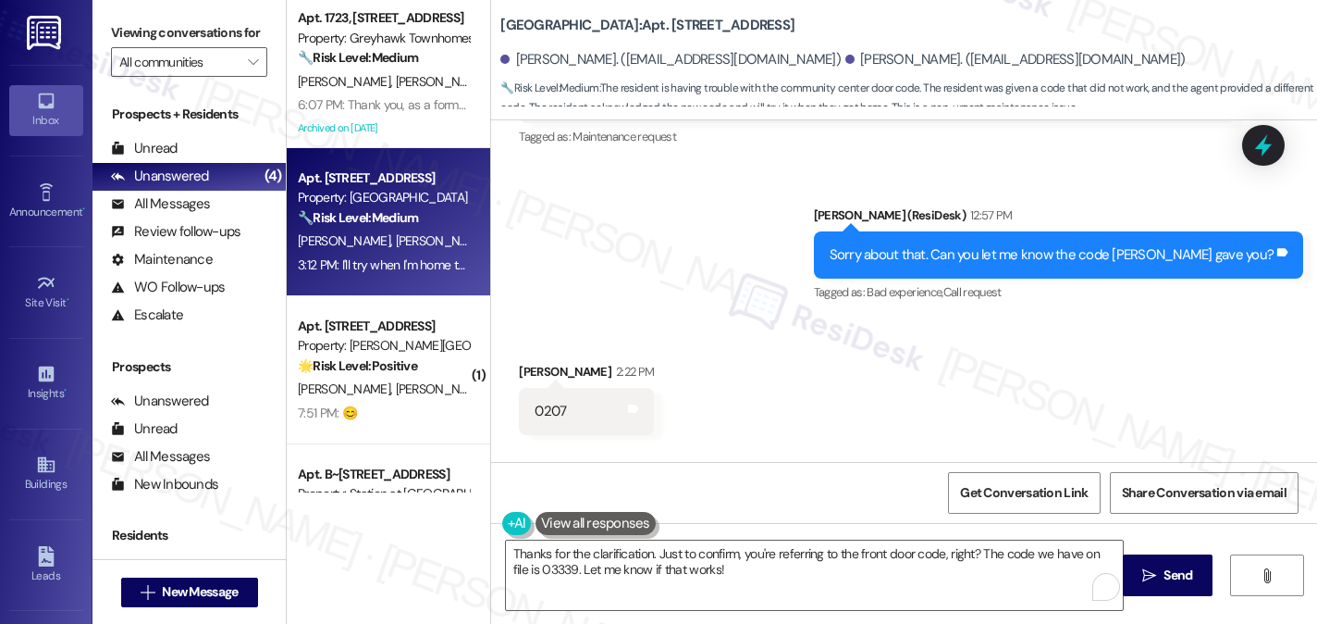
scroll to position [3748, 0]
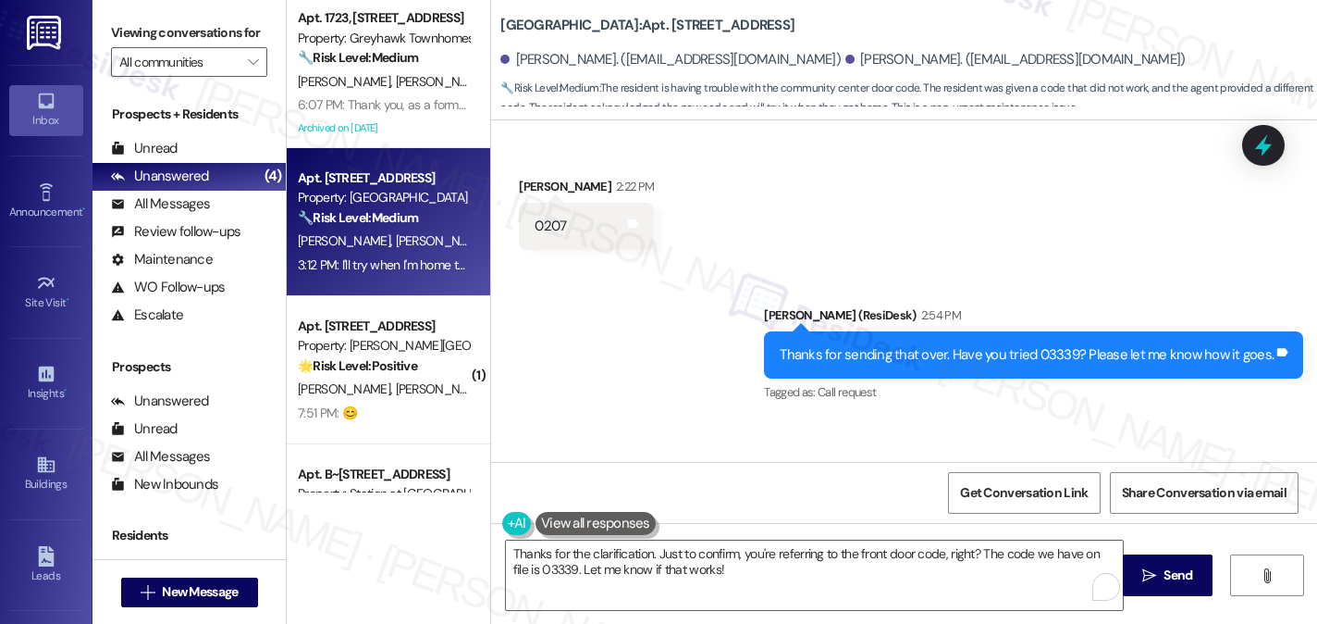
click at [940, 331] on div "Thanks for sending that over. Have you tried 03339? Please let me know how it g…" at bounding box center [1033, 354] width 539 height 47
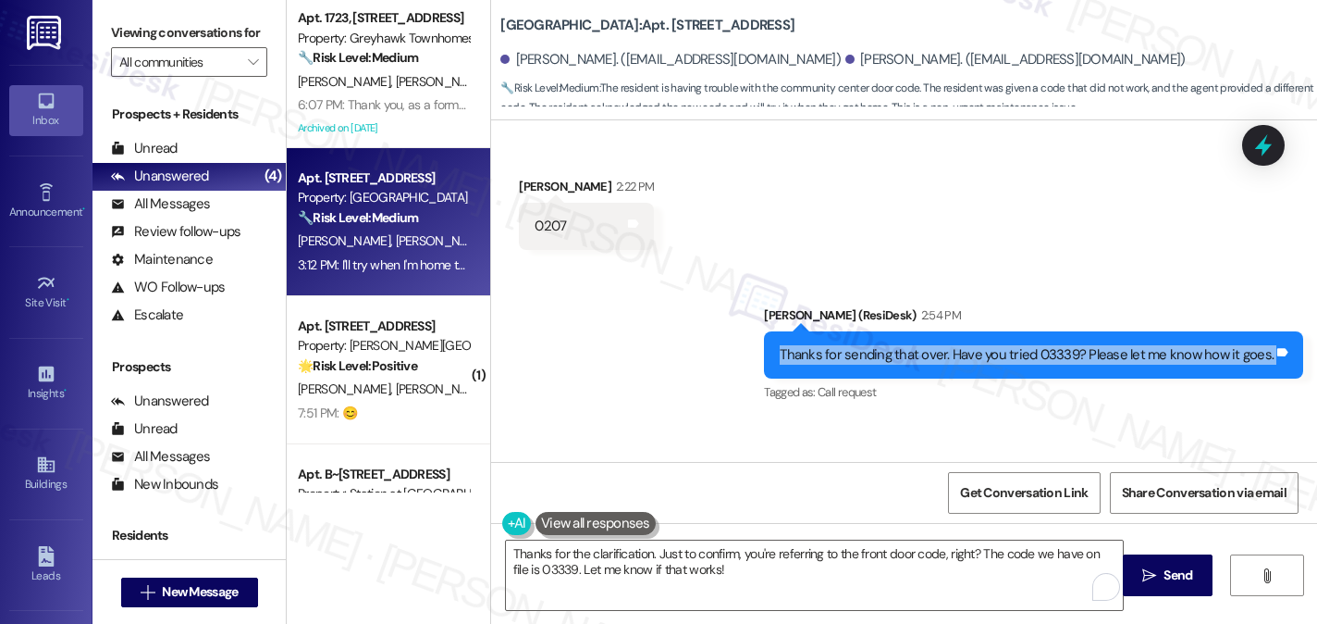
click at [940, 331] on div "Thanks for sending that over. Have you tried 03339? Please let me know how it g…" at bounding box center [1033, 354] width 539 height 47
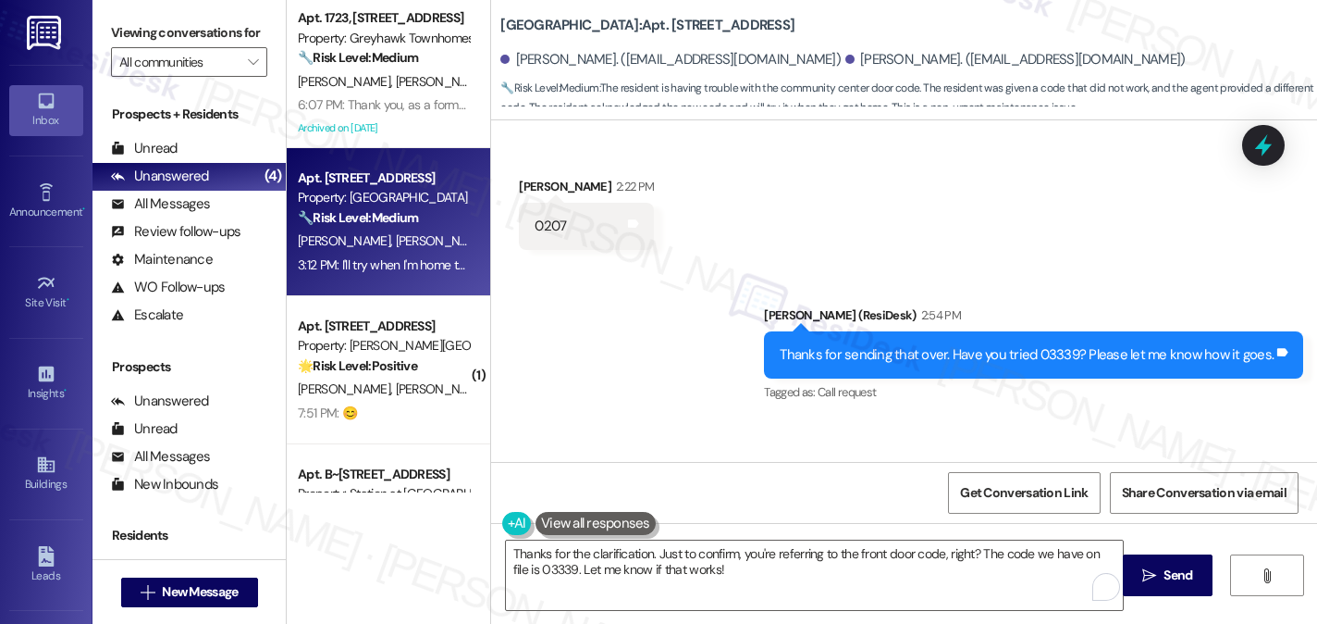
click at [1006, 291] on div "Sent via SMS Sarah (ResiDesk) 2:54 PM Thanks for sending that over. Have you tr…" at bounding box center [1033, 355] width 567 height 129
click at [995, 331] on div "Thanks for sending that over. Have you tried 03339? Please let me know how it g…" at bounding box center [1033, 354] width 539 height 47
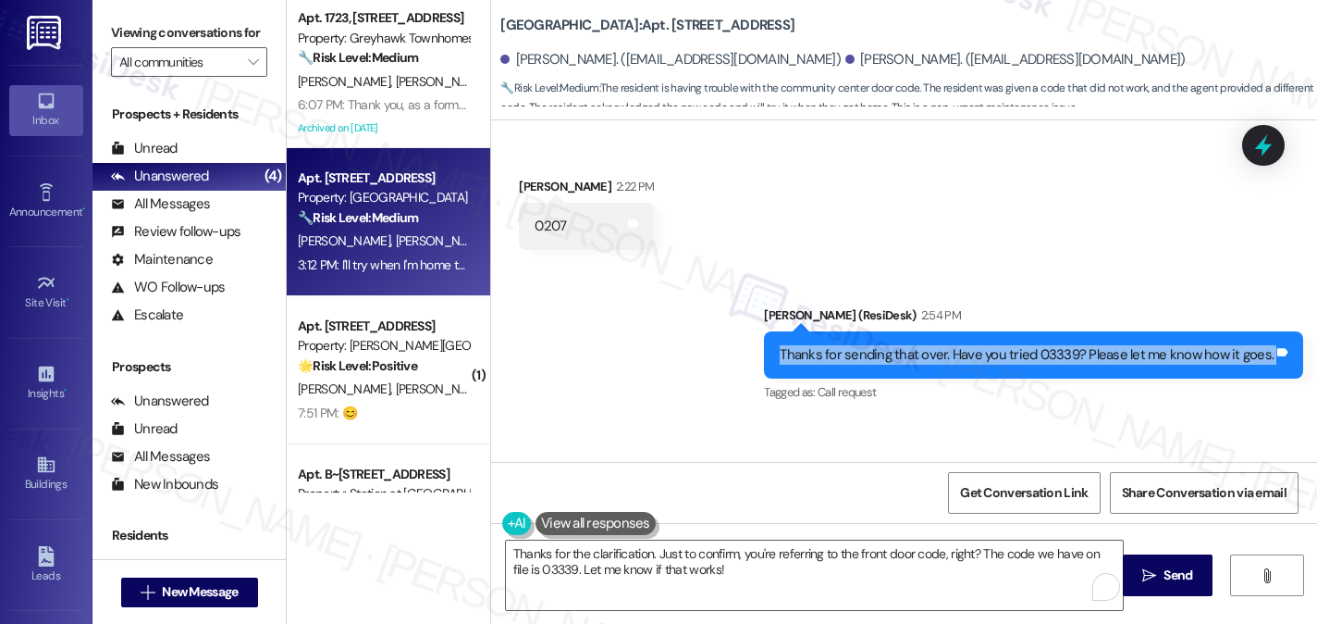
click at [995, 331] on div "Thanks for sending that over. Have you tried 03339? Please let me know how it g…" at bounding box center [1033, 354] width 539 height 47
click at [962, 345] on div "Thanks for sending that over. Have you tried 03339? Please let me know how it g…" at bounding box center [1027, 354] width 494 height 19
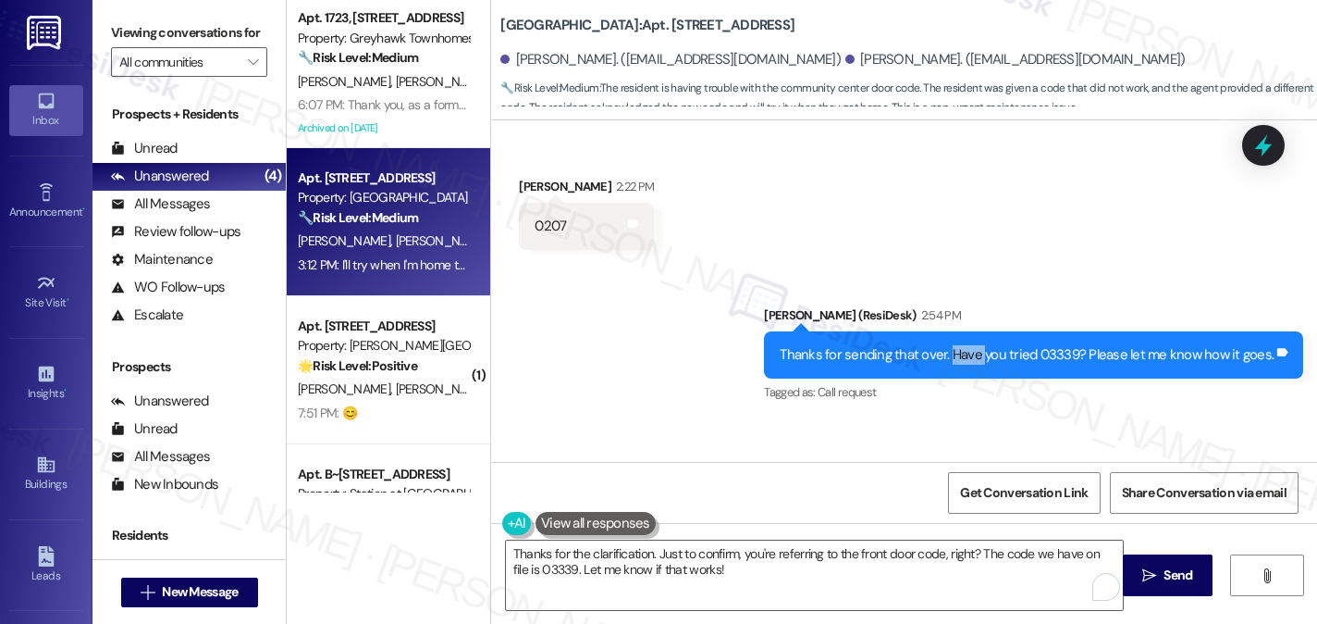
click at [962, 345] on div "Thanks for sending that over. Have you tried 03339? Please let me know how it g…" at bounding box center [1027, 354] width 494 height 19
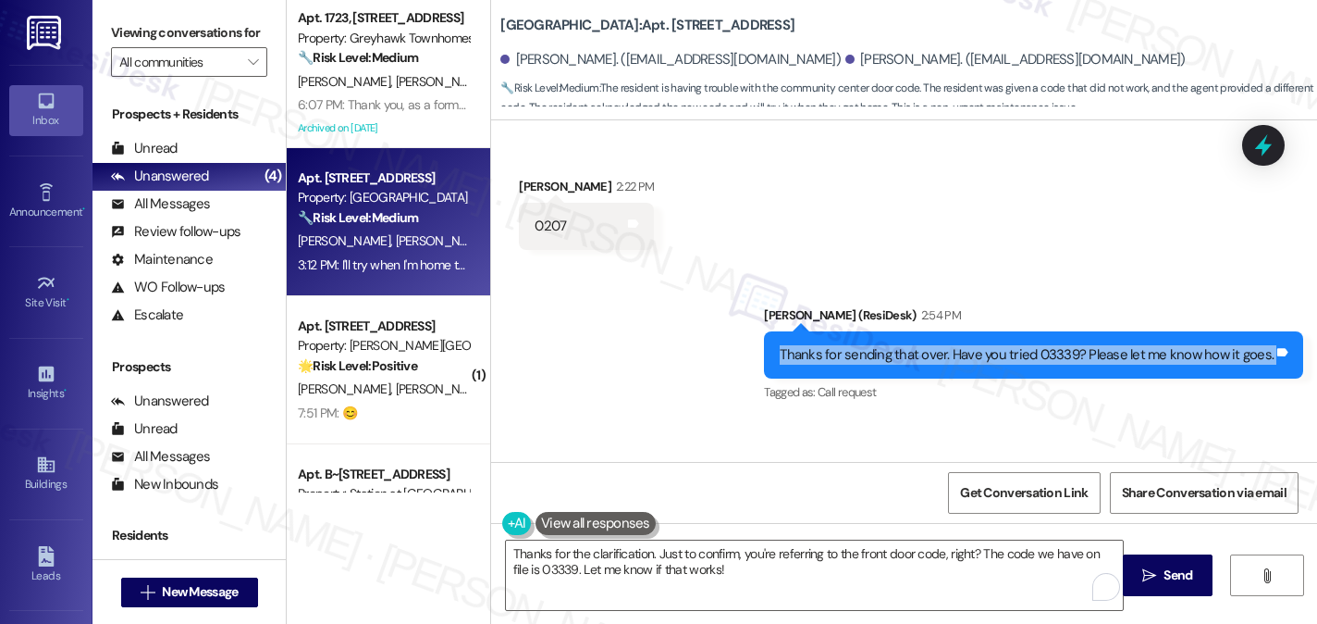
click at [962, 345] on div "Thanks for sending that over. Have you tried 03339? Please let me know how it g…" at bounding box center [1027, 354] width 494 height 19
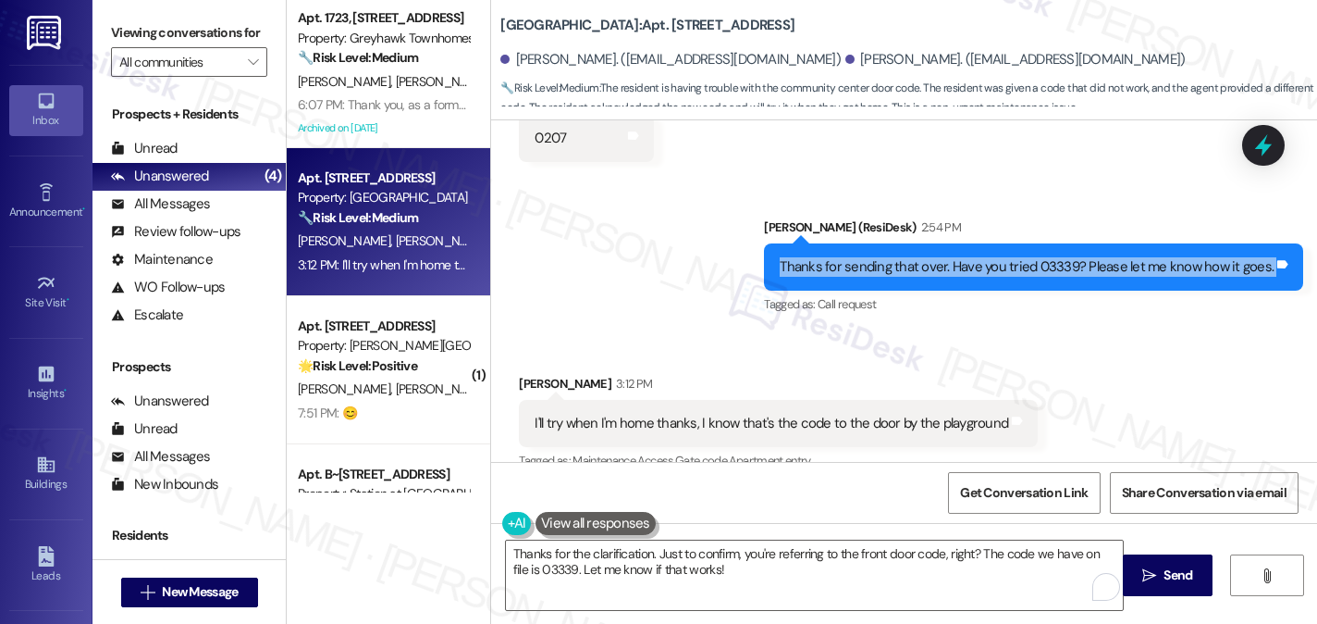
scroll to position [3841, 0]
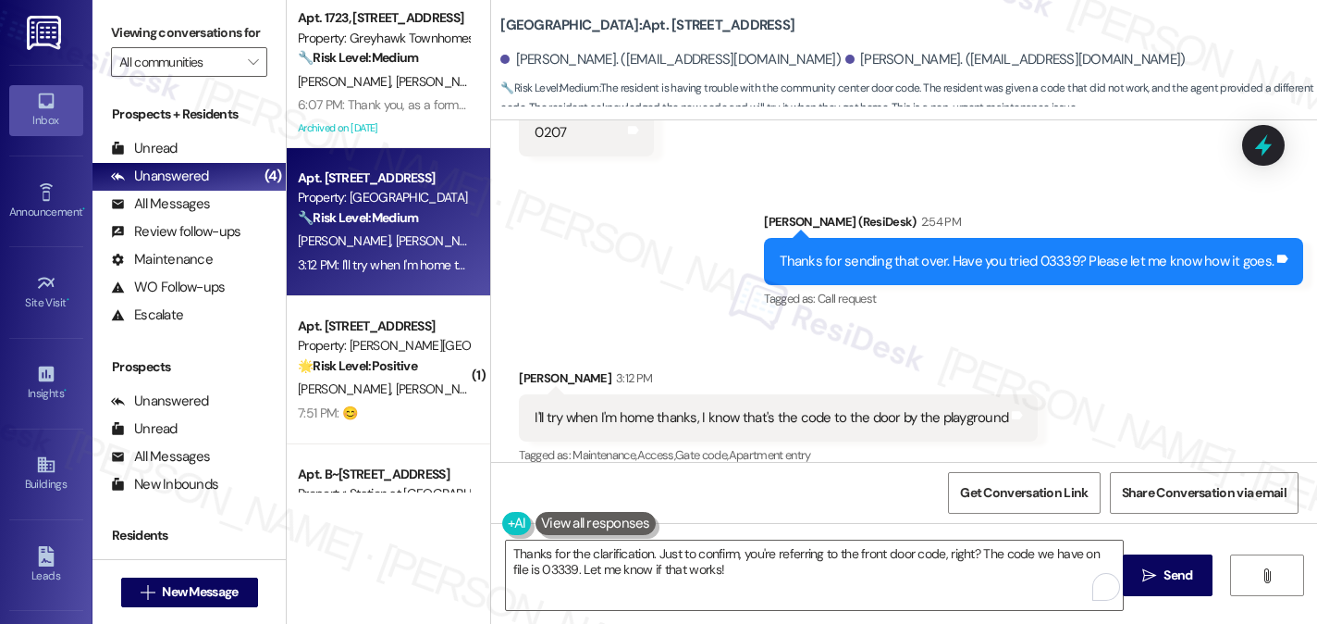
click at [693, 408] on div "I'll try when I'm home thanks, I know that's the code to the door by the playgr…" at bounding box center [772, 417] width 474 height 19
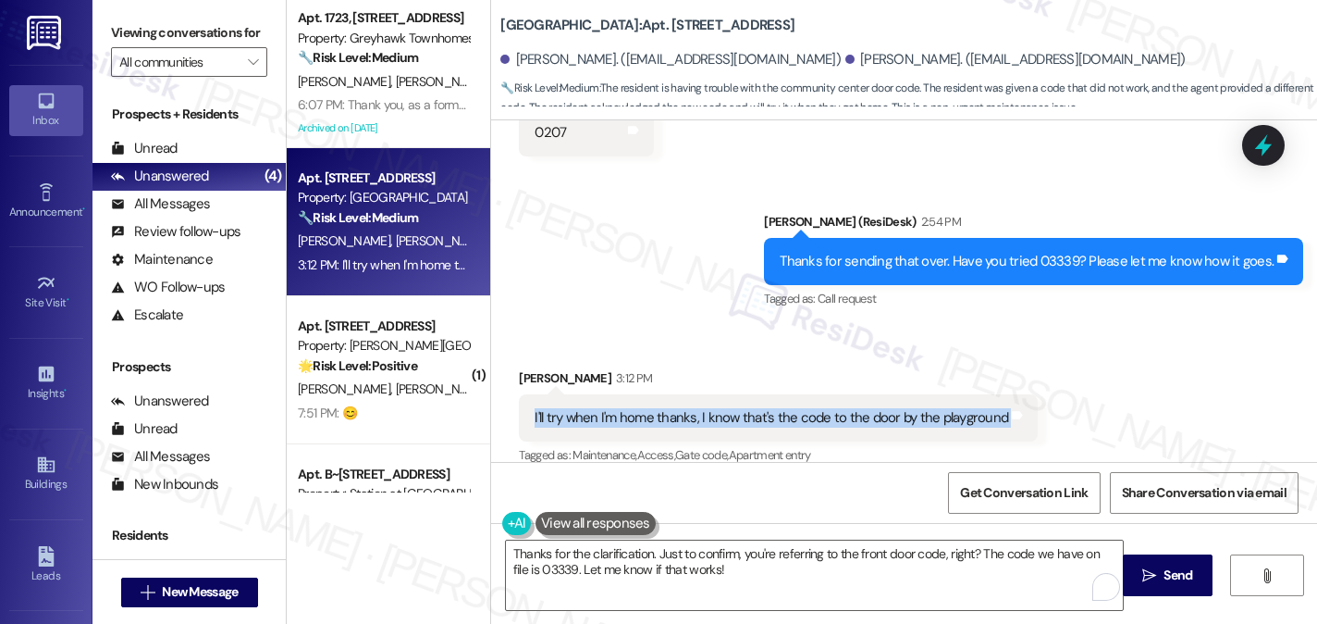
click at [693, 408] on div "I'll try when I'm home thanks, I know that's the code to the door by the playgr…" at bounding box center [772, 417] width 474 height 19
click at [819, 412] on div "I'll try when I'm home thanks, I know that's the code to the door by the playgr…" at bounding box center [778, 417] width 519 height 47
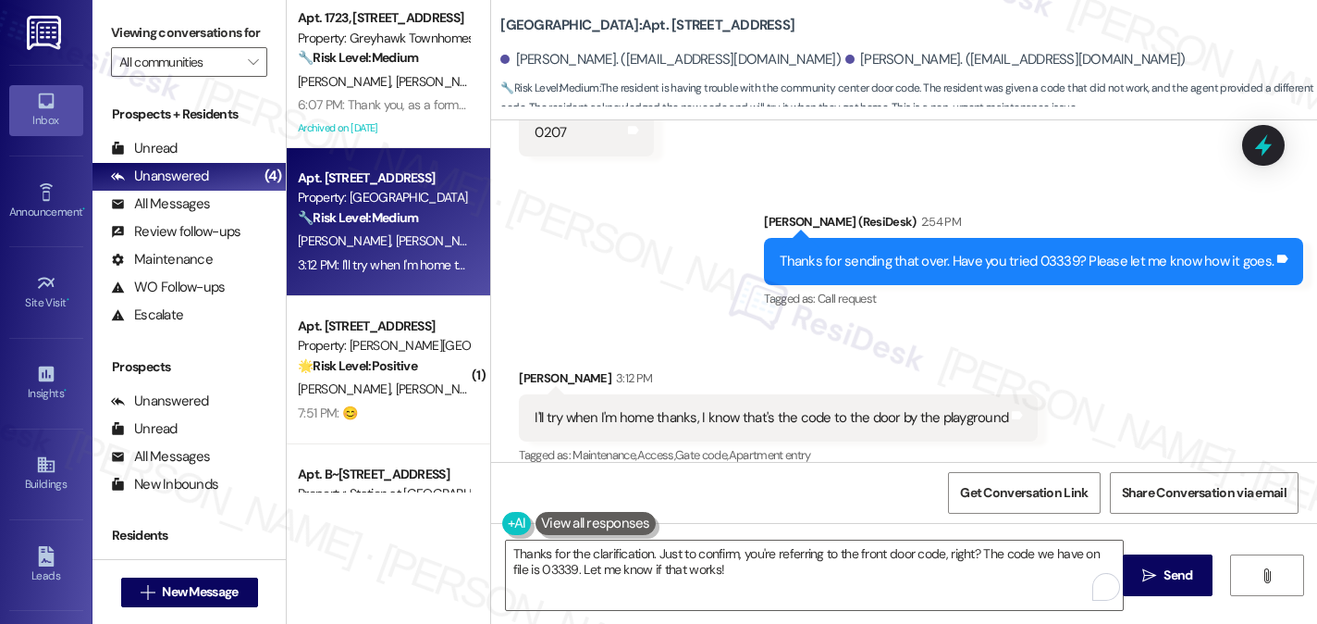
click at [859, 408] on div "I'll try when I'm home thanks, I know that's the code to the door by the playgr…" at bounding box center [772, 417] width 474 height 19
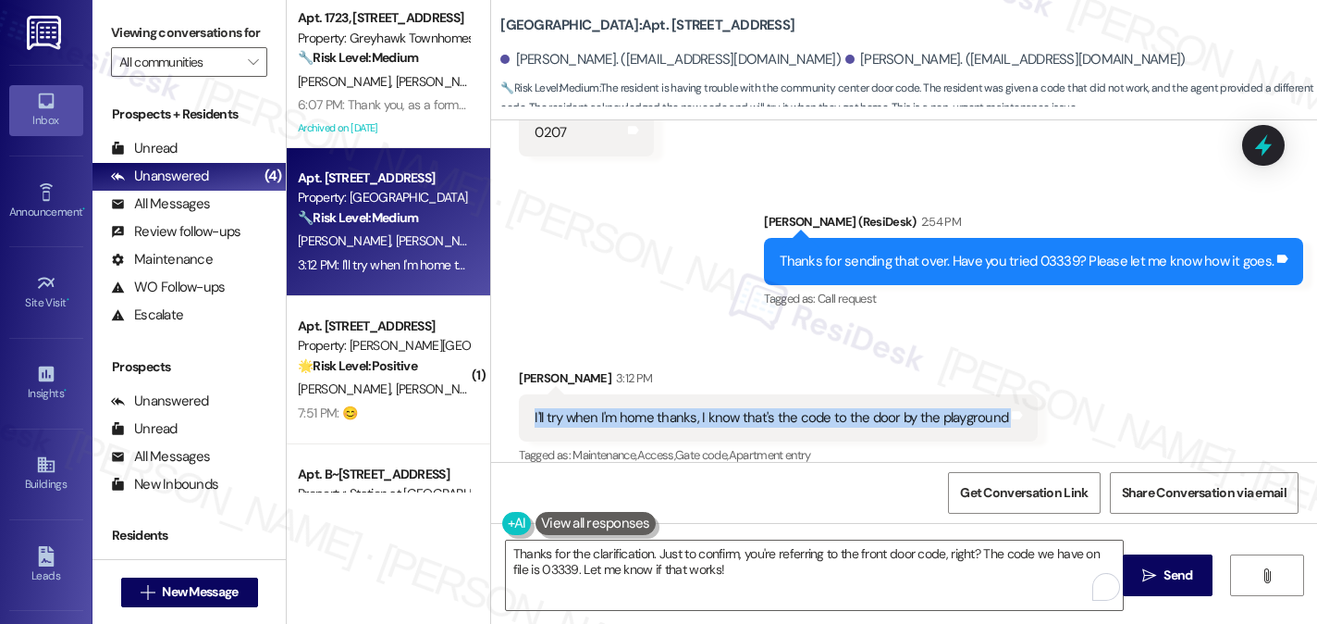
click at [859, 408] on div "I'll try when I'm home thanks, I know that's the code to the door by the playgr…" at bounding box center [772, 417] width 474 height 19
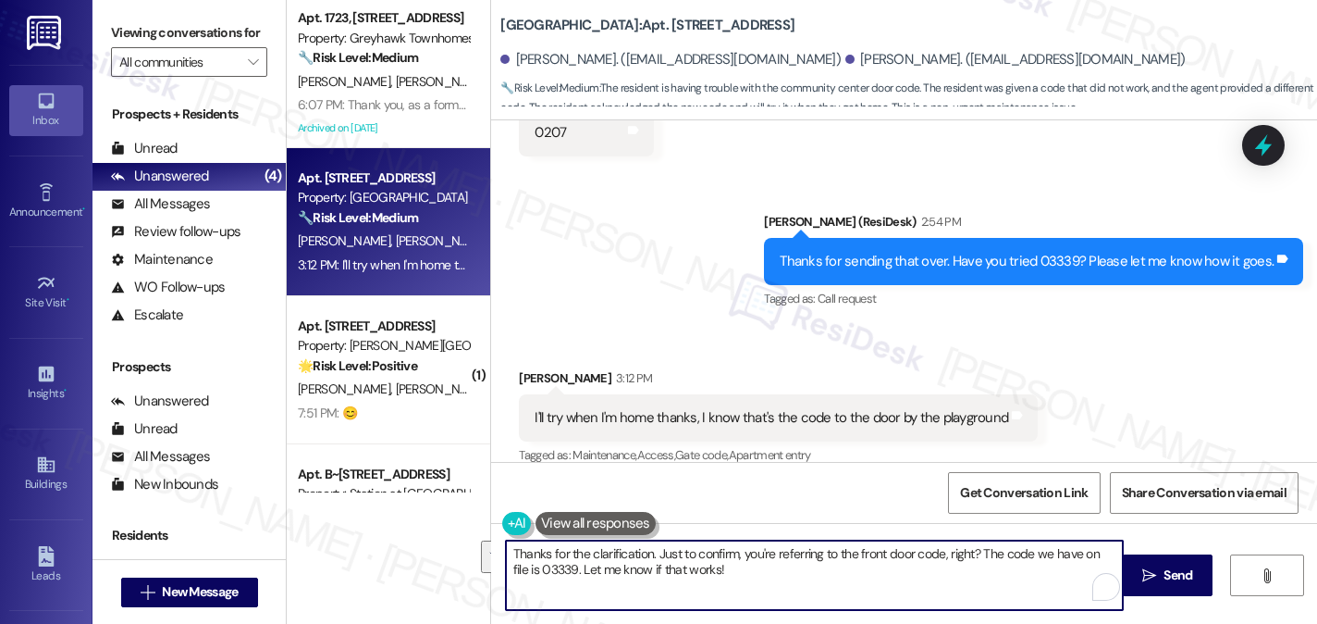
drag, startPoint x: 648, startPoint y: 551, endPoint x: 786, endPoint y: 574, distance: 139.6
click at [786, 574] on textarea "Thanks for the clarification. Just to confirm, you're referring to the front do…" at bounding box center [814, 574] width 617 height 69
click at [886, 252] on div "Thanks for sending that over. Have you tried 03339? Please let me know how it g…" at bounding box center [1027, 261] width 494 height 19
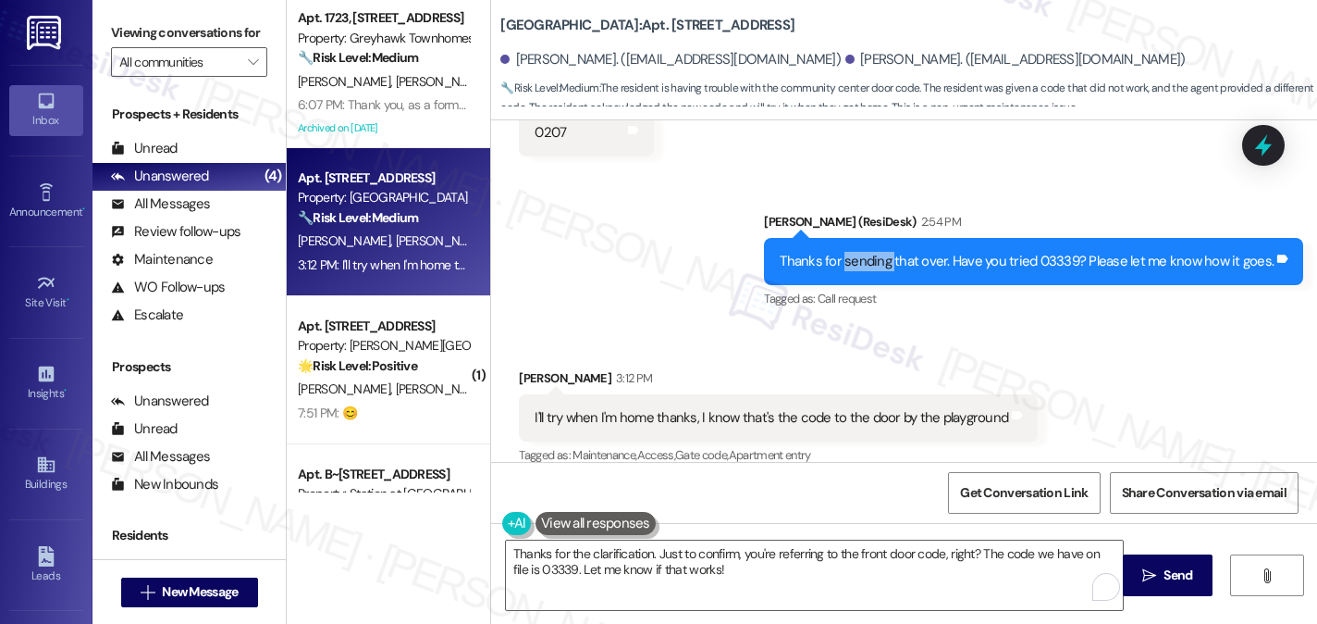
click at [886, 252] on div "Thanks for sending that over. Have you tried 03339? Please let me know how it g…" at bounding box center [1027, 261] width 494 height 19
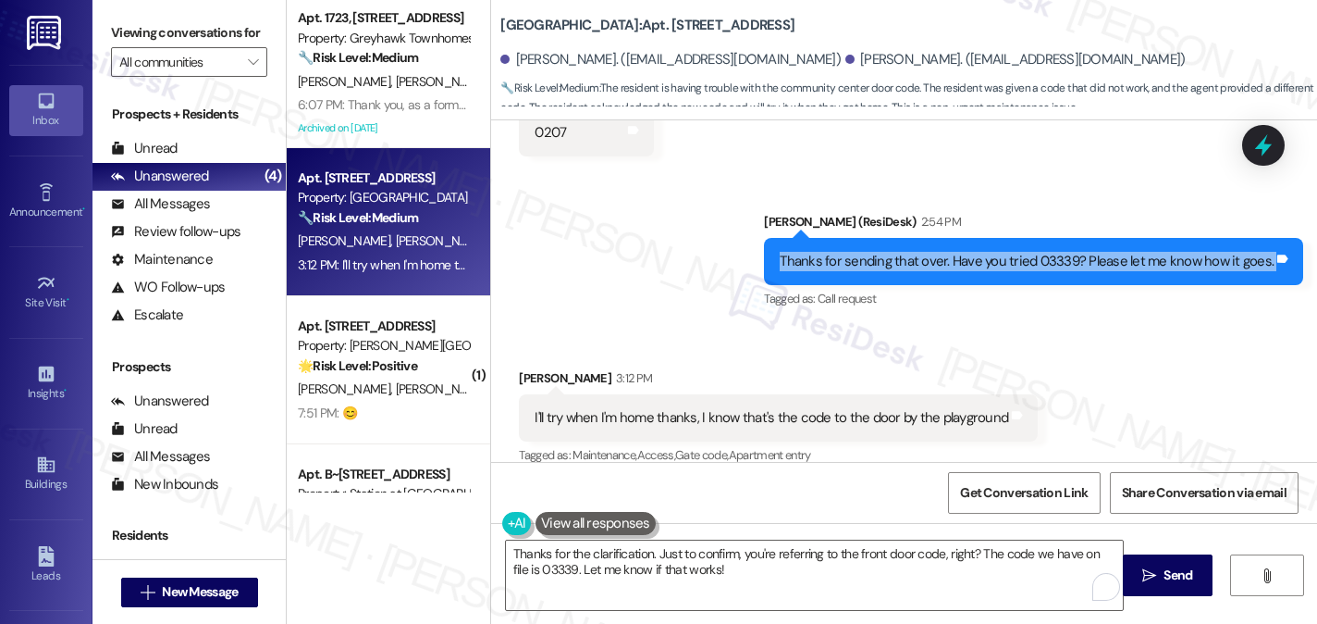
click at [886, 252] on div "Thanks for sending that over. Have you tried 03339? Please let me know how it g…" at bounding box center [1027, 261] width 494 height 19
copy div "Thanks for sending that over. Have you tried 03339? Please let me know how it g…"
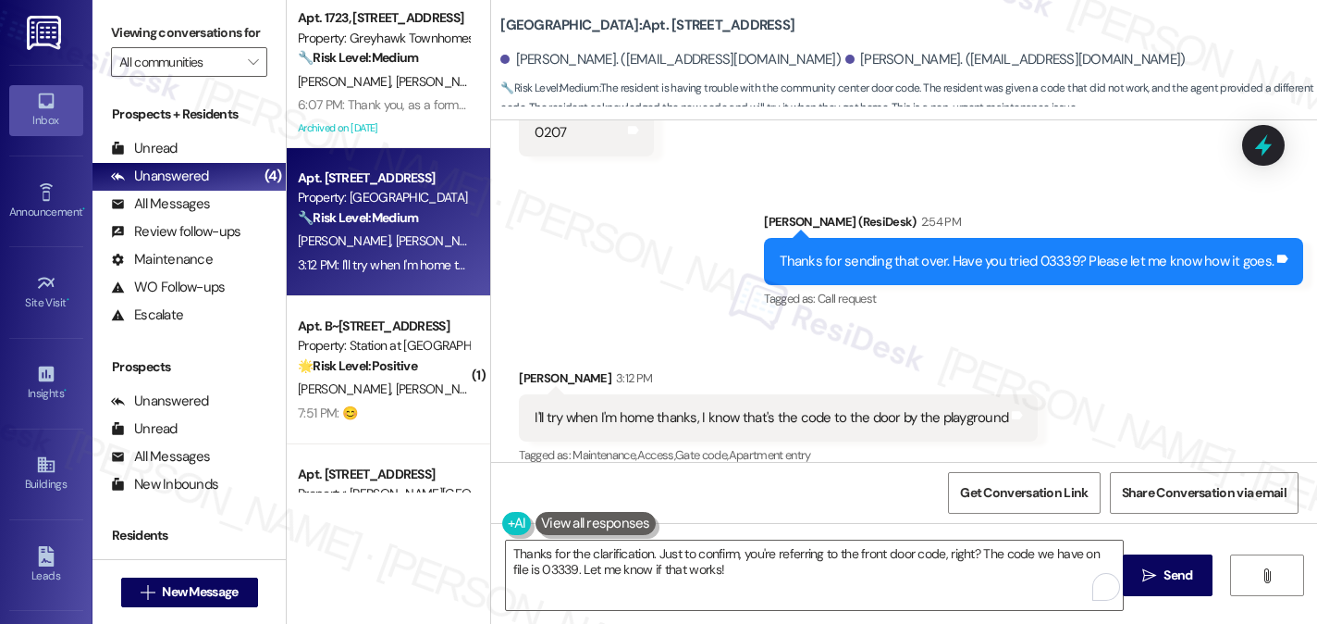
click at [142, 40] on label "Viewing conversations for" at bounding box center [189, 33] width 156 height 29
click at [604, 408] on div "I'll try when I'm home thanks, I know that's the code to the door by the playgr…" at bounding box center [772, 417] width 474 height 19
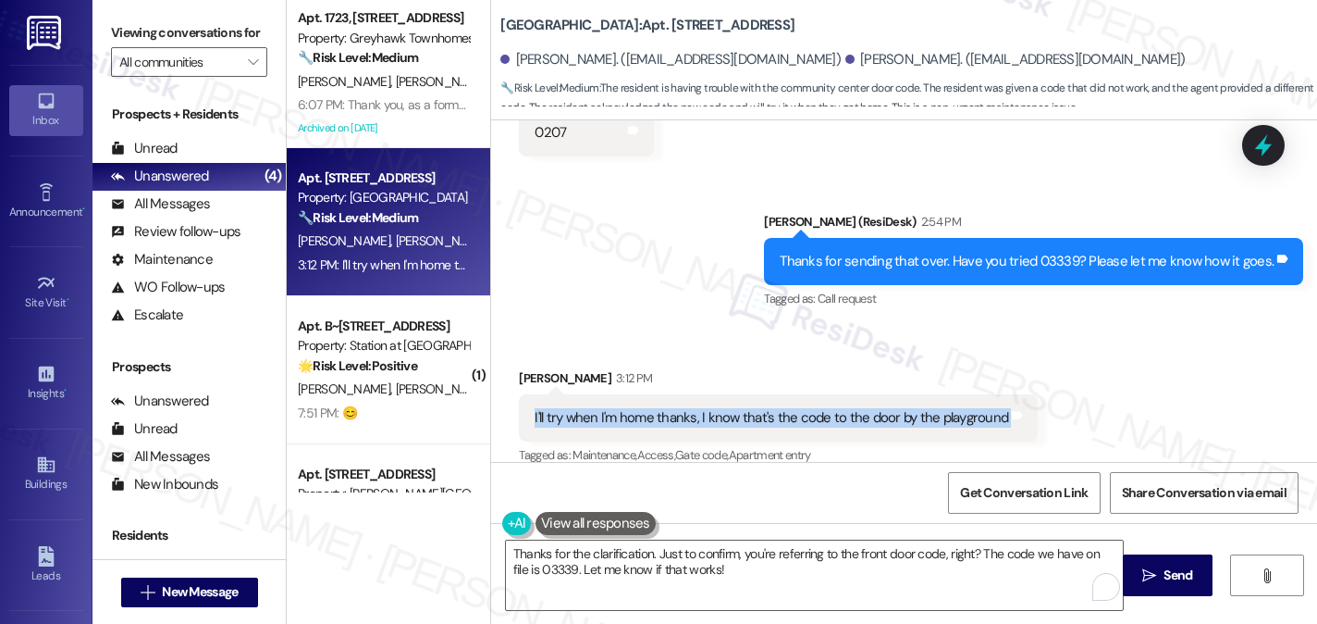
click at [604, 408] on div "I'll try when I'm home thanks, I know that's the code to the door by the playgr…" at bounding box center [772, 417] width 474 height 19
copy div "I'll try when I'm home thanks, I know that's the code to the door by the playgr…"
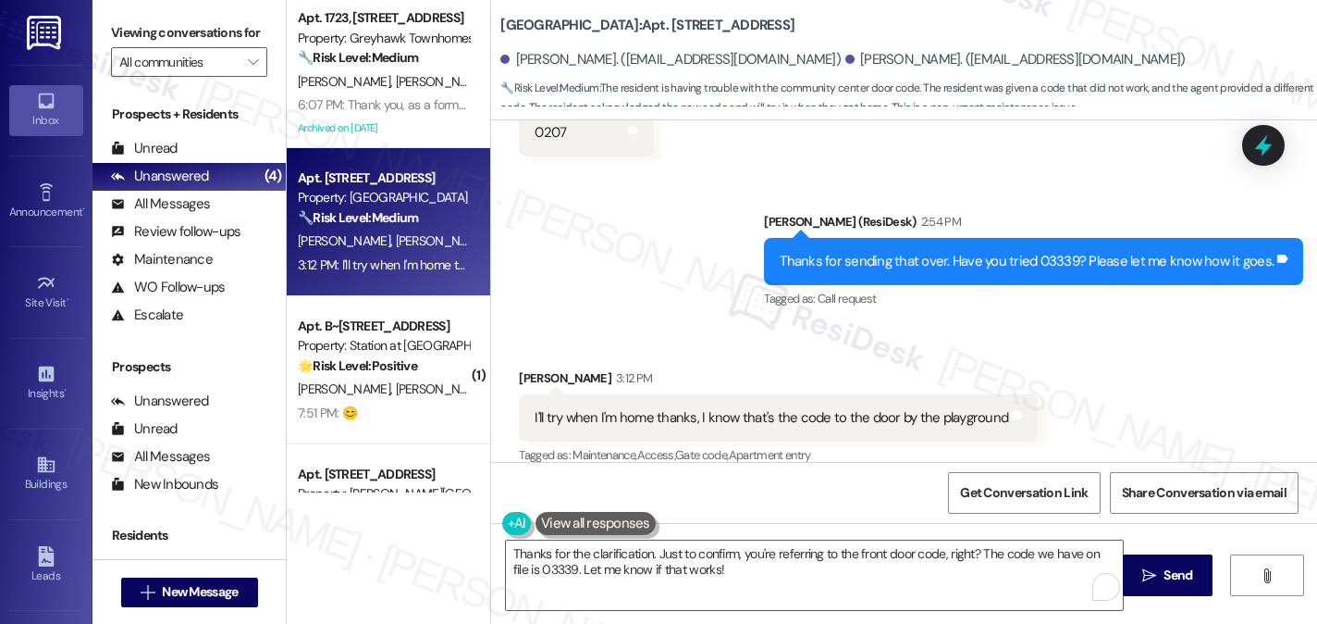
click at [137, 47] on label "Viewing conversations for" at bounding box center [189, 33] width 156 height 29
click at [152, 39] on label "Viewing conversations for" at bounding box center [189, 33] width 156 height 29
click at [669, 554] on textarea "Thanks for the clarification. Just to confirm, you're referring to the front do…" at bounding box center [814, 574] width 617 height 69
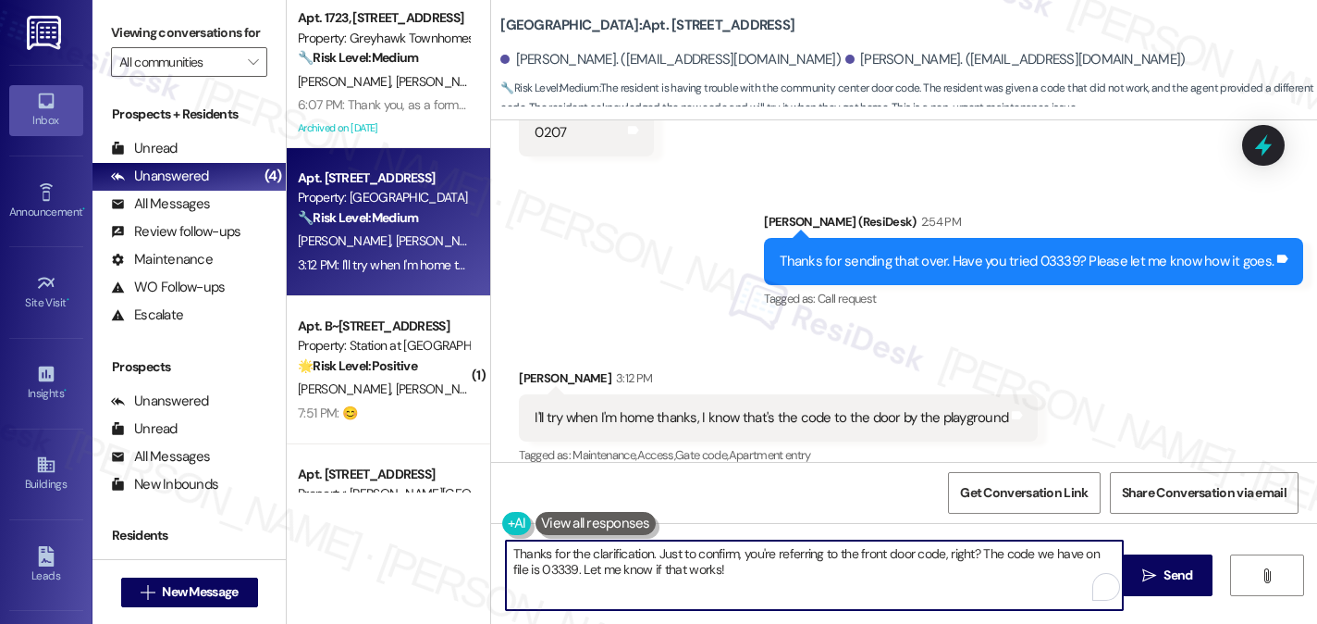
click at [669, 554] on textarea "Thanks for the clarification. Just to confirm, you're referring to the front do…" at bounding box center [814, 574] width 617 height 69
paste textarea "Sounds good—thanks for giving it a try when you’re home! And yep, that code sho…"
click at [577, 554] on textarea "Sounds good—thanks for giving it a try when you’re home! And yep, that code sho…" at bounding box center [814, 574] width 617 height 69
click at [612, 554] on textarea "Sounds good! thanks for giving it a try when you’re home! And yep, that code sh…" at bounding box center [814, 574] width 617 height 69
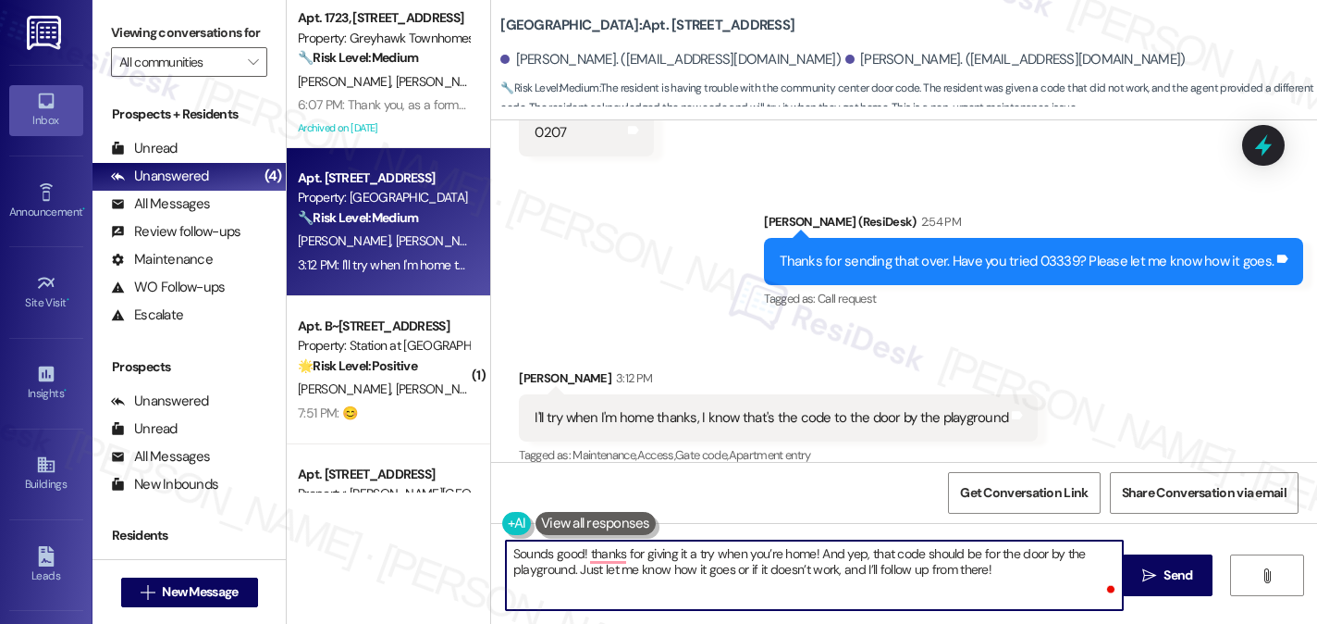
click at [612, 554] on textarea "Sounds good! thanks for giving it a try when you’re home! And yep, that code sh…" at bounding box center [814, 574] width 617 height 69
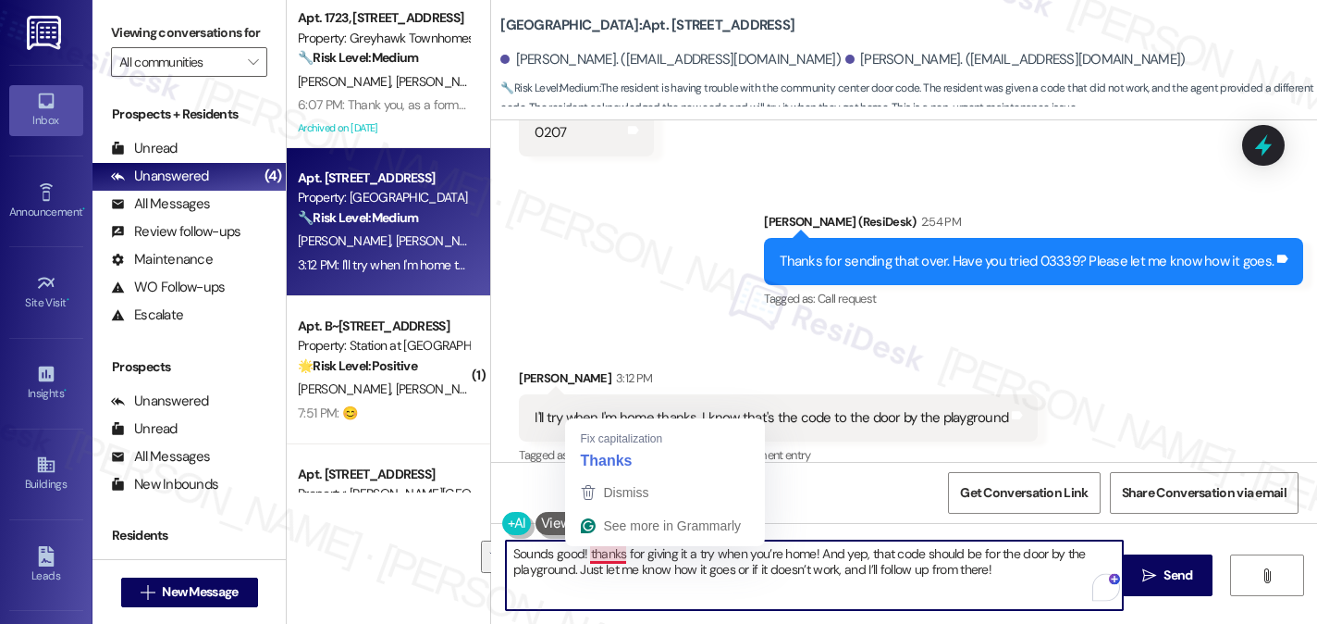
click at [607, 552] on textarea "Sounds good! thanks for giving it a try when you’re home! And yep, that code sh…" at bounding box center [814, 574] width 617 height 69
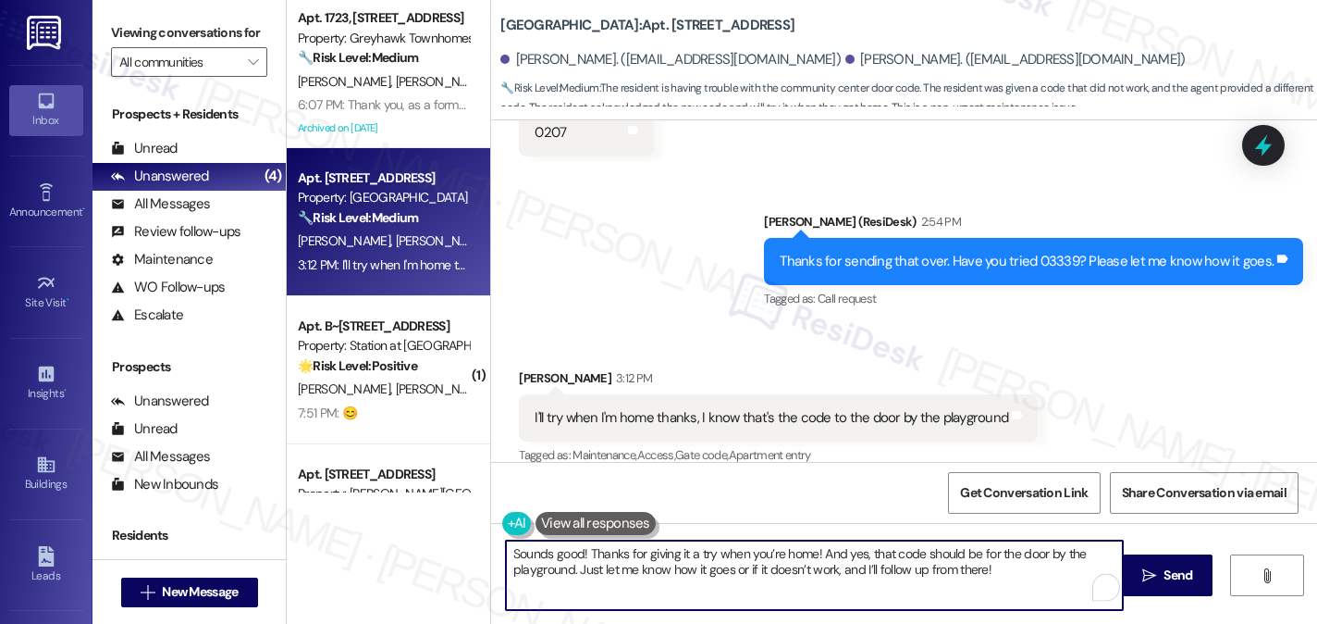
click at [566, 564] on textarea "Sounds good! Thanks for giving it a try when you’re home! And yes, that code sh…" at bounding box center [814, 574] width 617 height 69
click at [637, 573] on textarea "Sounds good! Thanks for giving it a try when you’re home! And yes, that code sh…" at bounding box center [814, 574] width 617 height 69
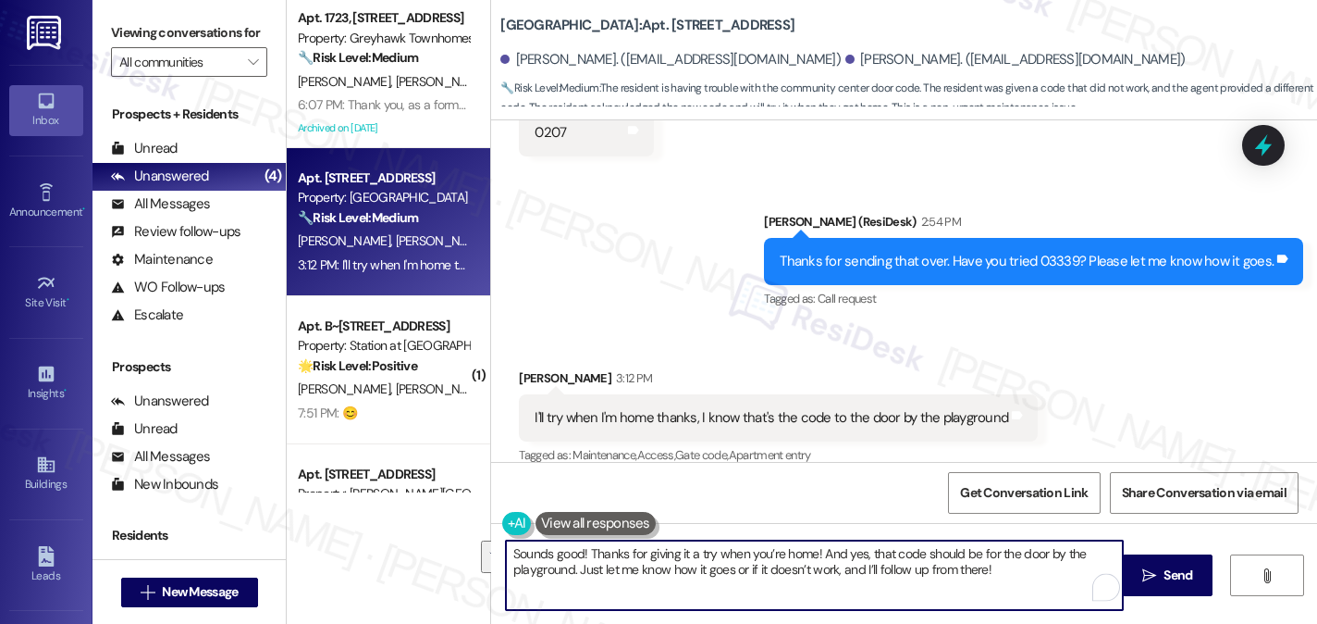
click at [637, 573] on textarea "Sounds good! Thanks for giving it a try when you’re home! And yes, that code sh…" at bounding box center [814, 574] width 617 height 69
click at [835, 568] on textarea "Sounds good! Thanks for giving it a try when you’re home! And yes, that code sh…" at bounding box center [814, 574] width 617 height 69
click at [986, 569] on textarea "Sounds good! Thanks for giving it a try when you’re home! And yes, that code sh…" at bounding box center [814, 574] width 617 height 69
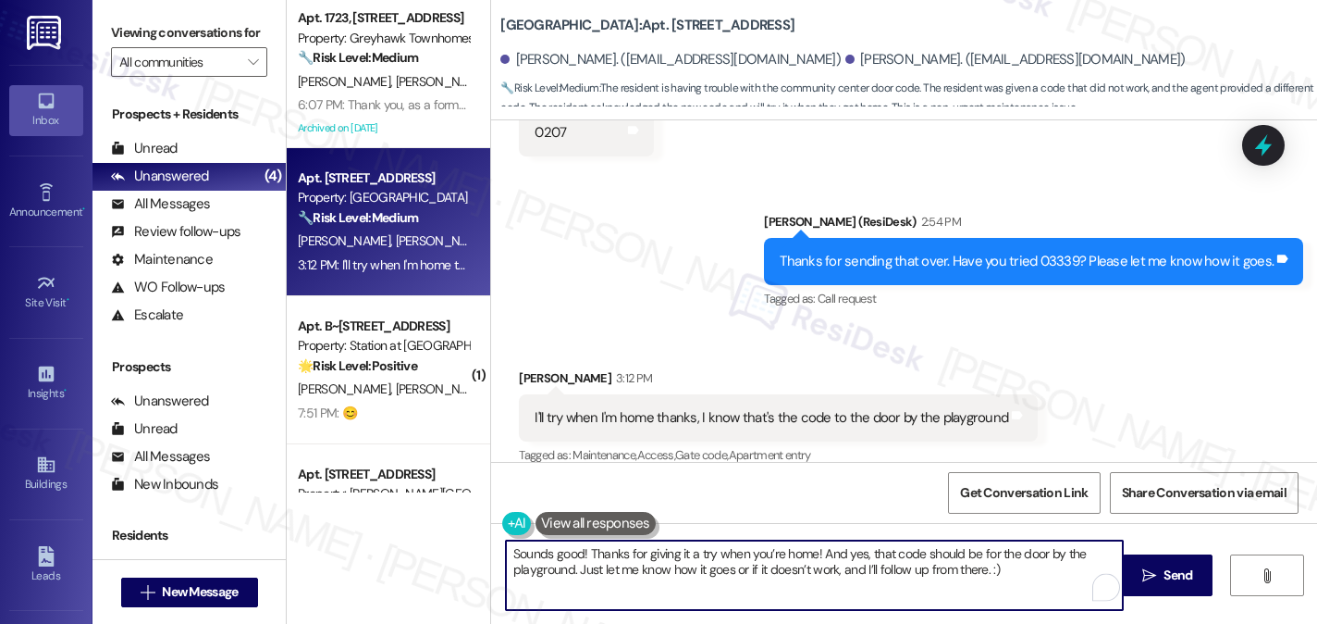
click at [648, 554] on textarea "Sounds good! Thanks for giving it a try when you’re home! And yes, that code sh…" at bounding box center [814, 574] width 617 height 69
click at [1014, 561] on textarea "Sounds good! Thanks for giving it a try when you’re home! And yes, that code sh…" at bounding box center [814, 574] width 617 height 69
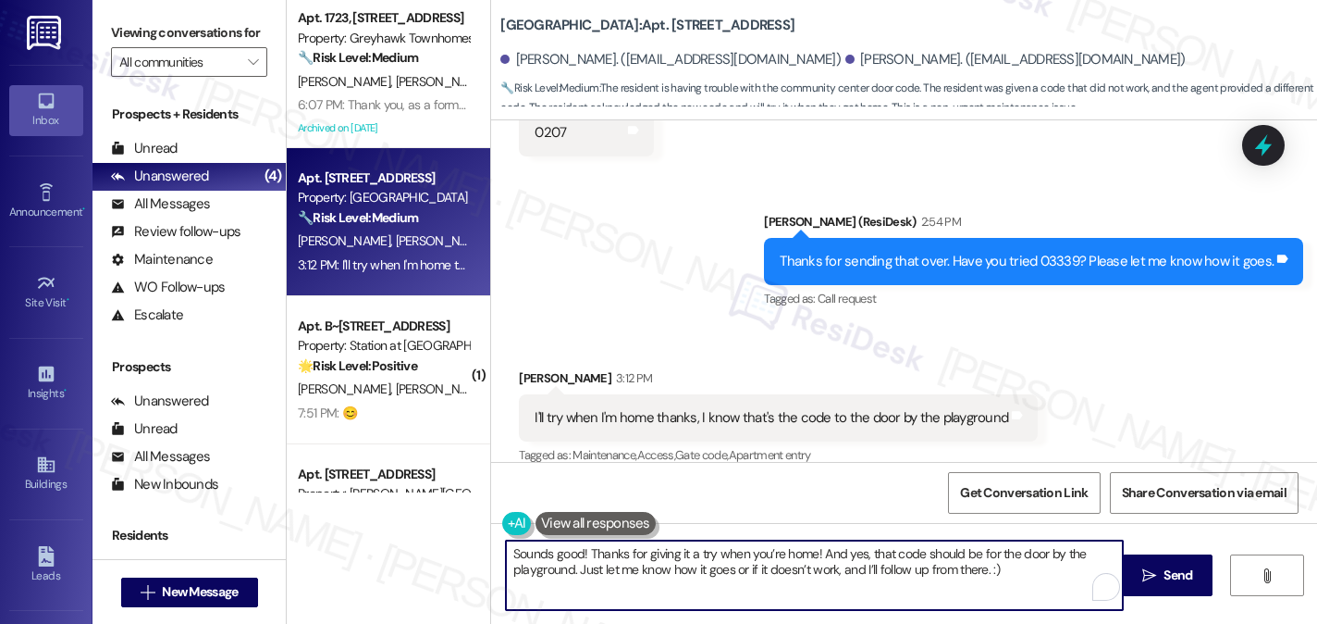
click at [1014, 561] on textarea "Sounds good! Thanks for giving it a try when you’re home! And yes, that code sh…" at bounding box center [814, 574] width 617 height 69
click at [1020, 565] on textarea "Sounds good! Thanks for giving it a try when you’re home! And yes, that code sh…" at bounding box center [814, 574] width 617 height 69
click at [673, 571] on textarea "Sounds good! Thanks for giving it a try when you’re home! And yes, that code sh…" at bounding box center [814, 574] width 617 height 69
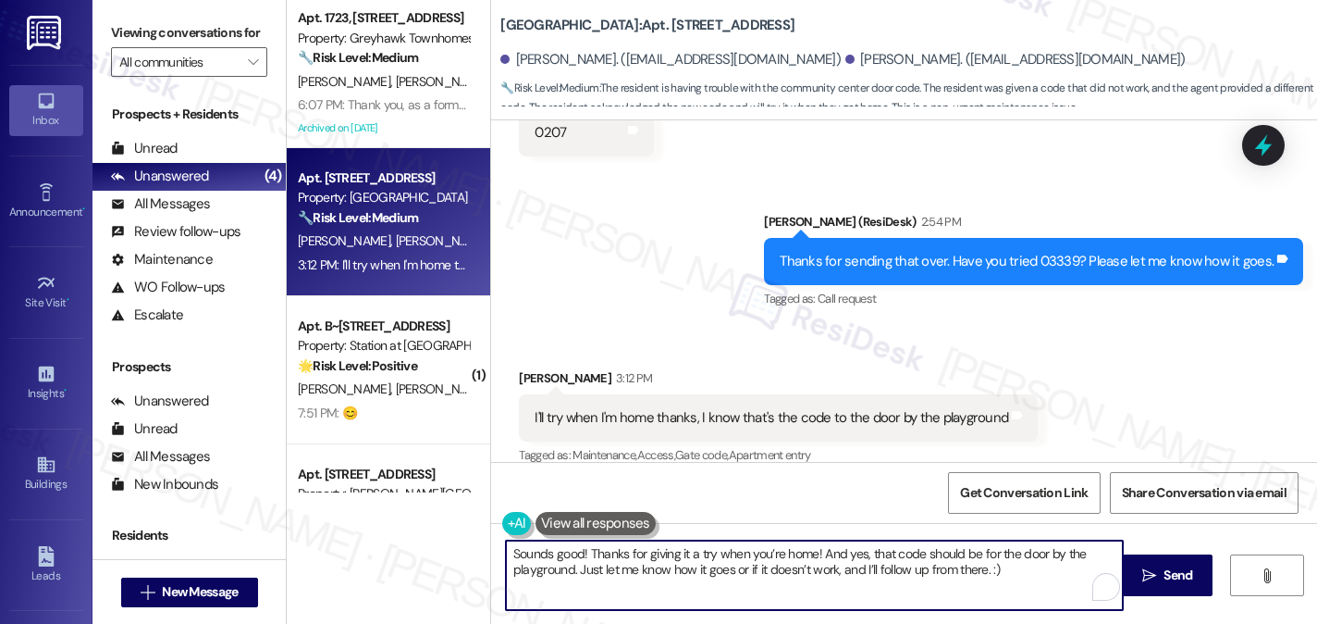
click at [818, 572] on textarea "Sounds good! Thanks for giving it a try when you’re home! And yes, that code sh…" at bounding box center [814, 574] width 617 height 69
click at [1018, 579] on textarea "Sounds good! Thanks for giving it a try when you’re home! And yes, that code sh…" at bounding box center [814, 574] width 617 height 69
type textarea "Sounds good! Thanks for giving it a try when you’re home! And yes, that code sh…"
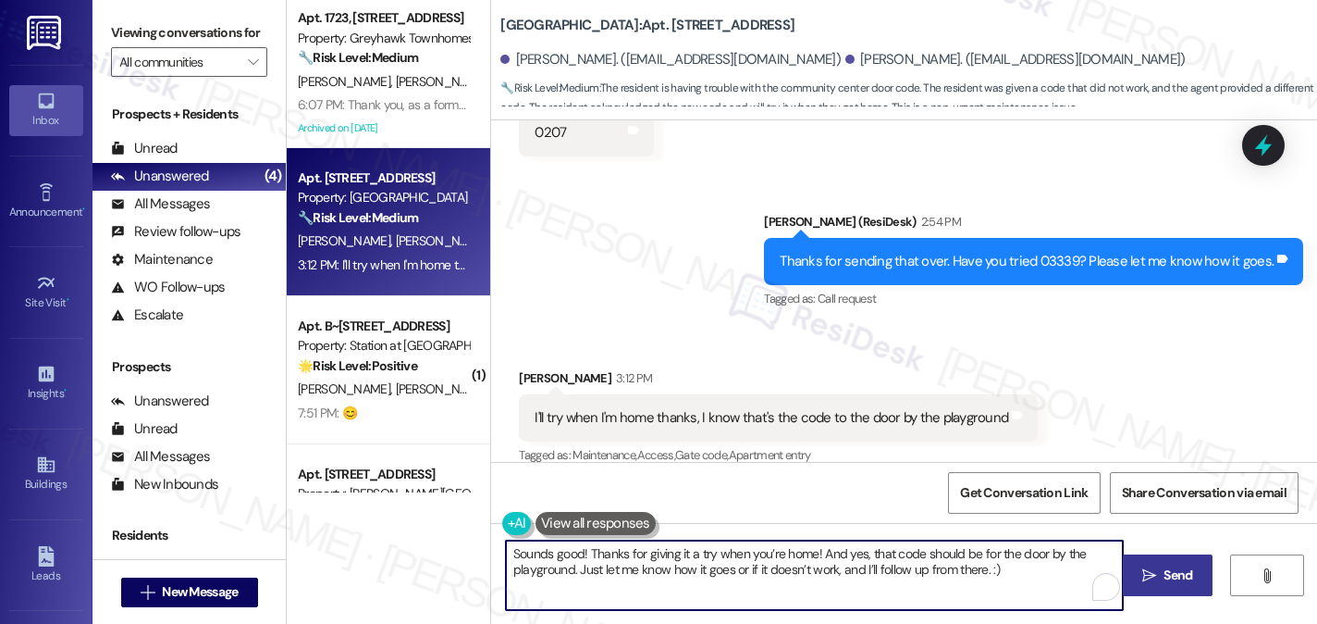
click at [1166, 580] on span "Send" at bounding box center [1178, 574] width 29 height 19
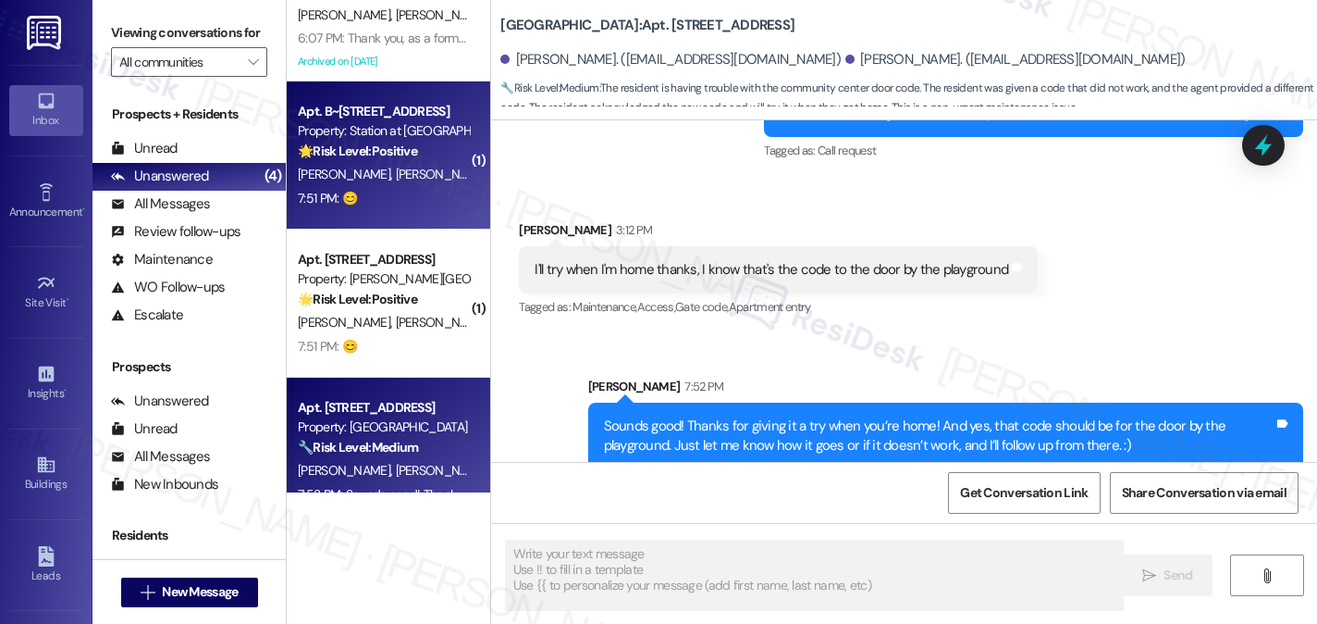
scroll to position [100, 0]
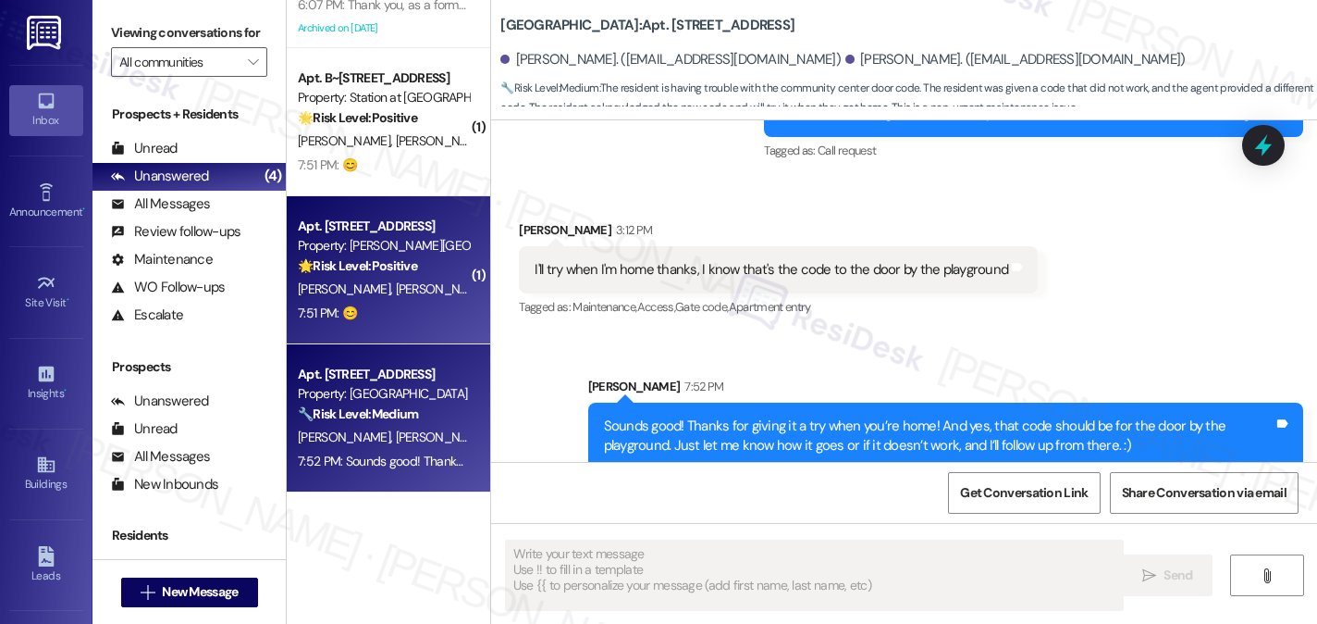
click at [424, 309] on div "7:51 PM: 😊 7:51 PM: 😊" at bounding box center [383, 313] width 175 height 23
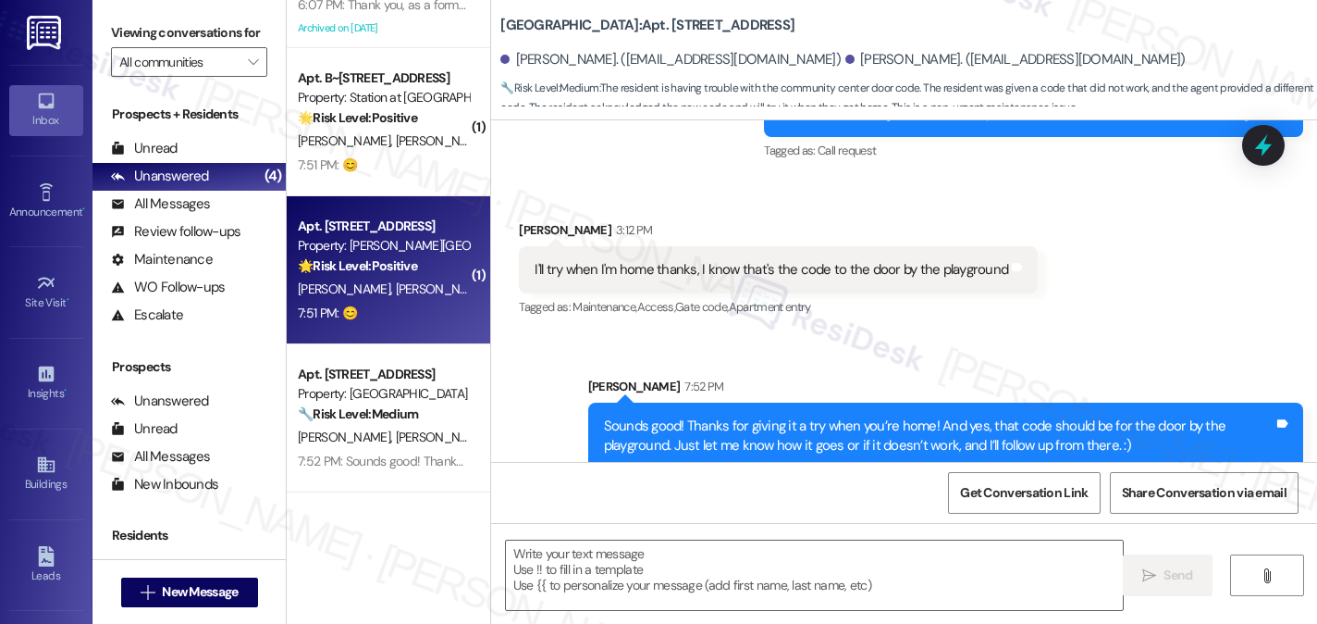
type textarea "Fetching suggested responses. Please feel free to read through the conversation…"
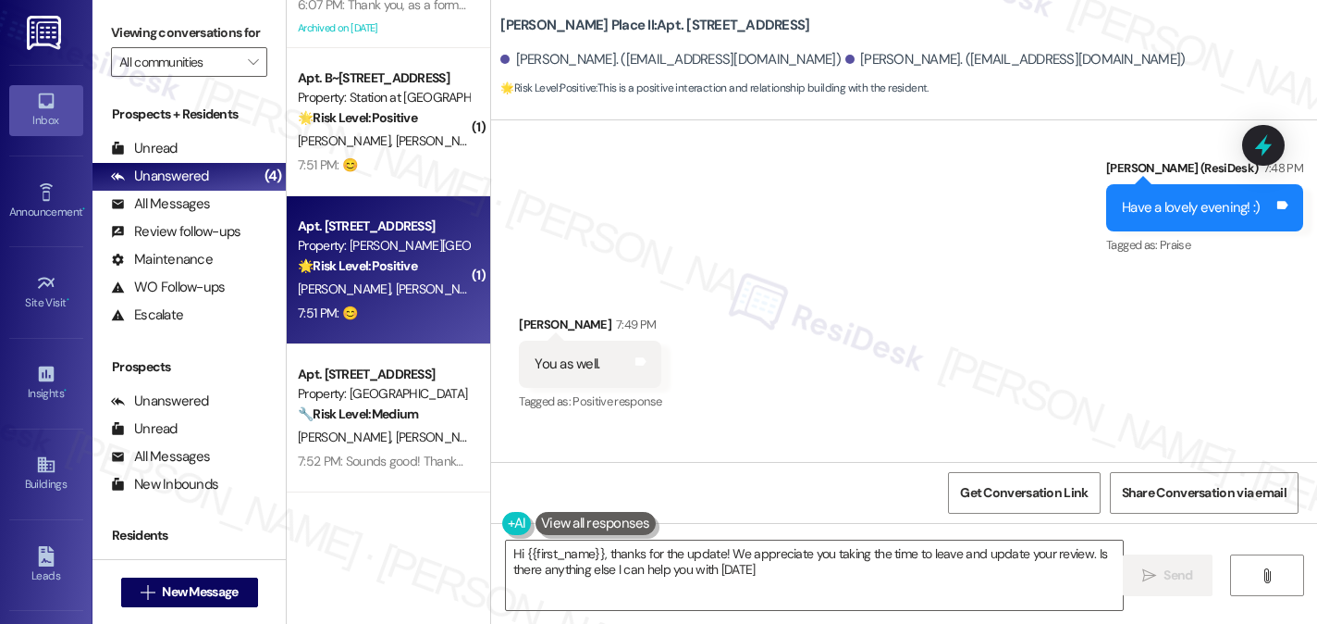
type textarea "Hi {{first_name}}, thanks for the update! We appreciate you taking the time to …"
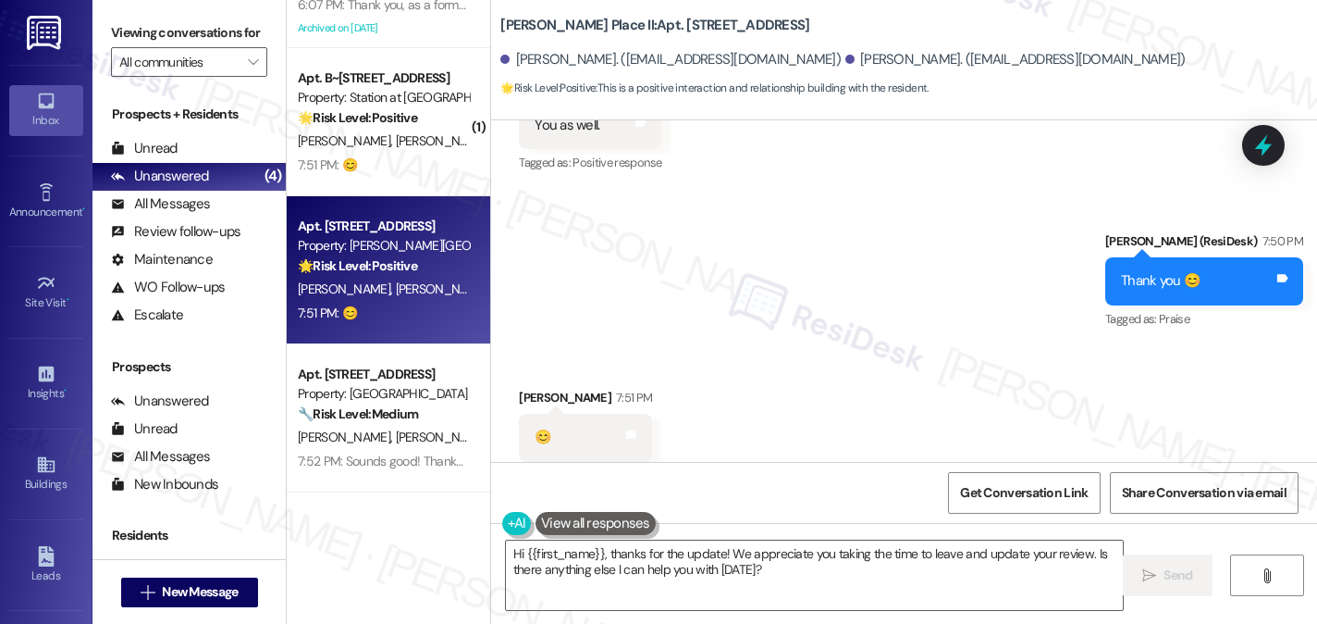
scroll to position [2046, 0]
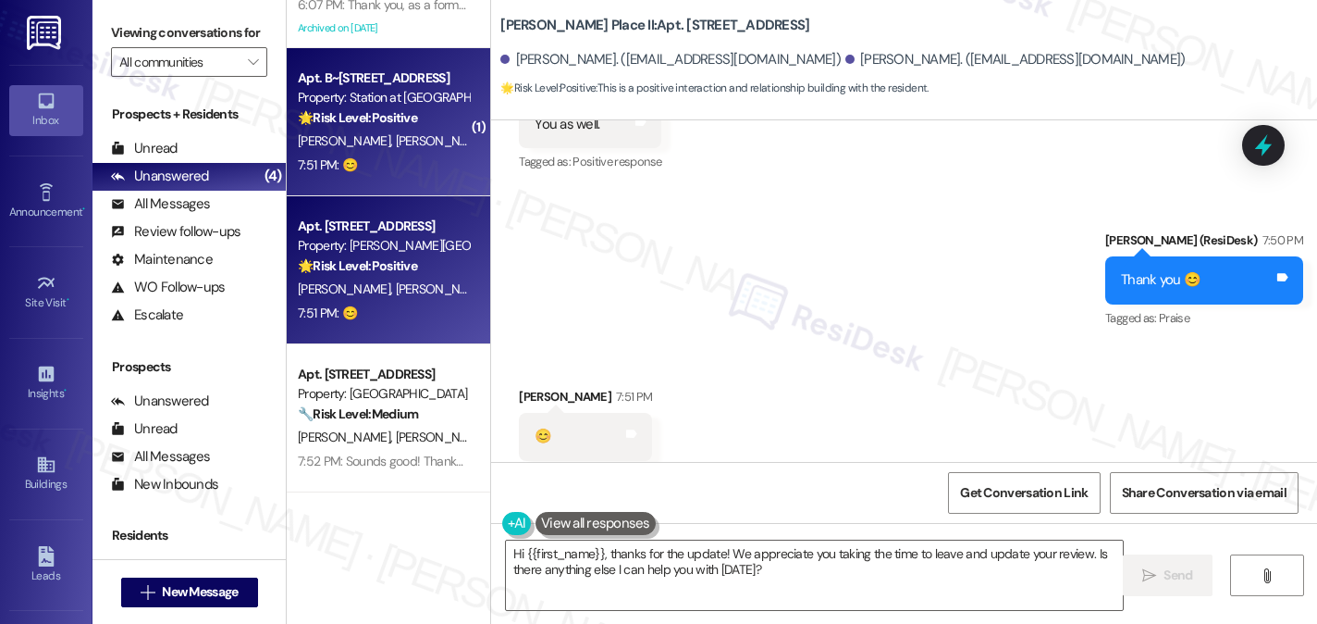
click at [459, 166] on div "Apt. B~201, 2229 North 100 West Property: Station at Park Meadows 🌟 Risk Level:…" at bounding box center [389, 122] width 204 height 148
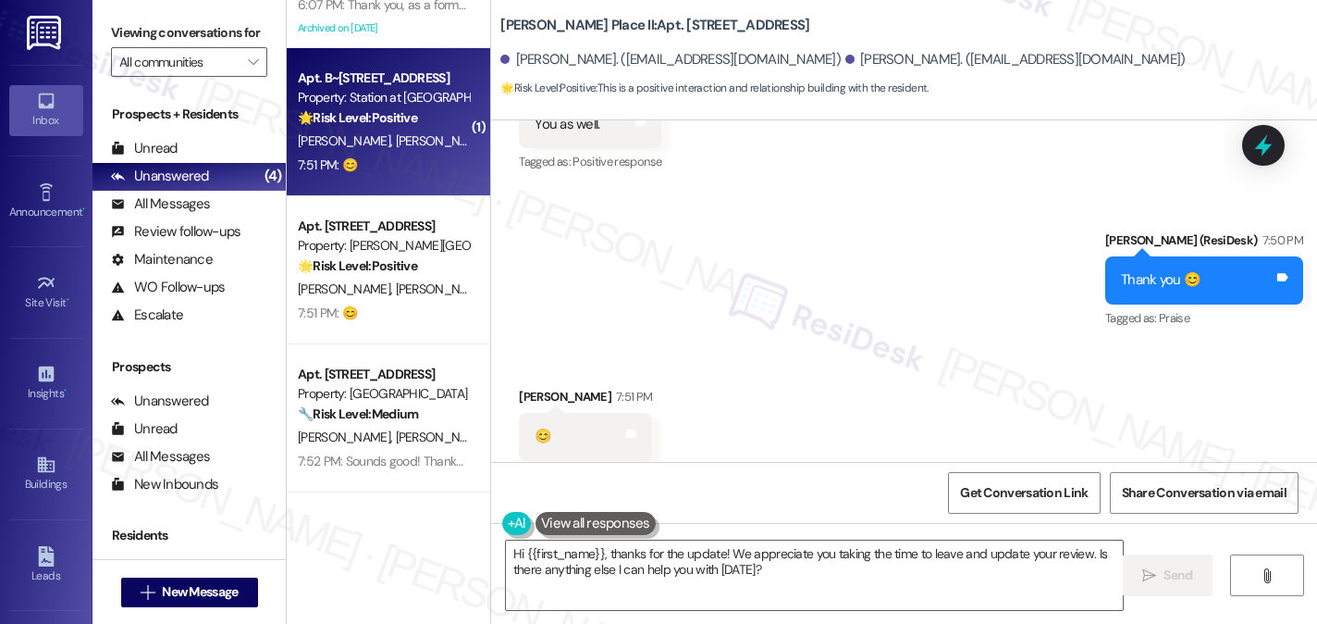
type textarea "Fetching suggested responses. Please feel free to read through the conversation…"
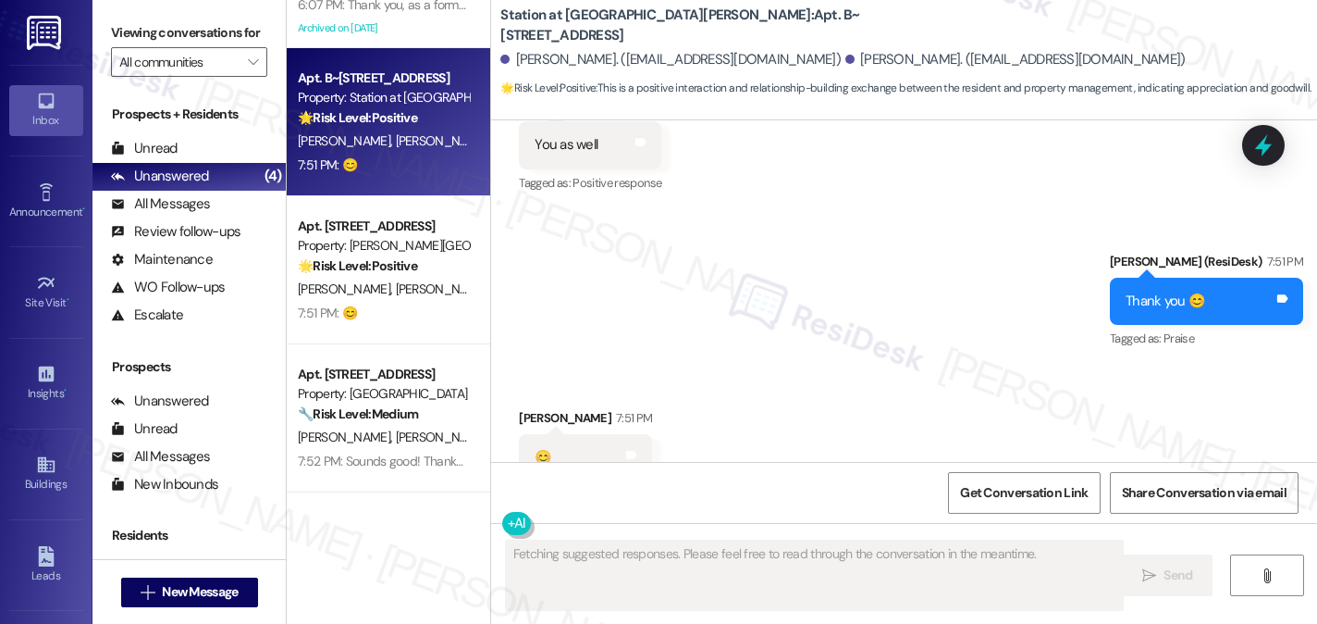
scroll to position [4497, 0]
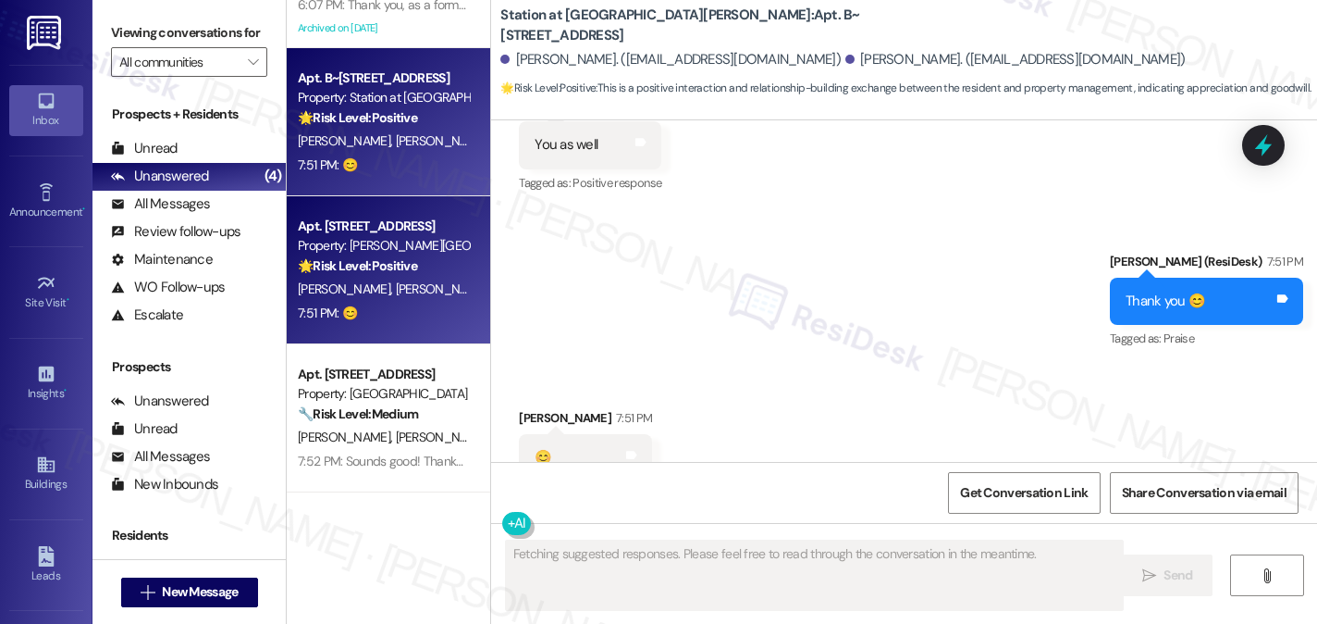
click at [389, 266] on strong "🌟 Risk Level: Positive" at bounding box center [357, 265] width 119 height 17
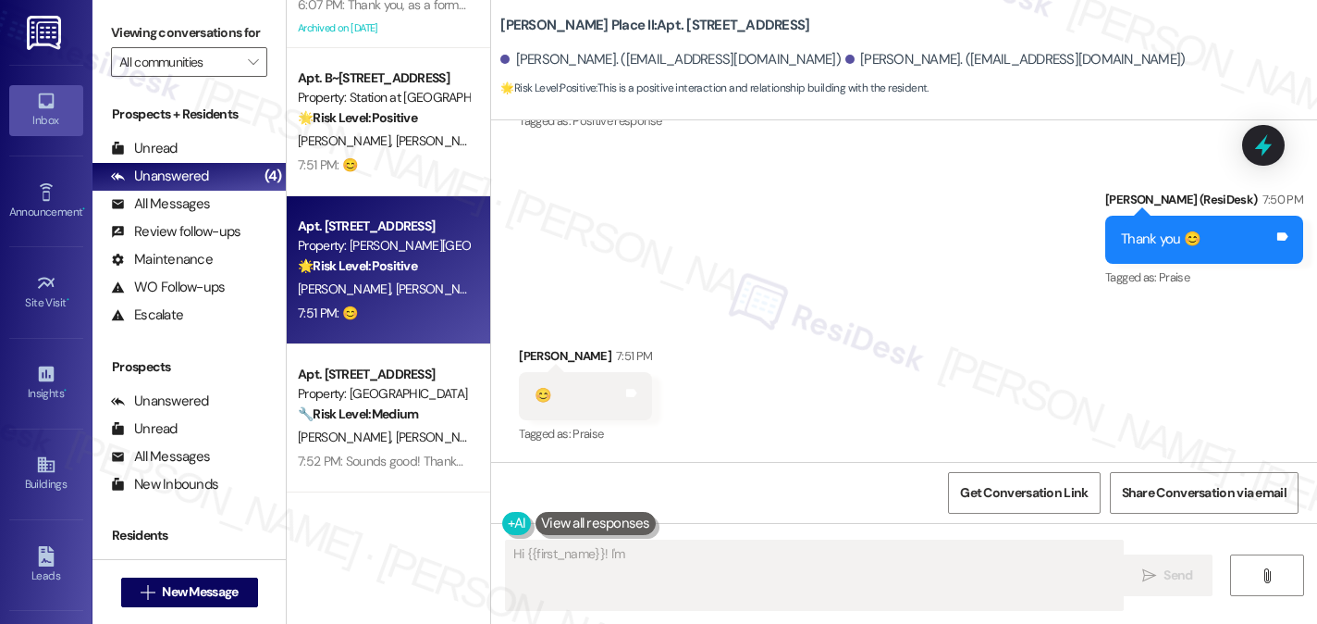
scroll to position [2046, 0]
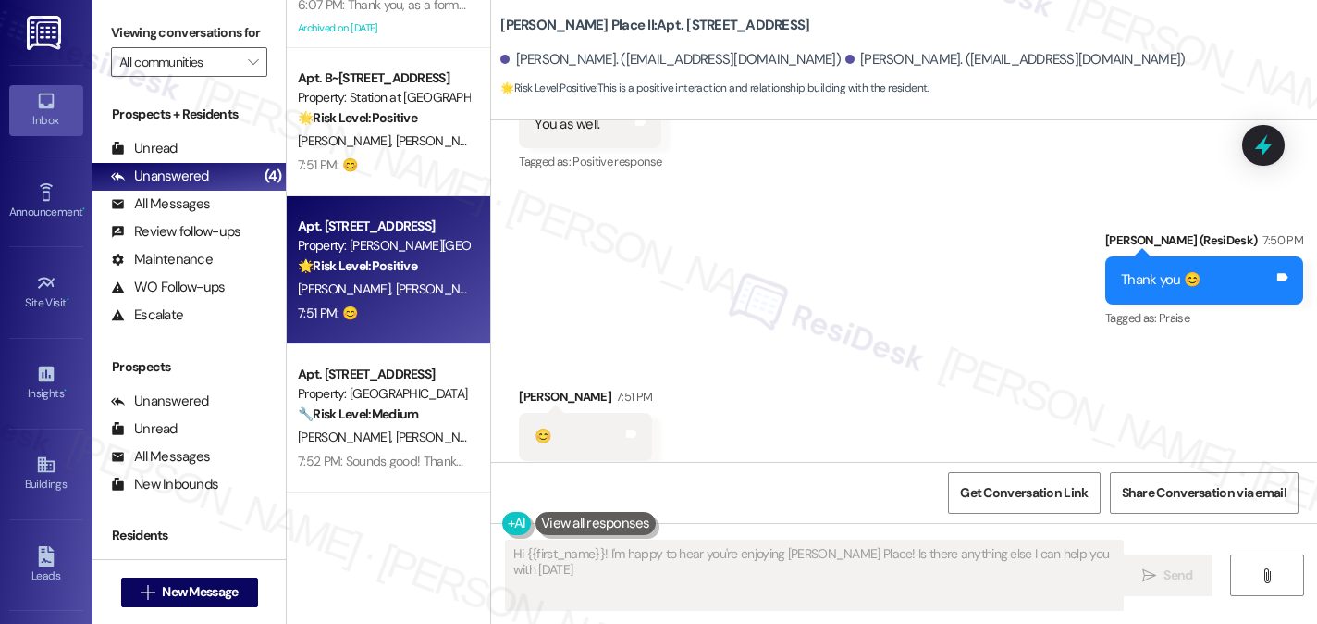
type textarea "Hi {{first_name}}! I'm happy to hear you're enjoying Brigham Place! Is there an…"
click at [718, 272] on div "Sent via SMS Sarah (ResiDesk) 7:50 PM Thank you 😊 Tags and notes Tagged as: Pra…" at bounding box center [904, 267] width 826 height 156
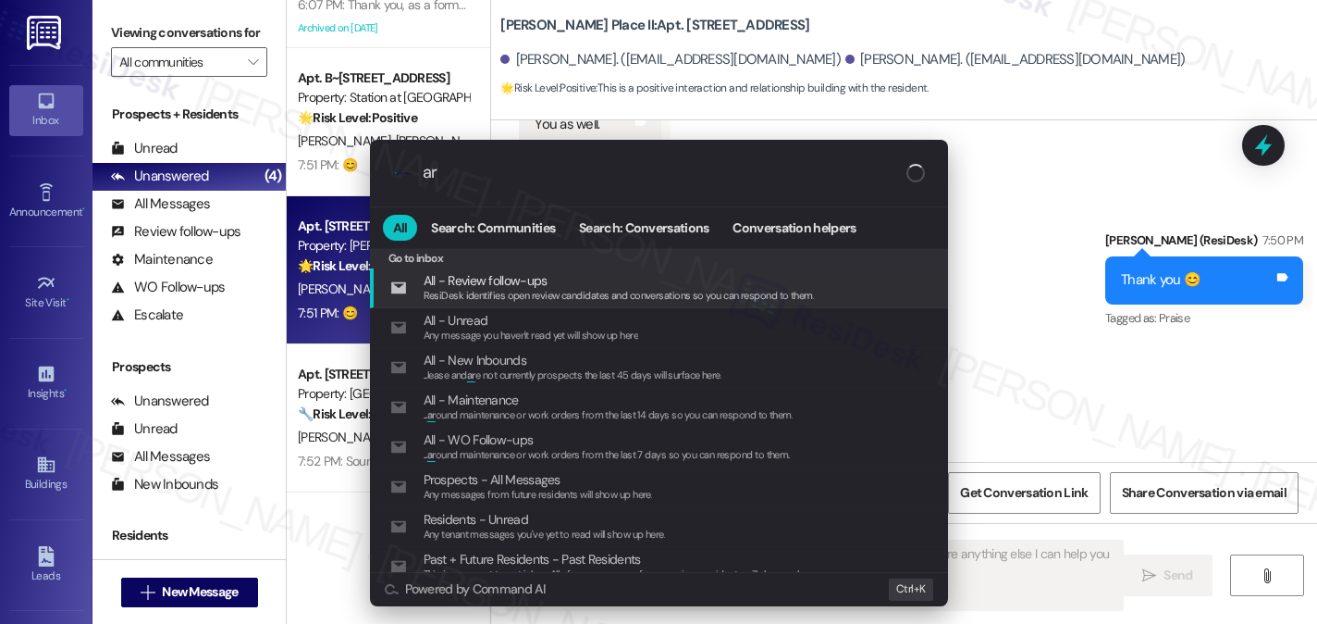
type input "arc"
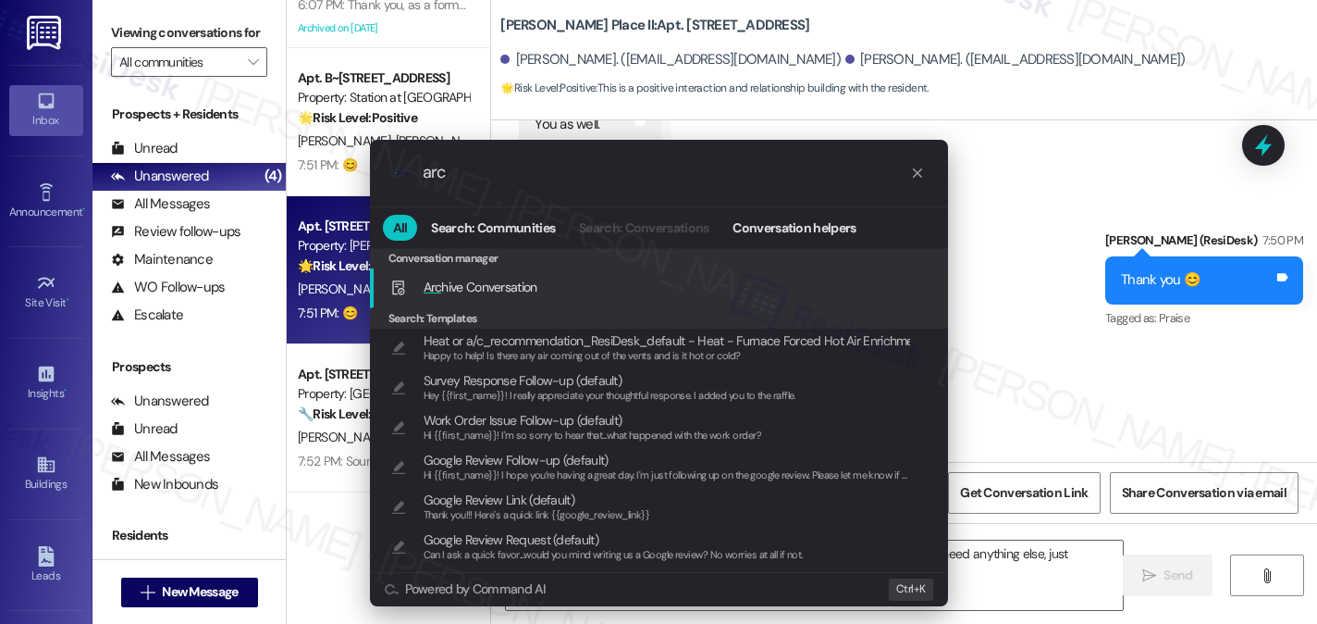
type textarea "Hi {{first_name}}, it's great to hear you're enjoying Brigham Place! If you nee…"
type input "arc"
click at [579, 271] on div "Arc hive Conversation Add shortcut" at bounding box center [659, 288] width 578 height 40
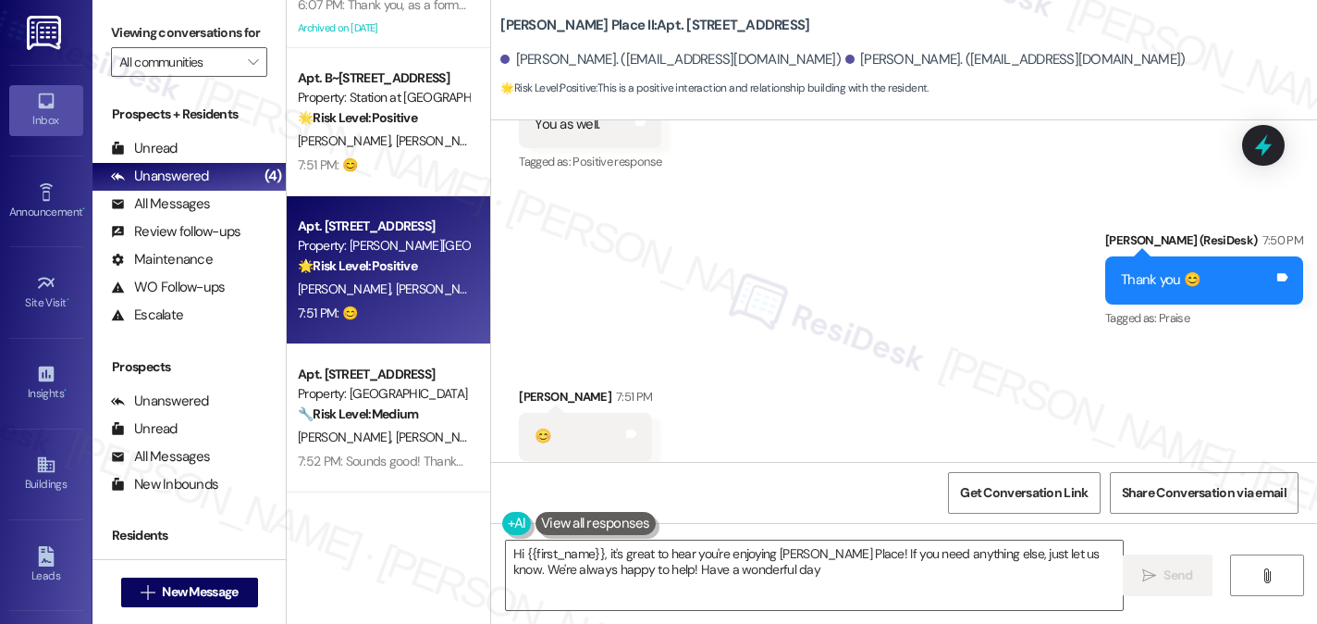
type textarea "Hi {{first_name}}, it's great to hear you're enjoying Brigham Place! If you nee…"
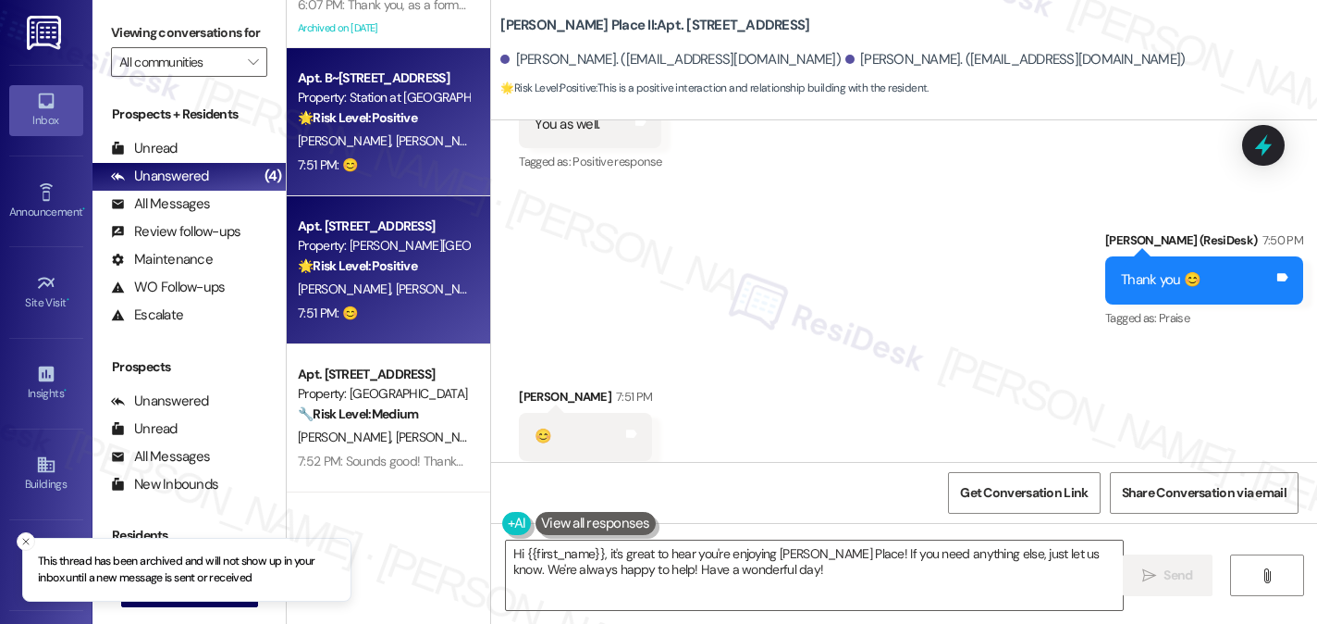
click at [427, 170] on div "7:51 PM: 😊 7:51 PM: 😊" at bounding box center [383, 165] width 175 height 23
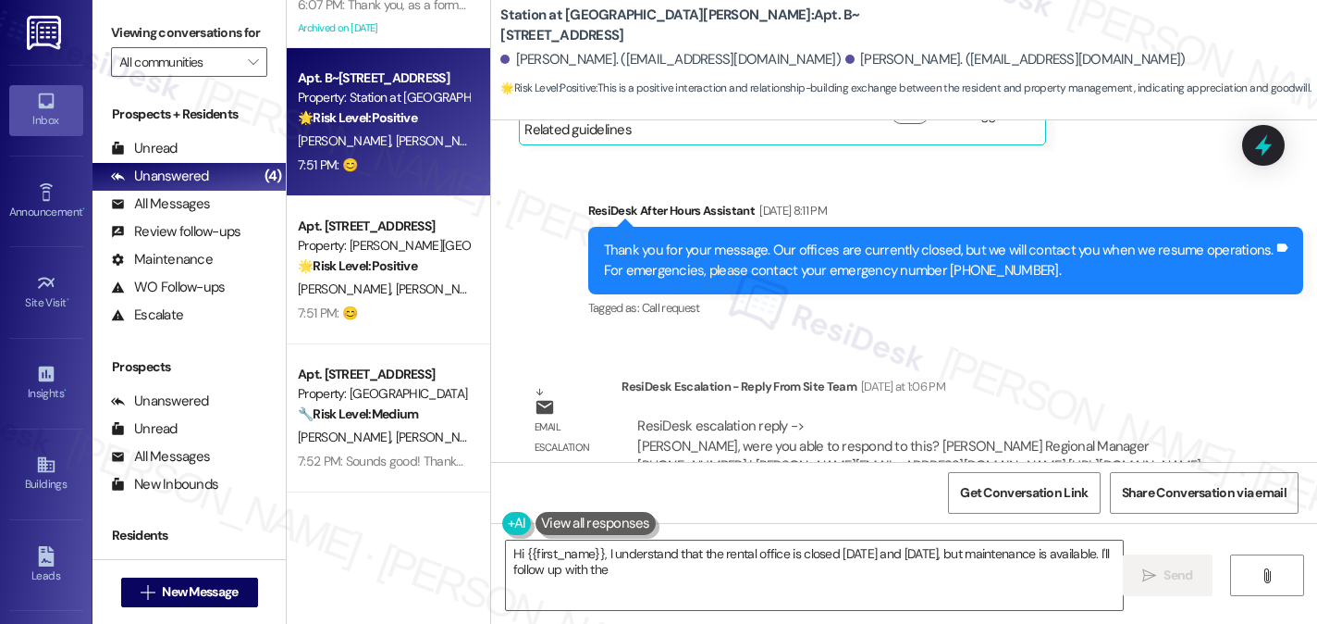
scroll to position [3386, 0]
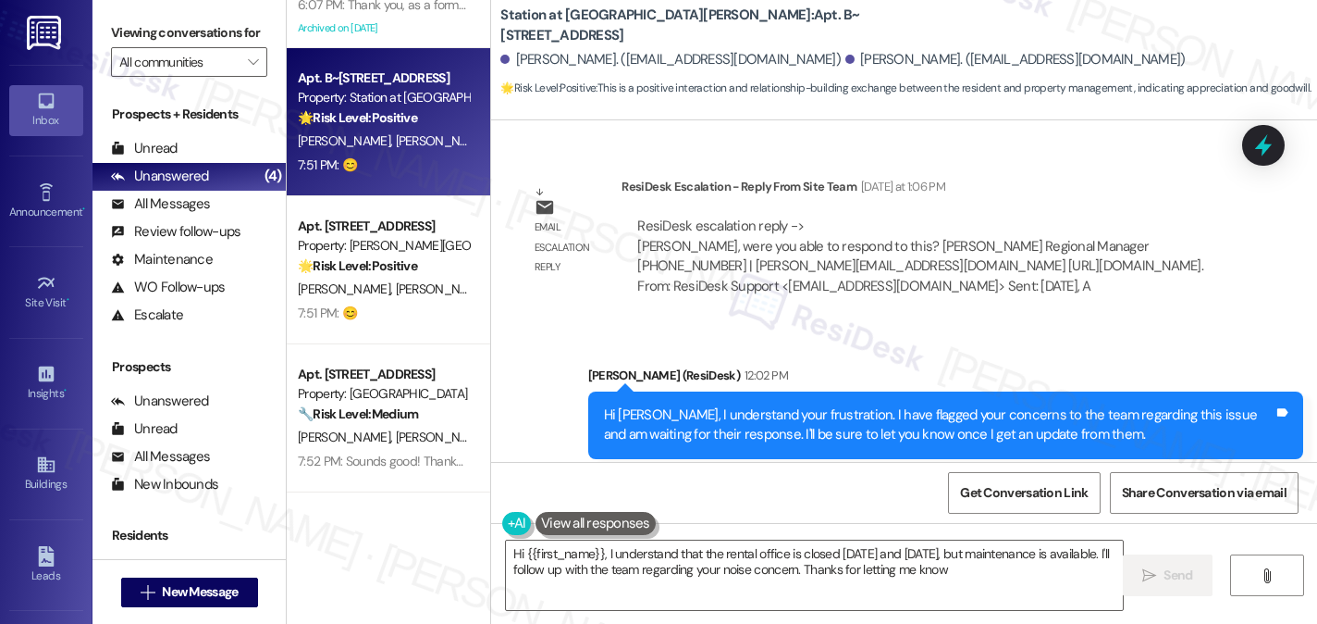
type textarea "Hi {{first_name}}, I understand that the rental office is closed today and tomo…"
drag, startPoint x: 818, startPoint y: 193, endPoint x: 914, endPoint y: 195, distance: 96.2
click at [914, 216] on div "ResiDesk escalation reply -> Diana, were you able to respond to this? Stacie Sm…" at bounding box center [920, 255] width 566 height 78
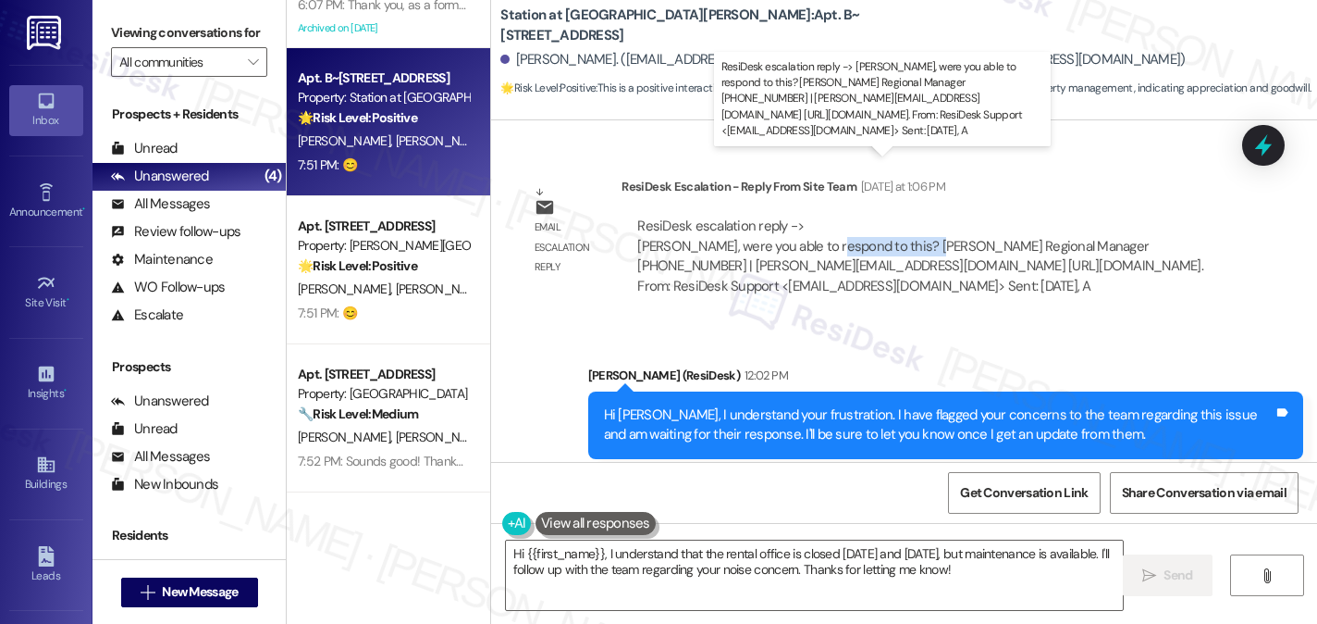
click at [914, 216] on div "ResiDesk escalation reply -> Diana, were you able to respond to this? Stacie Sm…" at bounding box center [920, 255] width 566 height 78
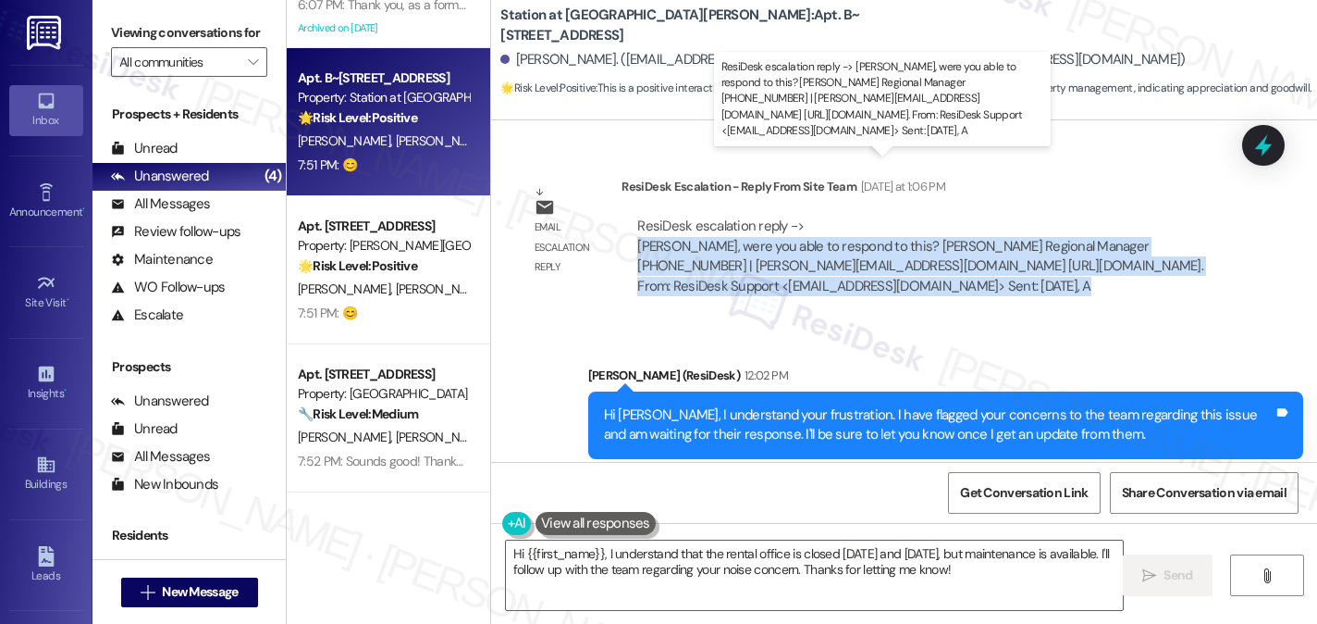
click at [914, 216] on div "ResiDesk escalation reply -> Diana, were you able to respond to this? Stacie Sm…" at bounding box center [920, 255] width 566 height 78
click at [843, 216] on div "ResiDesk escalation reply -> Diana, were you able to respond to this? Stacie Sm…" at bounding box center [920, 255] width 566 height 78
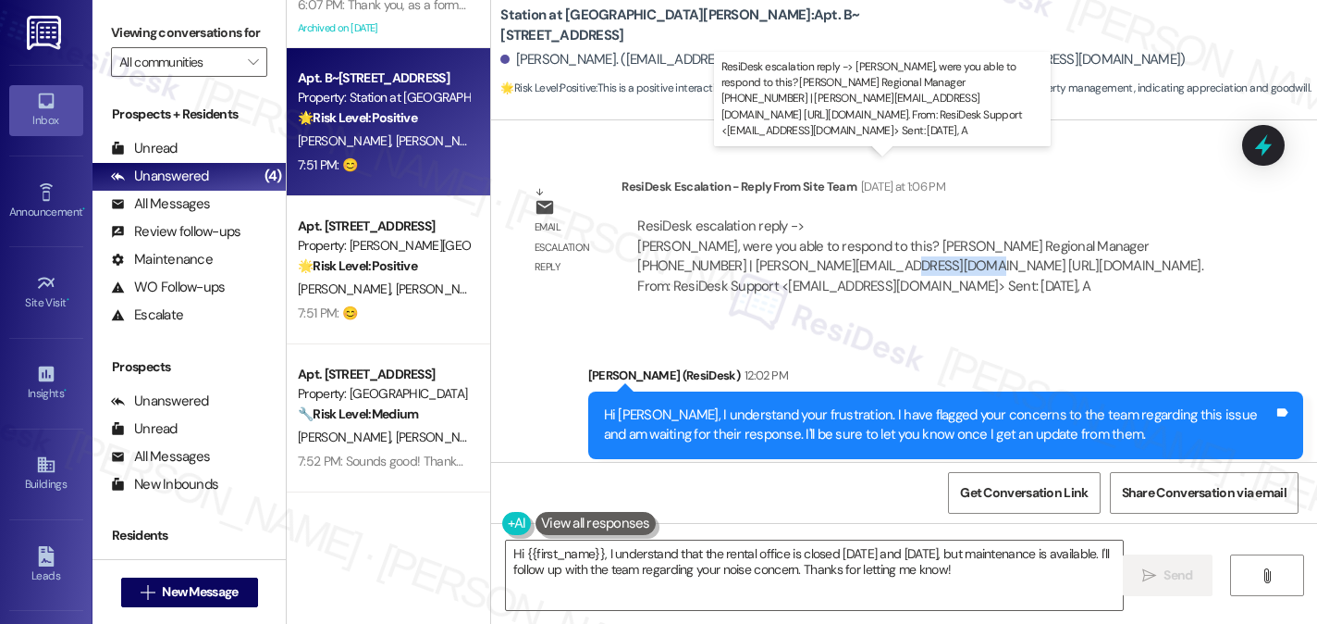
click at [843, 216] on div "ResiDesk escalation reply -> Diana, were you able to respond to this? Stacie Sm…" at bounding box center [920, 255] width 566 height 78
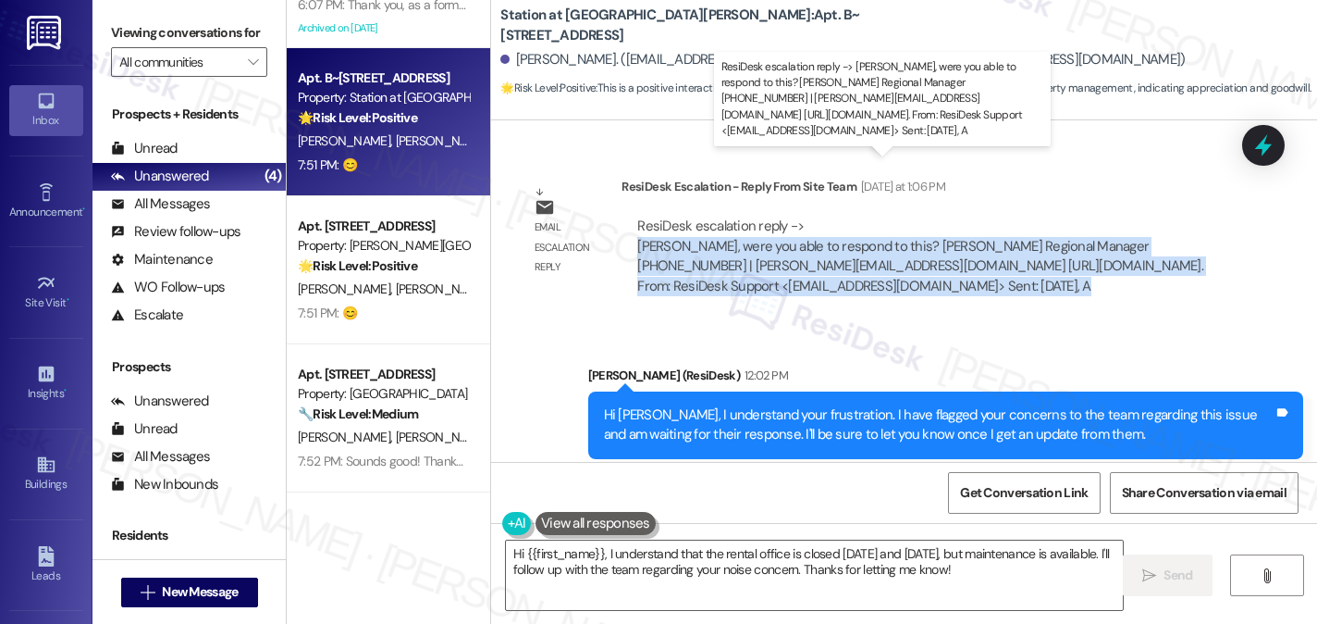
click at [843, 216] on div "ResiDesk escalation reply -> Diana, were you able to respond to this? Stacie Sm…" at bounding box center [920, 255] width 566 height 78
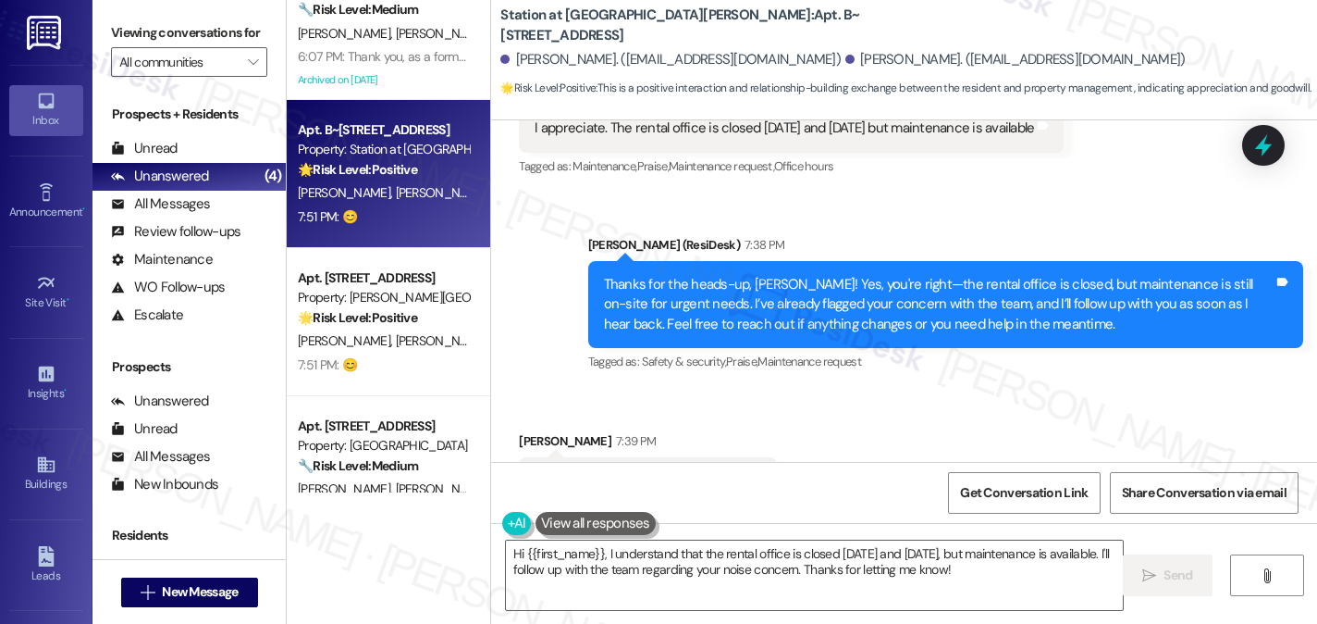
scroll to position [0, 0]
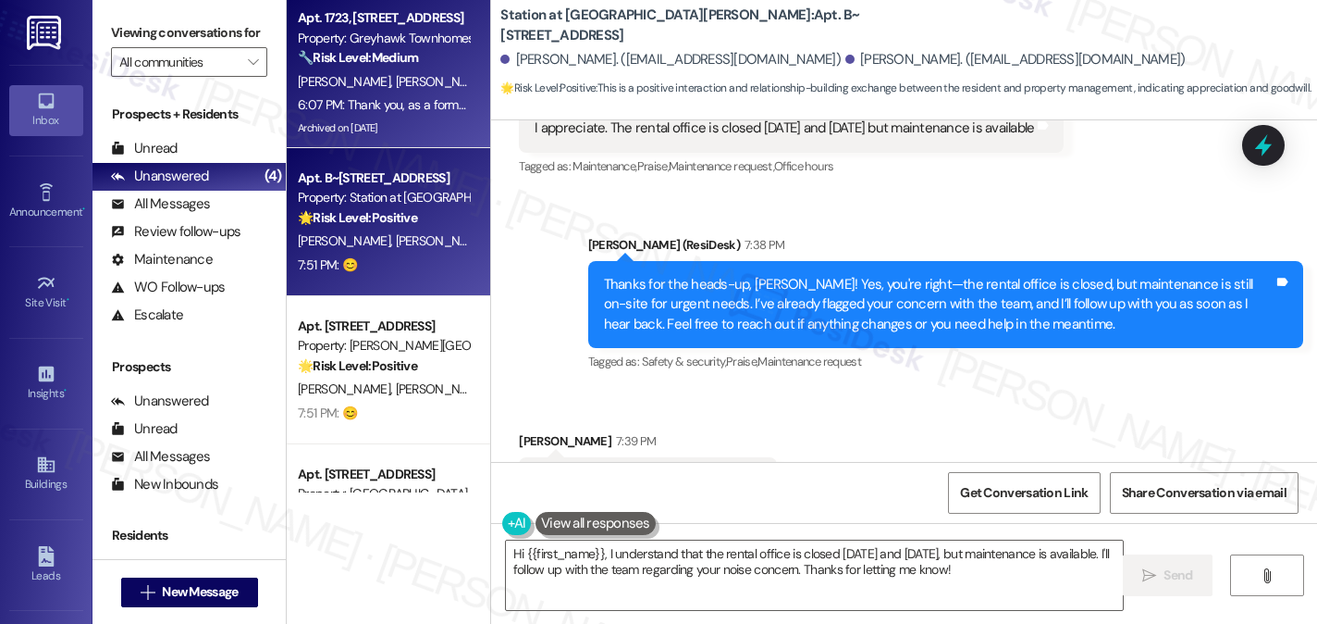
click at [424, 93] on div "6:07 PM: Thank you, as a former pool repair guy, it should be an easy fix 6:07 …" at bounding box center [383, 104] width 175 height 23
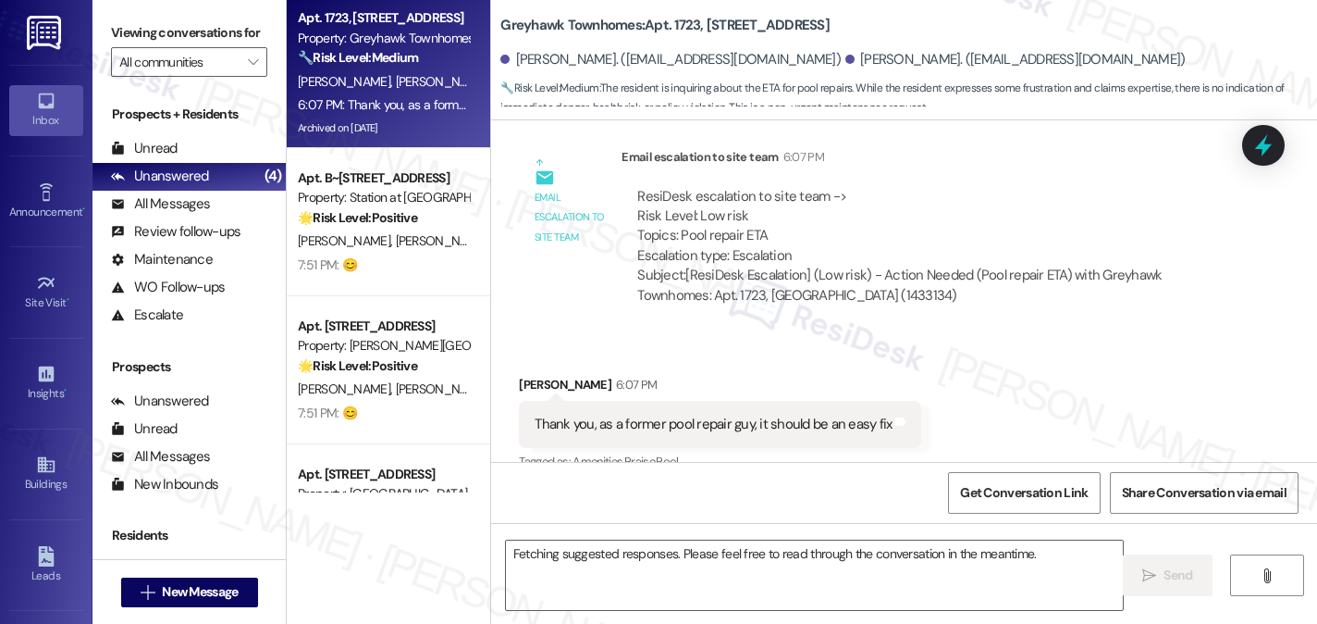
scroll to position [6447, 0]
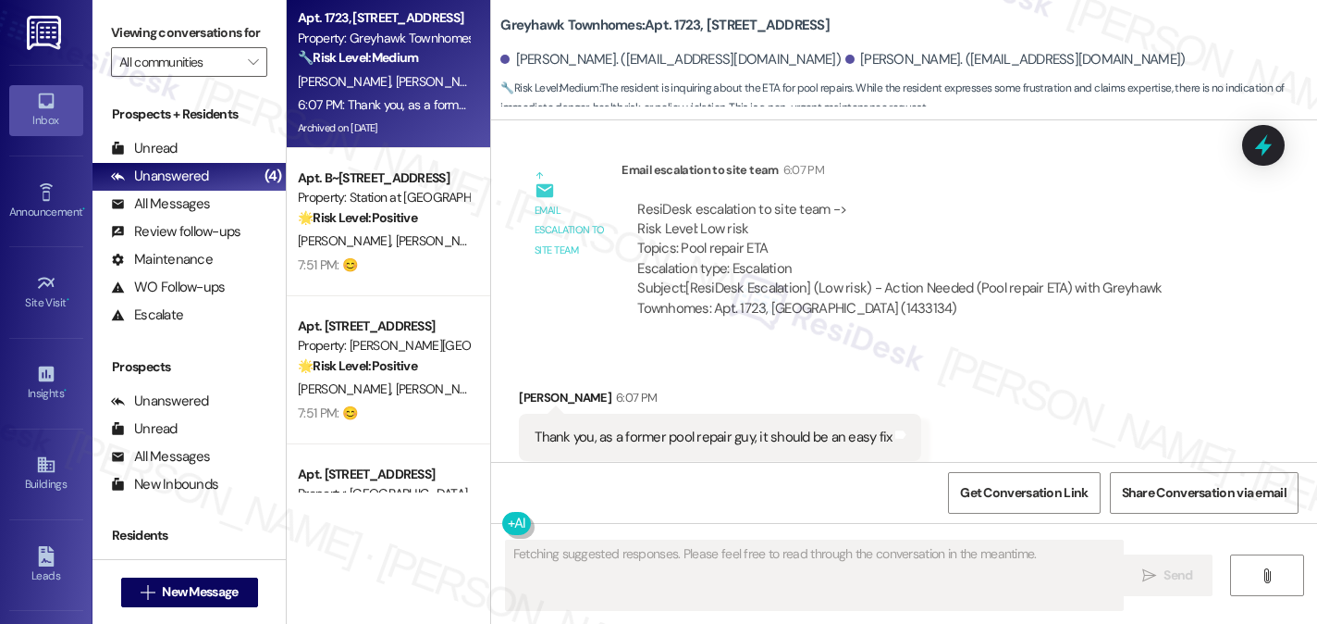
click at [814, 414] on div "Thank you, as a former pool repair guy, it should be an easy fix Tags and notes" at bounding box center [720, 437] width 402 height 47
click at [812, 414] on div "Thank you, as a former pool repair guy, it should be an easy fix Tags and notes" at bounding box center [720, 437] width 402 height 47
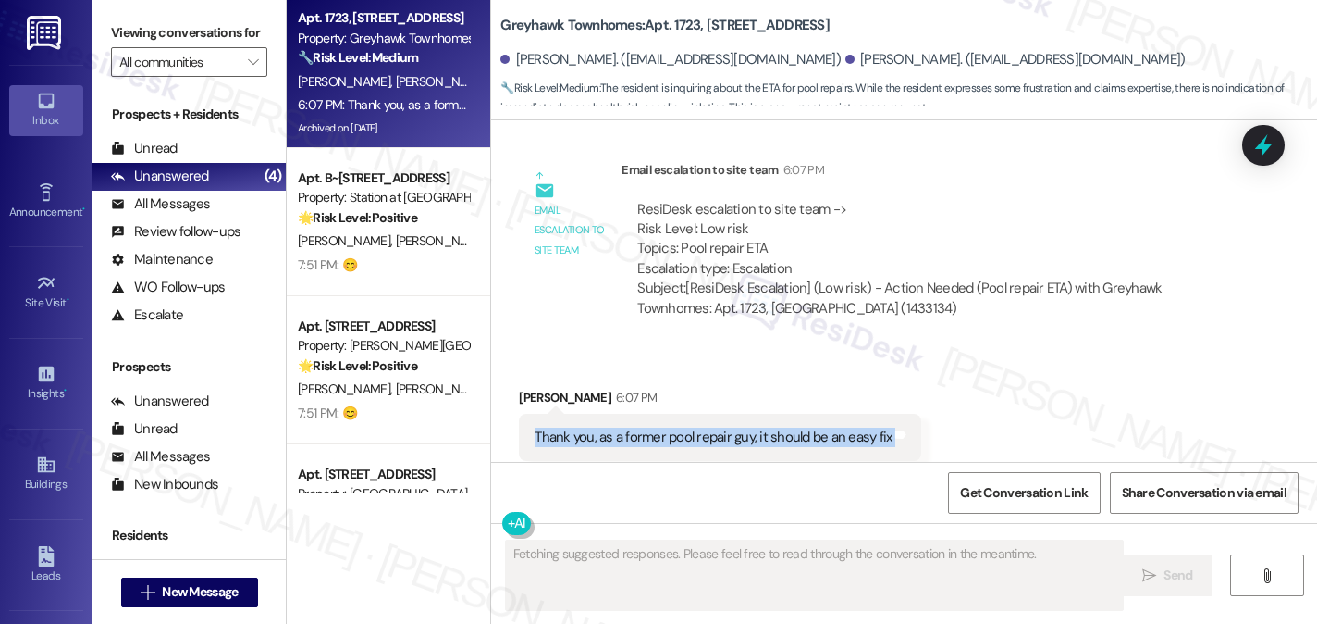
click at [812, 414] on div "Thank you, as a former pool repair guy, it should be an easy fix Tags and notes" at bounding box center [720, 437] width 402 height 47
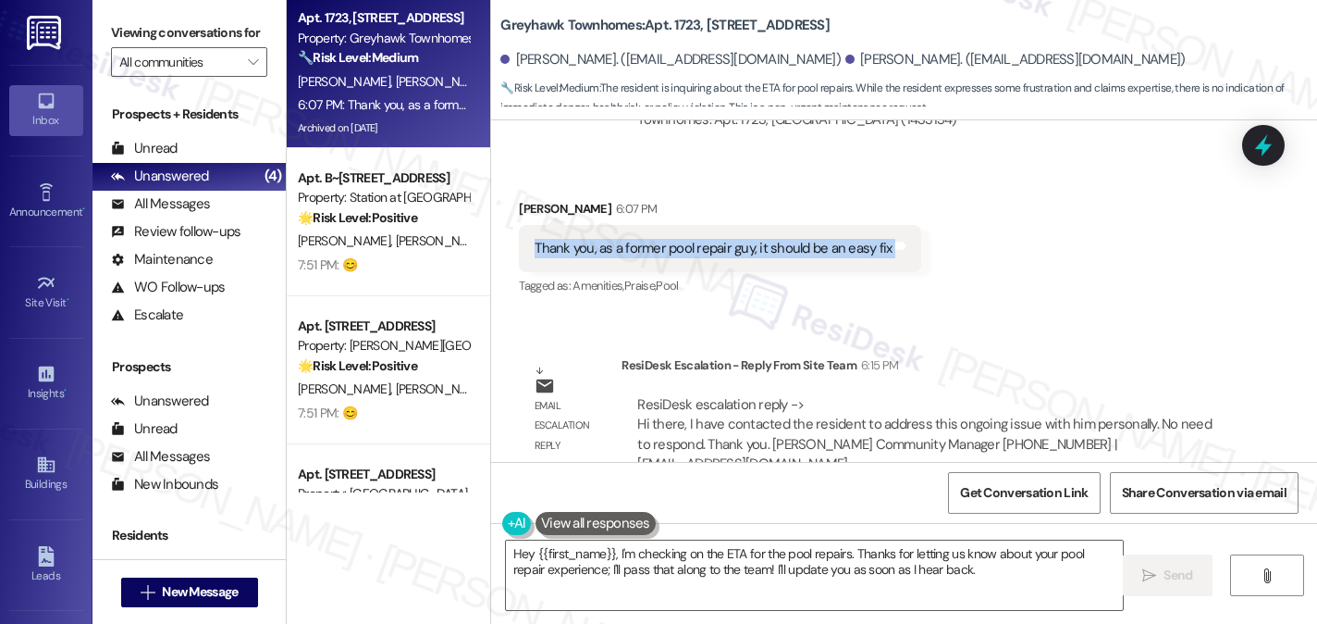
click at [786, 395] on div "ResiDesk escalation reply -> Hi there, I have contacted the resident to address…" at bounding box center [924, 434] width 575 height 78
click at [847, 395] on div "ResiDesk escalation reply -> Hi there, I have contacted the resident to address…" at bounding box center [924, 434] width 575 height 78
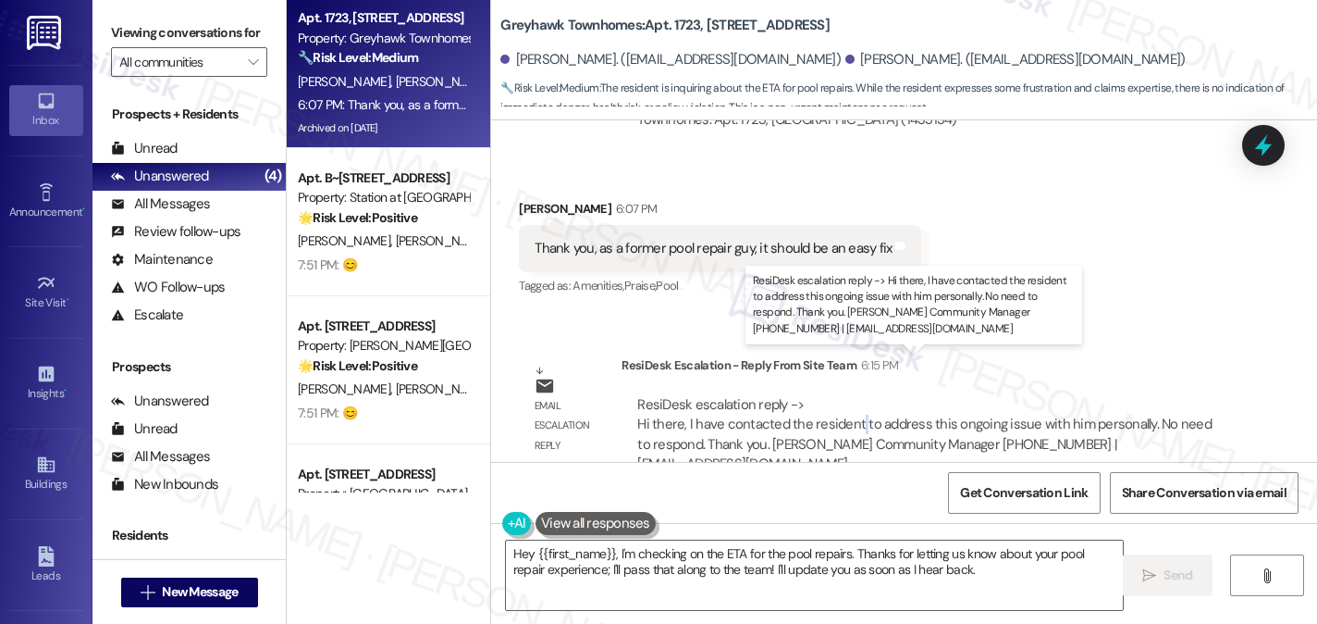
click at [847, 395] on div "ResiDesk escalation reply -> Hi there, I have contacted the resident to address…" at bounding box center [924, 434] width 575 height 78
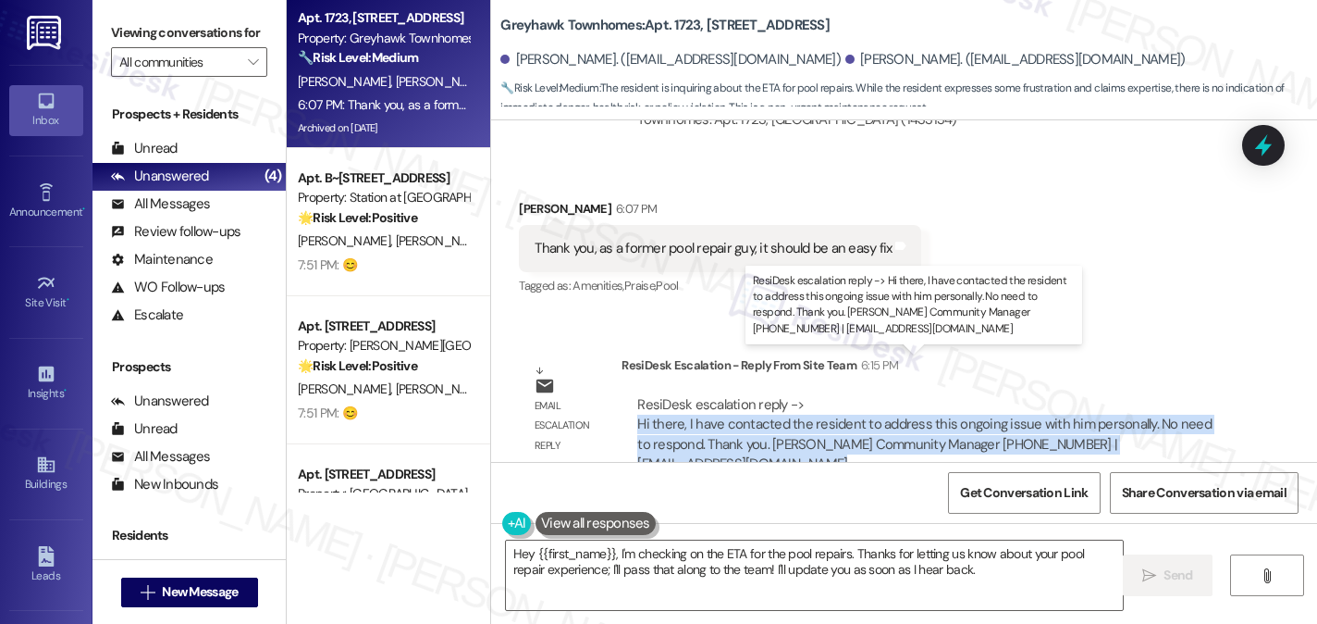
click at [847, 395] on div "ResiDesk escalation reply -> Hi there, I have contacted the resident to address…" at bounding box center [924, 434] width 575 height 78
click at [891, 395] on div "ResiDesk escalation reply -> Hi there, I have contacted the resident to address…" at bounding box center [924, 434] width 575 height 78
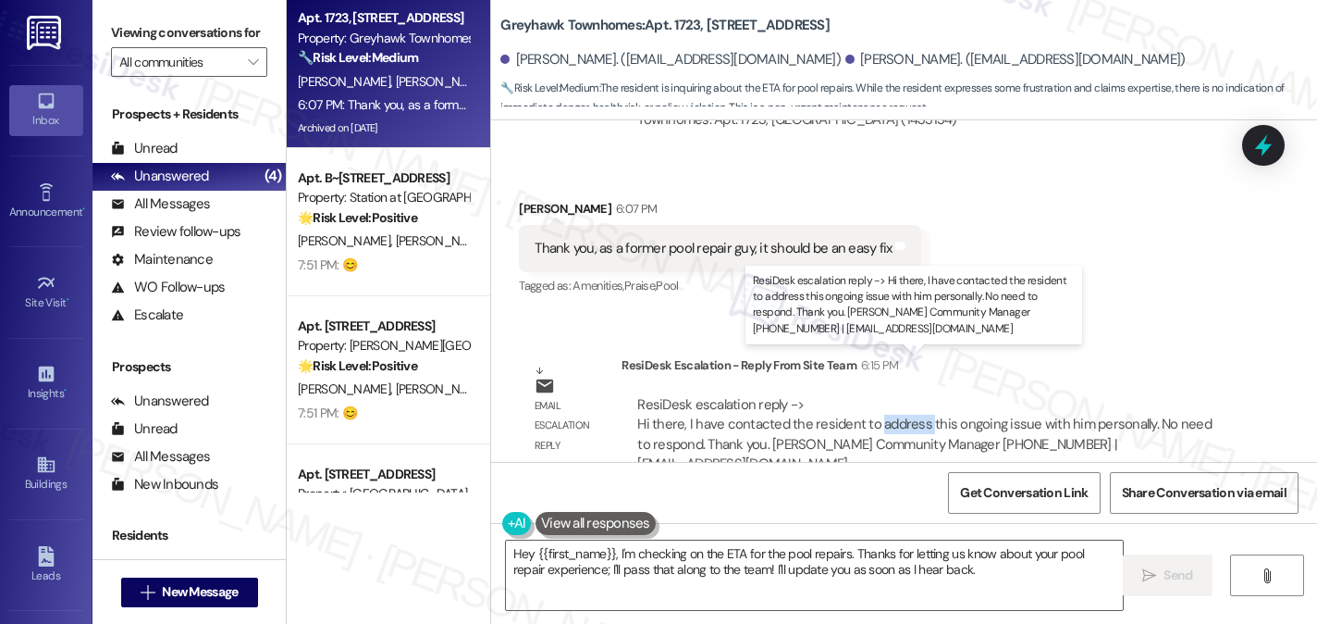
click at [891, 395] on div "ResiDesk escalation reply -> Hi there, I have contacted the resident to address…" at bounding box center [924, 434] width 575 height 78
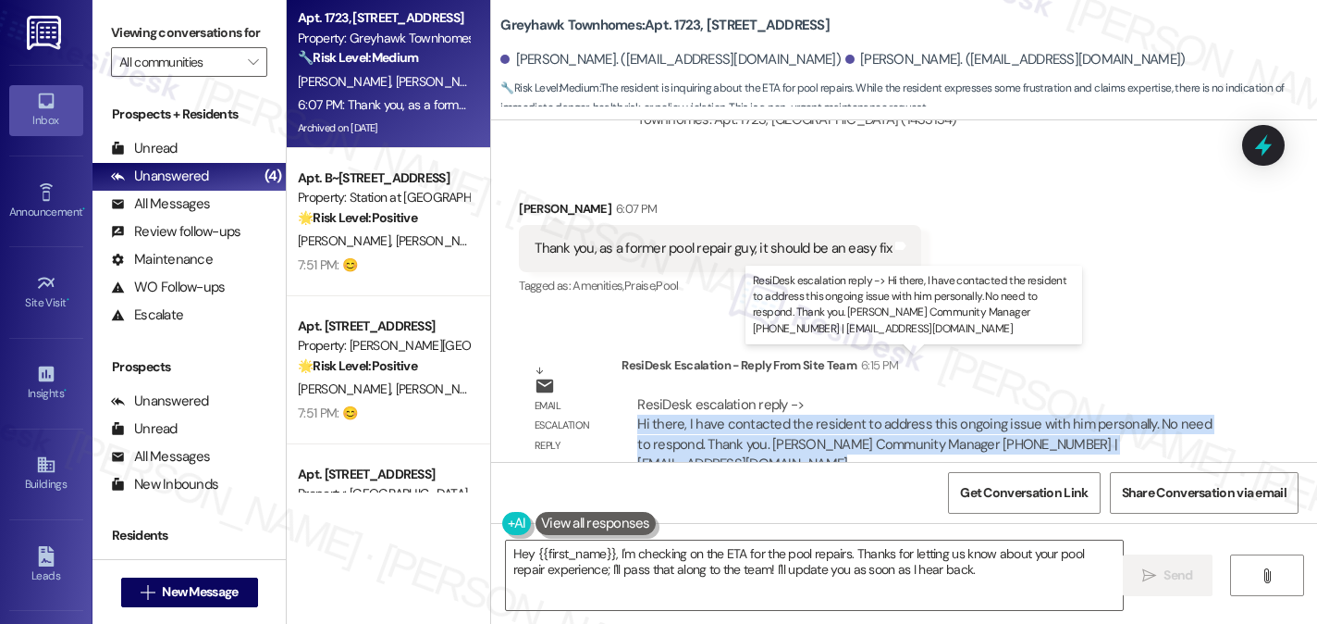
click at [891, 395] on div "ResiDesk escalation reply -> Hi there, I have contacted the resident to address…" at bounding box center [924, 434] width 575 height 78
click at [716, 406] on div "ResiDesk escalation reply -> Hi there, I have contacted the resident to address…" at bounding box center [924, 434] width 575 height 78
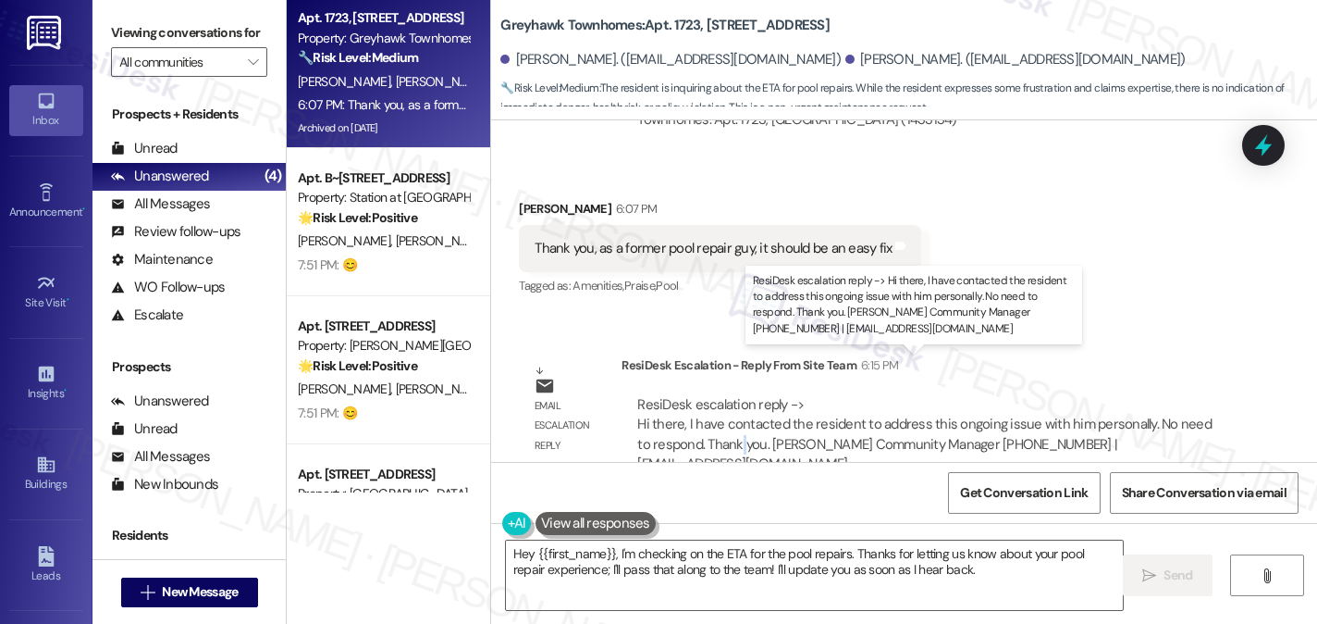
click at [716, 406] on div "ResiDesk escalation reply -> Hi there, I have contacted the resident to address…" at bounding box center [924, 434] width 575 height 78
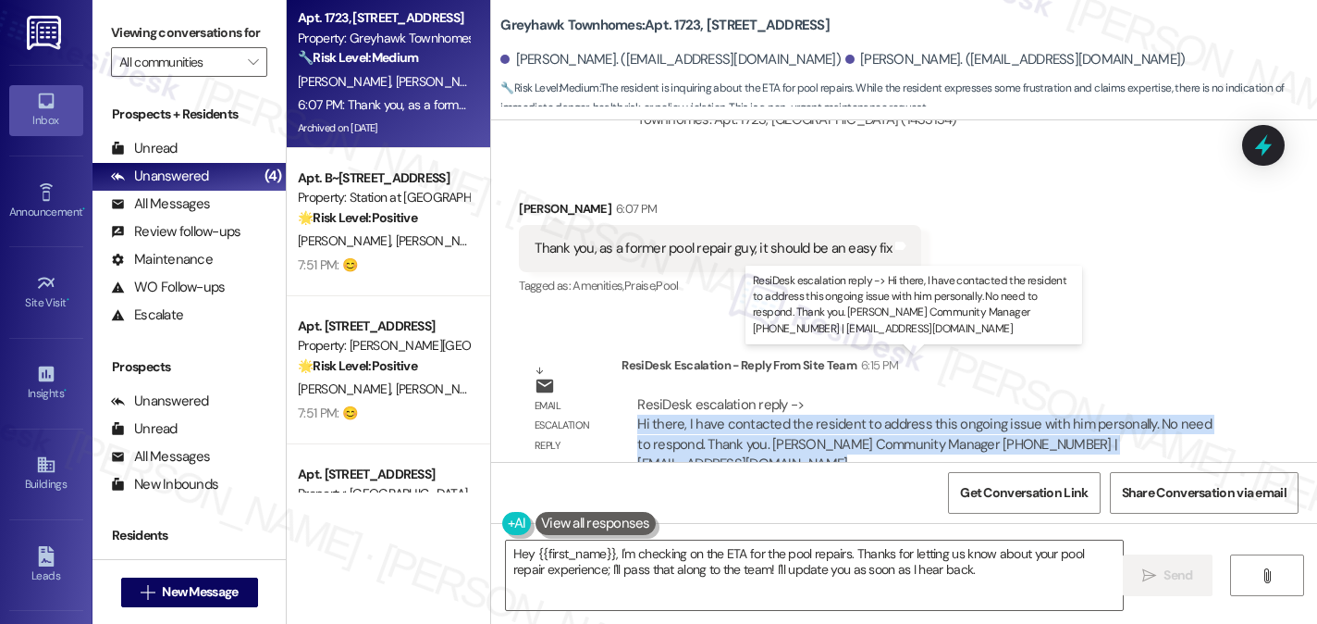
click at [716, 406] on div "ResiDesk escalation reply -> Hi there, I have contacted the resident to address…" at bounding box center [924, 434] width 575 height 78
click at [718, 401] on div "ResiDesk escalation reply -> Hi there, I have contacted the resident to address…" at bounding box center [924, 434] width 575 height 78
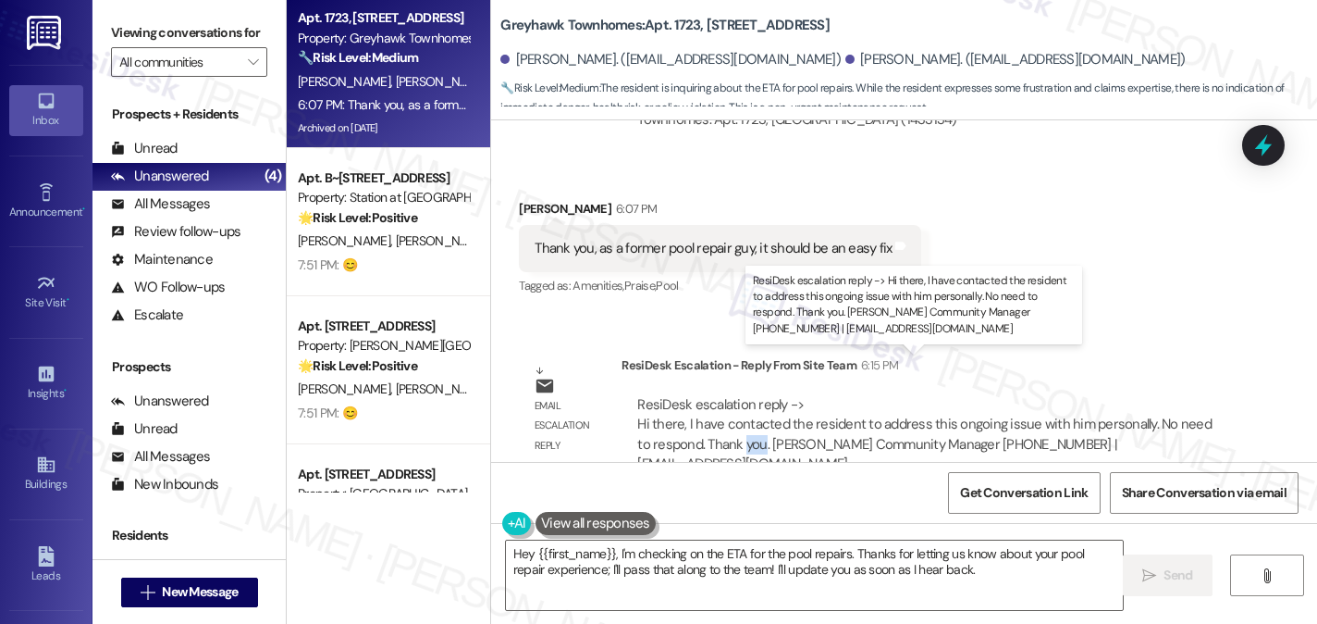
click at [718, 401] on div "ResiDesk escalation reply -> Hi there, I have contacted the resident to address…" at bounding box center [924, 434] width 575 height 78
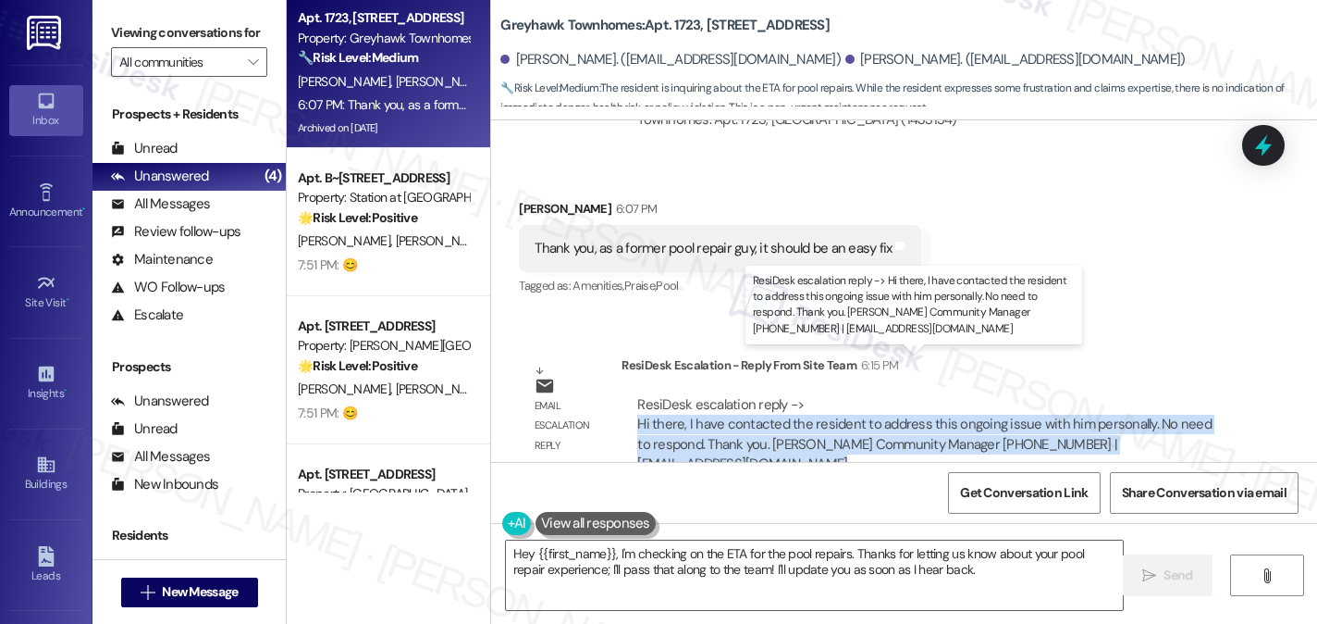
click at [718, 401] on div "ResiDesk escalation reply -> Hi there, I have contacted the resident to address…" at bounding box center [924, 434] width 575 height 78
click at [669, 395] on div "ResiDesk escalation reply -> Hi there, I have contacted the resident to address…" at bounding box center [924, 434] width 575 height 78
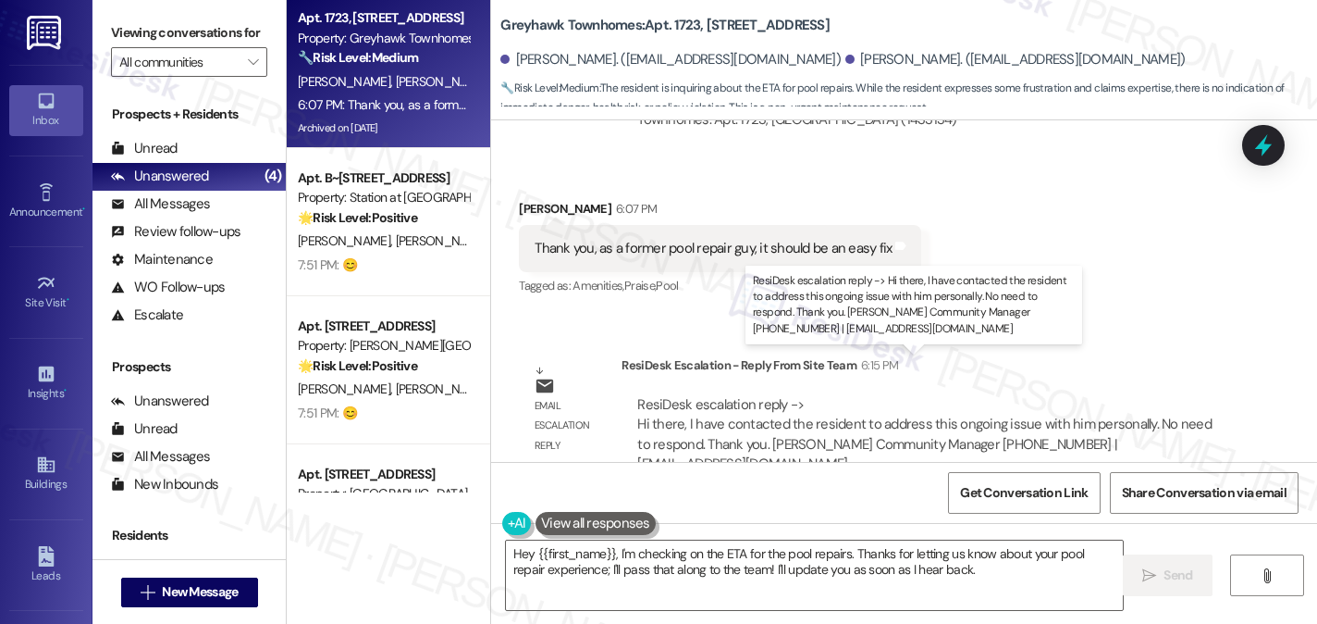
click at [668, 395] on div "ResiDesk escalation reply -> Hi there, I have contacted the resident to address…" at bounding box center [924, 434] width 575 height 78
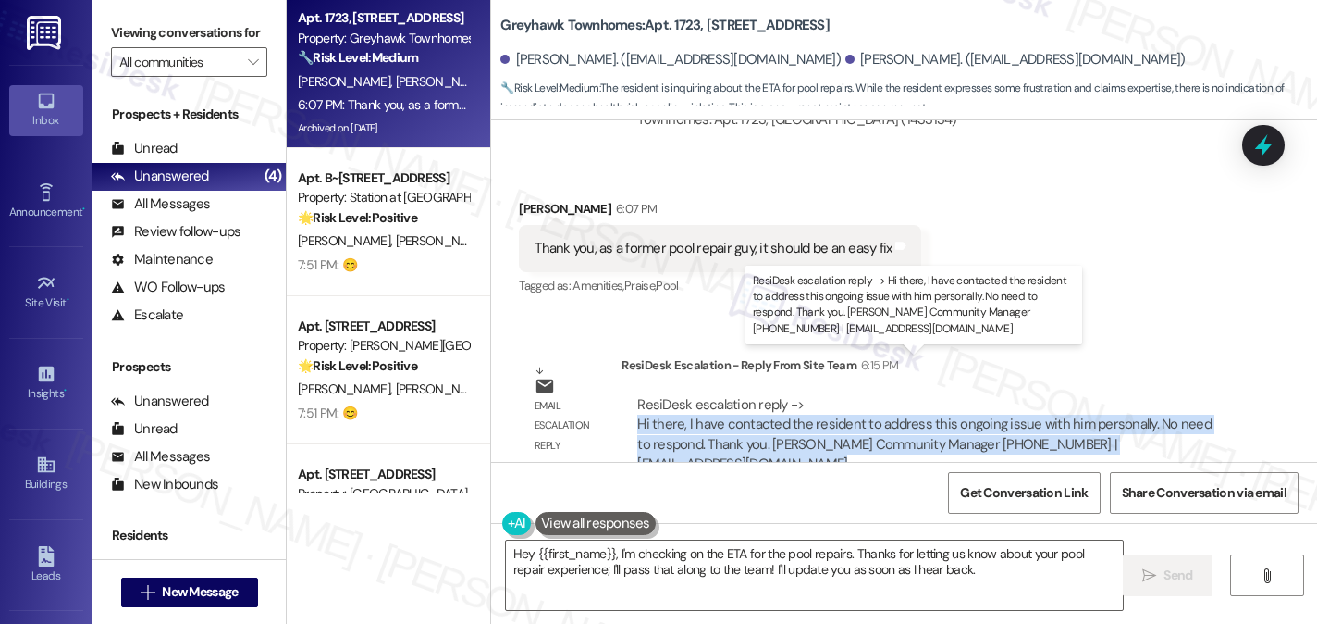
click at [668, 395] on div "ResiDesk escalation reply -> Hi there, I have contacted the resident to address…" at bounding box center [924, 434] width 575 height 78
click at [652, 395] on div "ResiDesk escalation reply -> Hi there, I have contacted the resident to address…" at bounding box center [924, 434] width 575 height 78
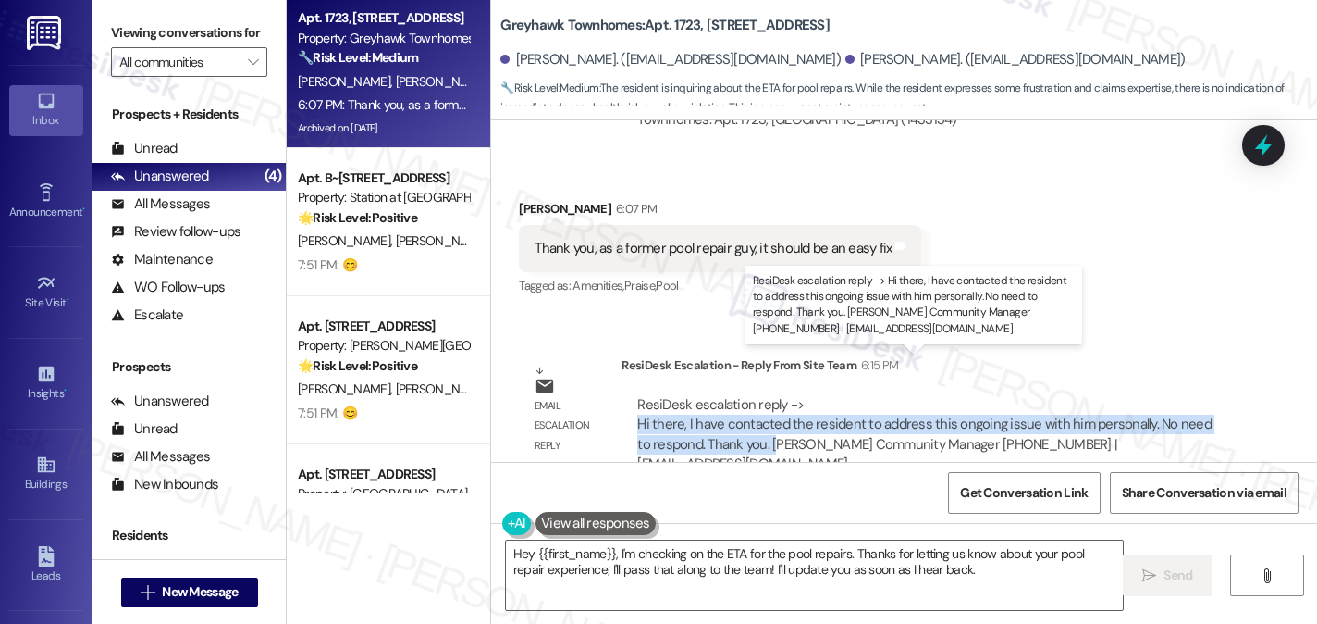
drag, startPoint x: 629, startPoint y: 386, endPoint x: 755, endPoint y: 402, distance: 126.9
click at [755, 402] on div "ResiDesk escalation reply -> Hi there, I have contacted the resident to address…" at bounding box center [928, 434] width 612 height 107
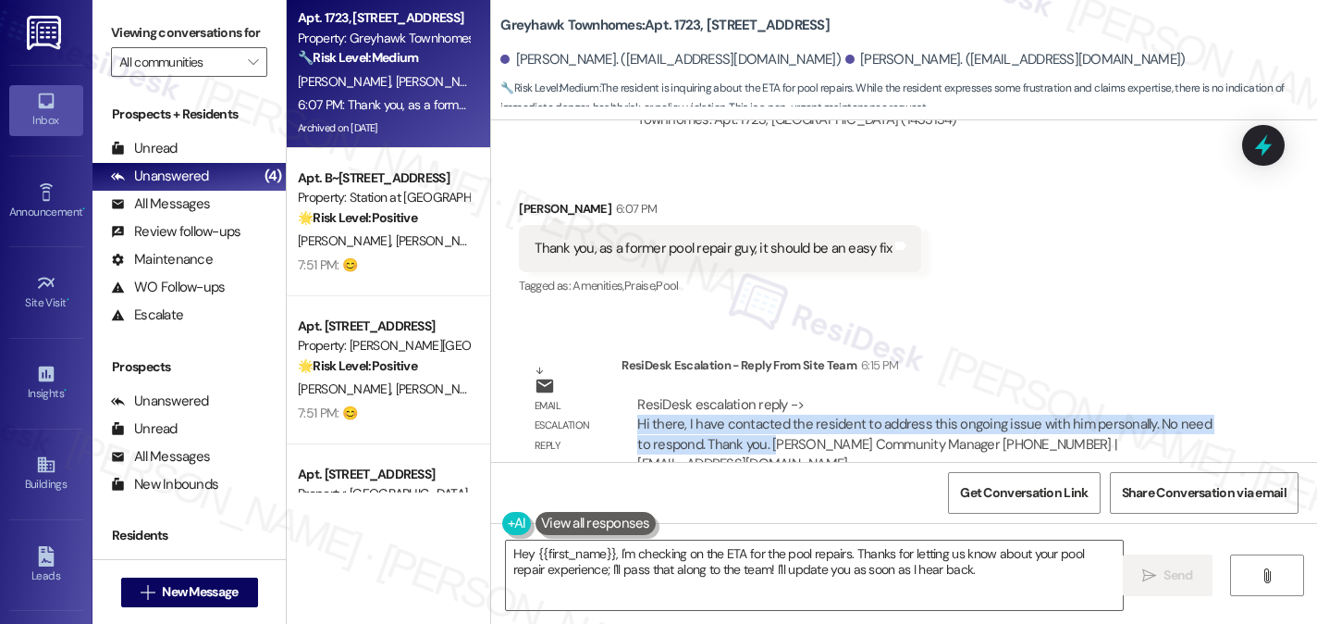
click at [755, 402] on div "ResiDesk escalation reply -> Hi there, I have contacted the resident to address…" at bounding box center [924, 434] width 575 height 78
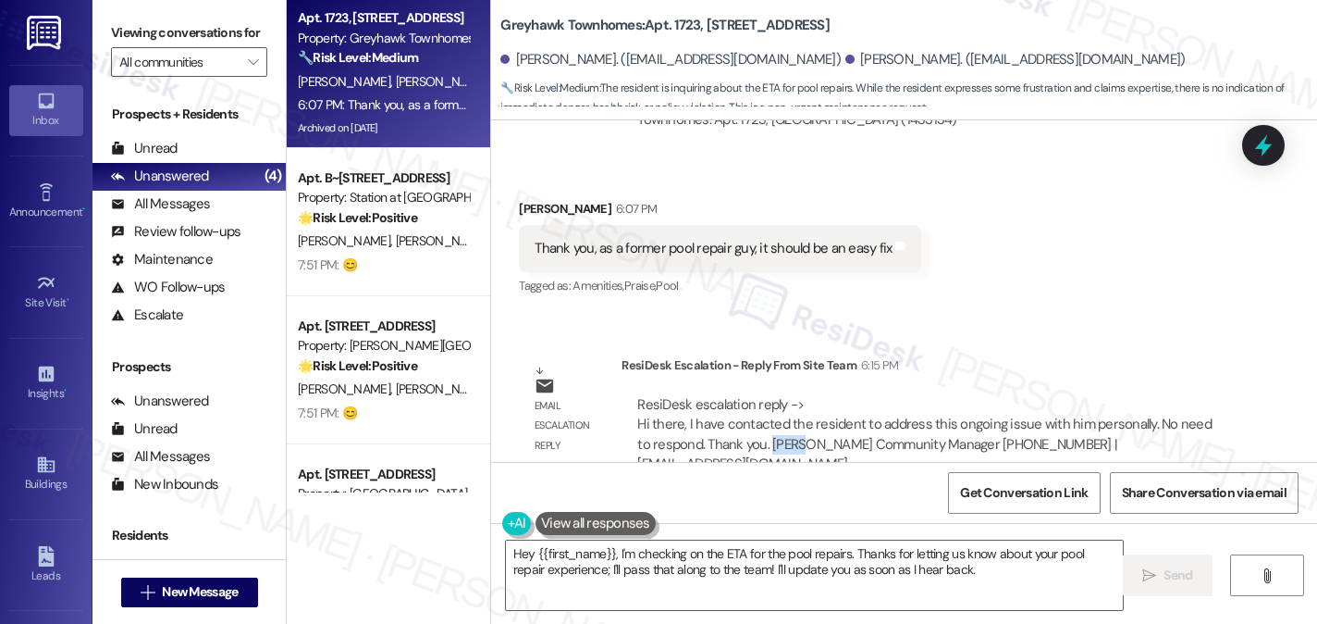
click at [755, 402] on div "ResiDesk escalation reply -> Hi there, I have contacted the resident to address…" at bounding box center [924, 434] width 575 height 78
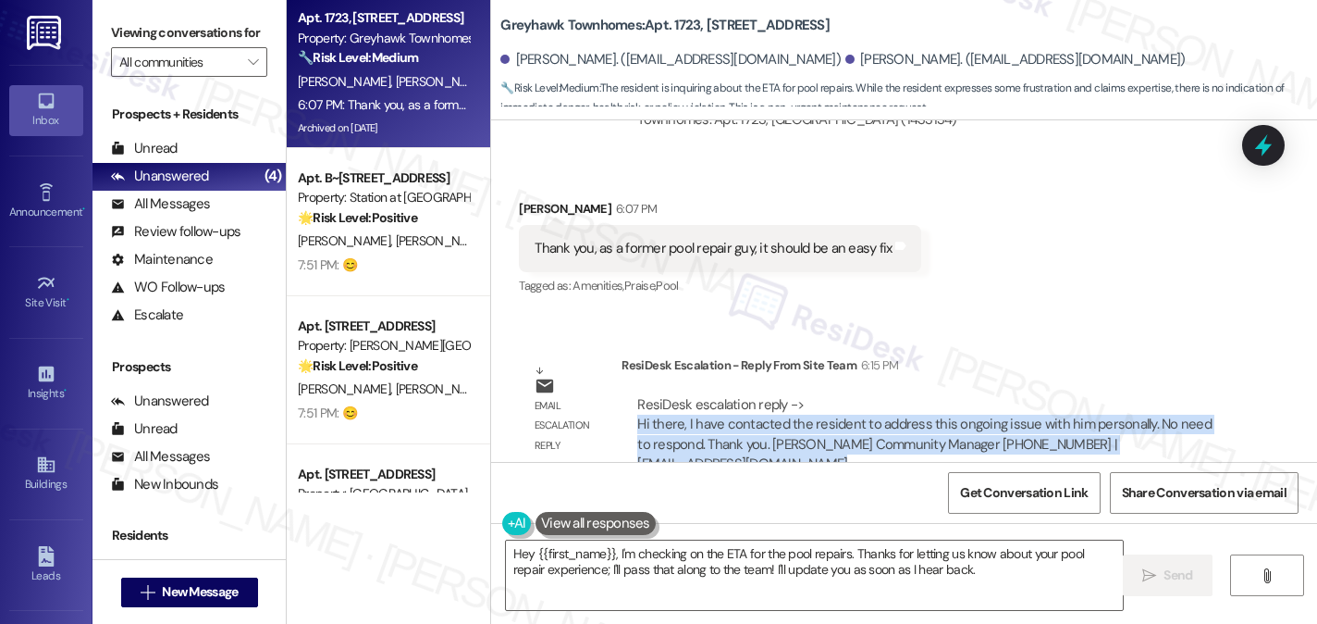
click at [755, 402] on div "ResiDesk escalation reply -> Hi there, I have contacted the resident to address…" at bounding box center [924, 434] width 575 height 78
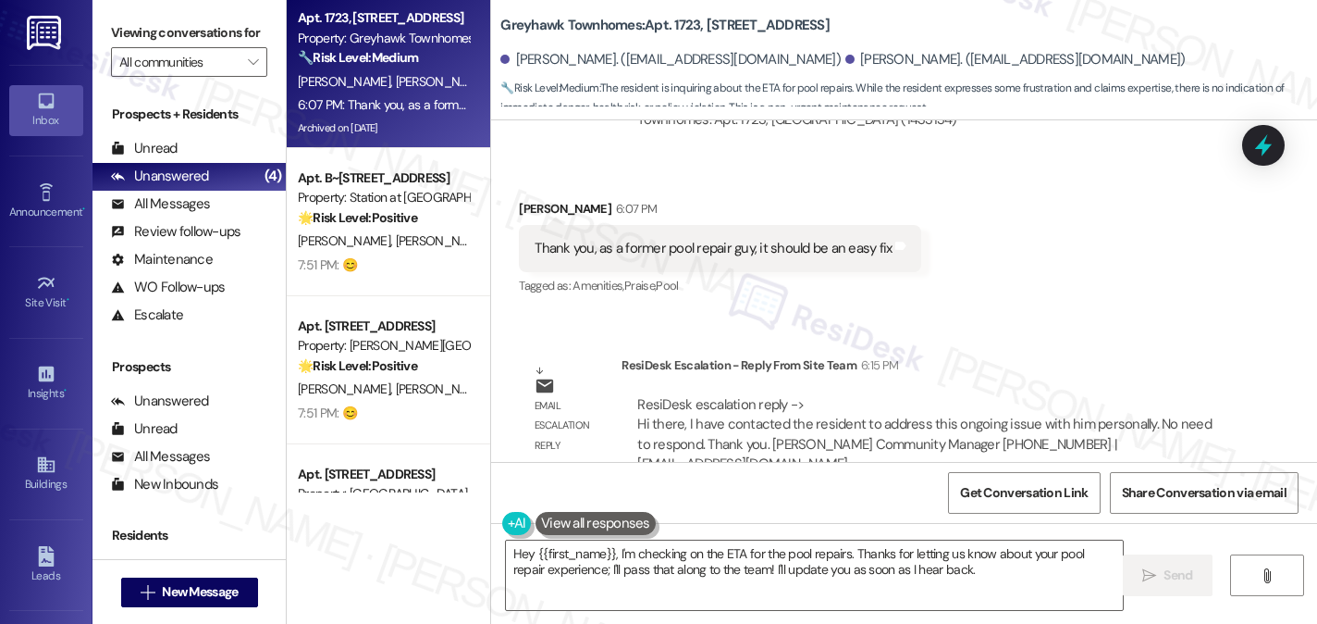
click at [710, 272] on div "Tagged as: Amenities , Click to highlight conversations about Amenities Praise …" at bounding box center [720, 285] width 402 height 27
click at [639, 225] on div "Thank you, as a former pool repair guy, it should be an easy fix Tags and notes" at bounding box center [720, 248] width 402 height 47
copy div "Thank you, as a former pool repair guy, it should be an easy fix Tags and notes"
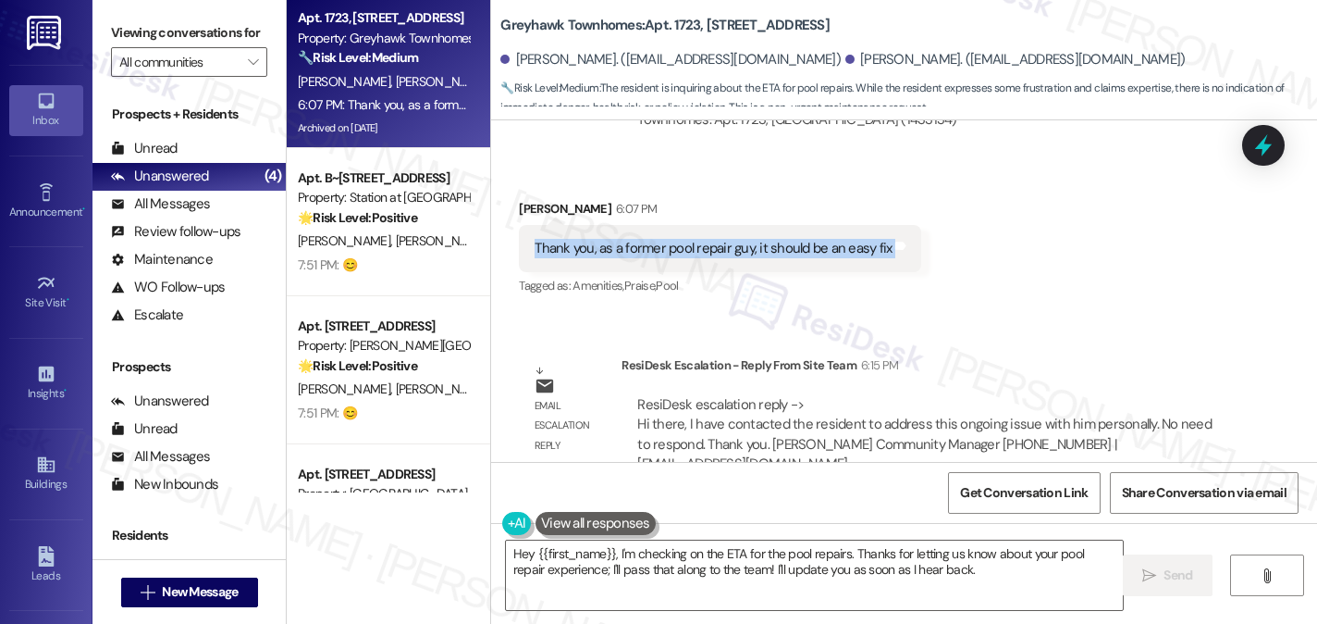
drag, startPoint x: 137, startPoint y: 36, endPoint x: 274, endPoint y: 110, distance: 155.7
click at [137, 36] on label "Viewing conversations for" at bounding box center [189, 33] width 156 height 29
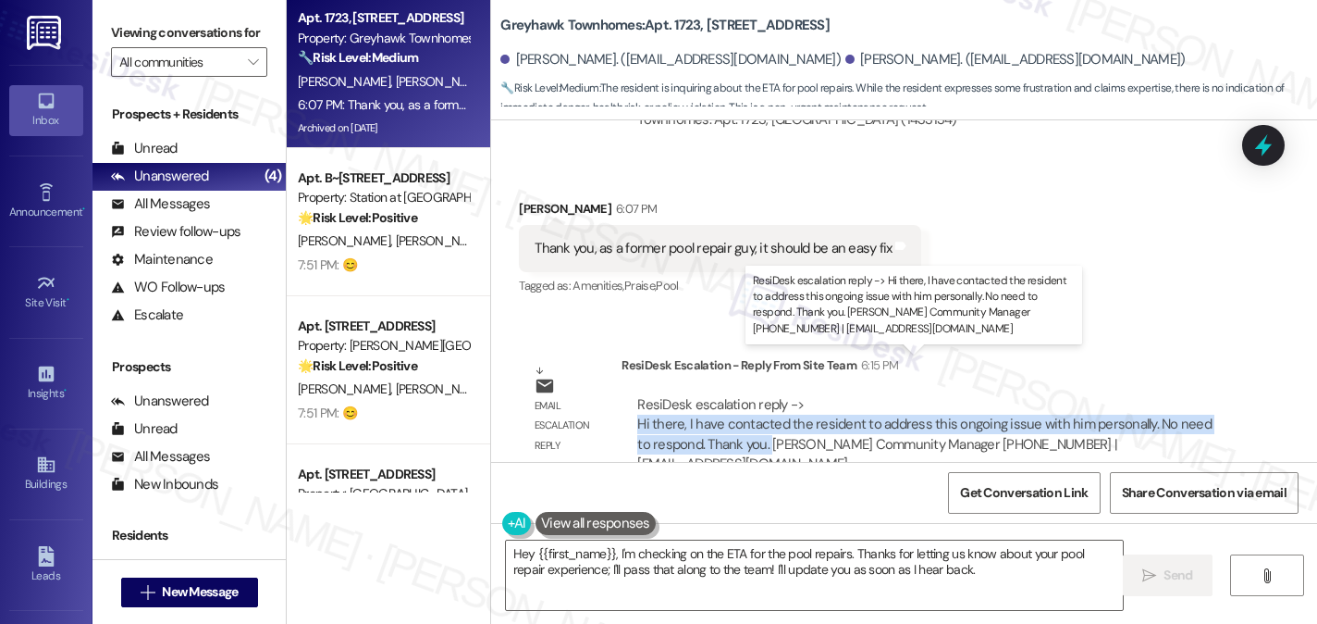
drag, startPoint x: 627, startPoint y: 382, endPoint x: 745, endPoint y: 399, distance: 118.7
click at [745, 399] on div "ResiDesk escalation reply -> Hi there, I have contacted the resident to address…" at bounding box center [924, 434] width 575 height 78
copy div "Hi there, I have contacted the resident to address this ongoing issue with him …"
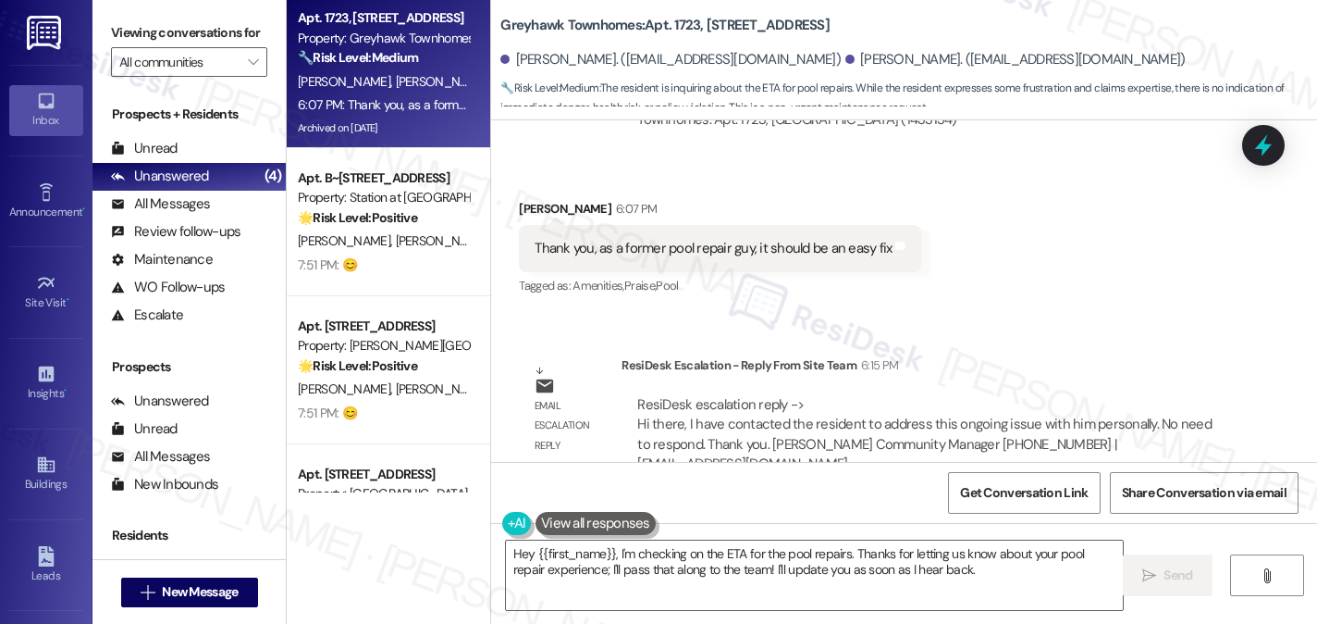
click at [127, 25] on label "Viewing conversations for" at bounding box center [189, 33] width 156 height 29
click at [159, 47] on label "Viewing conversations for" at bounding box center [189, 33] width 156 height 29
click at [686, 588] on textarea "Hey {{first_name}}, I'm checking on the ETA for the pool repairs. Thanks for le…" at bounding box center [814, 574] width 617 height 69
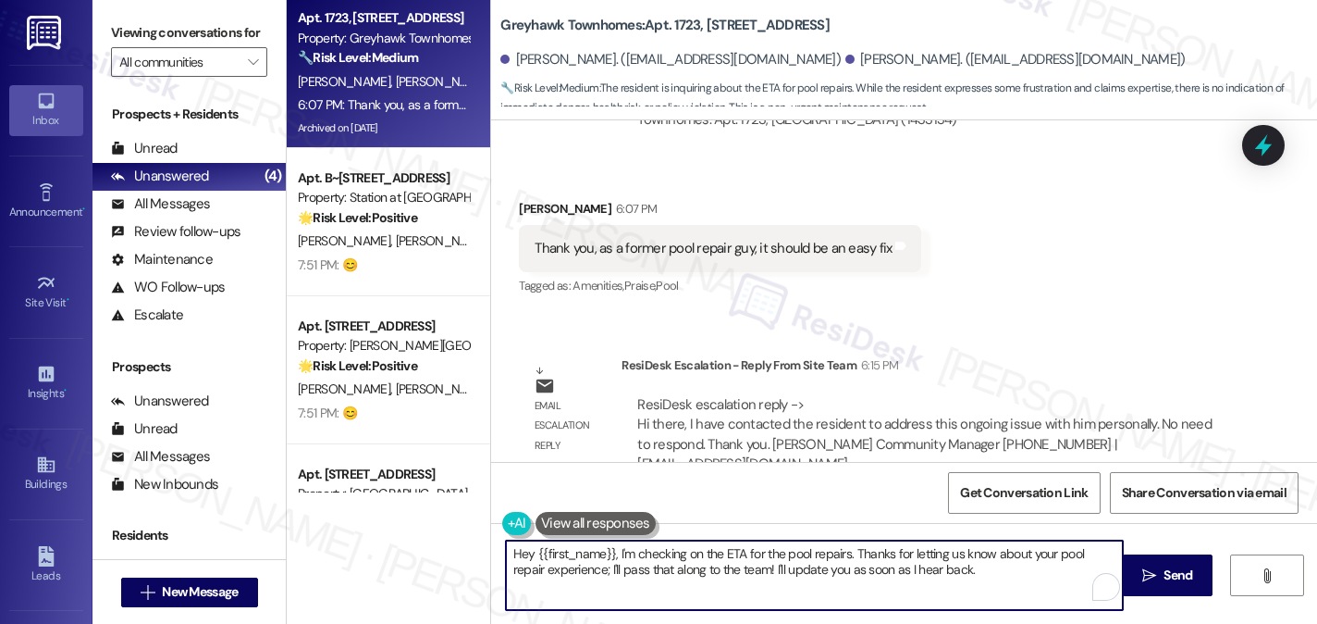
click at [688, 583] on textarea "Hey {{first_name}}, I'm checking on the ETA for the pool repairs. Thanks for le…" at bounding box center [814, 574] width 617 height 69
click at [689, 582] on textarea "Hey {{first_name}}, I'm checking on the ETA for the pool repairs. Thanks for le…" at bounding box center [814, 574] width 617 height 69
paste textarea "Thanks for the insight! I’ve passed everything along, and I know the team is aw…"
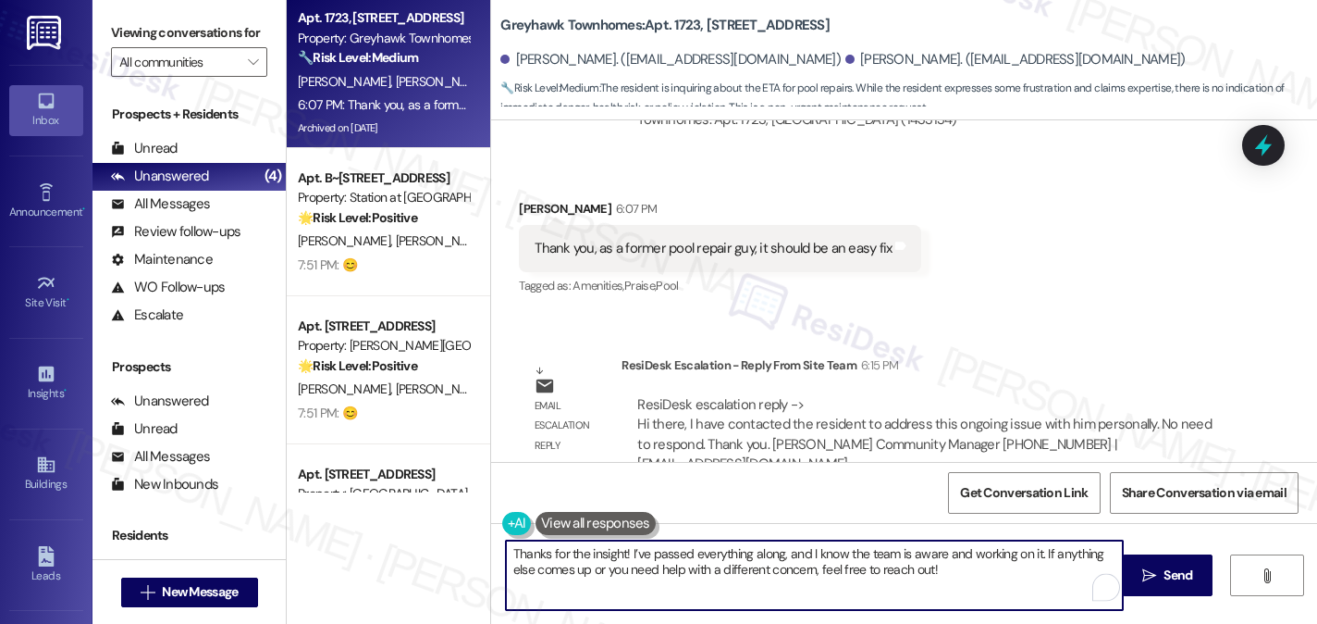
click at [668, 549] on textarea "Thanks for the insight! I’ve passed everything along, and I know the team is aw…" at bounding box center [814, 574] width 617 height 69
click at [743, 554] on textarea "Thanks for the insight! I’ve passed everything along, and I know the team is aw…" at bounding box center [814, 574] width 617 height 69
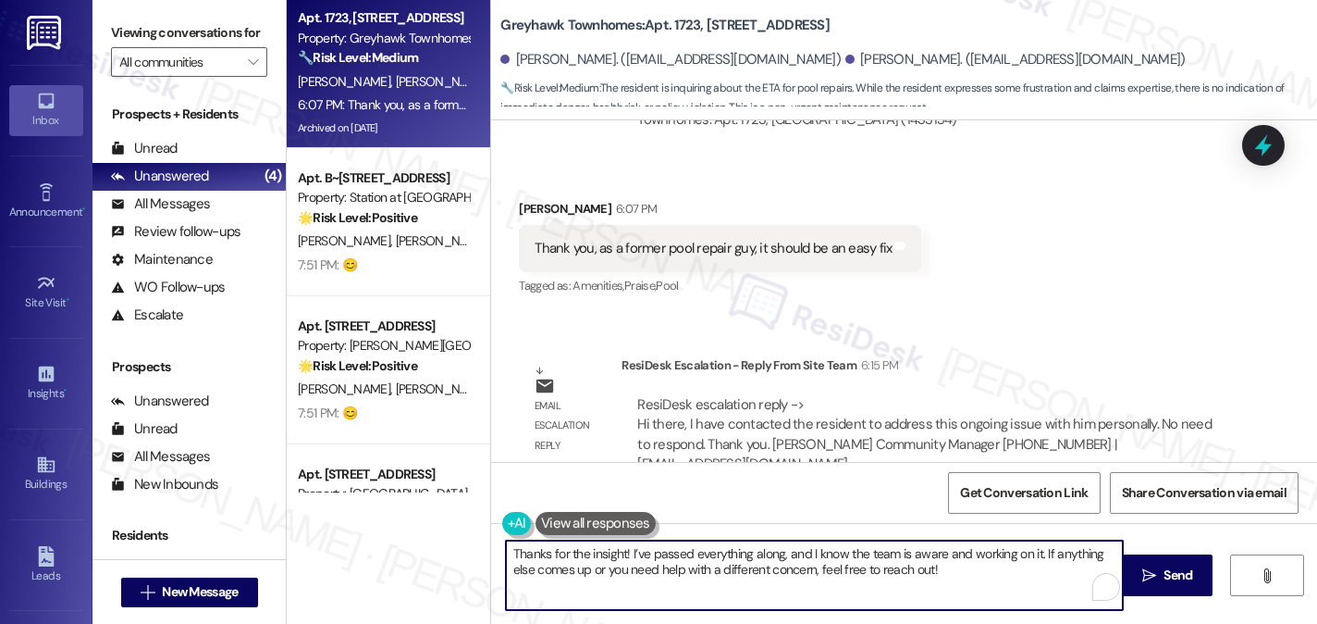
drag, startPoint x: 743, startPoint y: 554, endPoint x: 780, endPoint y: 554, distance: 37.0
click at [743, 554] on textarea "Thanks for the insight! I’ve passed everything along, and I know the team is aw…" at bounding box center [814, 574] width 617 height 69
click at [873, 559] on textarea "Thanks for the insight! I’ve passed everything along, and I know the team is aw…" at bounding box center [814, 574] width 617 height 69
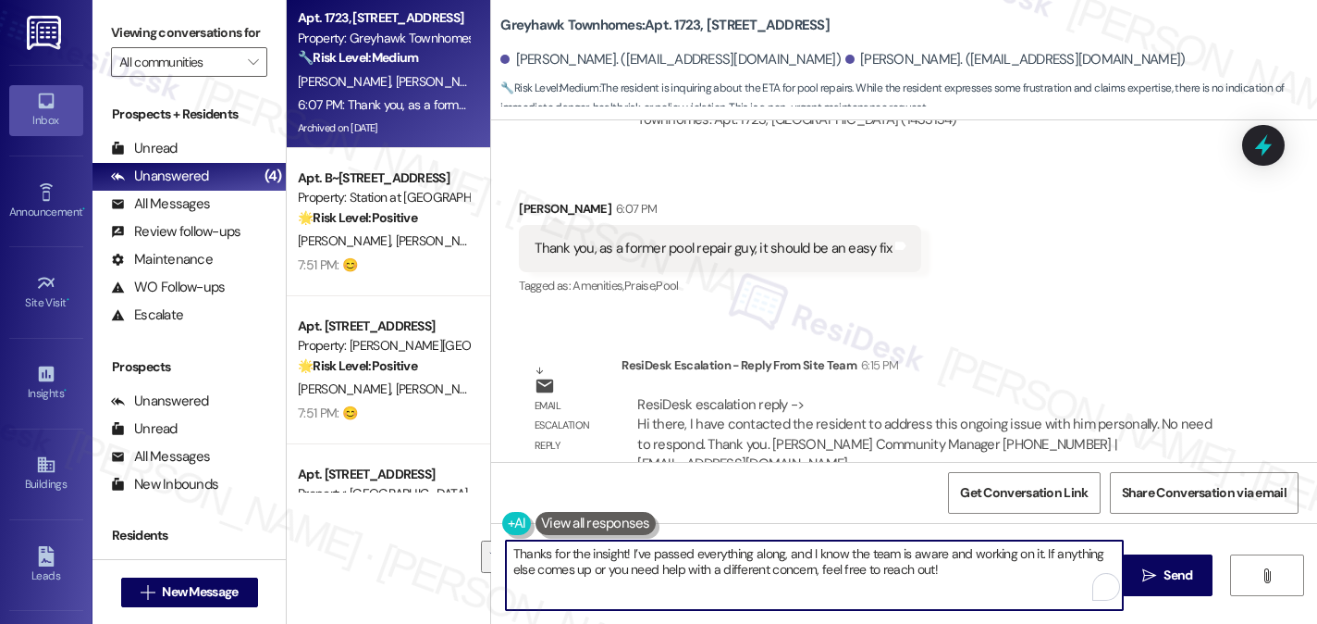
click at [907, 558] on textarea "Thanks for the insight! I’ve passed everything along, and I know the team is aw…" at bounding box center [814, 574] width 617 height 69
click at [908, 558] on textarea "Thanks for the insight! I’ve passed everything along, and I know the team is aw…" at bounding box center [814, 574] width 617 height 69
click at [989, 567] on textarea "Thanks for the insight! I’ve passed everything along, and I know the team is aw…" at bounding box center [814, 574] width 617 height 69
click at [1033, 558] on textarea "Thanks for the insight! I’ve passed everything along, and I know the team is aw…" at bounding box center [814, 574] width 617 height 69
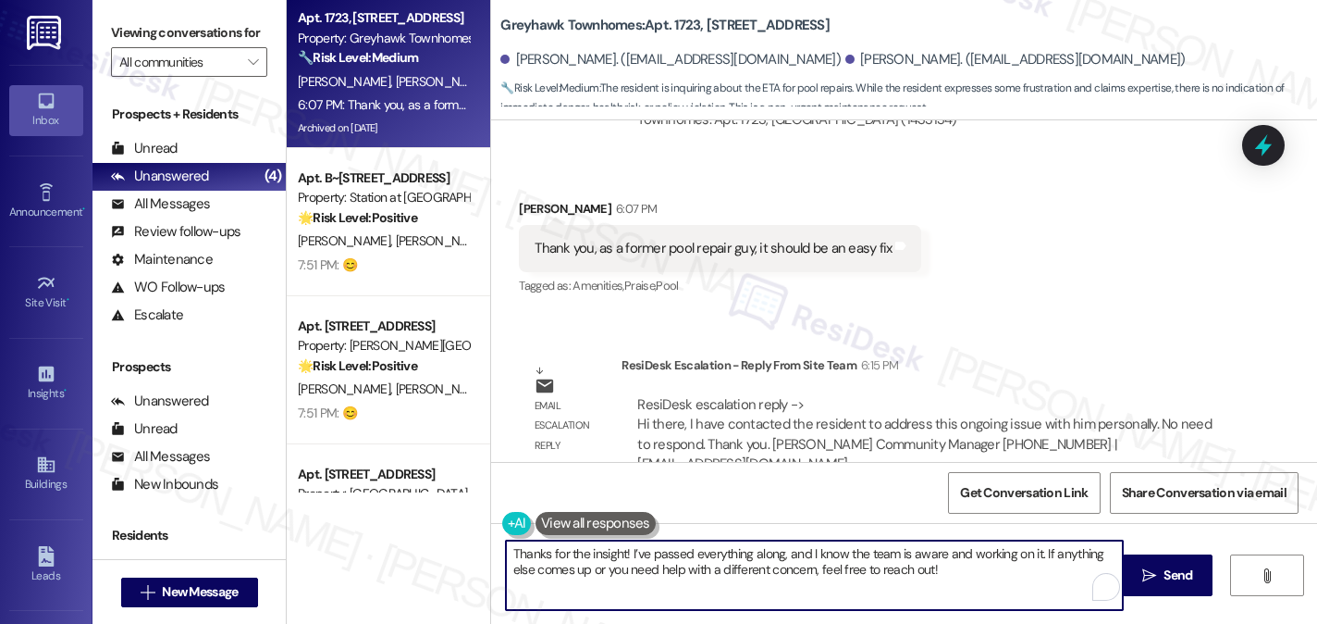
click at [948, 569] on textarea "Thanks for the insight! I’ve passed everything along, and I know the team is aw…" at bounding box center [814, 574] width 617 height 69
click at [786, 558] on textarea "Thanks for the insight! I’ve passed everything along, and I know the team is aw…" at bounding box center [814, 574] width 617 height 69
click at [901, 572] on textarea "Thanks for the insight! I’ve passed everything along, and I know the team is aw…" at bounding box center [814, 574] width 617 height 69
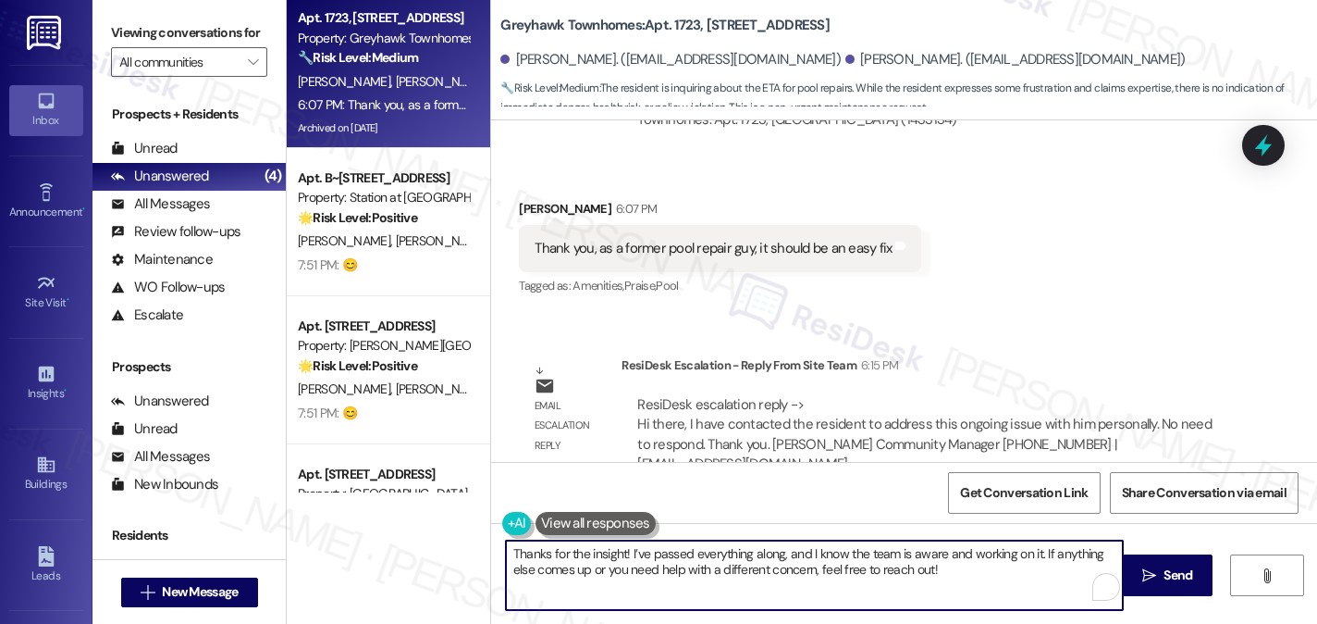
drag, startPoint x: 922, startPoint y: 573, endPoint x: 905, endPoint y: 570, distance: 16.9
click at [905, 570] on textarea "Thanks for the insight! I’ve passed everything along, and I know the team is aw…" at bounding box center [814, 574] width 617 height 69
click at [787, 558] on textarea "Thanks for the insight! I’ve passed everything along, and I know the team is aw…" at bounding box center [814, 574] width 617 height 69
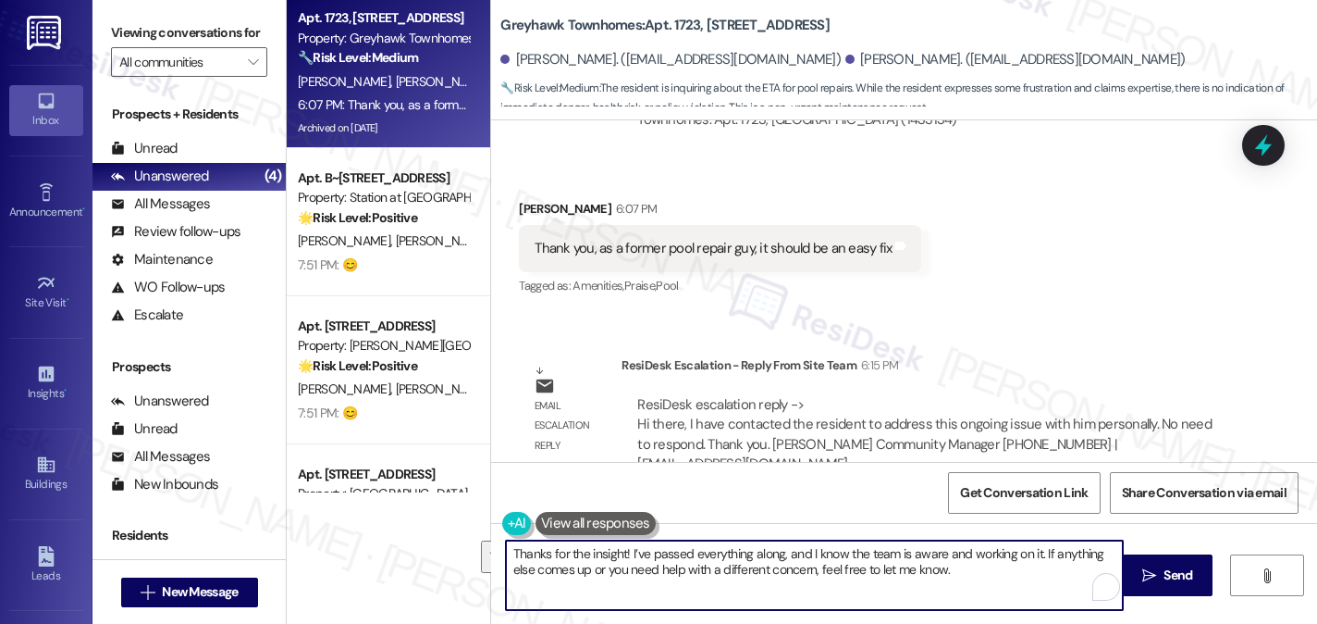
click at [713, 549] on textarea "Thanks for the insight! I’ve passed everything along, and I know the team is aw…" at bounding box center [814, 574] width 617 height 69
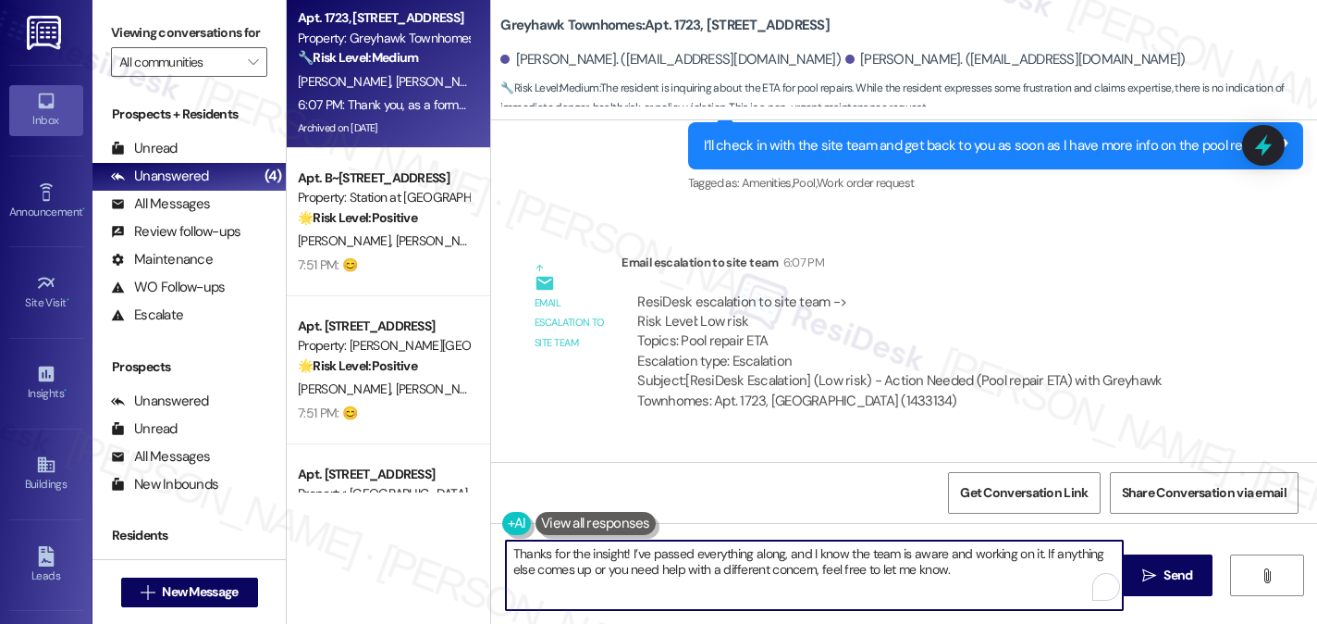
scroll to position [6358, 0]
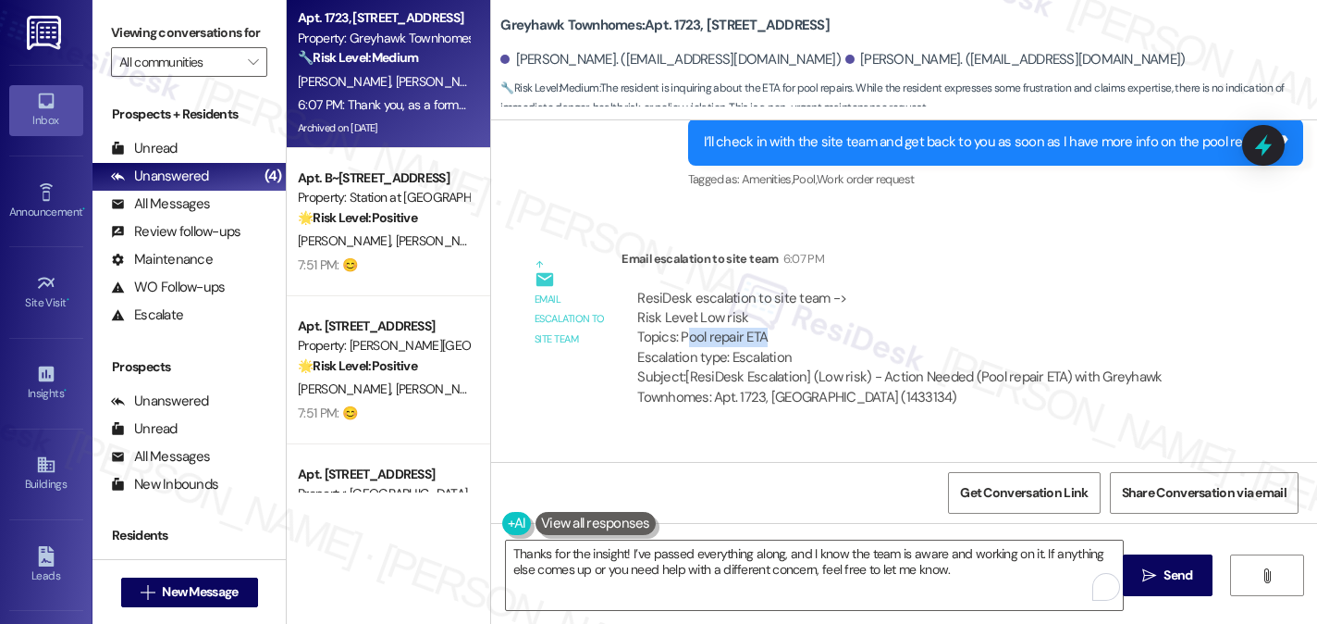
drag, startPoint x: 678, startPoint y: 293, endPoint x: 779, endPoint y: 303, distance: 101.3
click at [779, 303] on div "ResiDesk escalation to site team -> Risk Level: Low risk Topics: Pool repair ET…" at bounding box center [927, 329] width 581 height 80
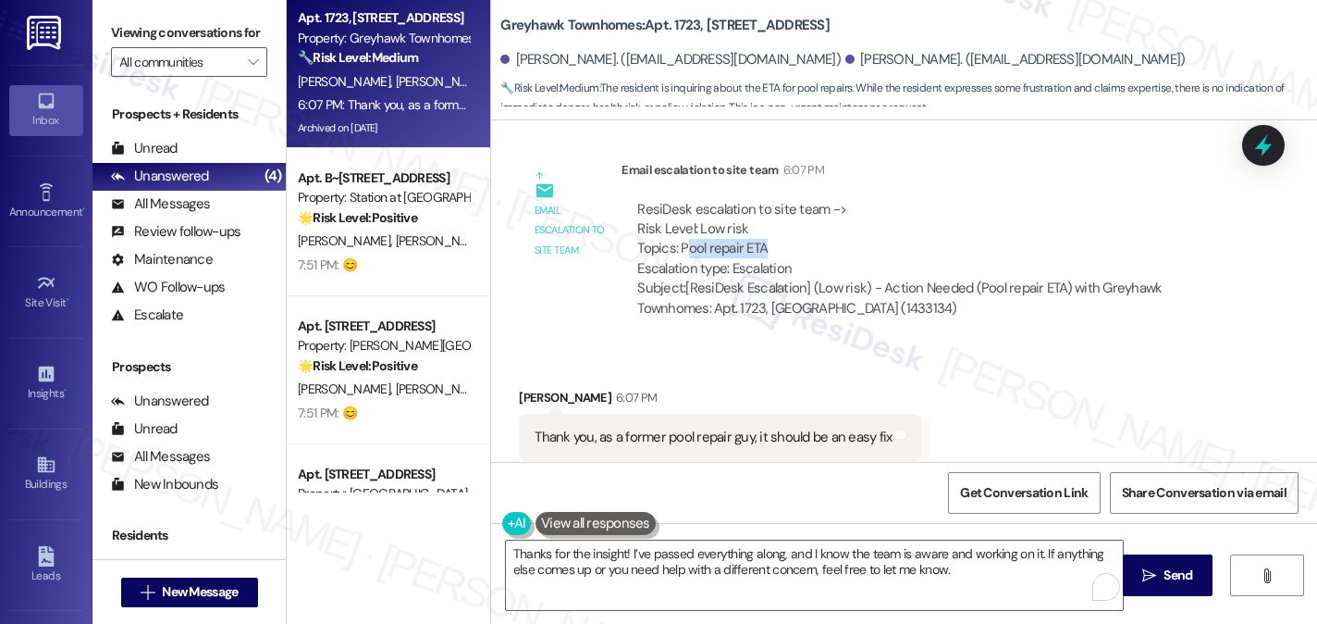
scroll to position [6636, 0]
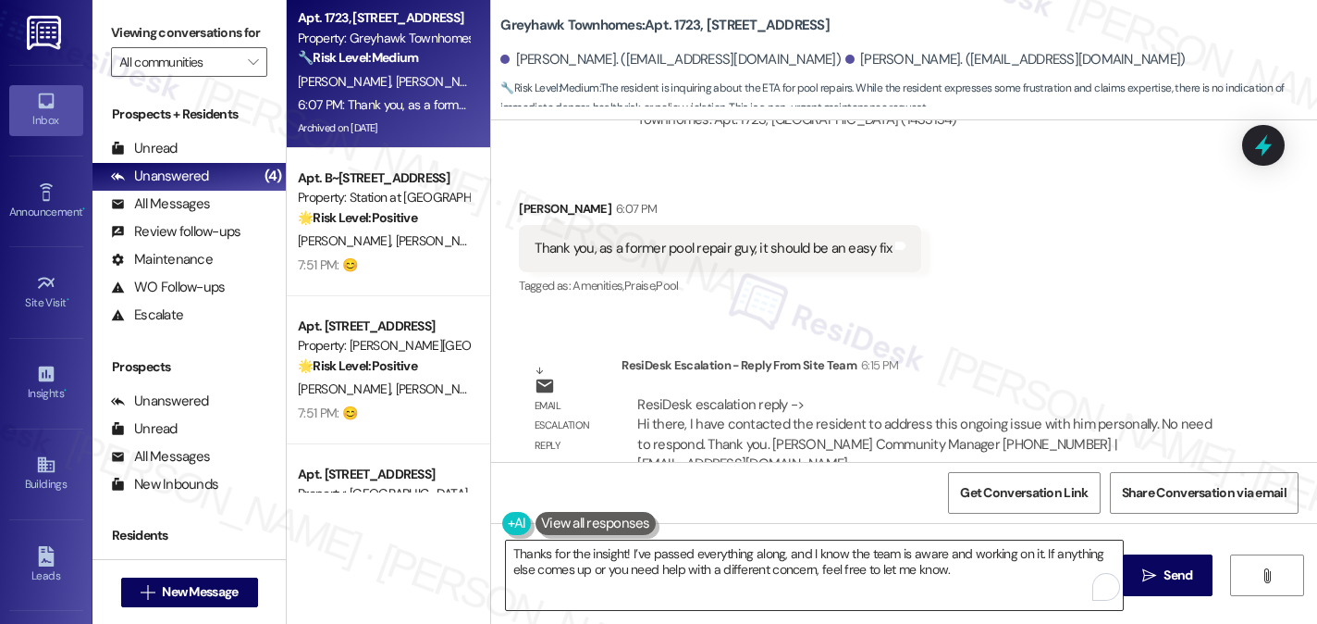
click at [687, 553] on textarea "Thanks for the insight! I’ve passed everything along, and I know the team is aw…" at bounding box center [814, 574] width 617 height 69
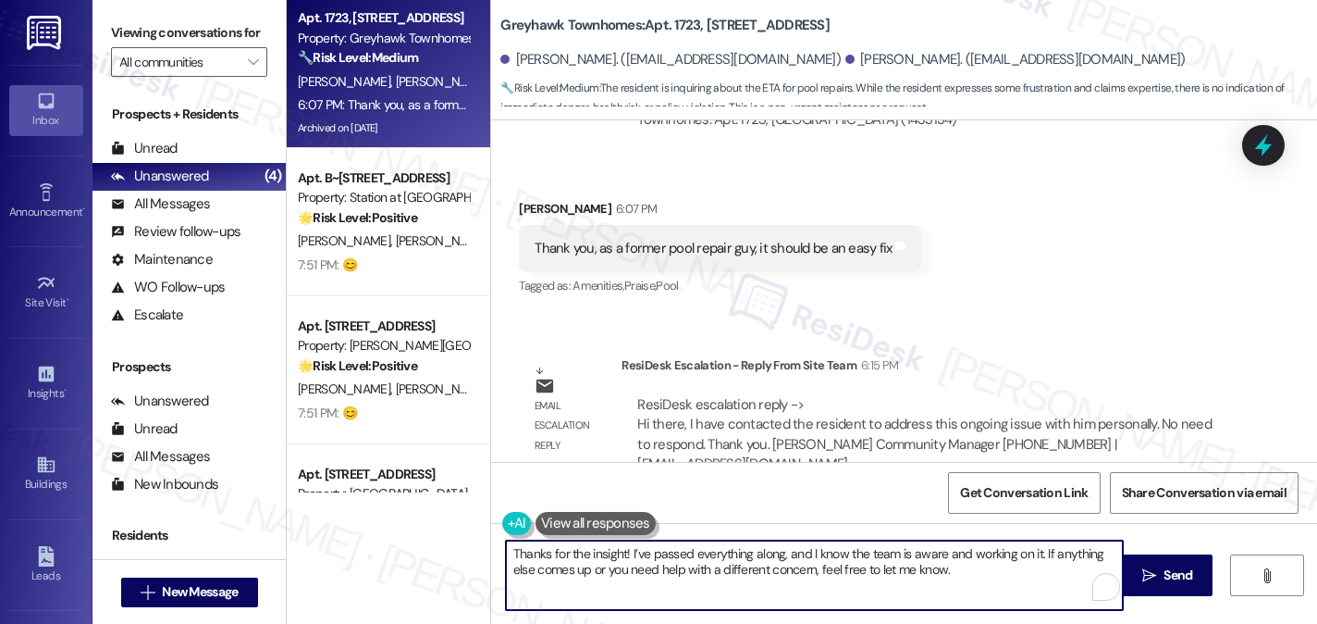
click at [687, 553] on textarea "Thanks for the insight! I’ve passed everything along, and I know the team is aw…" at bounding box center [814, 574] width 617 height 69
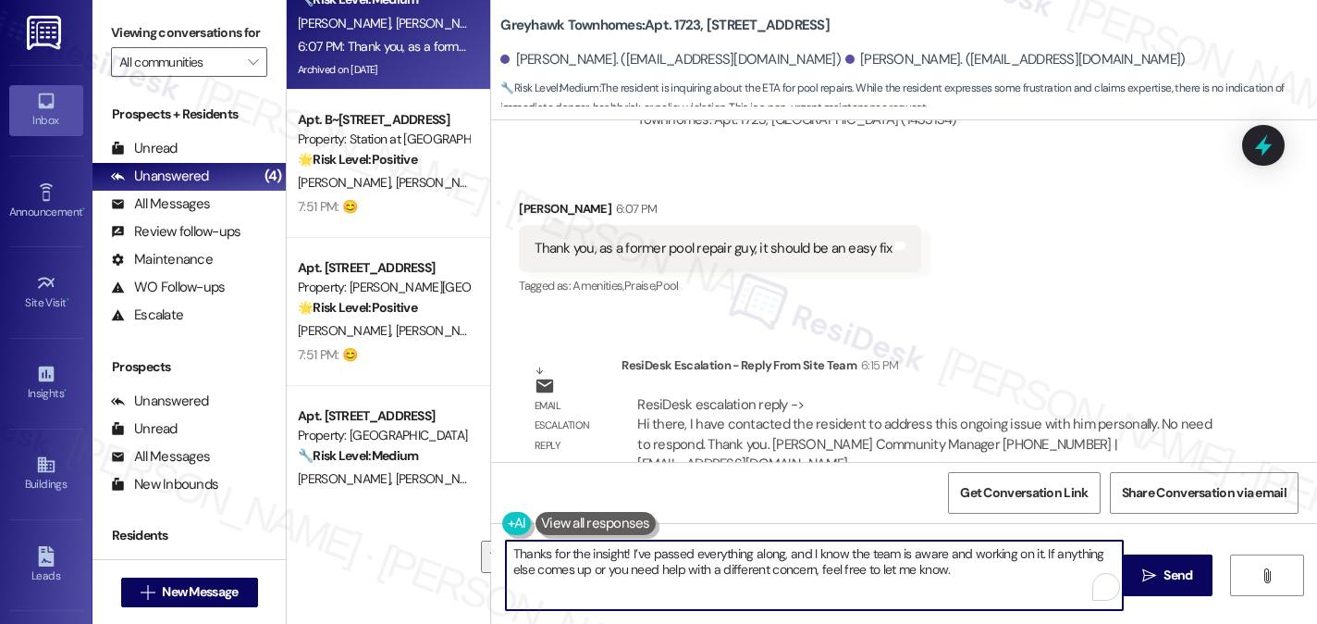
scroll to position [0, 0]
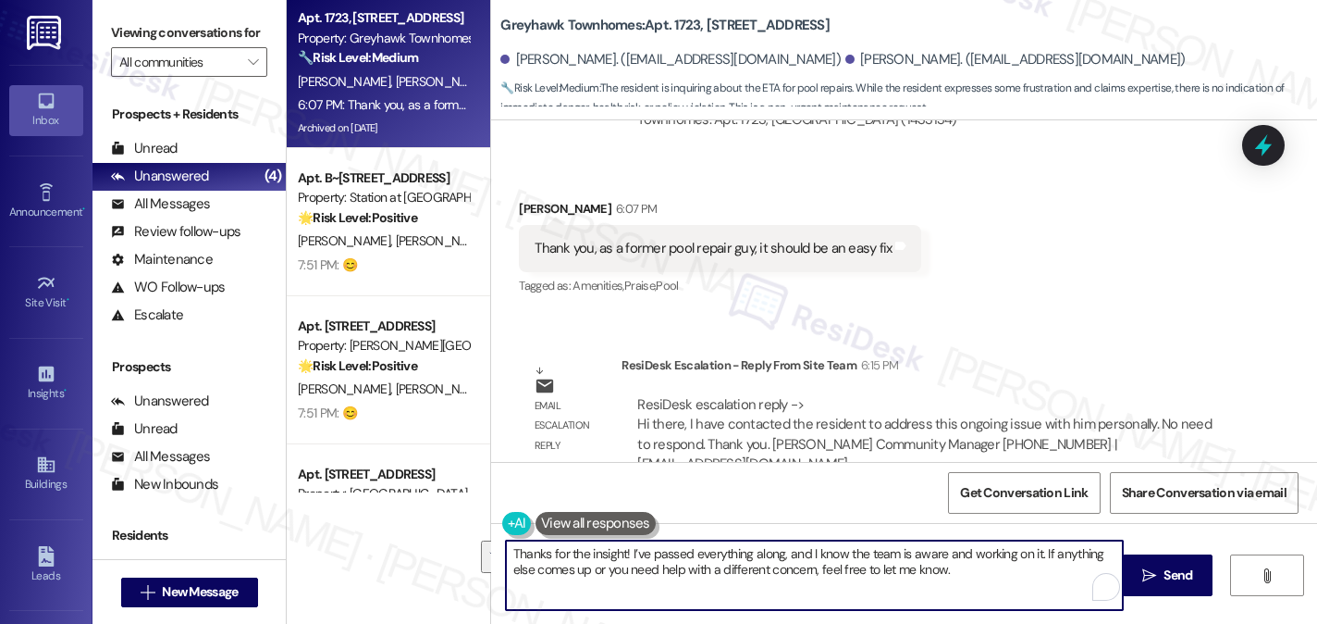
click at [648, 556] on textarea "Thanks for the insight! I’ve passed everything along, and I know the team is aw…" at bounding box center [814, 574] width 617 height 69
click at [869, 567] on textarea "Thanks for the insight! I’ve passed everything along, and I know the team is aw…" at bounding box center [814, 574] width 617 height 69
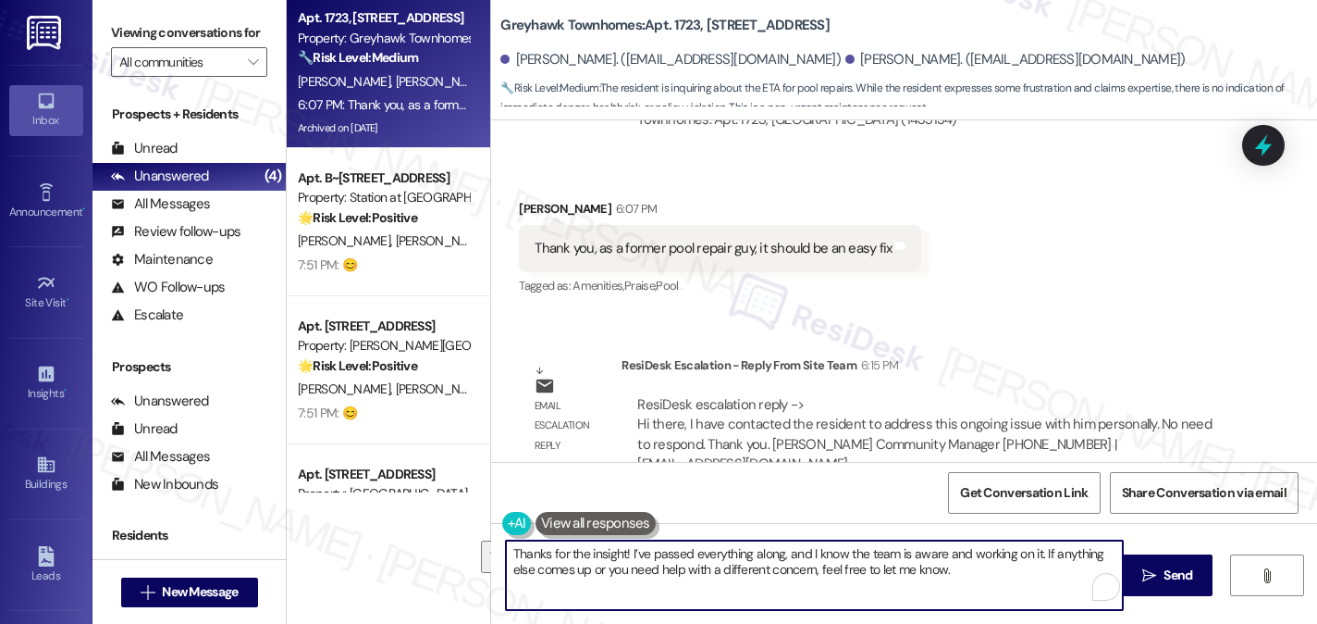
click at [869, 567] on textarea "Thanks for the insight! I’ve passed everything along, and I know the team is aw…" at bounding box center [814, 574] width 617 height 69
click at [949, 558] on textarea "Thanks for the insight! I’ve passed everything along, and I know the team is aw…" at bounding box center [814, 574] width 617 height 69
click at [964, 556] on textarea "Thanks for the insight! I’ve passed everything along, and I know the team is aw…" at bounding box center [814, 574] width 617 height 69
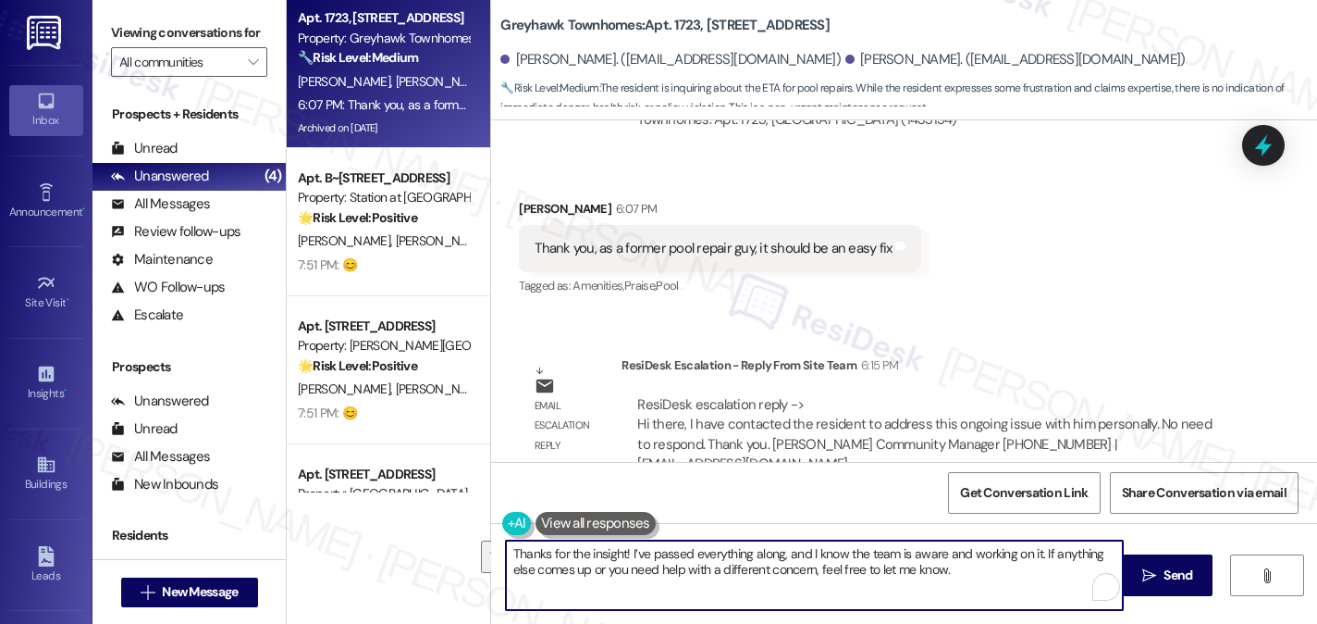
click at [976, 568] on textarea "Thanks for the insight! I’ve passed everything along, and I know the team is aw…" at bounding box center [814, 574] width 617 height 69
click at [1005, 554] on textarea "Thanks for the insight! I’ve passed everything along, and I know the team is aw…" at bounding box center [814, 574] width 617 height 69
click at [974, 569] on textarea "Thanks for the insight! I’ve passed everything along, and I know the team is aw…" at bounding box center [814, 574] width 617 height 69
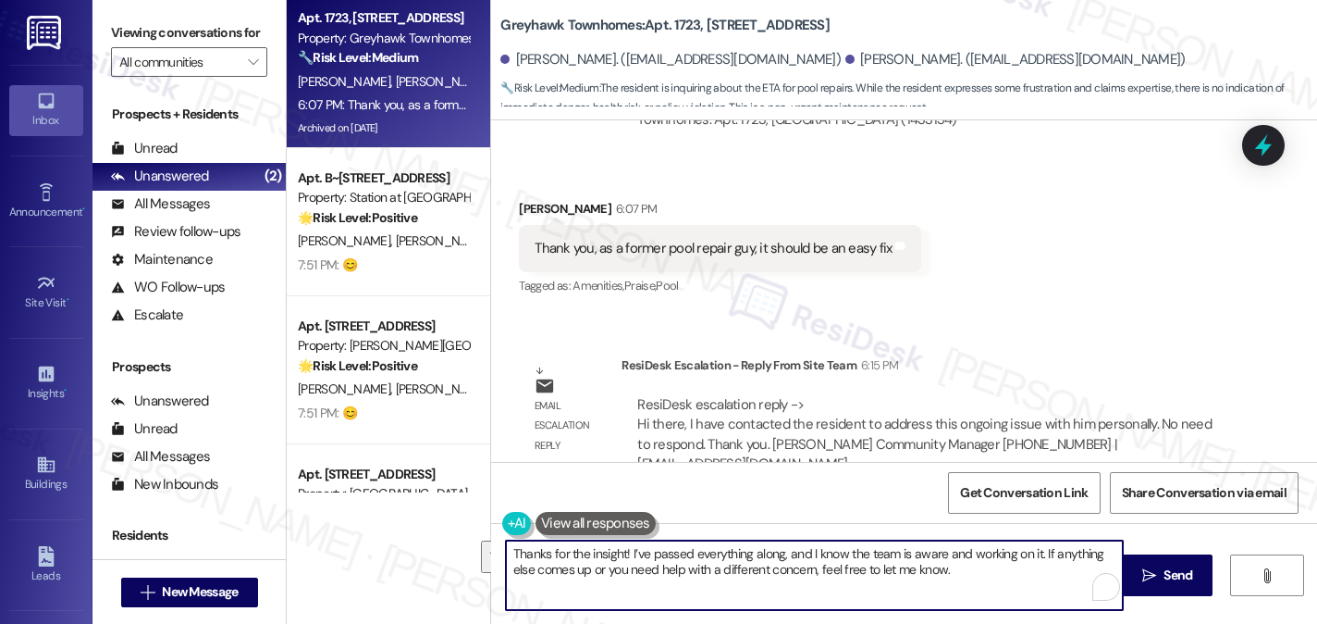
drag, startPoint x: 983, startPoint y: 571, endPoint x: 714, endPoint y: 545, distance: 270.5
click at [714, 545] on textarea "Thanks for the insight! I’ve passed everything along, and I know the team is aw…" at bounding box center [814, 574] width 617 height 69
click at [829, 565] on textarea "Thanks for the insight! I’ve passed everything along, and I know the team is aw…" at bounding box center [814, 574] width 617 height 69
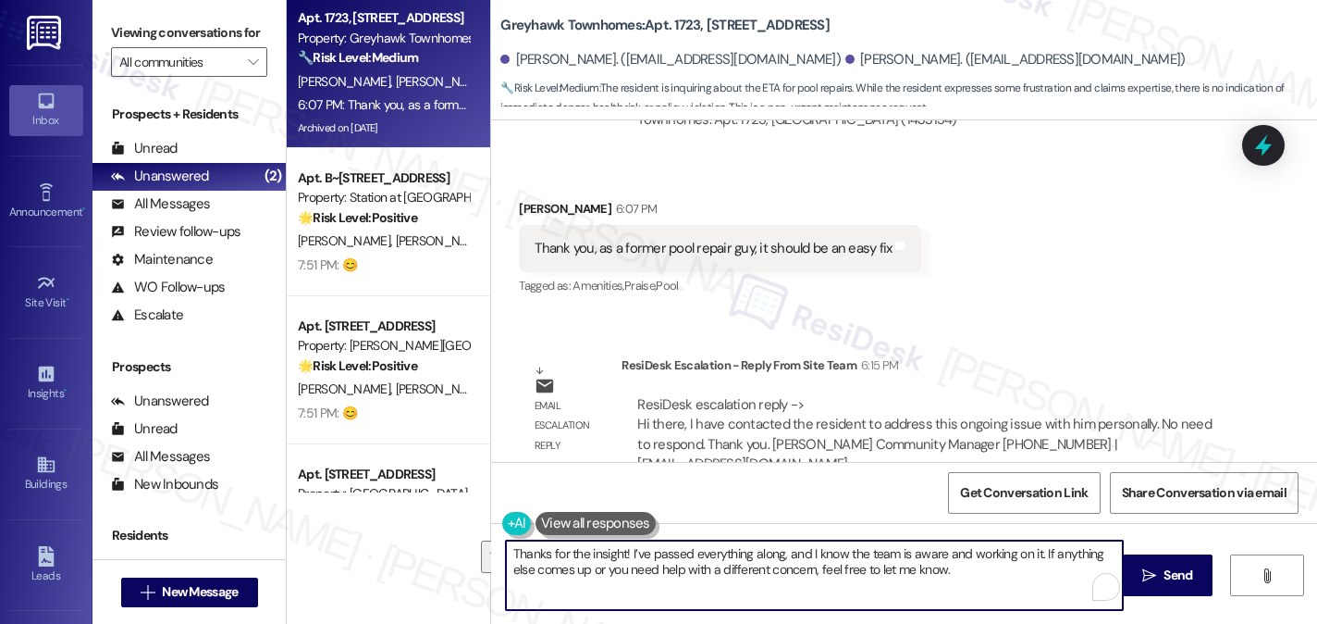
click at [941, 565] on textarea "Thanks for the insight! I’ve passed everything along, and I know the team is aw…" at bounding box center [814, 574] width 617 height 69
click at [950, 550] on textarea "Thanks for the insight! I’ve passed everything along, and I know the team is aw…" at bounding box center [814, 574] width 617 height 69
click at [951, 576] on textarea "Thanks for the insight! I’ve passed everything along, and I know the team is aw…" at bounding box center [814, 574] width 617 height 69
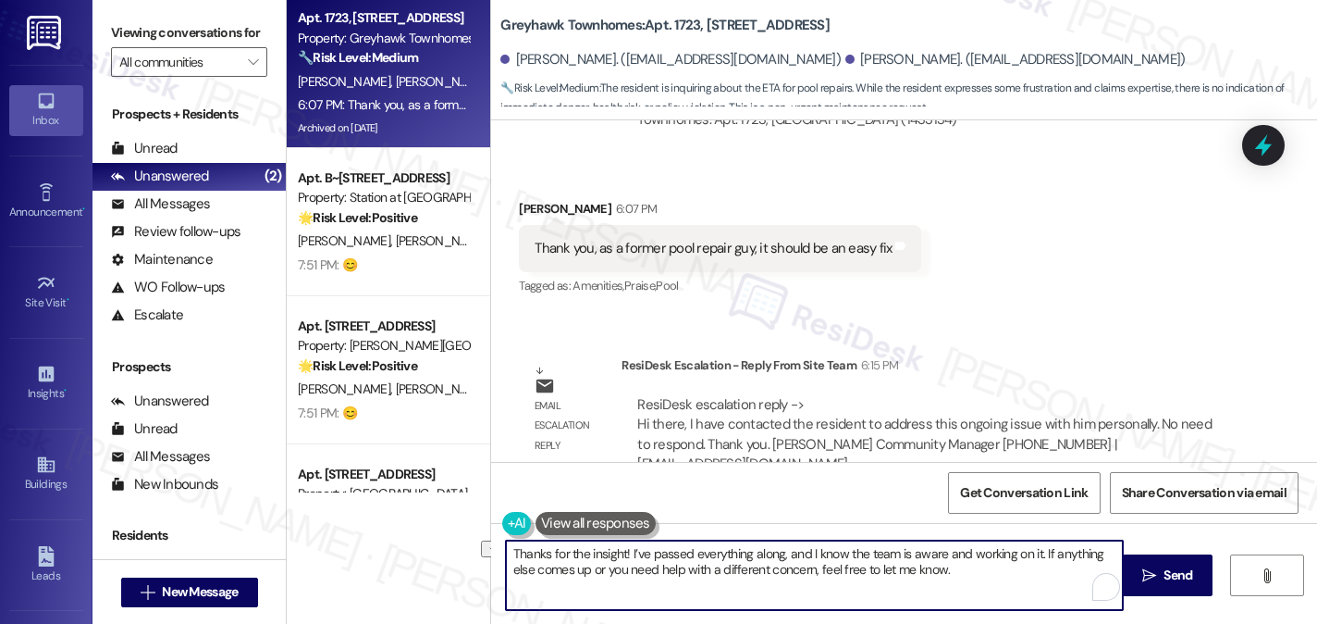
drag, startPoint x: 835, startPoint y: 552, endPoint x: 802, endPoint y: 553, distance: 33.3
click at [802, 553] on textarea "Thanks for the insight! I’ve passed everything along, and I know the team is aw…" at bounding box center [814, 574] width 617 height 69
click at [952, 563] on textarea "Thanks for the insight! I’ve passed everything along, and rest assured that the…" at bounding box center [814, 574] width 617 height 69
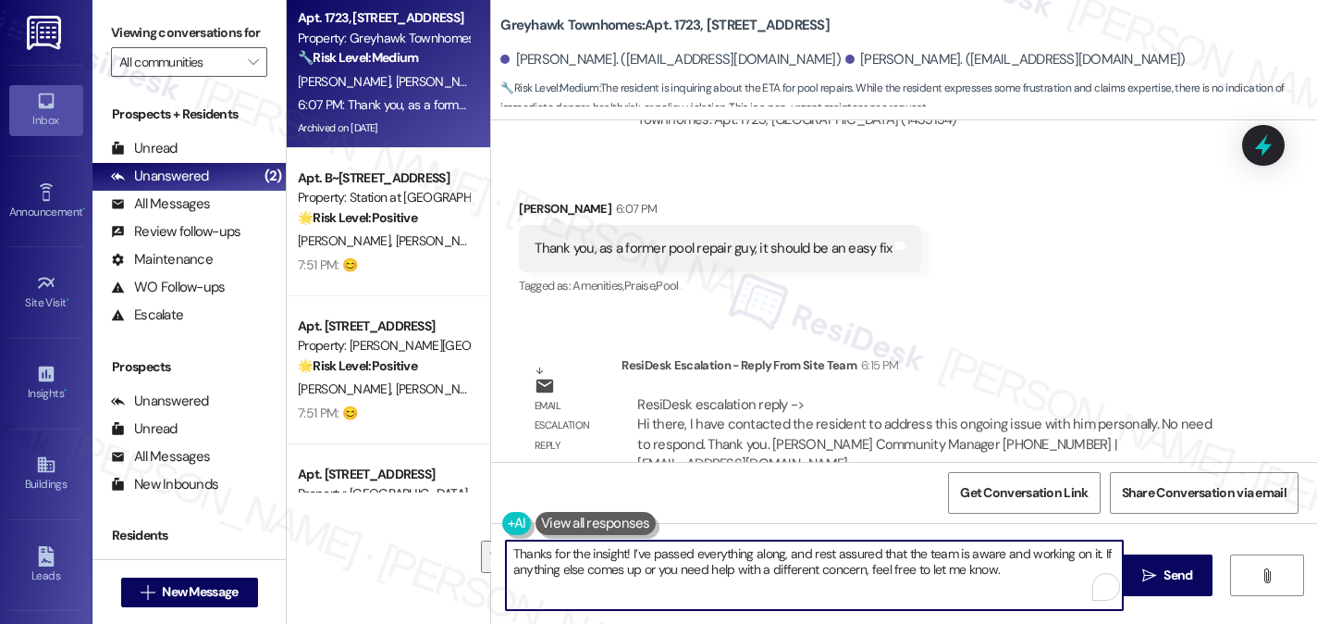
click at [716, 562] on textarea "Thanks for the insight! I’ve passed everything along, and rest assured that the…" at bounding box center [814, 574] width 617 height 69
click at [997, 571] on textarea "Thanks for the insight! I’ve passed everything along, and rest assured that the…" at bounding box center [814, 574] width 617 height 69
click at [1019, 569] on textarea "Thanks for the insight! I’ve passed everything along, and rest assured that the…" at bounding box center [814, 574] width 617 height 69
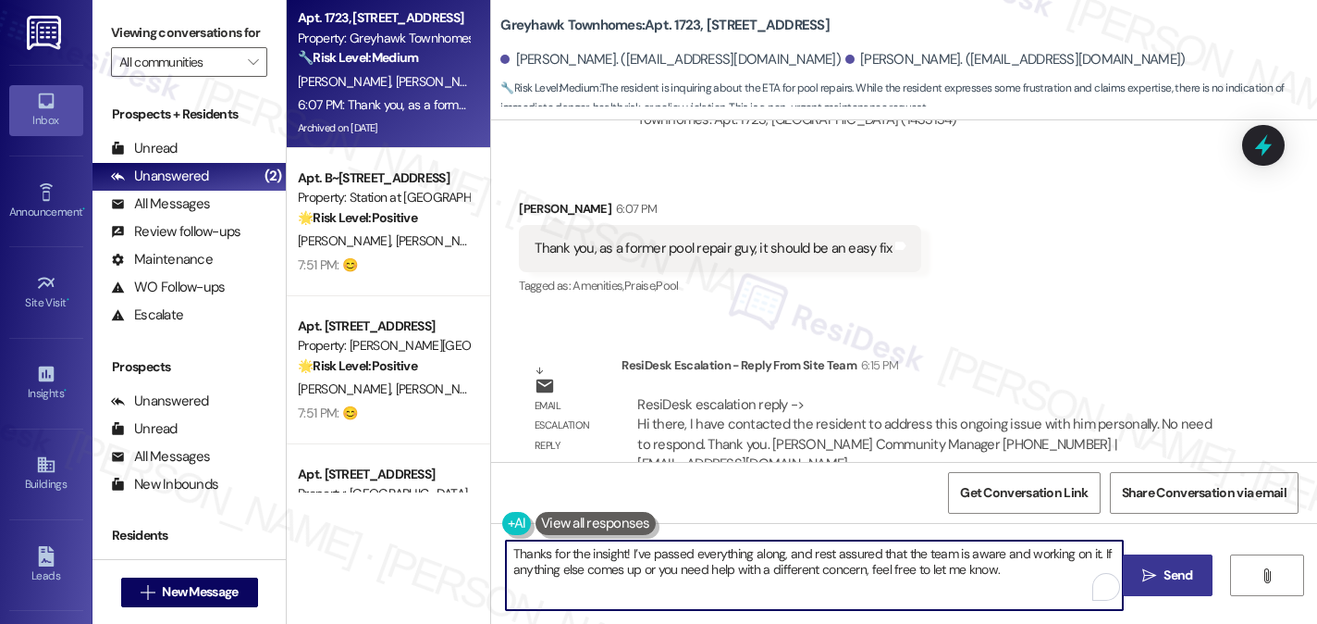
type textarea "Thanks for the insight! I’ve passed everything along, and rest assured that the…"
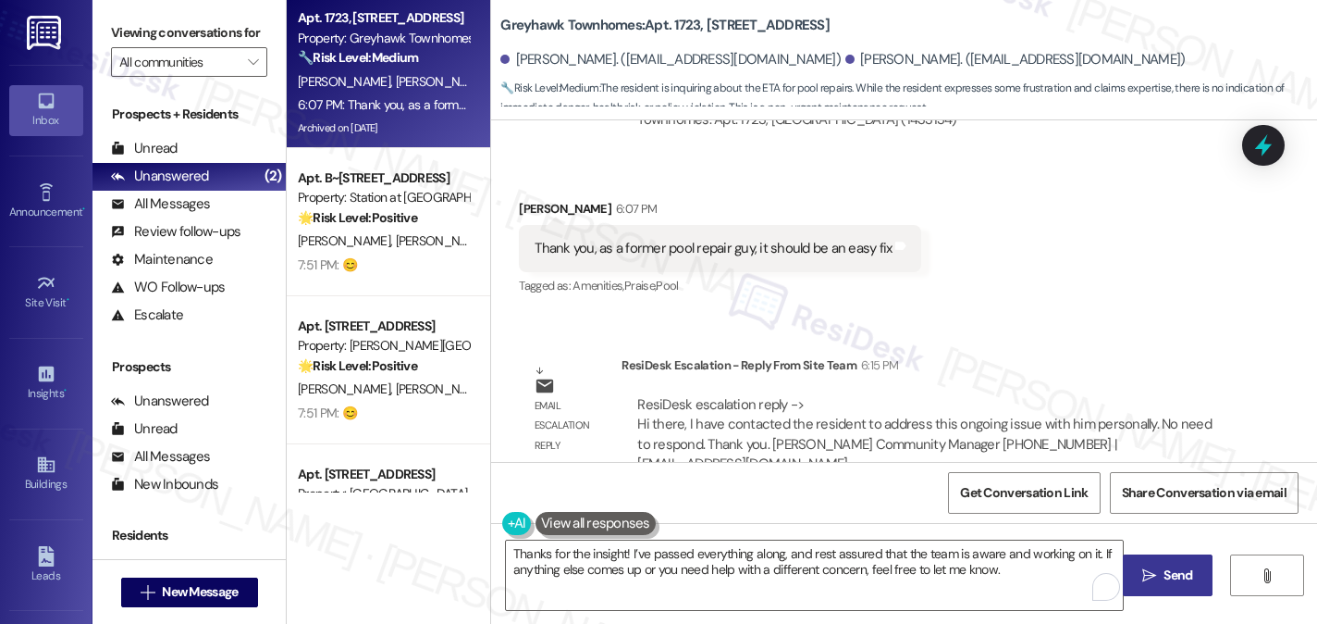
click at [1151, 568] on icon "" at bounding box center [1150, 575] width 14 height 15
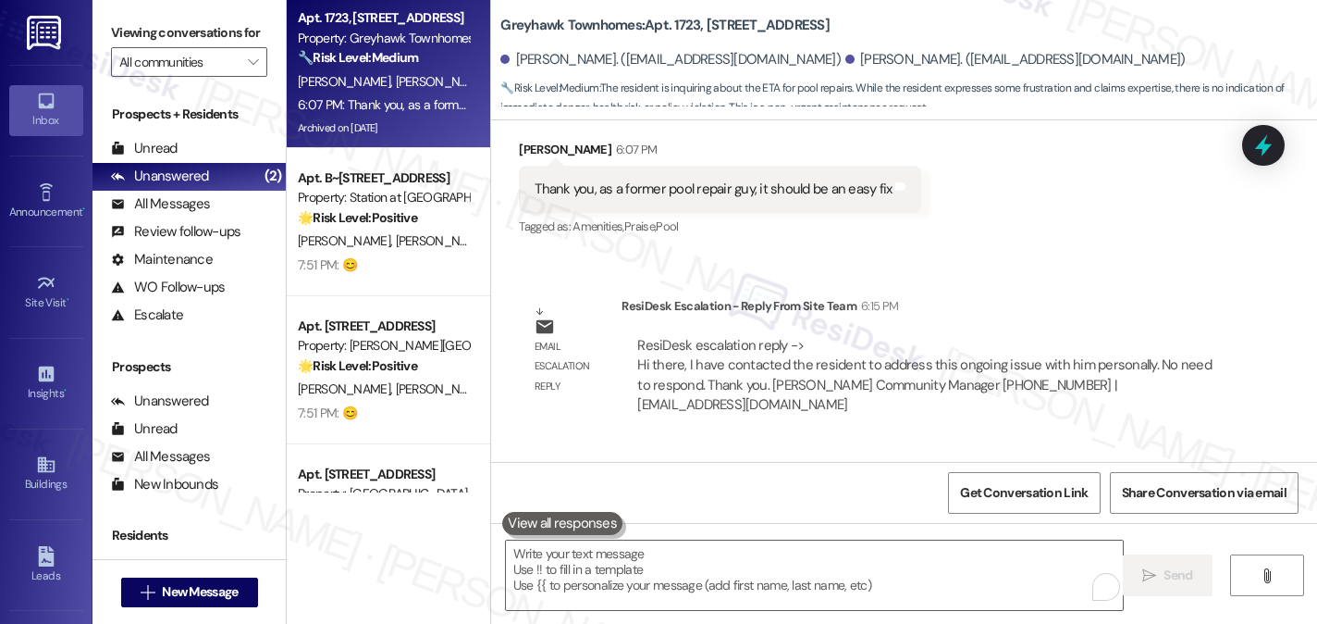
scroll to position [6784, 0]
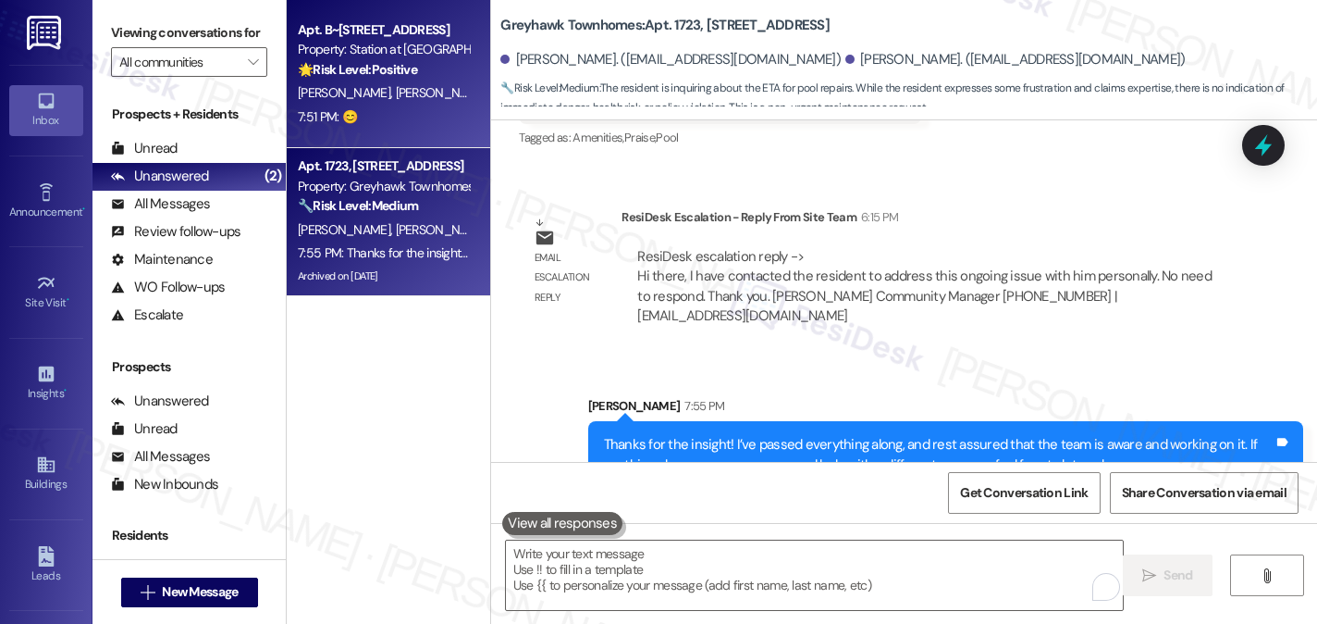
click at [400, 95] on div "[PERSON_NAME] [PERSON_NAME]" at bounding box center [383, 92] width 175 height 23
type textarea "Fetching suggested responses. Please feel free to read through the conversation…"
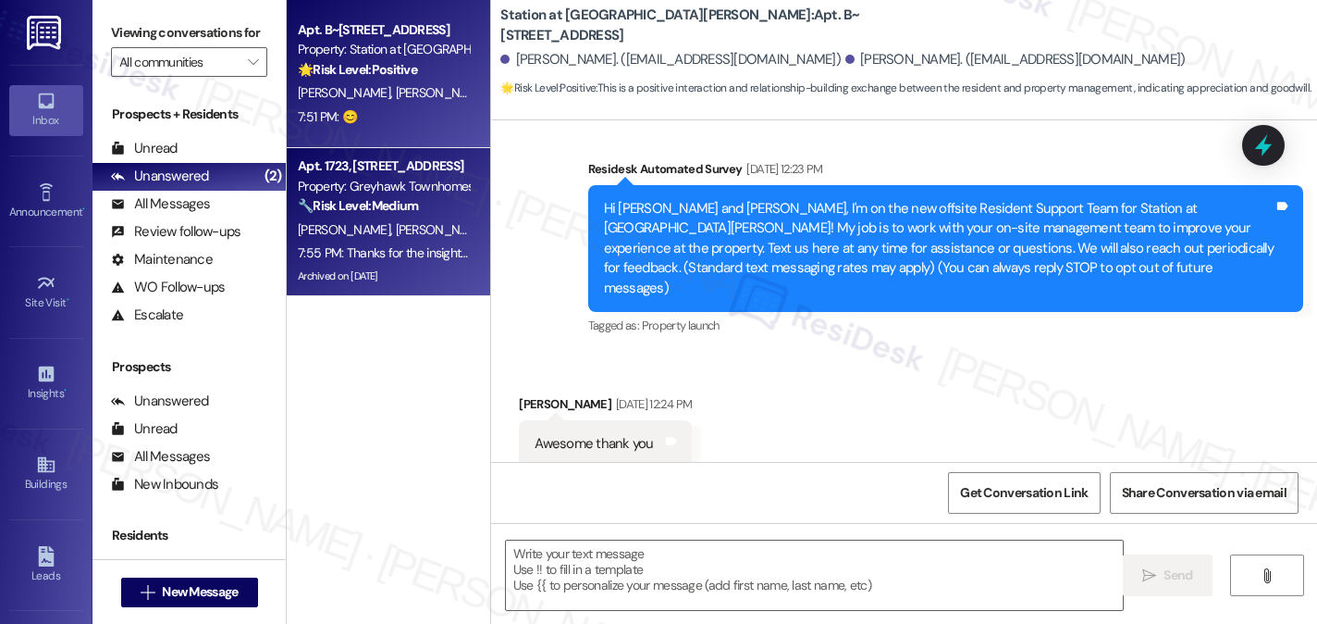
click at [399, 216] on div "🔧 Risk Level: Medium The resident is inquiring about the ETA for pool repairs. …" at bounding box center [383, 205] width 171 height 19
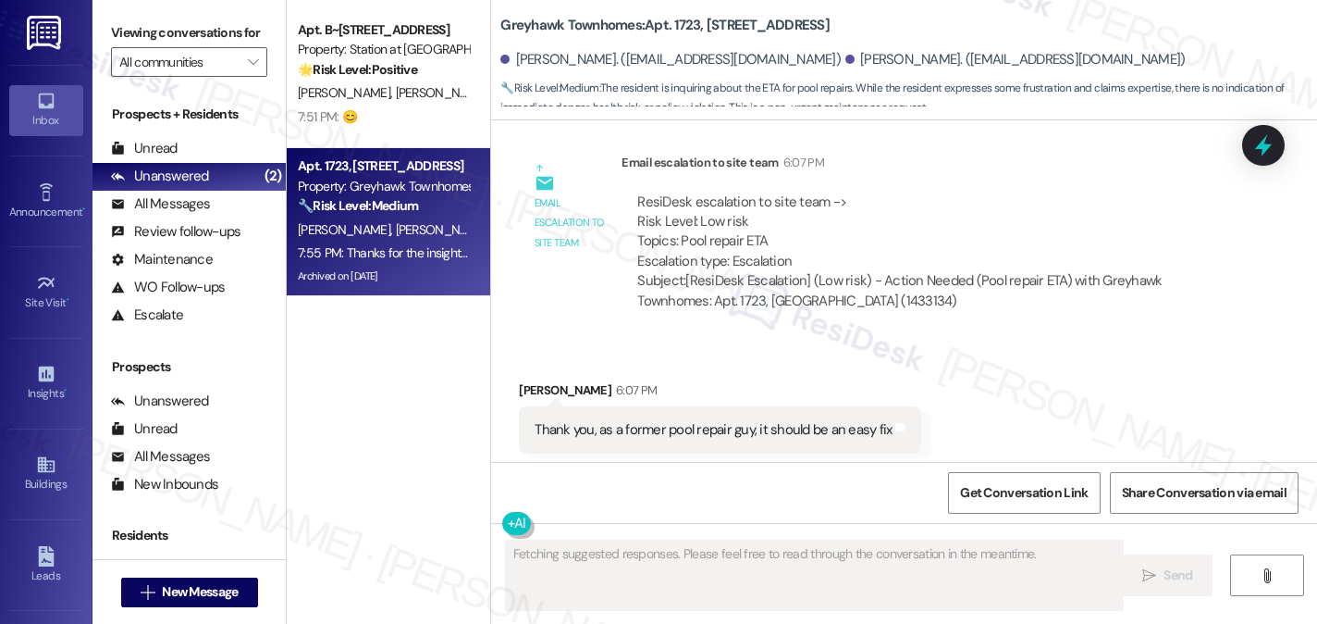
scroll to position [6447, 0]
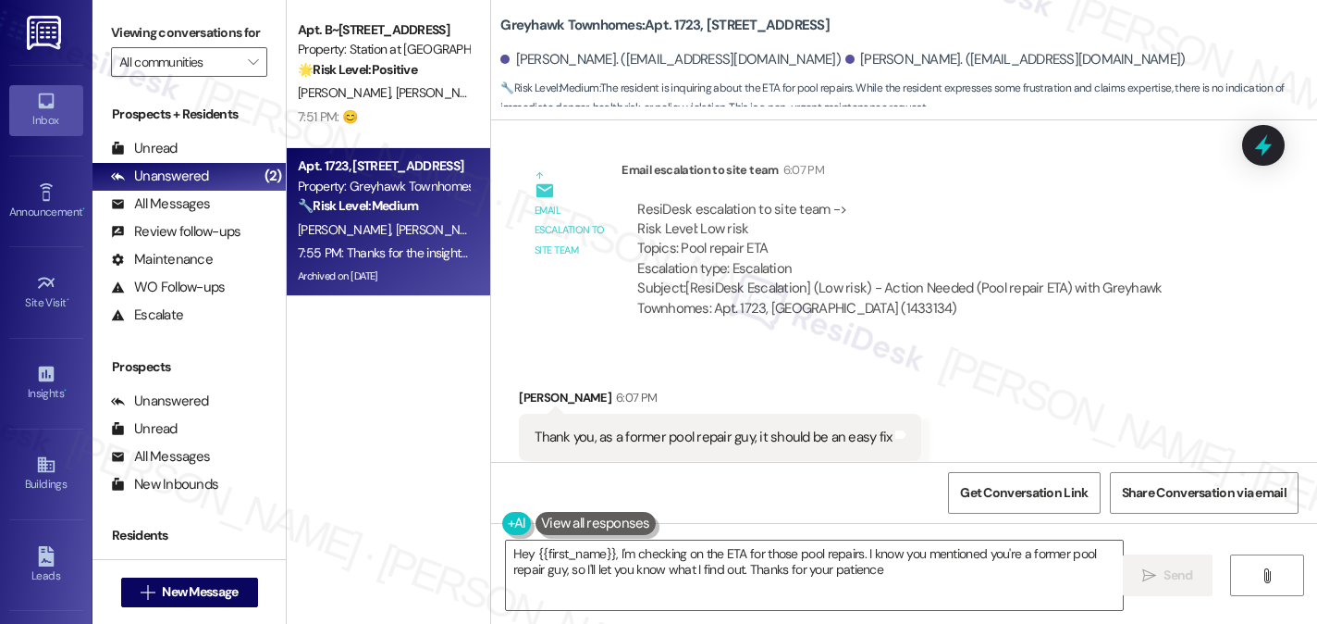
type textarea "Hey {{first_name}}, I'm checking on the ETA for those pool repairs. I know you …"
